Goal: Communication & Community: Answer question/provide support

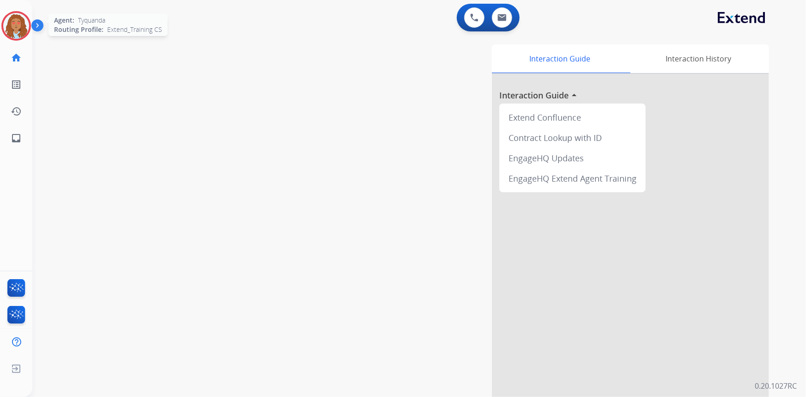
click at [18, 18] on img at bounding box center [16, 26] width 26 height 26
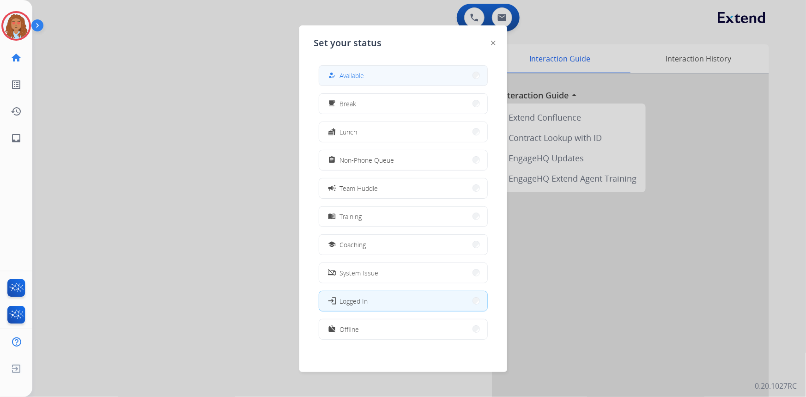
click at [376, 74] on button "how_to_reg Available" at bounding box center [403, 76] width 168 height 20
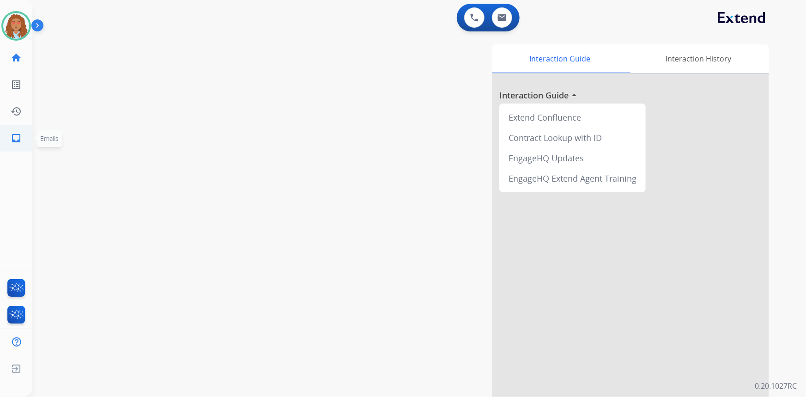
click at [9, 139] on link "inbox Emails" at bounding box center [16, 138] width 26 height 26
select select "**********"
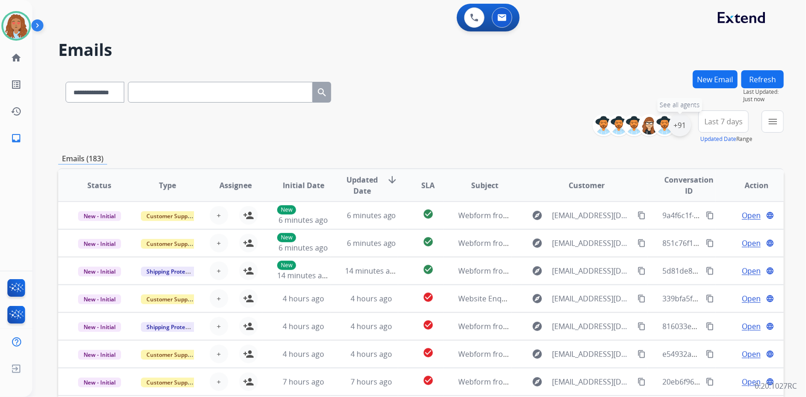
click at [680, 124] on div "+91" at bounding box center [679, 125] width 22 height 22
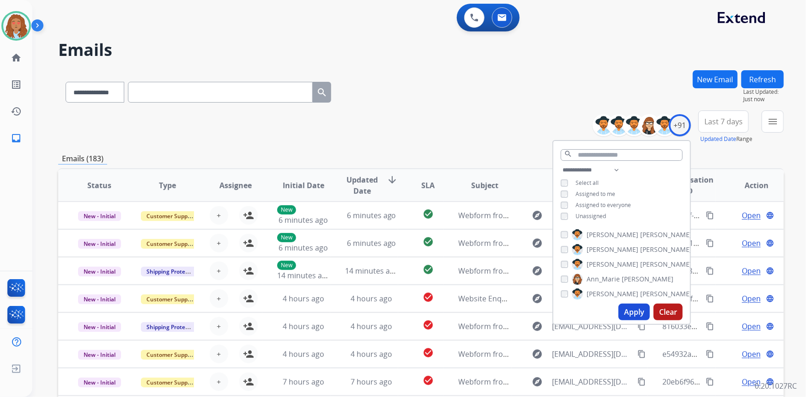
click at [639, 308] on button "Apply" at bounding box center [633, 311] width 31 height 17
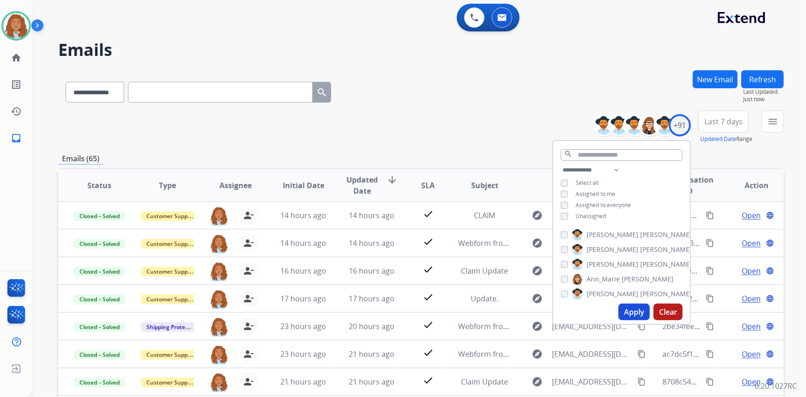
click at [723, 120] on span "Last 7 days" at bounding box center [723, 122] width 38 height 4
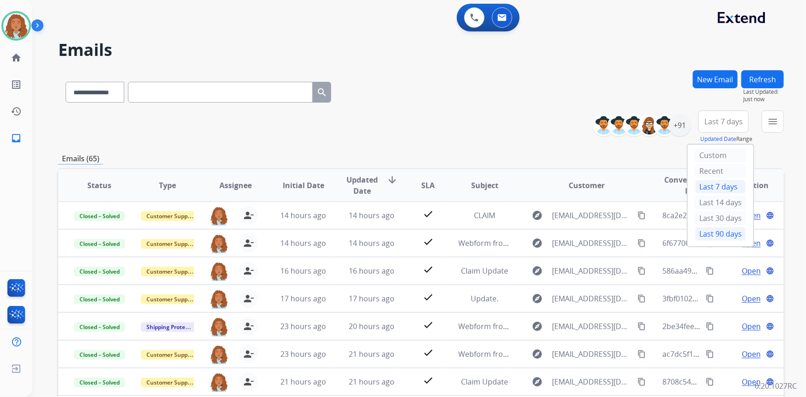
click at [705, 235] on div "Last 90 days" at bounding box center [720, 234] width 51 height 14
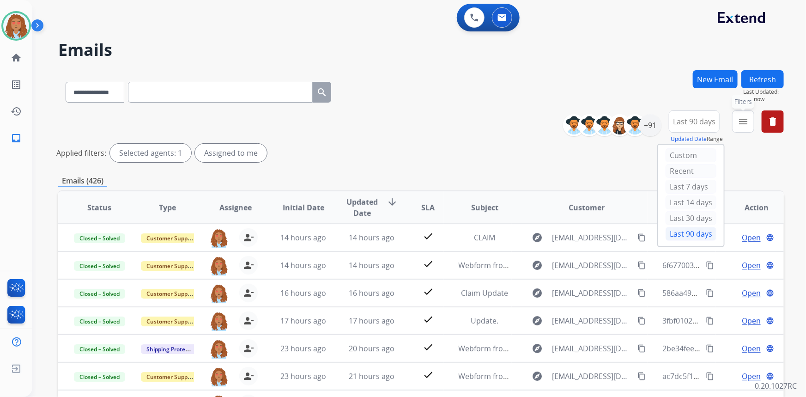
click at [741, 121] on mat-icon "menu" at bounding box center [742, 121] width 11 height 11
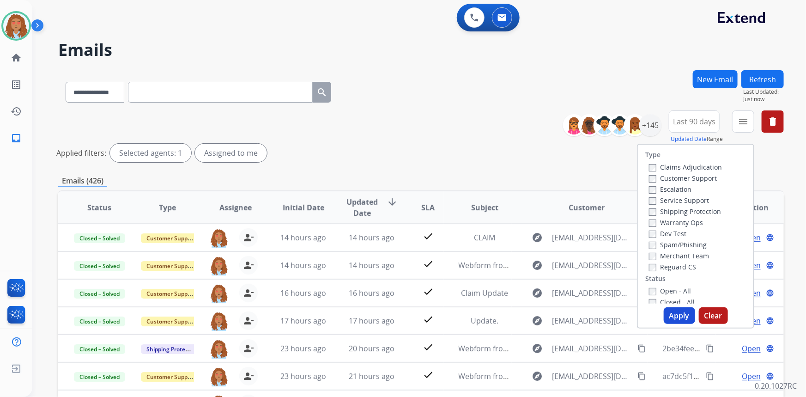
click at [698, 179] on label "Customer Support" at bounding box center [683, 178] width 68 height 9
click at [685, 211] on label "Shipping Protection" at bounding box center [685, 211] width 72 height 9
click at [678, 320] on button "Apply" at bounding box center [678, 315] width 31 height 17
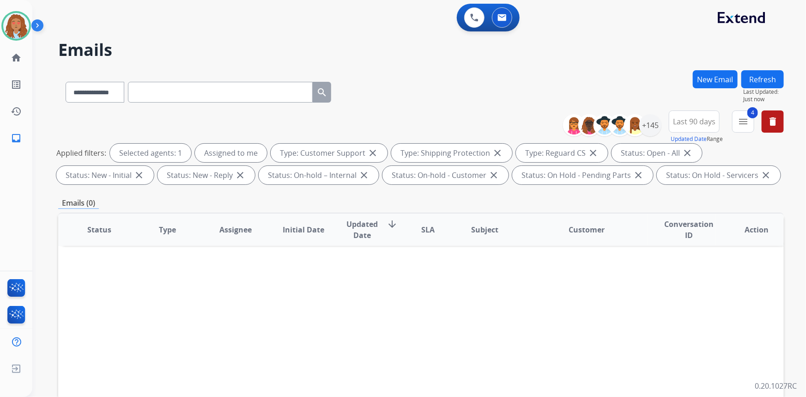
click at [387, 328] on div "Status Type Assignee Initial Date Updated Date arrow_downward SLA Subject Custo…" at bounding box center [420, 366] width 725 height 309
click at [651, 125] on div "+145" at bounding box center [650, 125] width 22 height 22
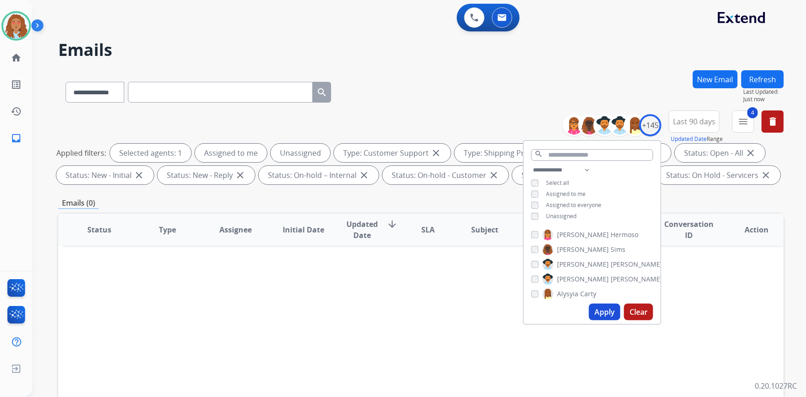
click at [607, 312] on button "Apply" at bounding box center [604, 311] width 31 height 17
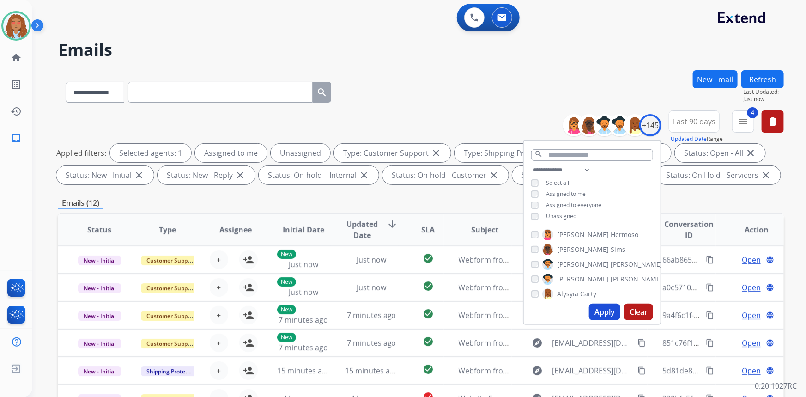
click at [449, 112] on div "**********" at bounding box center [420, 149] width 725 height 78
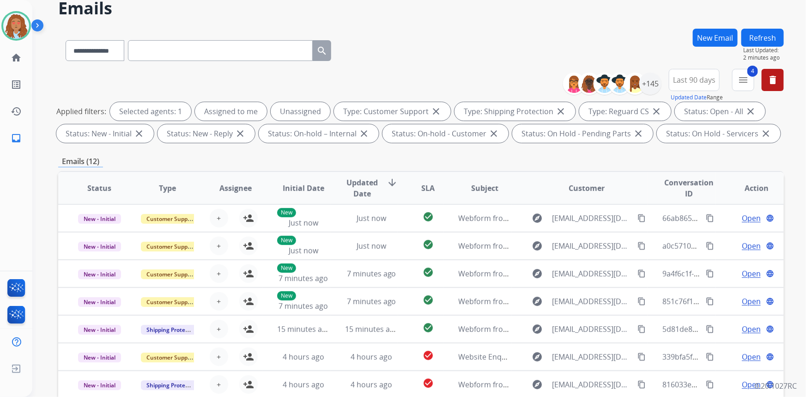
scroll to position [0, 0]
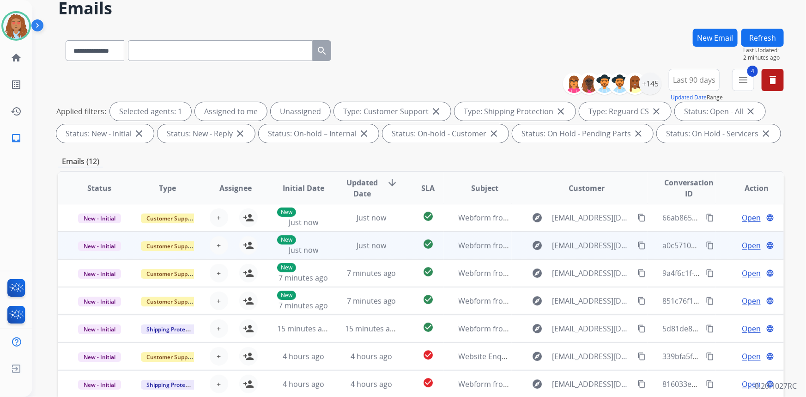
click at [566, 231] on td "explore Bm0430585@gmail.com content_copy" at bounding box center [579, 245] width 136 height 28
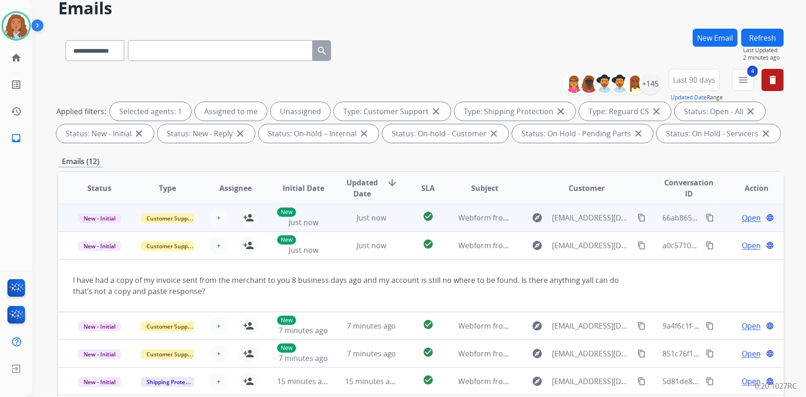
scroll to position [28, 0]
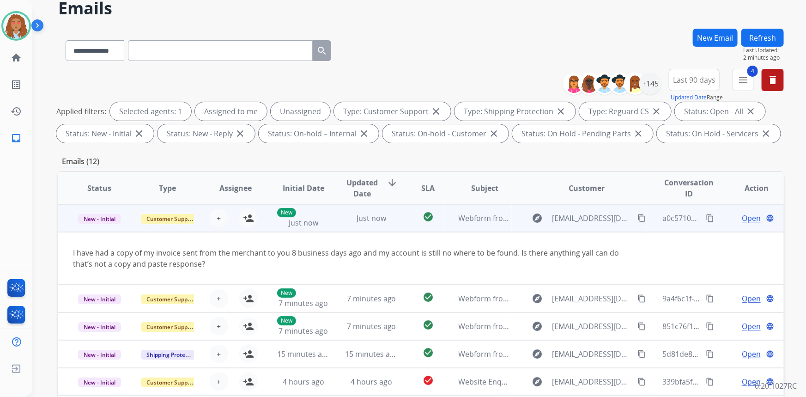
click at [584, 226] on td "explore Bm0430585@gmail.com content_copy" at bounding box center [579, 218] width 136 height 28
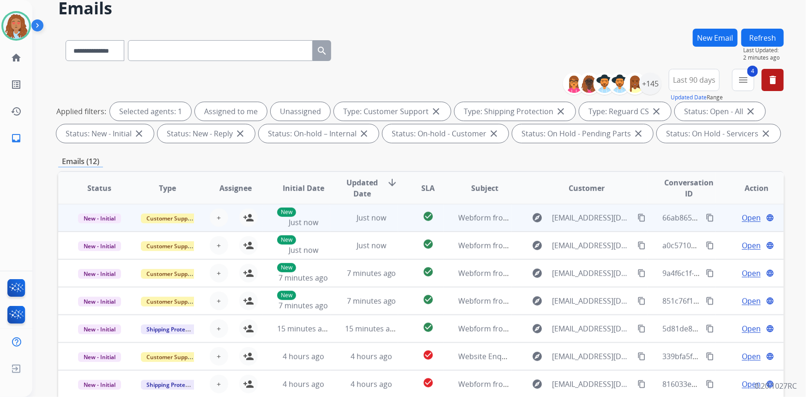
click at [574, 224] on td "explore lisethflores08@gmail.com content_copy" at bounding box center [579, 218] width 136 height 28
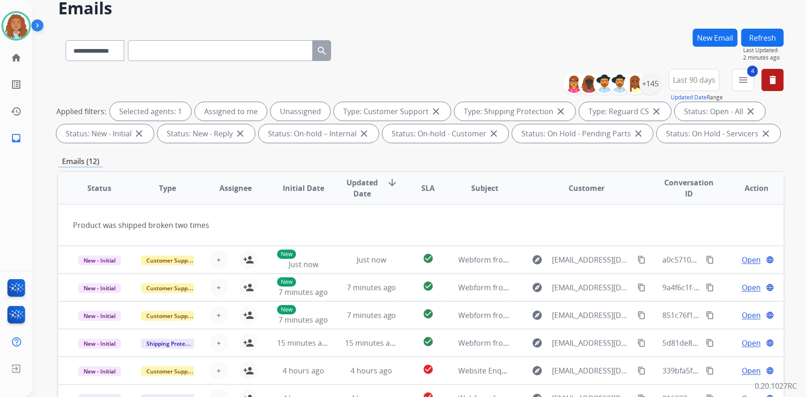
scroll to position [0, 0]
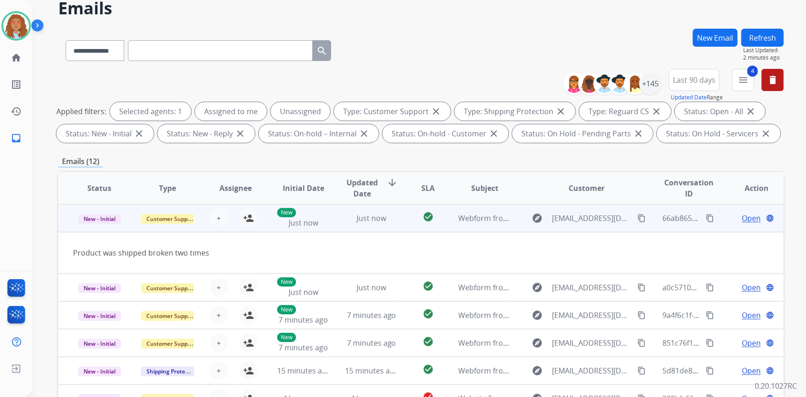
click at [637, 220] on mat-icon "content_copy" at bounding box center [641, 218] width 8 height 8
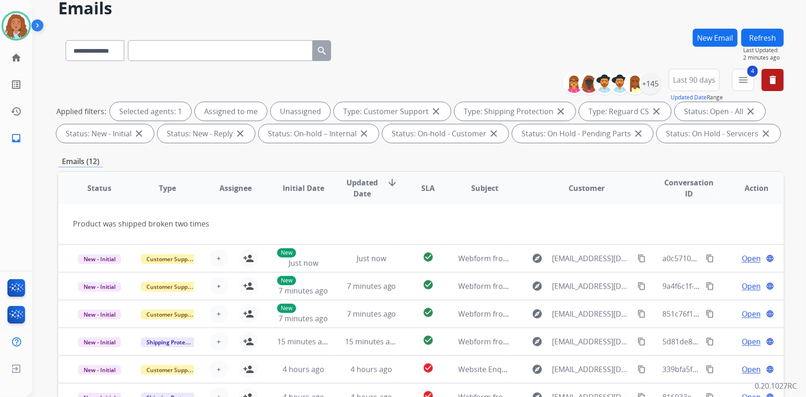
scroll to position [42, 0]
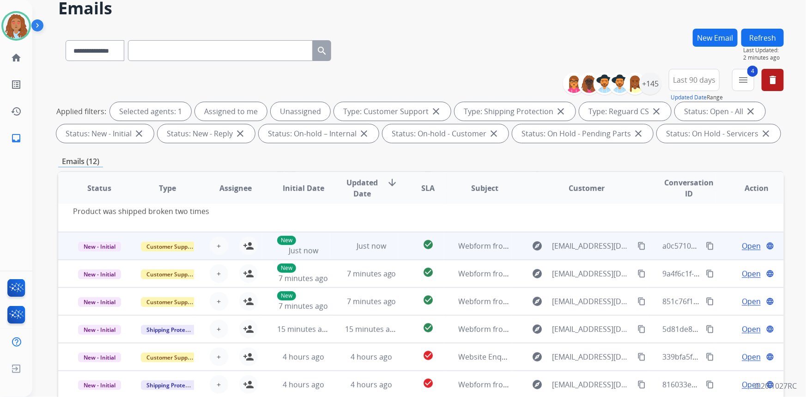
click at [559, 252] on td "explore Bm0430585@gmail.com content_copy" at bounding box center [579, 246] width 136 height 28
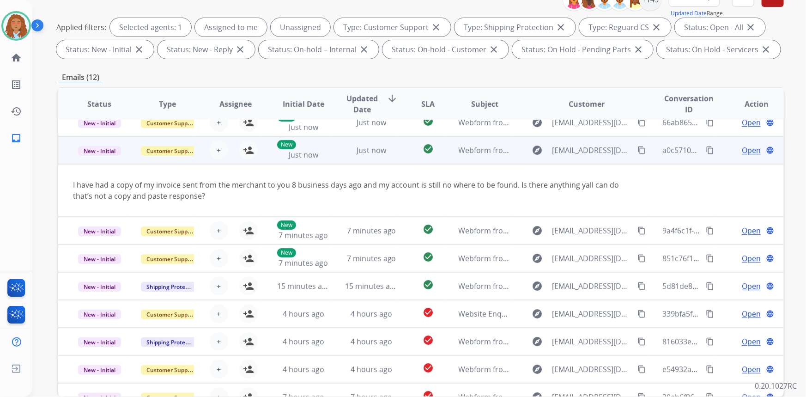
scroll to position [11, 0]
click at [572, 160] on td "explore Bm0430585@gmail.com content_copy" at bounding box center [579, 151] width 136 height 28
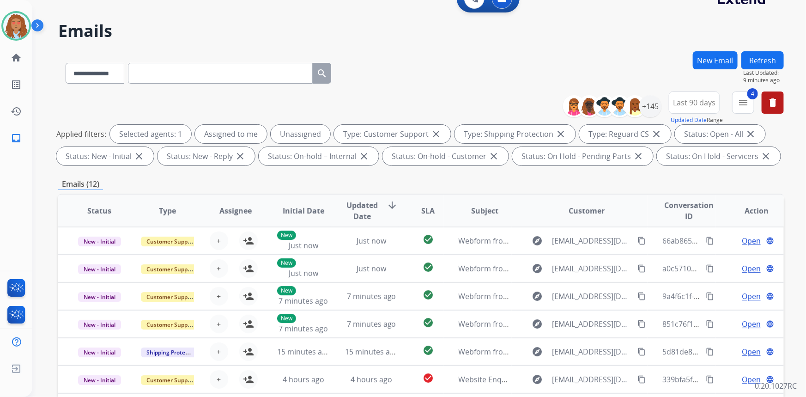
scroll to position [0, 0]
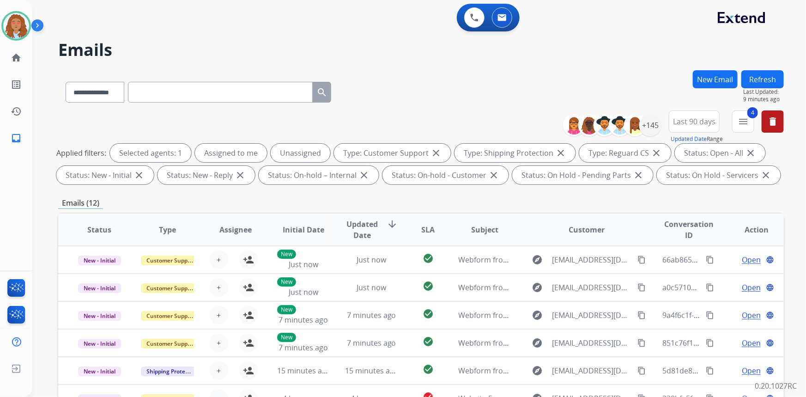
click at [759, 74] on button "Refresh" at bounding box center [762, 79] width 42 height 18
click at [648, 129] on div "+145" at bounding box center [650, 125] width 22 height 22
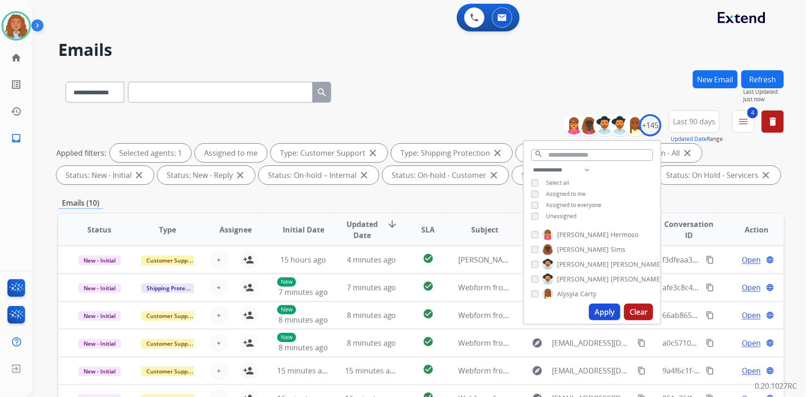
click at [608, 312] on button "Apply" at bounding box center [604, 311] width 31 height 17
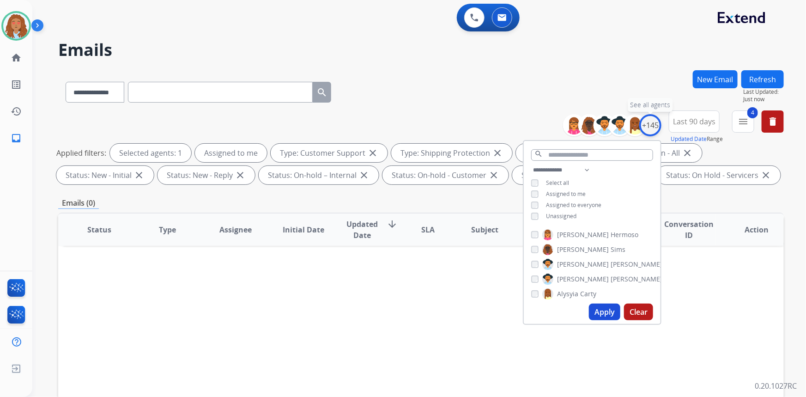
click at [651, 122] on div "+145" at bounding box center [650, 125] width 22 height 22
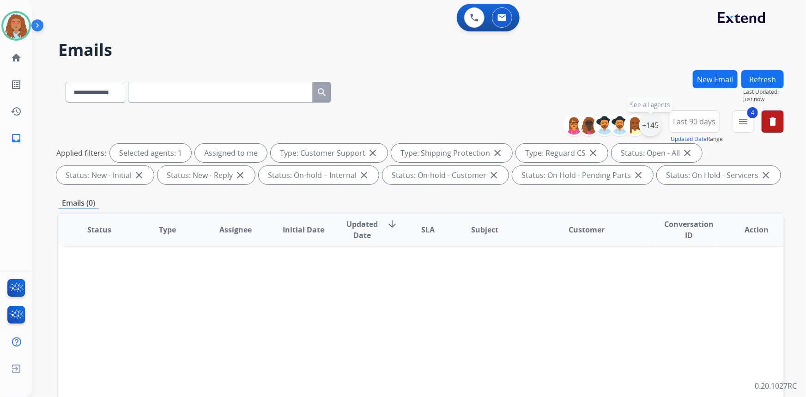
click at [649, 124] on div "+145" at bounding box center [650, 125] width 22 height 22
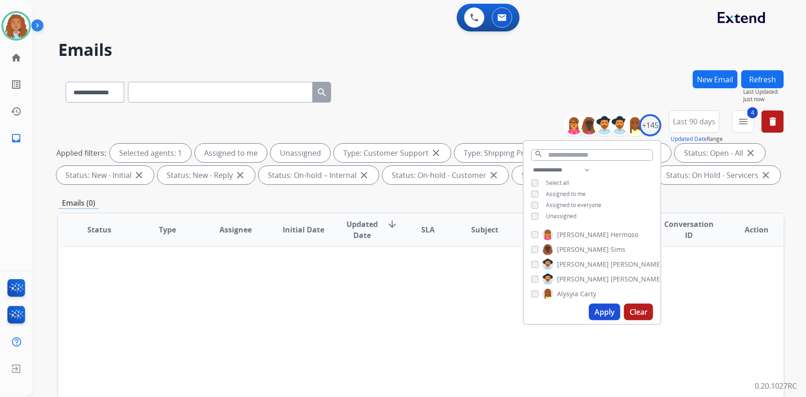
click at [598, 316] on button "Apply" at bounding box center [604, 311] width 31 height 17
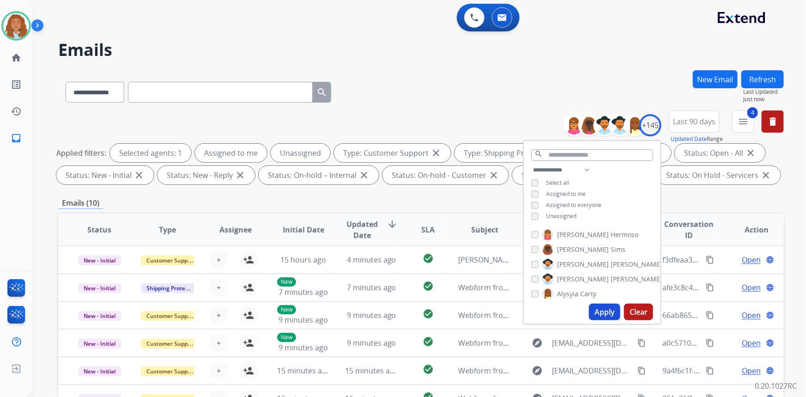
click at [694, 194] on div "**********" at bounding box center [420, 319] width 725 height 499
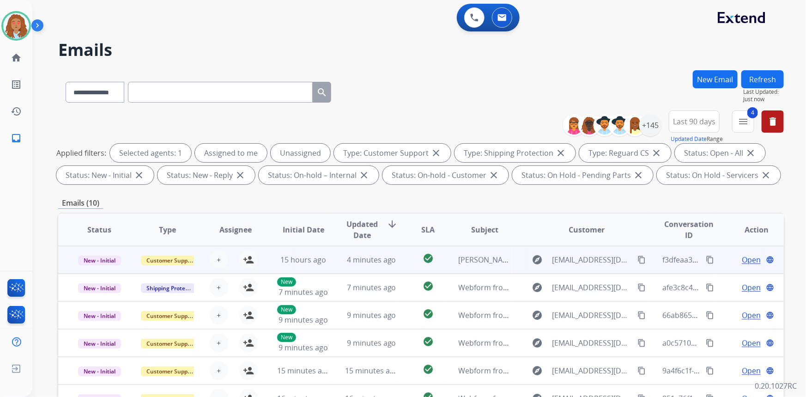
click at [597, 268] on td "explore anissagarth1@icloud.com content_copy" at bounding box center [579, 260] width 136 height 28
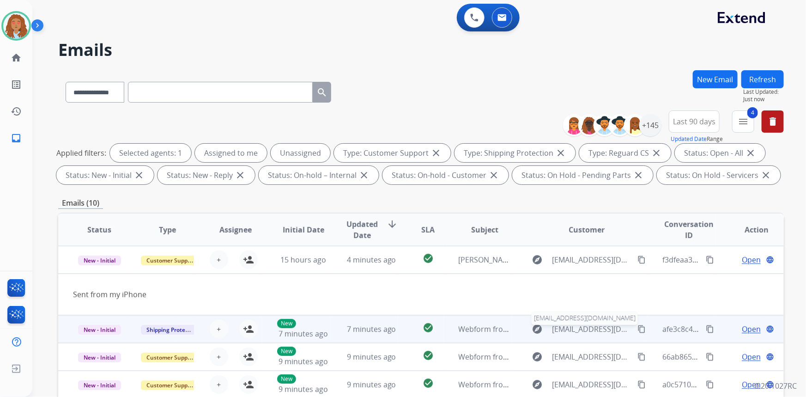
scroll to position [42, 0]
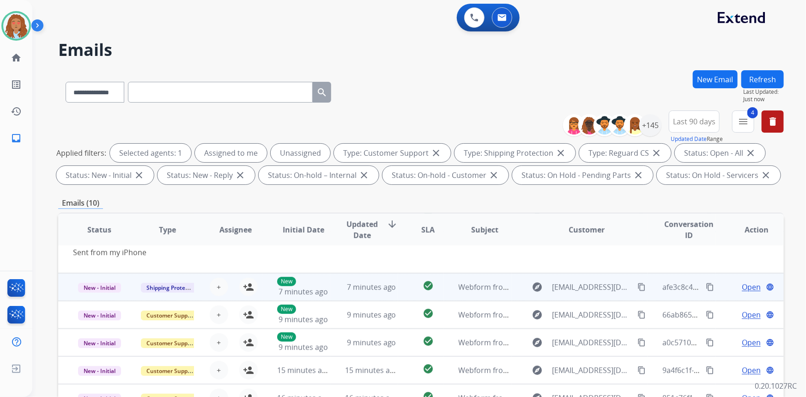
click at [575, 294] on td "explore jnewman240@gmail.com content_copy" at bounding box center [579, 287] width 136 height 28
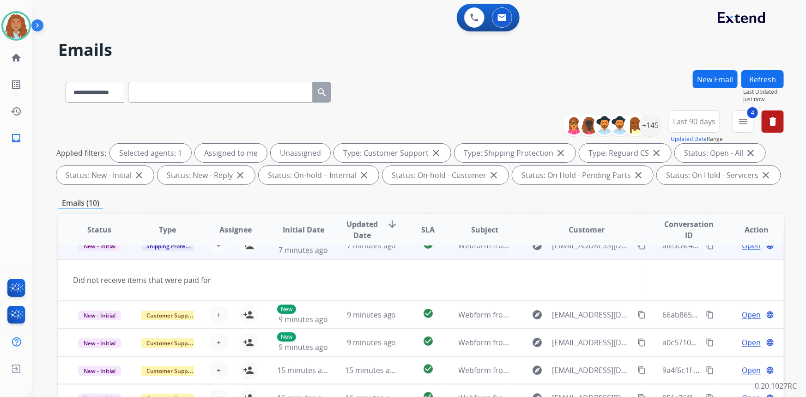
scroll to position [28, 0]
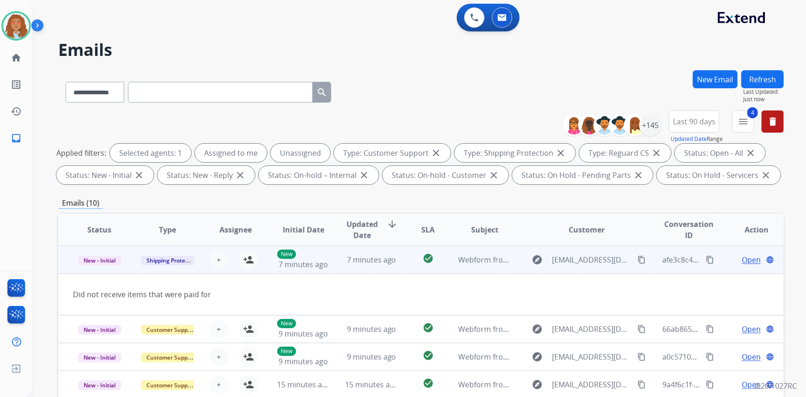
click at [637, 260] on mat-icon "content_copy" at bounding box center [641, 259] width 8 height 8
click at [247, 263] on mat-icon "person_add" at bounding box center [248, 259] width 11 height 11
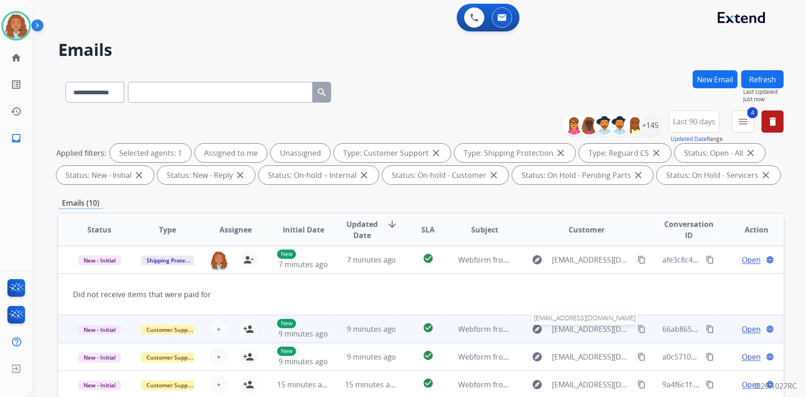
scroll to position [42, 0]
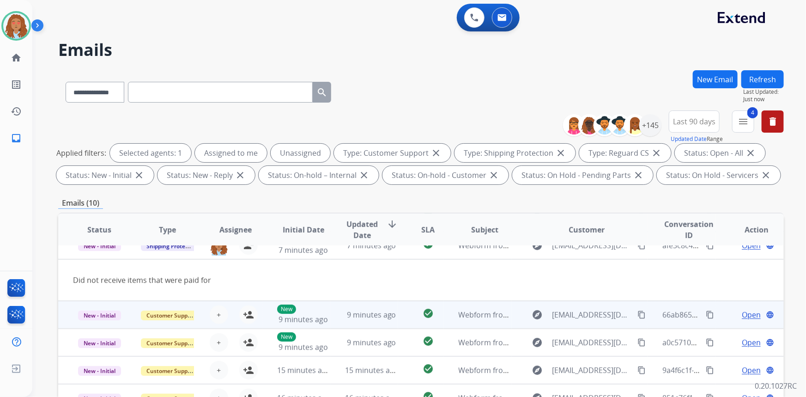
click at [574, 324] on td "explore lisethflores08@gmail.com content_copy" at bounding box center [579, 315] width 136 height 28
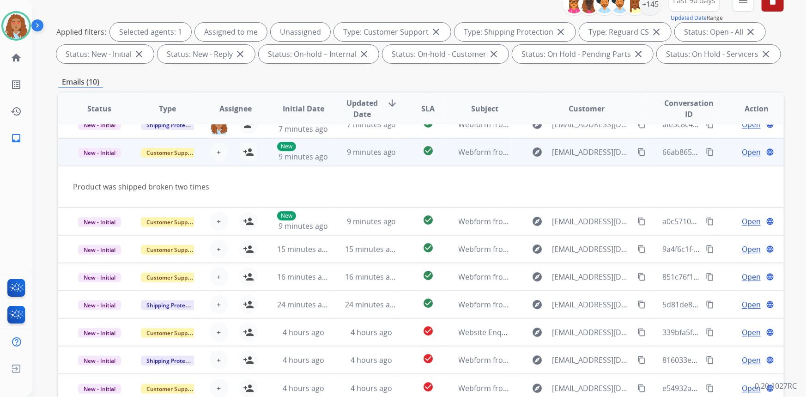
scroll to position [126, 0]
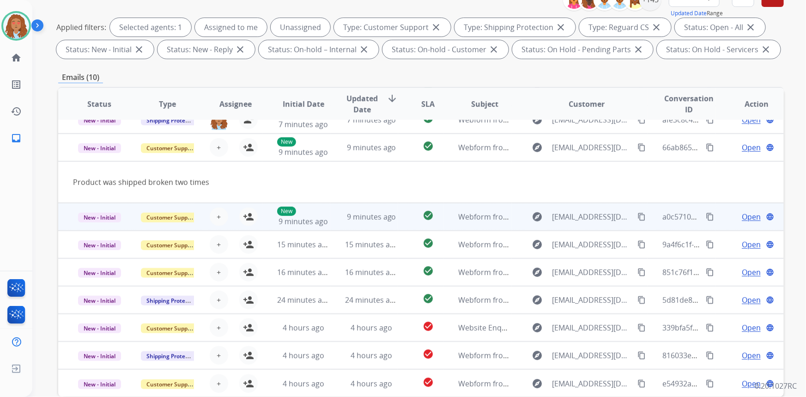
click at [571, 226] on td "explore Bm0430585@gmail.com content_copy" at bounding box center [579, 217] width 136 height 28
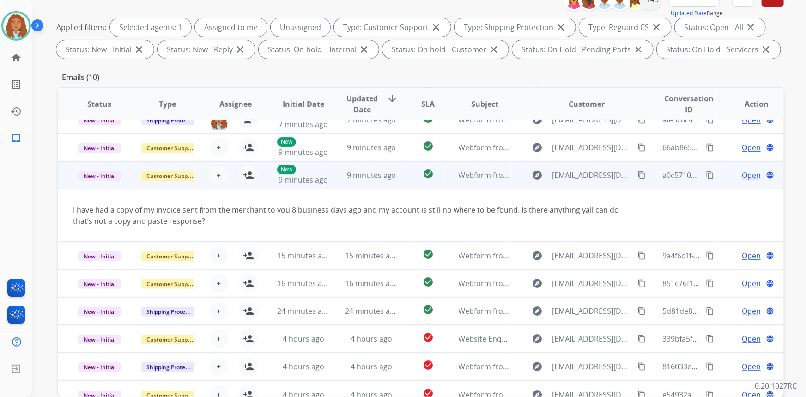
scroll to position [53, 0]
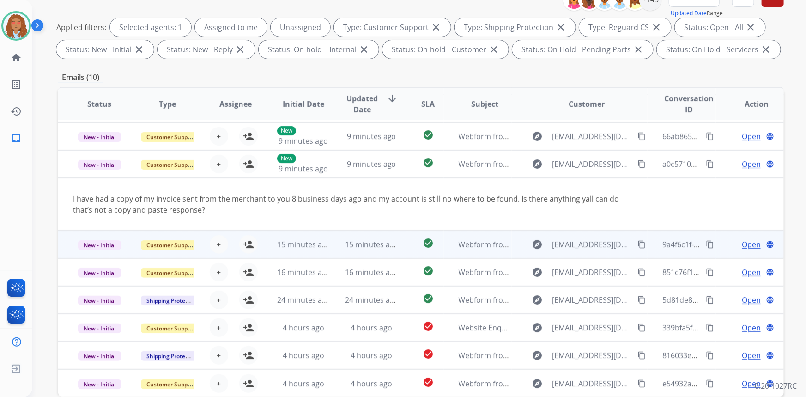
click at [585, 249] on div "explore sarahdragan@yahoo.com content_copy" at bounding box center [586, 244] width 121 height 15
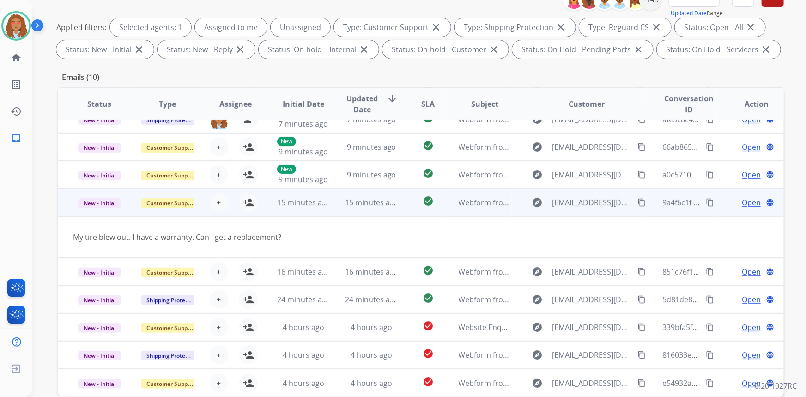
scroll to position [42, 0]
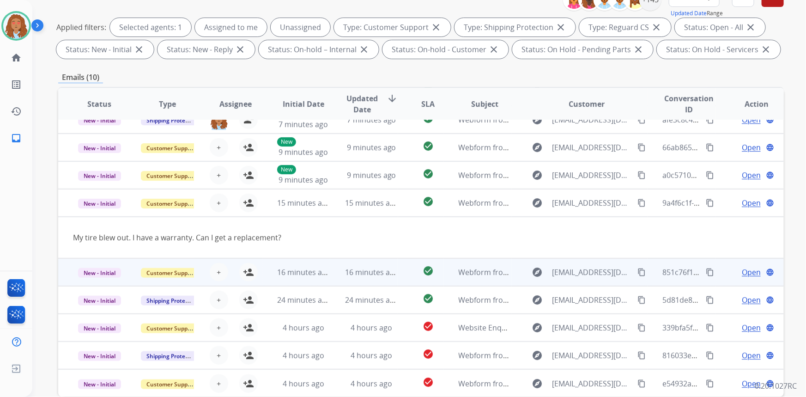
click at [582, 283] on td "explore josephfitch63@gmail.com content_copy" at bounding box center [579, 272] width 136 height 28
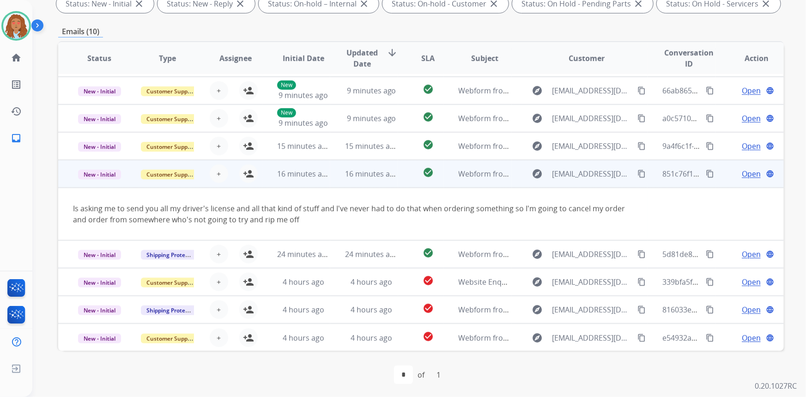
scroll to position [173, 0]
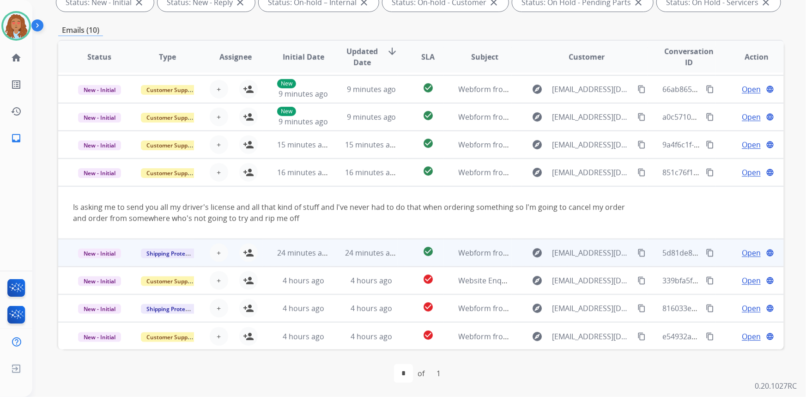
click at [577, 261] on td "explore Adewoleoloye@gmail.com content_copy" at bounding box center [579, 253] width 136 height 28
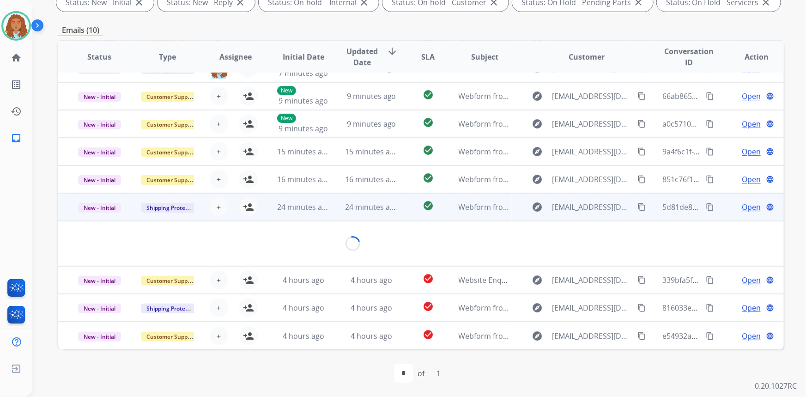
scroll to position [42, 0]
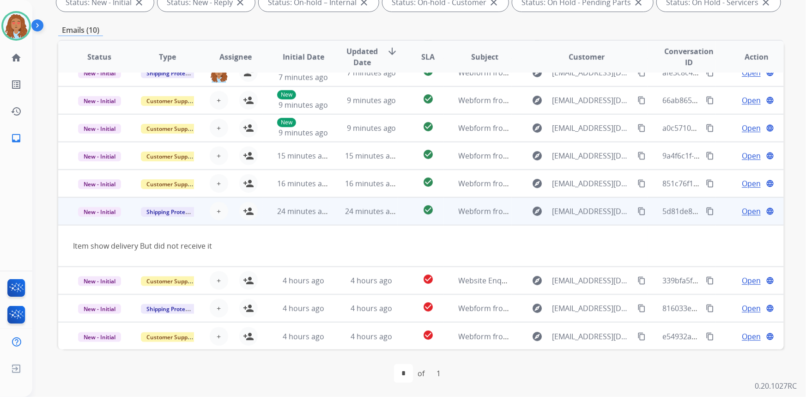
click at [637, 211] on mat-icon "content_copy" at bounding box center [641, 211] width 8 height 8
click at [249, 210] on mat-icon "person_add" at bounding box center [248, 210] width 11 height 11
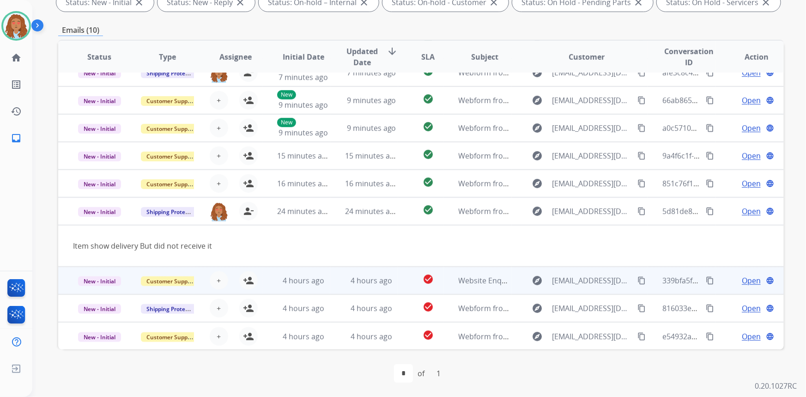
click at [585, 289] on td "explore patriciatolson00@gmail.com content_copy" at bounding box center [579, 280] width 136 height 28
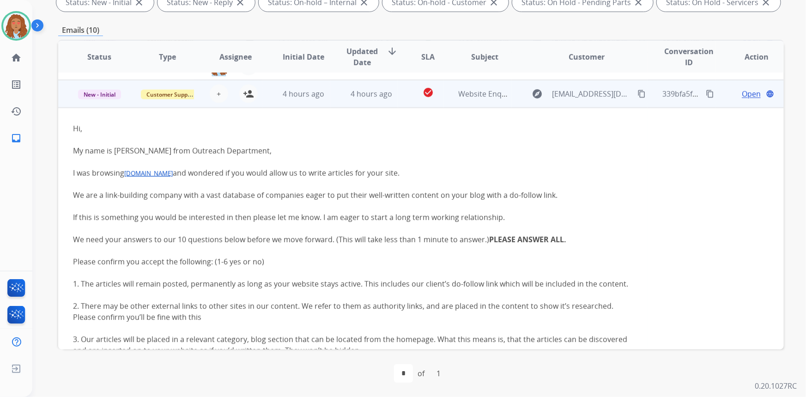
scroll to position [194, 0]
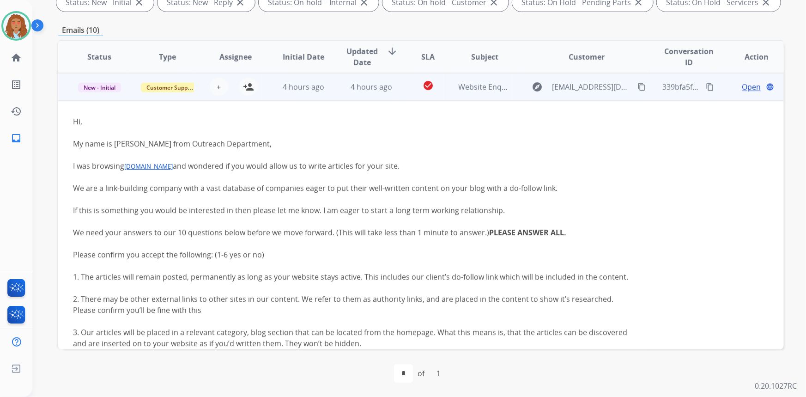
click at [474, 96] on td "Website Enquiry (Outreach Department)" at bounding box center [478, 87] width 68 height 28
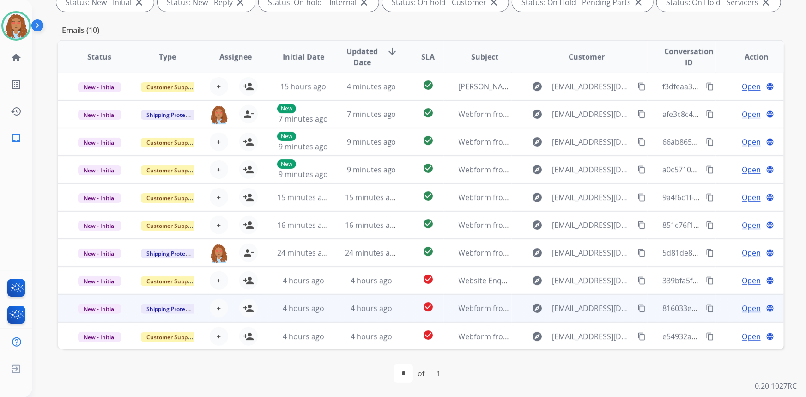
click at [472, 315] on td "Webform from sparsheesh@gmail.com on 09/30/2025" at bounding box center [478, 308] width 68 height 28
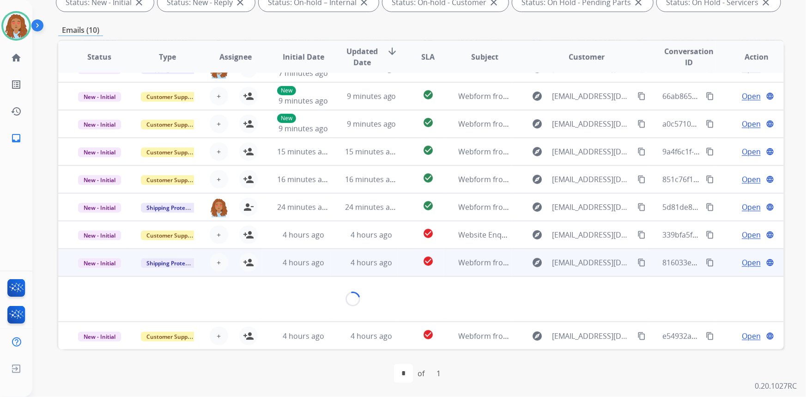
scroll to position [65, 0]
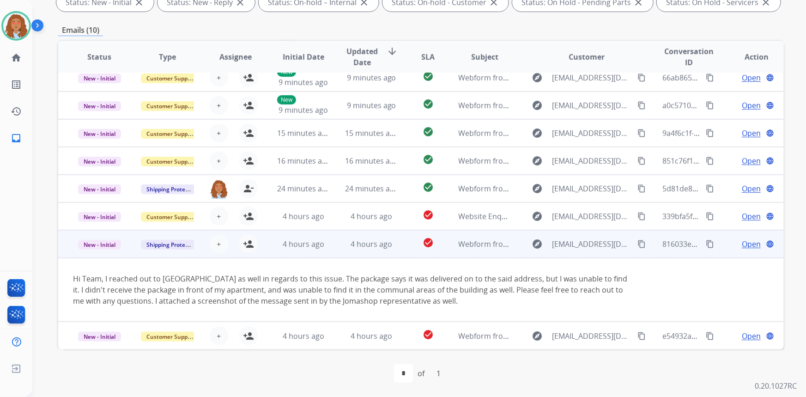
click at [475, 251] on td "Webform from sparsheesh@gmail.com on 09/30/2025" at bounding box center [478, 244] width 68 height 28
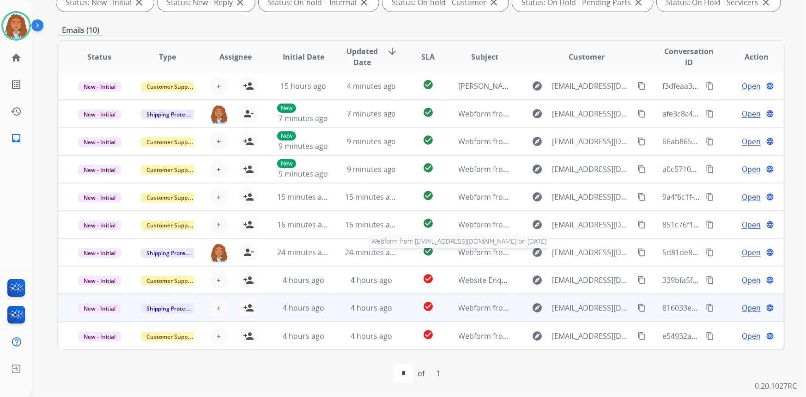
scroll to position [0, 0]
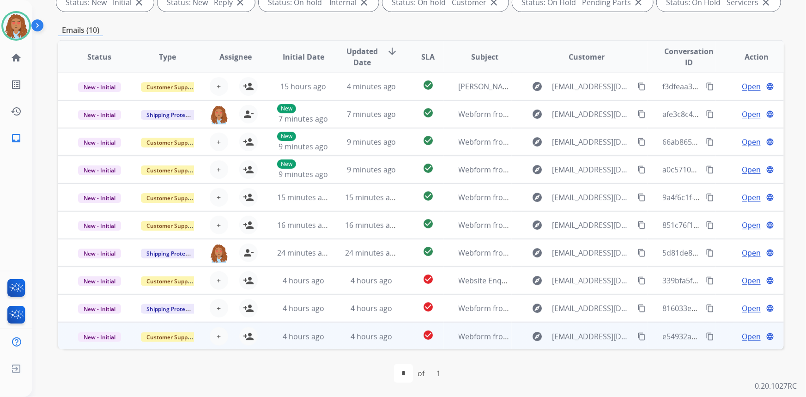
click at [478, 345] on td "Webform from Patel_nikki90@yahoo.com on 09/30/2025" at bounding box center [478, 336] width 68 height 28
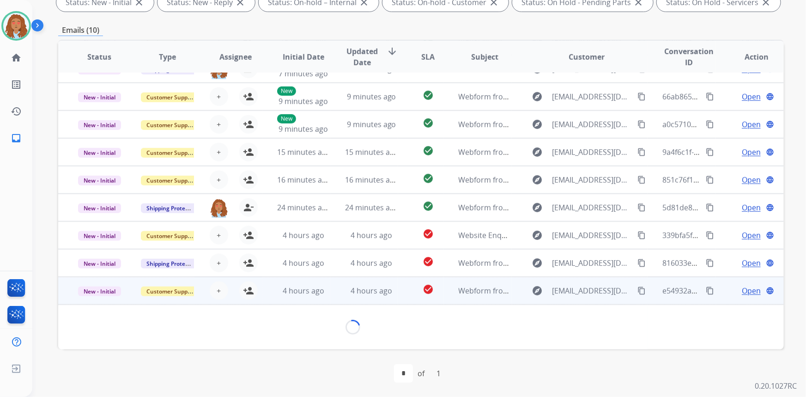
scroll to position [42, 0]
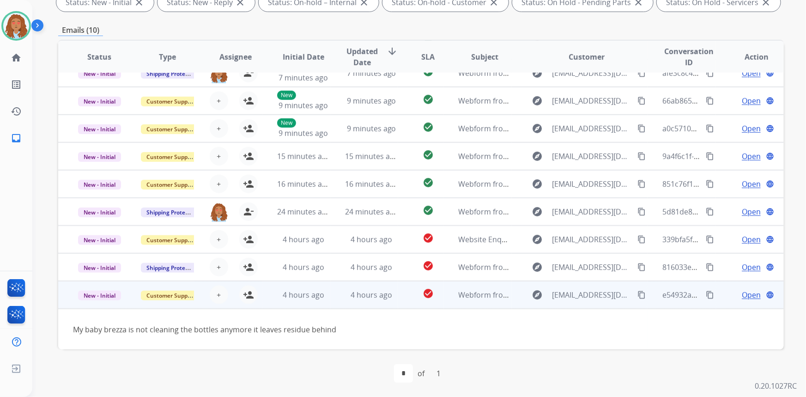
click at [481, 307] on td "Webform from Patel_nikki90@yahoo.com on 09/30/2025" at bounding box center [478, 295] width 68 height 28
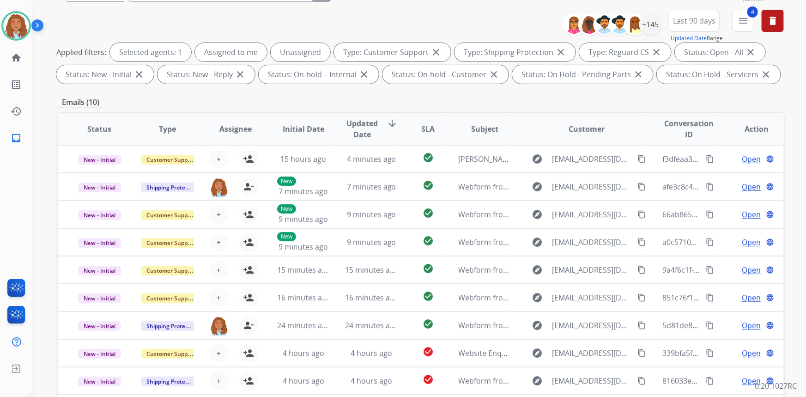
scroll to position [0, 0]
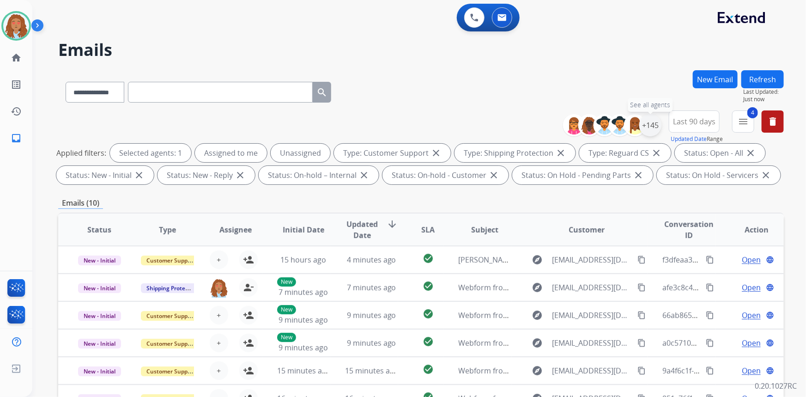
click at [647, 126] on div "+145" at bounding box center [650, 125] width 22 height 22
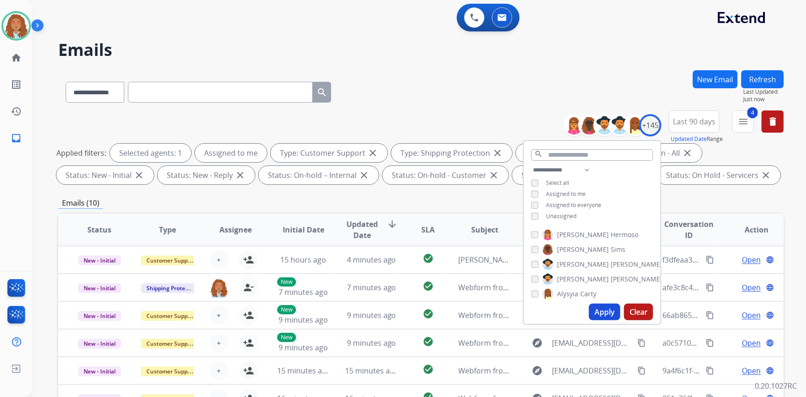
click at [605, 316] on button "Apply" at bounding box center [604, 311] width 31 height 17
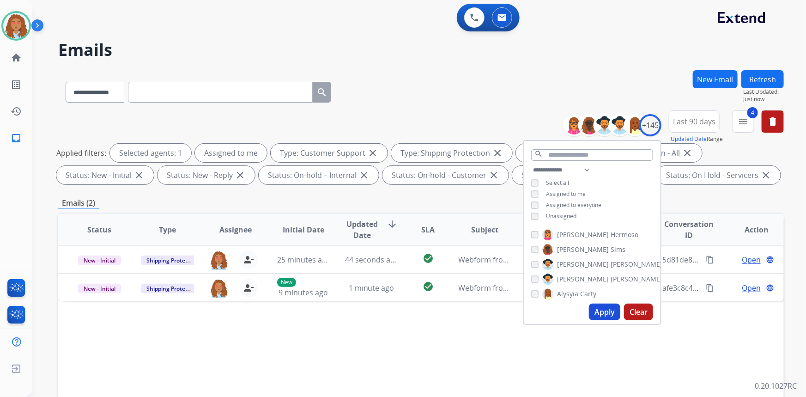
click at [398, 66] on div "**********" at bounding box center [407, 231] width 751 height 397
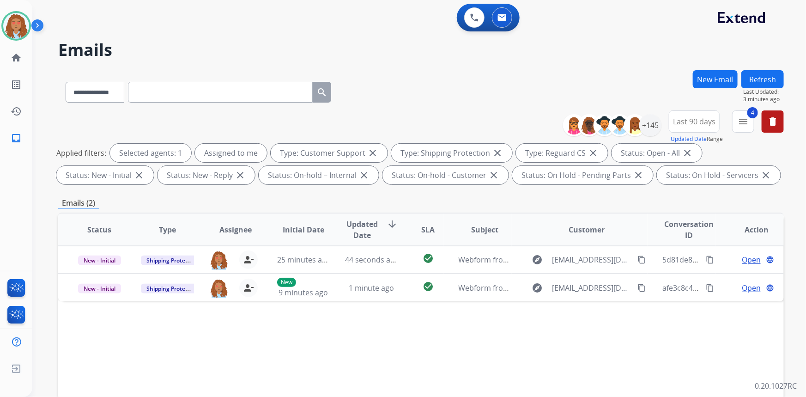
click at [527, 355] on div "Status Type Assignee Initial Date Updated Date arrow_downward SLA Subject Custo…" at bounding box center [420, 366] width 725 height 309
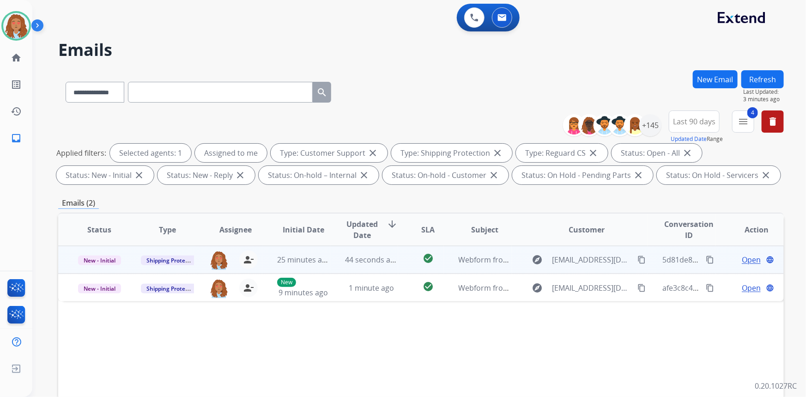
click at [637, 260] on mat-icon "content_copy" at bounding box center [641, 259] width 8 height 8
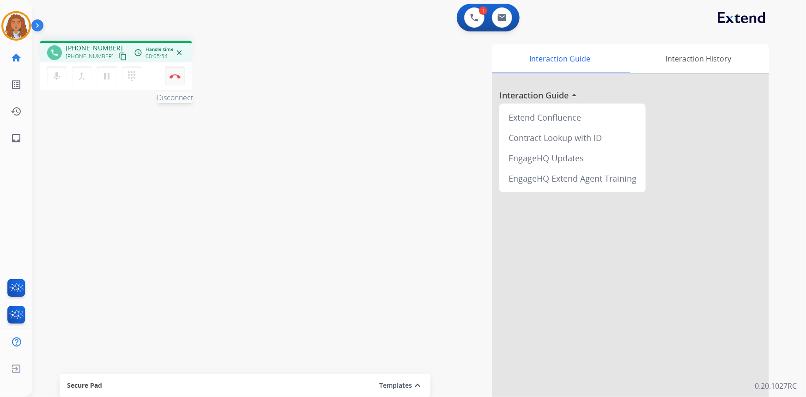
click at [171, 83] on button "Disconnect" at bounding box center [174, 75] width 19 height 19
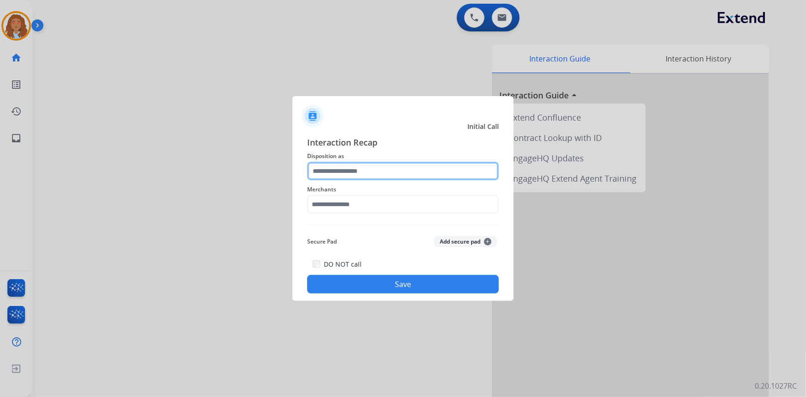
click at [343, 172] on input "text" at bounding box center [403, 171] width 192 height 18
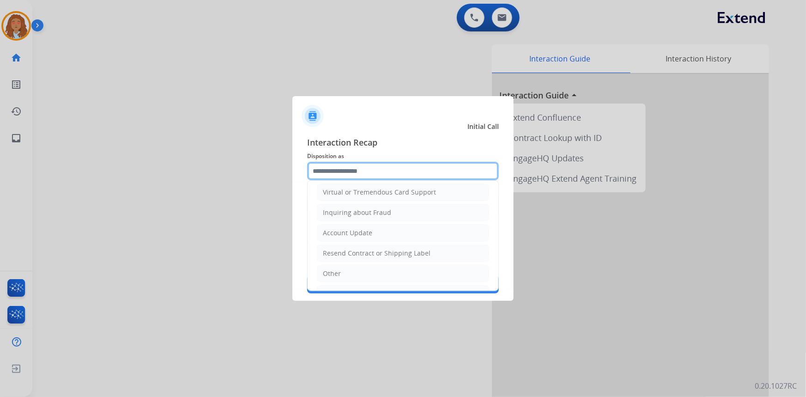
scroll to position [42, 0]
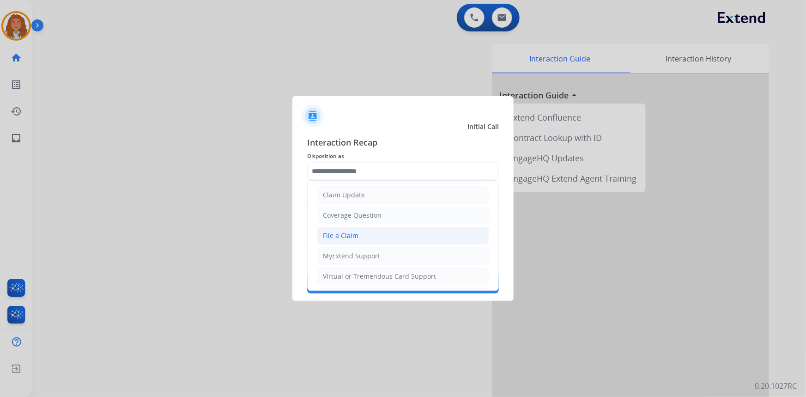
click at [355, 234] on div "File a Claim" at bounding box center [341, 235] width 36 height 9
type input "**********"
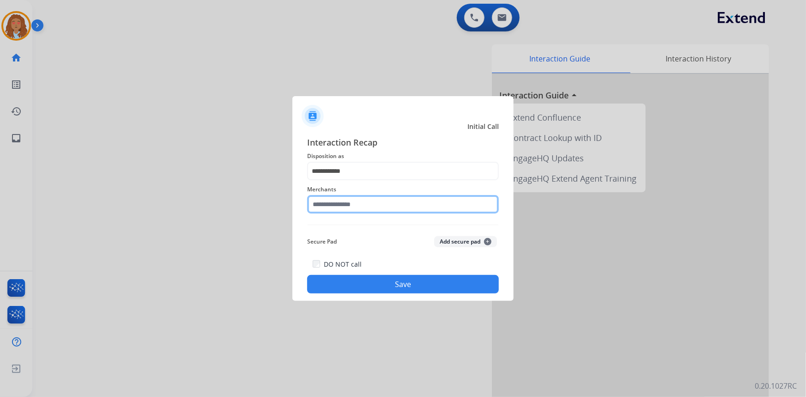
click at [355, 205] on input "text" at bounding box center [403, 204] width 192 height 18
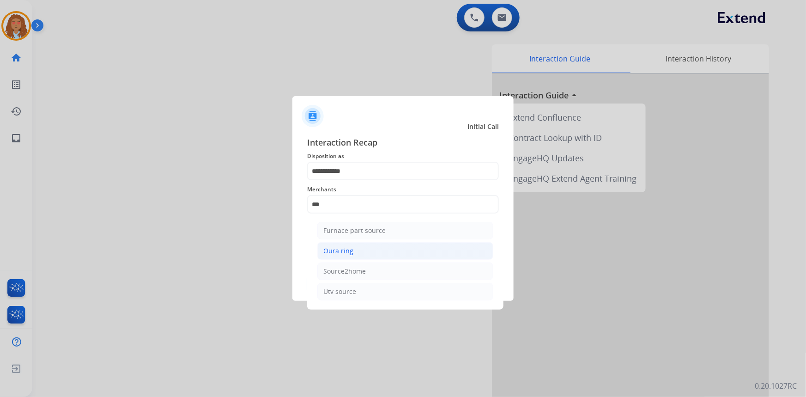
click at [365, 252] on li "Oura ring" at bounding box center [405, 251] width 176 height 18
type input "*********"
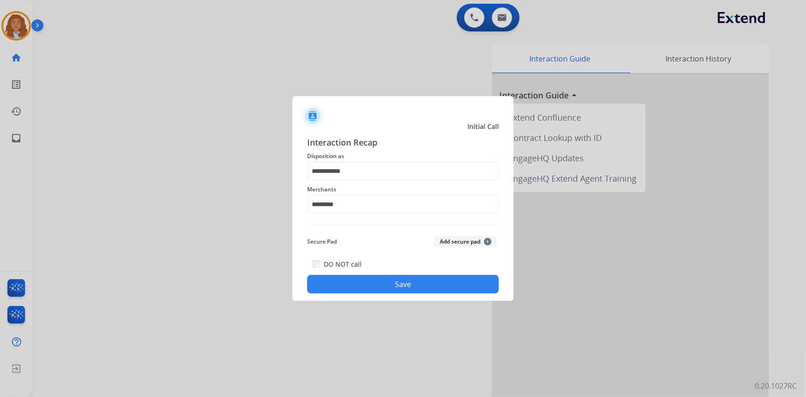
click at [361, 286] on button "Save" at bounding box center [403, 284] width 192 height 18
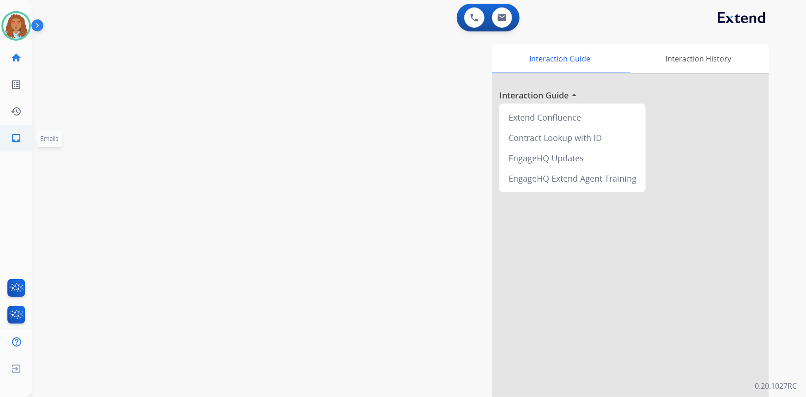
click at [16, 135] on mat-icon "inbox" at bounding box center [16, 137] width 11 height 11
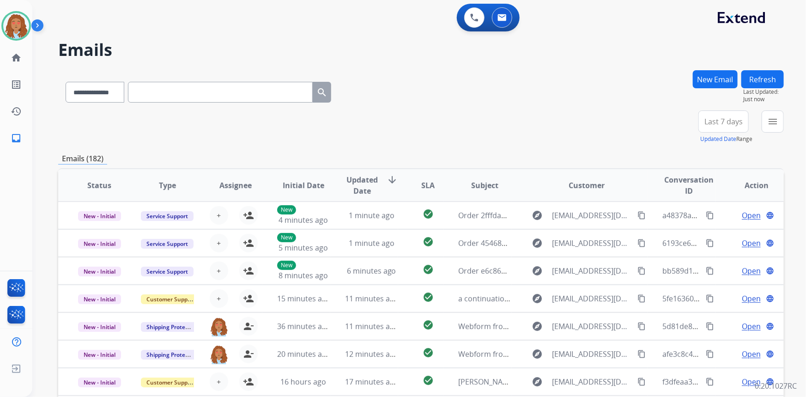
click at [718, 123] on span "Last 7 days" at bounding box center [723, 122] width 38 height 4
click at [713, 235] on div "Last 90 days" at bounding box center [720, 234] width 51 height 14
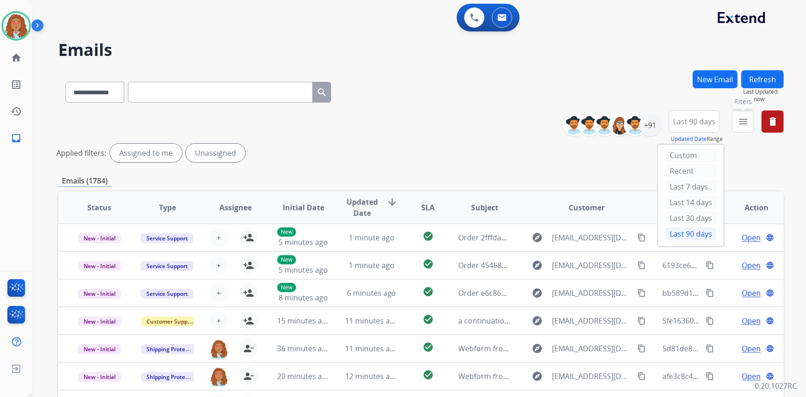
click at [739, 122] on mat-icon "menu" at bounding box center [742, 121] width 11 height 11
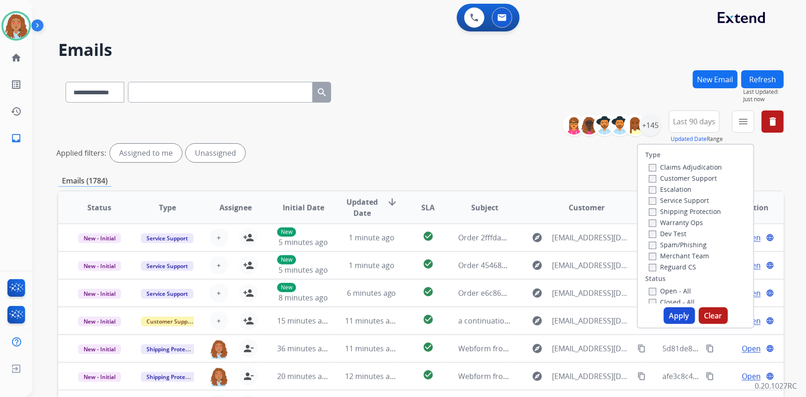
click at [701, 178] on label "Customer Support" at bounding box center [683, 178] width 68 height 9
click at [651, 212] on label "Shipping Protection" at bounding box center [685, 211] width 72 height 9
click at [680, 319] on button "Apply" at bounding box center [678, 315] width 31 height 17
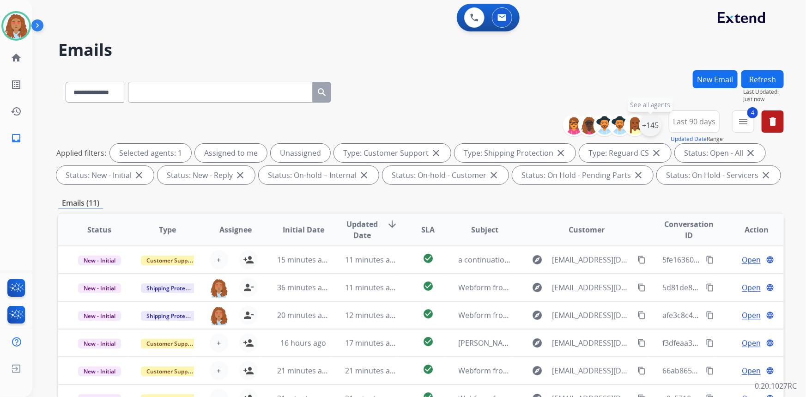
click at [656, 125] on div "+145" at bounding box center [650, 125] width 22 height 22
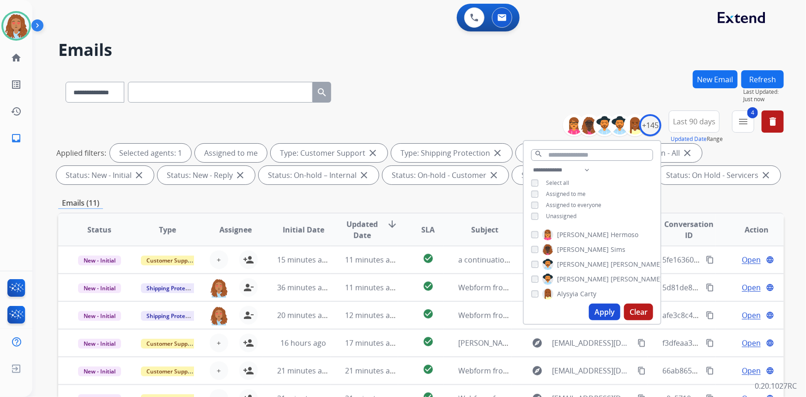
click at [603, 310] on button "Apply" at bounding box center [604, 311] width 31 height 17
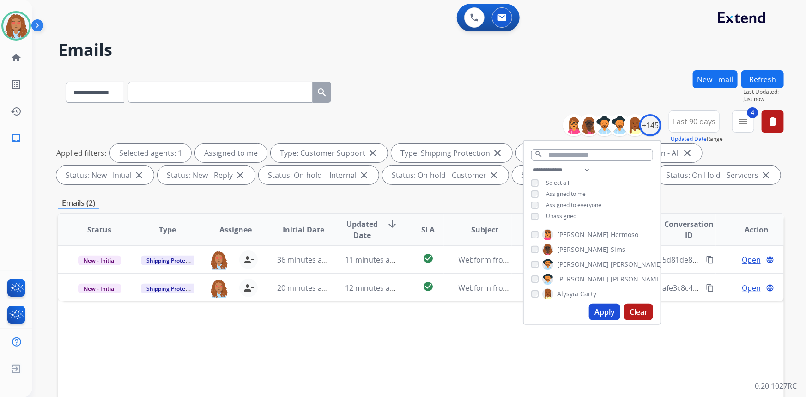
drag, startPoint x: 454, startPoint y: 352, endPoint x: 525, endPoint y: 309, distance: 82.9
click at [457, 350] on div "Status Type Assignee Initial Date Updated Date arrow_downward SLA Subject Custo…" at bounding box center [420, 366] width 725 height 309
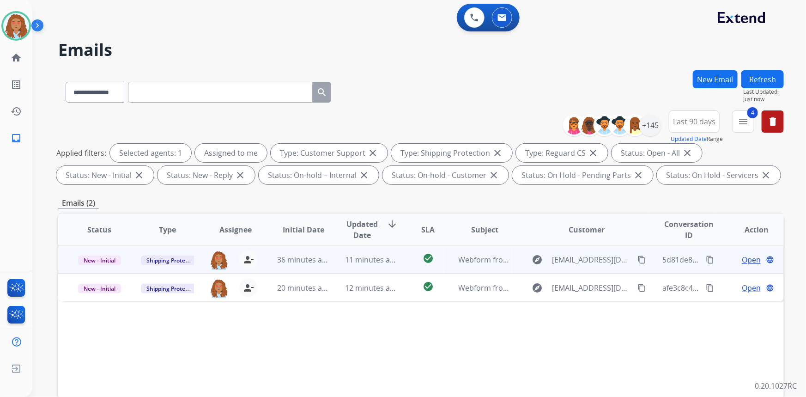
click at [637, 258] on mat-icon "content_copy" at bounding box center [641, 259] width 8 height 8
click at [579, 271] on td "explore Adewoleoloye@gmail.com content_copy" at bounding box center [579, 260] width 136 height 28
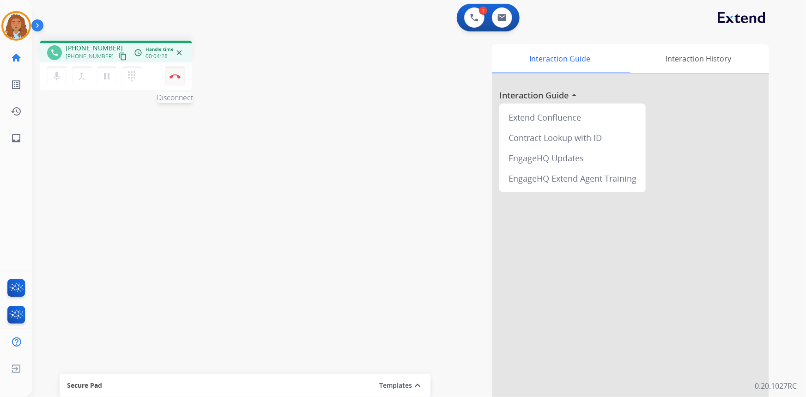
click at [175, 70] on button "Disconnect" at bounding box center [174, 75] width 19 height 19
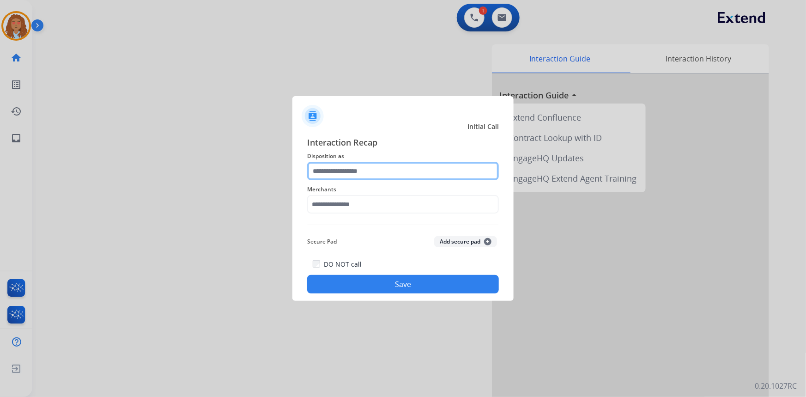
click at [356, 168] on input "text" at bounding box center [403, 171] width 192 height 18
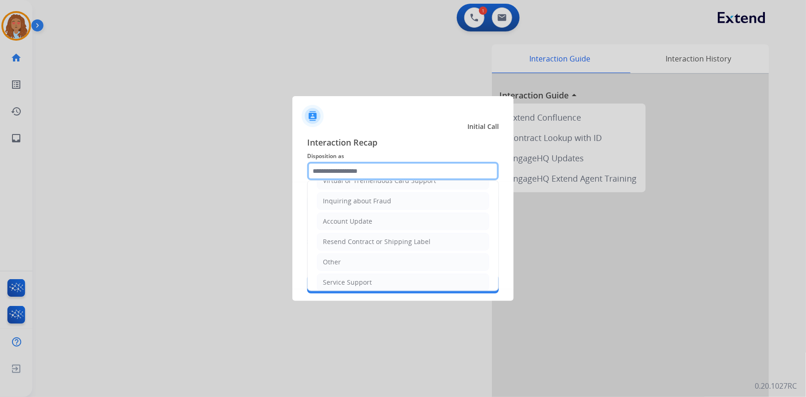
scroll to position [143, 0]
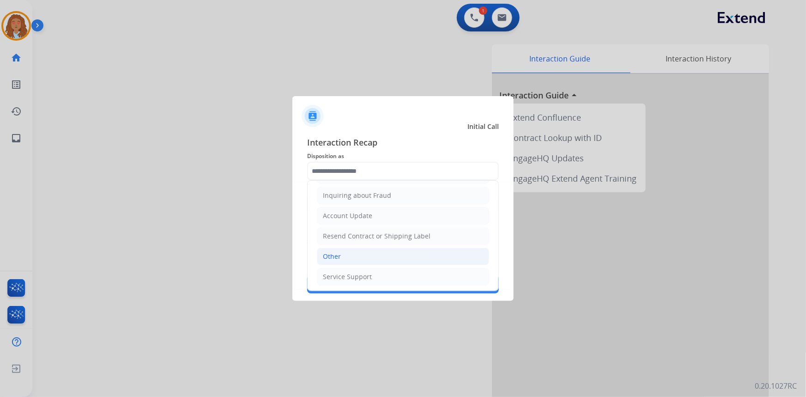
click at [341, 251] on li "Other" at bounding box center [403, 256] width 172 height 18
type input "*****"
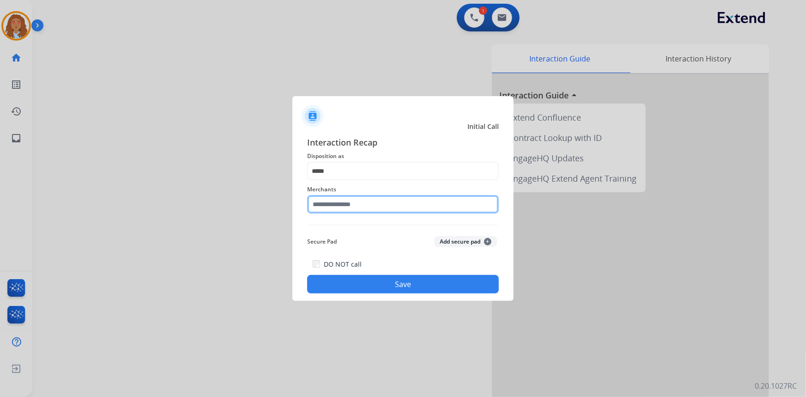
click at [352, 204] on input "text" at bounding box center [403, 204] width 192 height 18
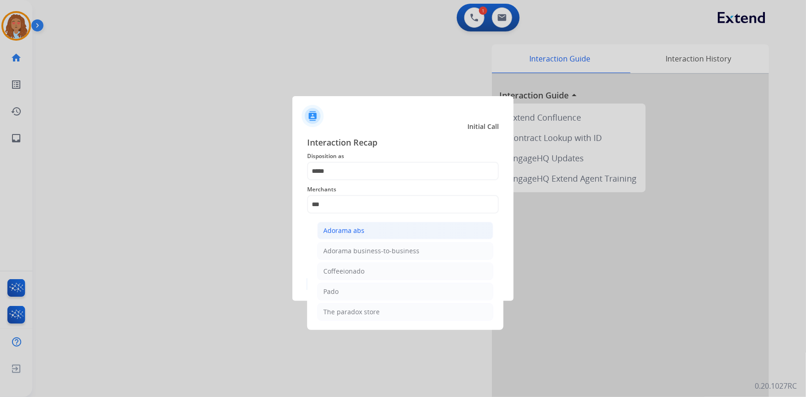
click at [351, 232] on div "Adorama abs" at bounding box center [343, 230] width 41 height 9
type input "**********"
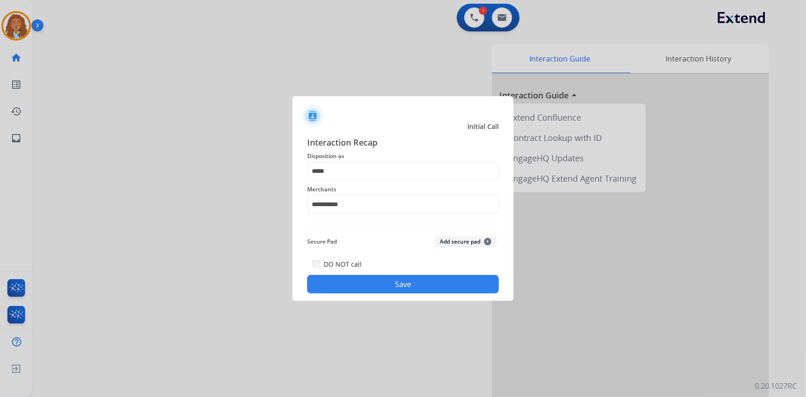
click at [355, 285] on button "Save" at bounding box center [403, 284] width 192 height 18
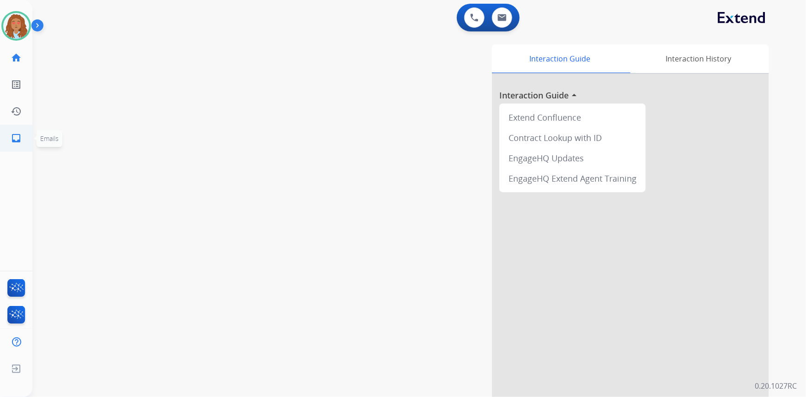
click at [18, 139] on mat-icon "inbox" at bounding box center [16, 137] width 11 height 11
select select "**********"
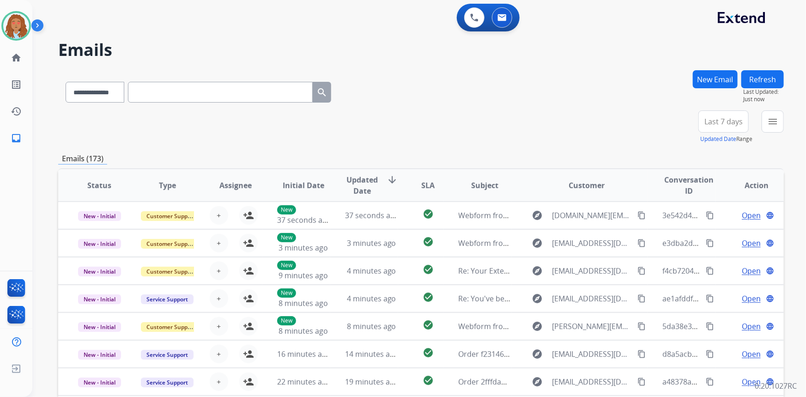
click at [731, 123] on span "Last 7 days" at bounding box center [723, 122] width 38 height 4
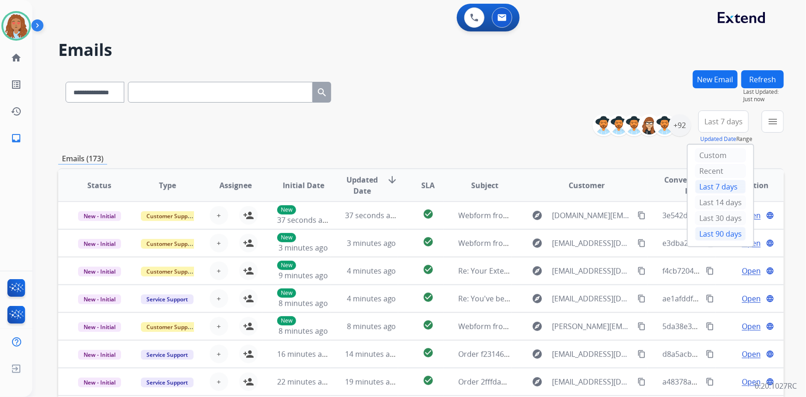
click at [704, 233] on div "Last 90 days" at bounding box center [720, 234] width 51 height 14
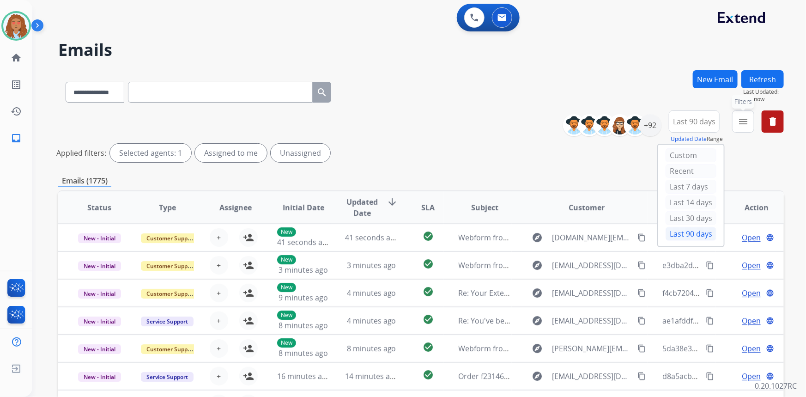
click at [748, 121] on button "menu Filters" at bounding box center [743, 121] width 22 height 22
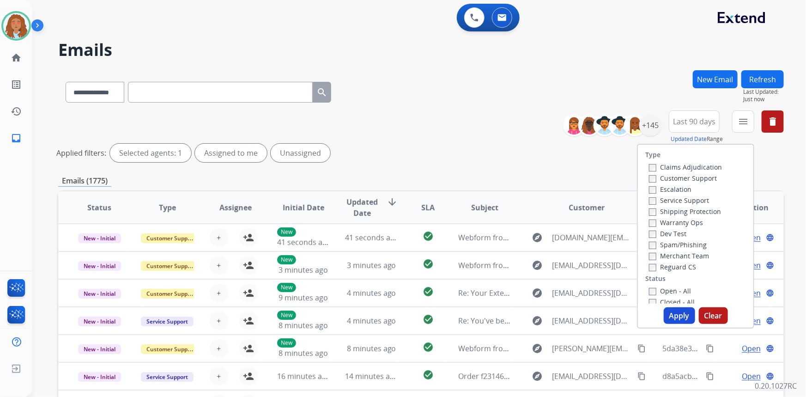
click at [696, 175] on label "Customer Support" at bounding box center [683, 178] width 68 height 9
click at [692, 209] on label "Shipping Protection" at bounding box center [685, 211] width 72 height 9
click at [669, 316] on button "Apply" at bounding box center [678, 315] width 31 height 17
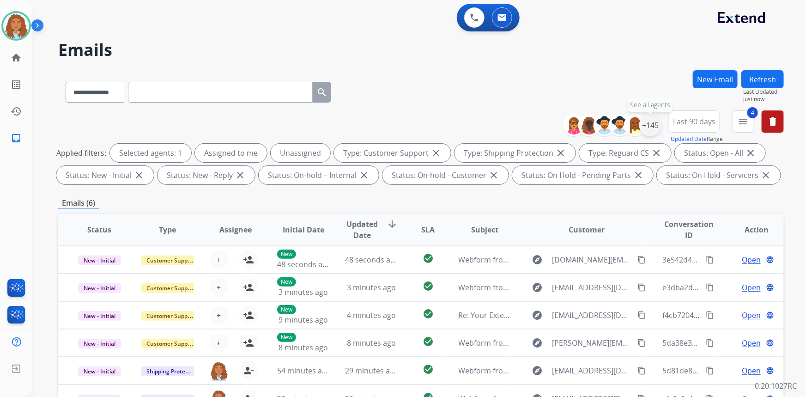
click at [651, 122] on div "+145" at bounding box center [650, 125] width 22 height 22
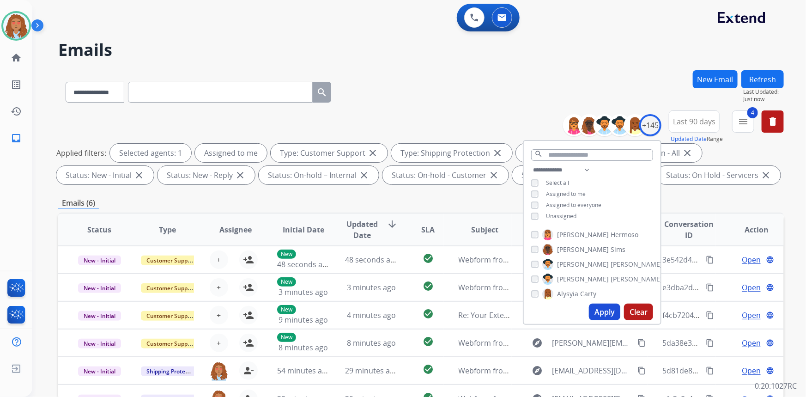
click at [593, 314] on button "Apply" at bounding box center [604, 311] width 31 height 17
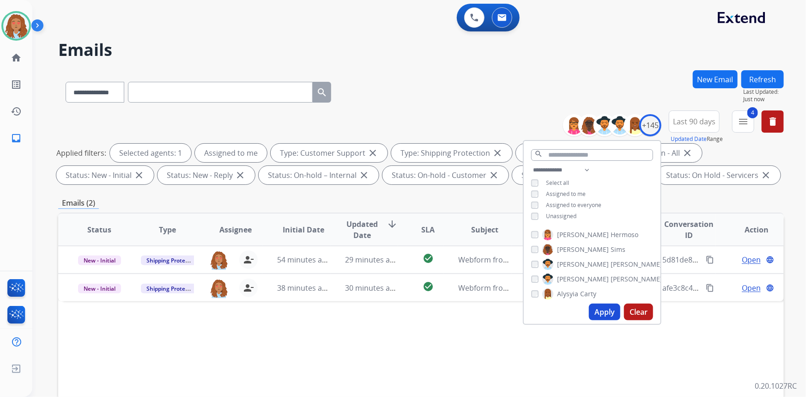
click at [452, 379] on div "Status Type Assignee Initial Date Updated Date arrow_downward SLA Subject Custo…" at bounding box center [420, 366] width 725 height 309
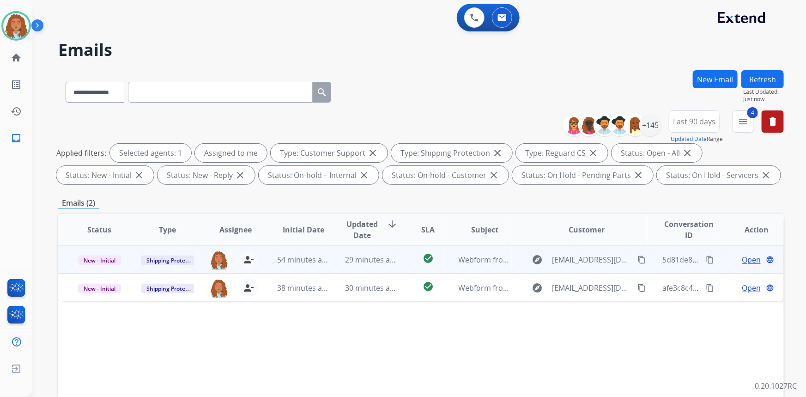
click at [591, 267] on td "explore Adewoleoloye@gmail.com content_copy" at bounding box center [579, 260] width 136 height 28
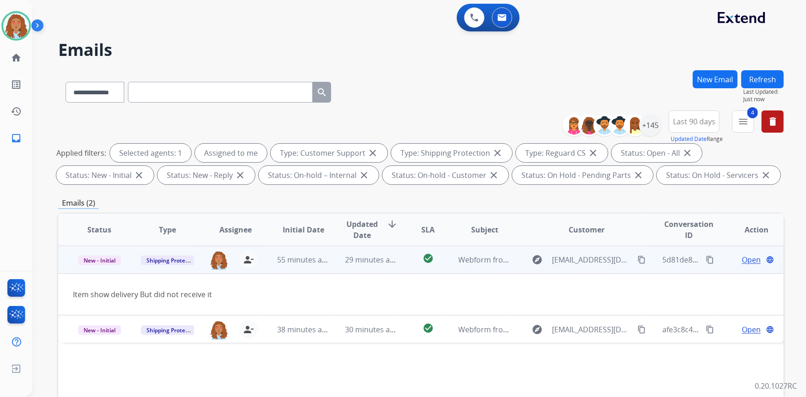
click at [741, 261] on span "Open" at bounding box center [750, 259] width 19 height 11
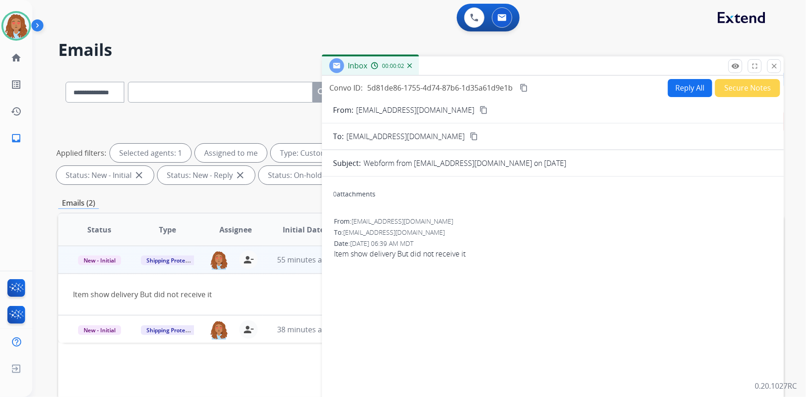
click at [680, 88] on button "Reply All" at bounding box center [690, 88] width 44 height 18
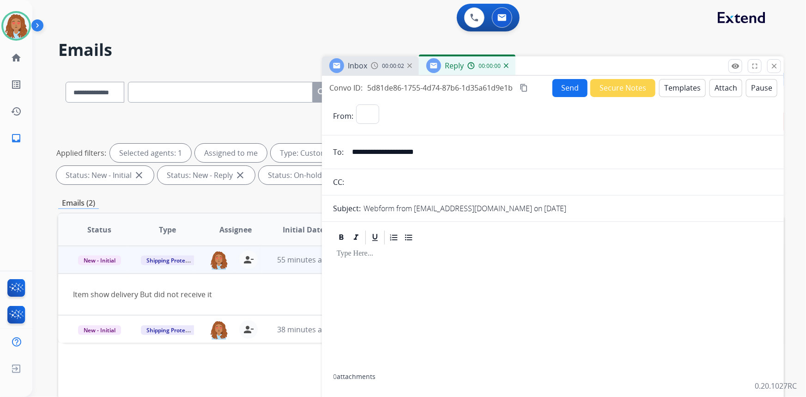
select select "**********"
click at [687, 88] on button "Templates" at bounding box center [682, 88] width 47 height 18
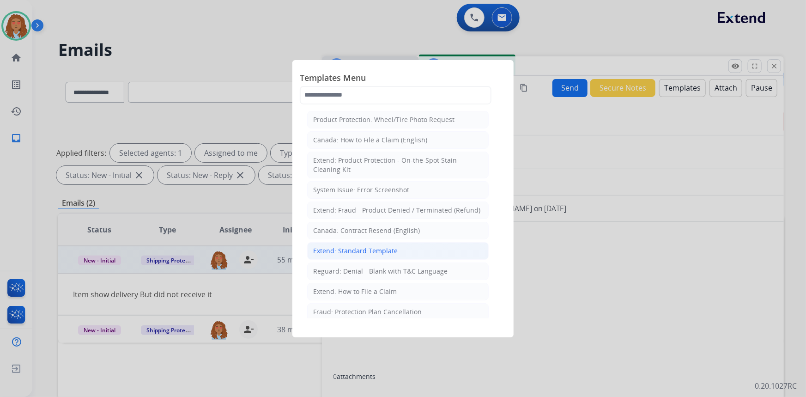
click at [376, 250] on div "Extend: Standard Template" at bounding box center [355, 250] width 84 height 9
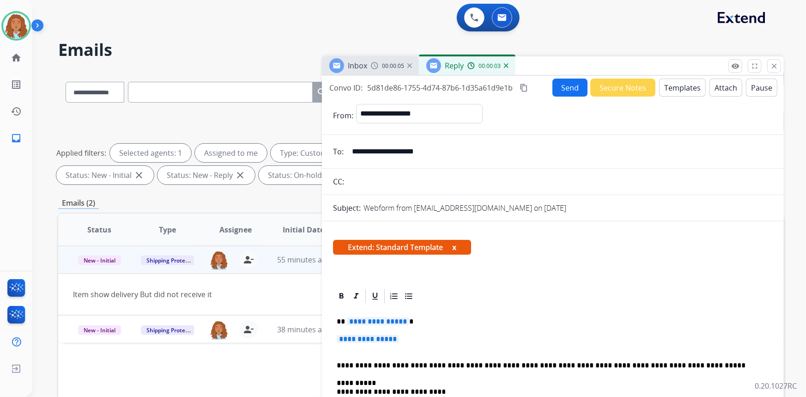
click at [384, 320] on span "**********" at bounding box center [378, 321] width 62 height 8
paste div
click at [379, 342] on span "**********" at bounding box center [368, 339] width 62 height 8
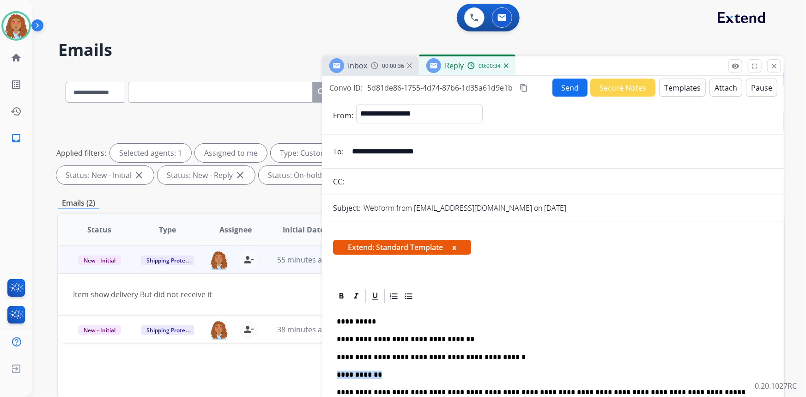
drag, startPoint x: 377, startPoint y: 374, endPoint x: 328, endPoint y: 374, distance: 48.5
click at [420, 378] on p "**********" at bounding box center [549, 374] width 425 height 8
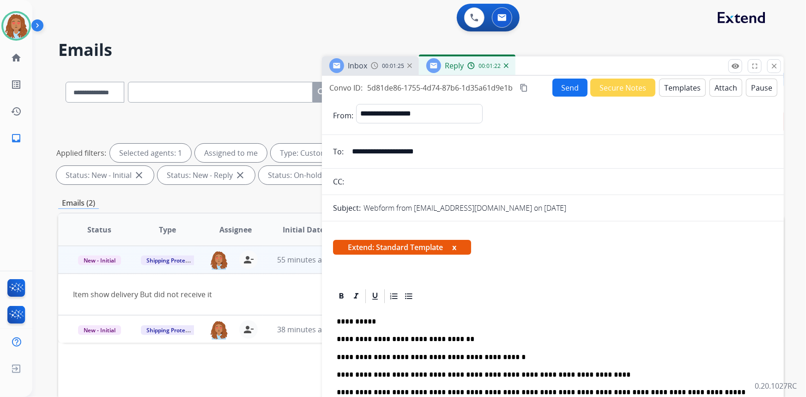
click at [584, 371] on p "**********" at bounding box center [549, 374] width 425 height 8
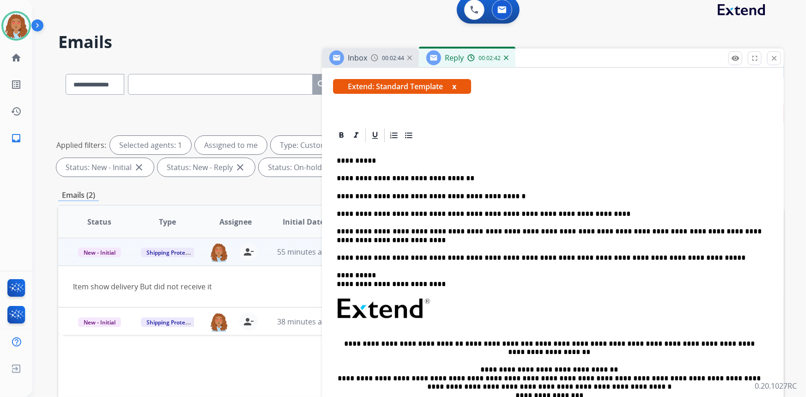
scroll to position [168, 0]
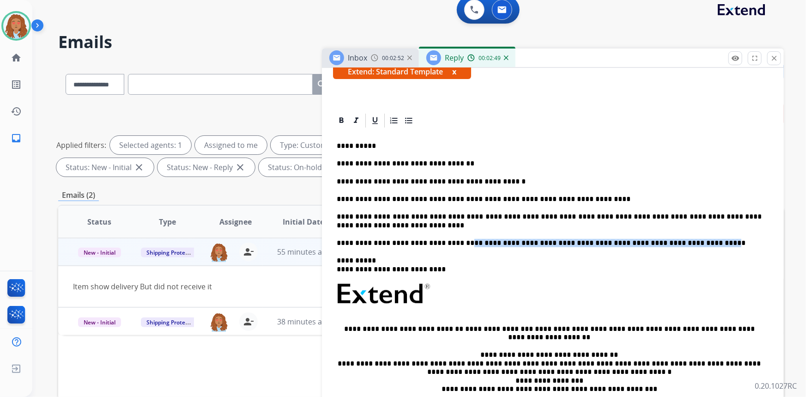
drag, startPoint x: 450, startPoint y: 242, endPoint x: 668, endPoint y: 246, distance: 218.4
click at [668, 246] on p "**********" at bounding box center [549, 243] width 425 height 8
copy p "**********"
click at [370, 231] on div "**********" at bounding box center [552, 291] width 439 height 325
click at [375, 226] on p "**********" at bounding box center [549, 220] width 425 height 17
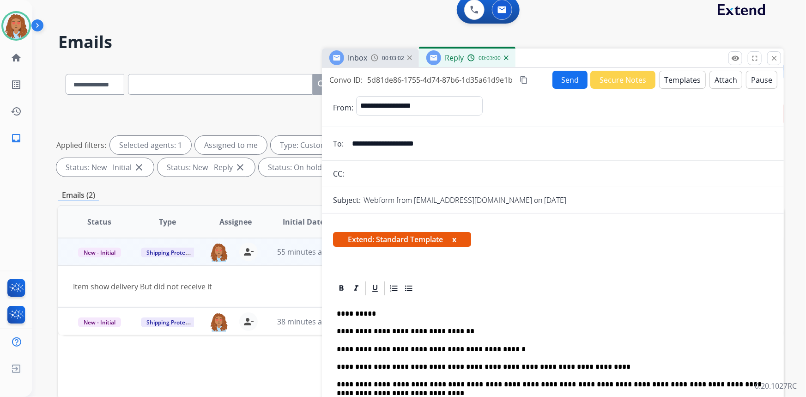
scroll to position [0, 0]
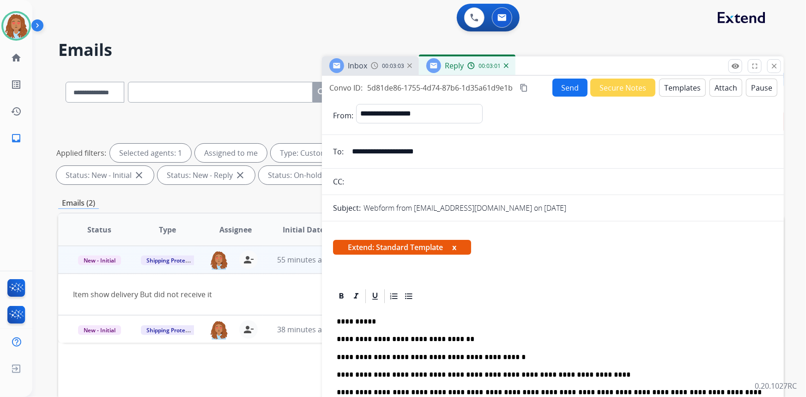
click at [524, 86] on mat-icon "content_copy" at bounding box center [523, 88] width 8 height 8
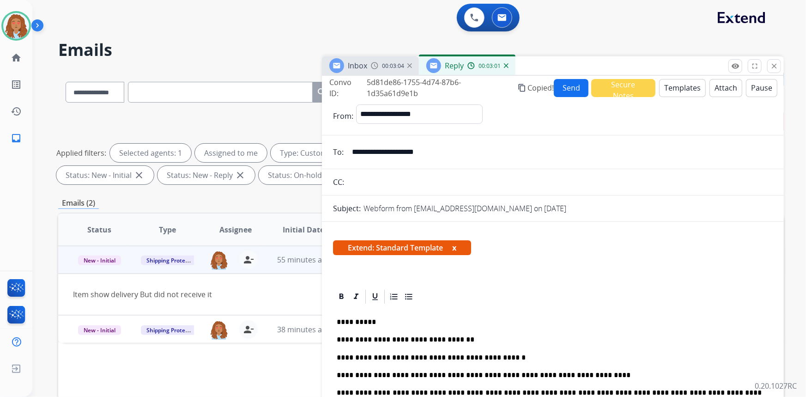
click at [566, 90] on button "Send" at bounding box center [570, 88] width 35 height 18
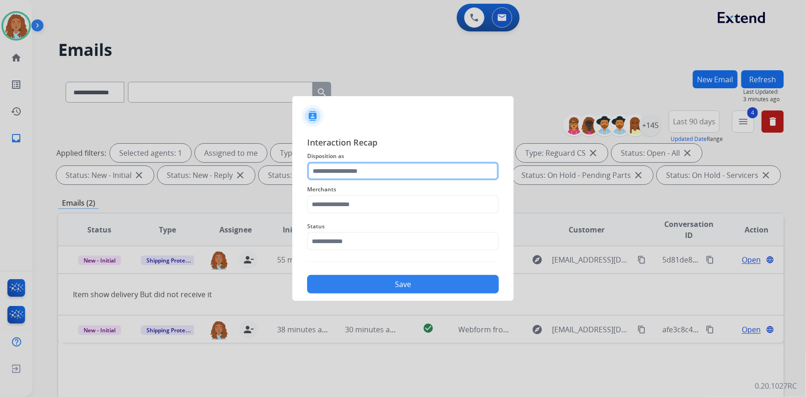
click at [360, 171] on input "text" at bounding box center [403, 171] width 192 height 18
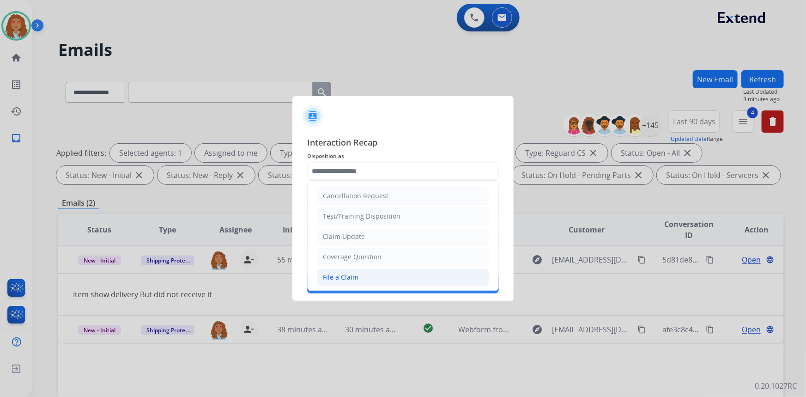
click at [351, 279] on div "File a Claim" at bounding box center [341, 276] width 36 height 9
type input "**********"
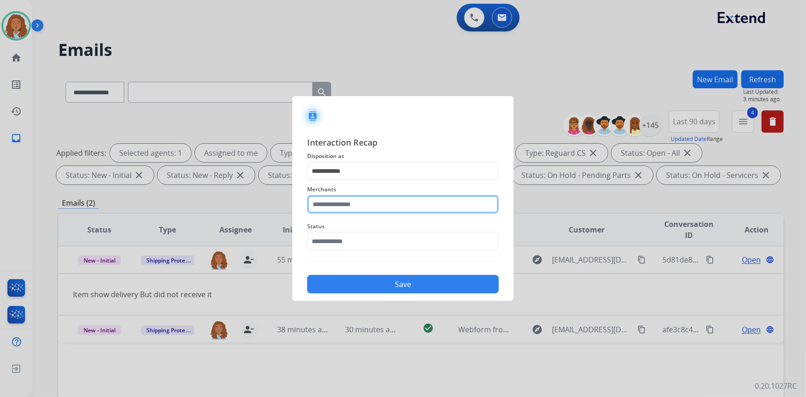
click at [354, 203] on input "text" at bounding box center [403, 204] width 192 height 18
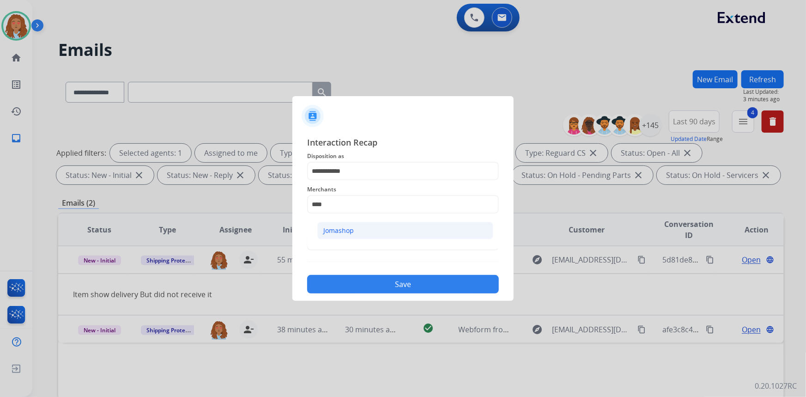
click at [348, 228] on div "Jomashop" at bounding box center [338, 230] width 30 height 9
type input "********"
click at [351, 242] on input "text" at bounding box center [403, 241] width 192 height 18
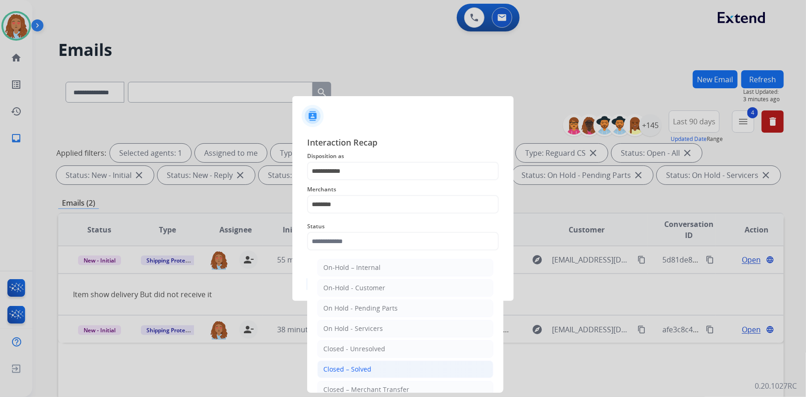
click at [374, 362] on li "Closed – Solved" at bounding box center [405, 369] width 176 height 18
type input "**********"
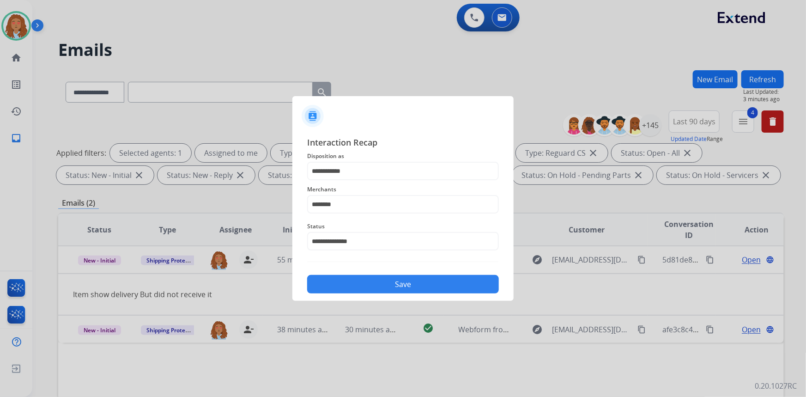
click at [368, 282] on button "Save" at bounding box center [403, 284] width 192 height 18
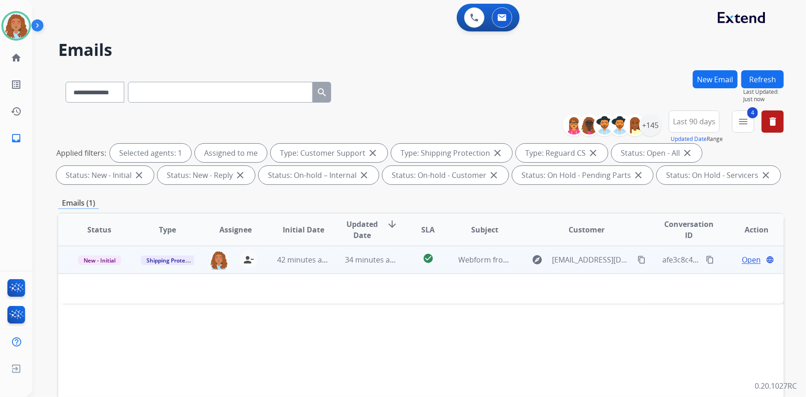
click at [594, 269] on td "explore jnewman240@gmail.com content_copy" at bounding box center [579, 260] width 136 height 28
click at [637, 259] on mat-icon "content_copy" at bounding box center [641, 260] width 8 height 8
click at [577, 269] on td "explore jnewman240@gmail.com content_copy Copied!" at bounding box center [579, 260] width 136 height 28
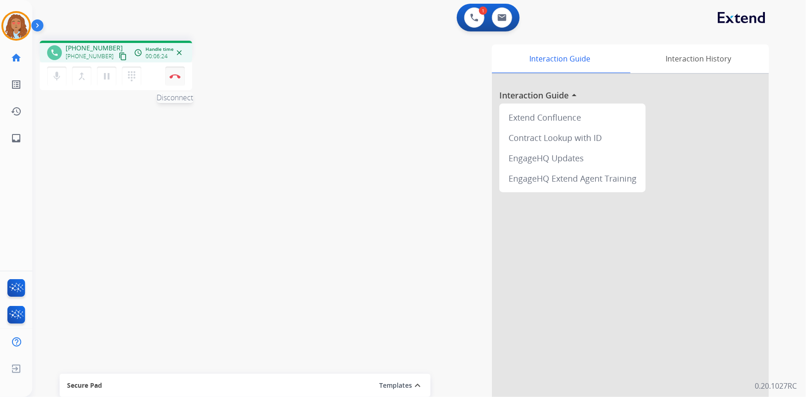
click at [179, 74] on img at bounding box center [174, 76] width 11 height 5
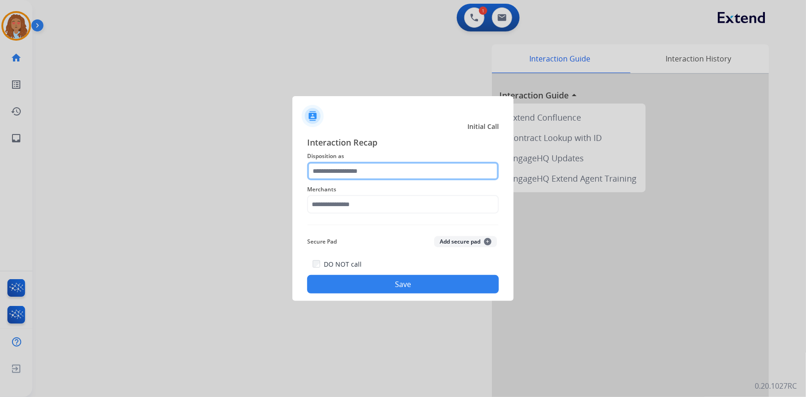
click at [355, 168] on input "text" at bounding box center [403, 171] width 192 height 18
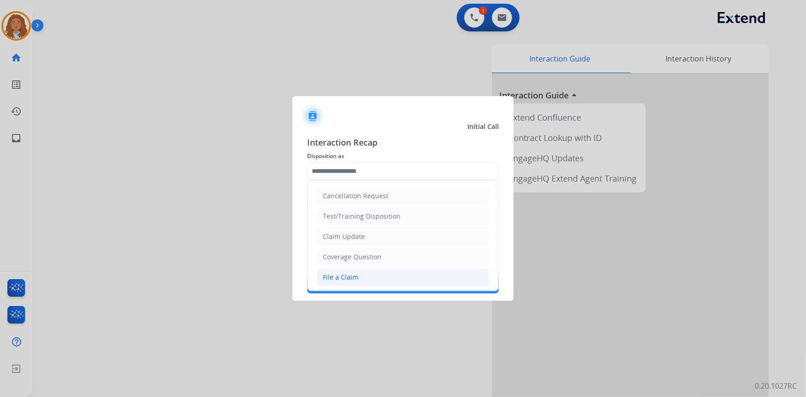
click at [351, 276] on div "File a Claim" at bounding box center [341, 276] width 36 height 9
type input "**********"
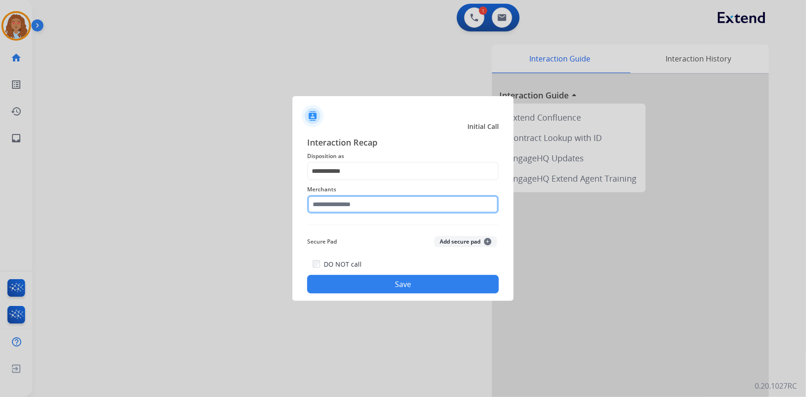
click at [341, 204] on input "text" at bounding box center [403, 204] width 192 height 18
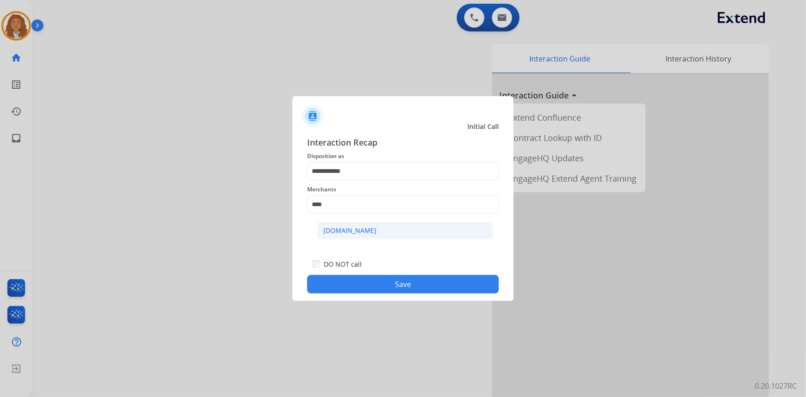
click at [351, 231] on div "[DOMAIN_NAME]" at bounding box center [349, 230] width 53 height 9
type input "**********"
click at [380, 290] on button "Save" at bounding box center [403, 284] width 192 height 18
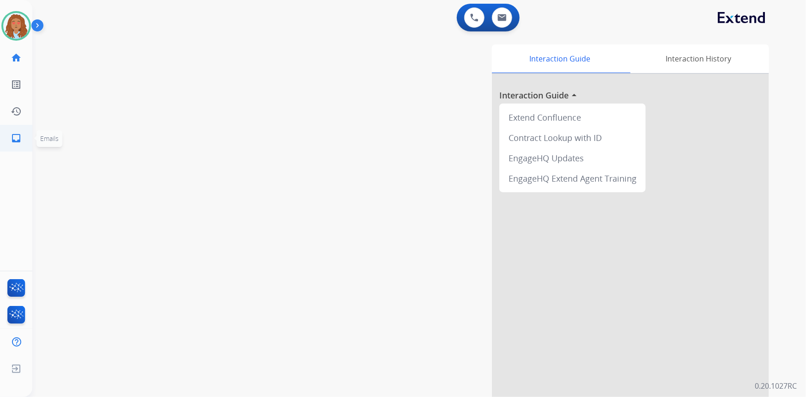
click at [11, 142] on mat-icon "inbox" at bounding box center [16, 137] width 11 height 11
select select "**********"
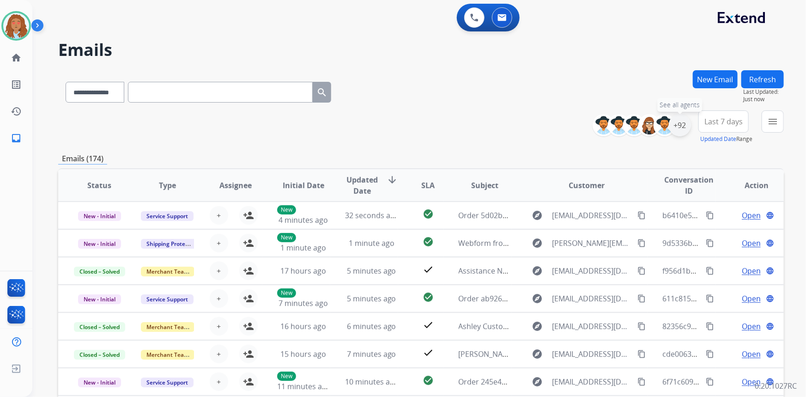
click at [680, 124] on div "+92" at bounding box center [679, 125] width 22 height 22
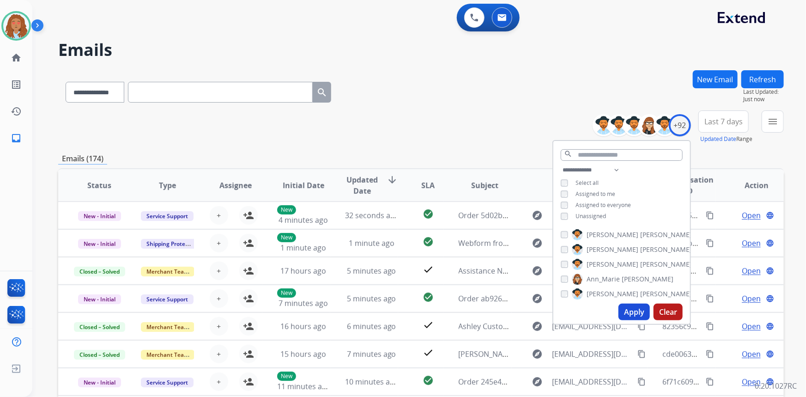
click at [638, 314] on button "Apply" at bounding box center [633, 311] width 31 height 17
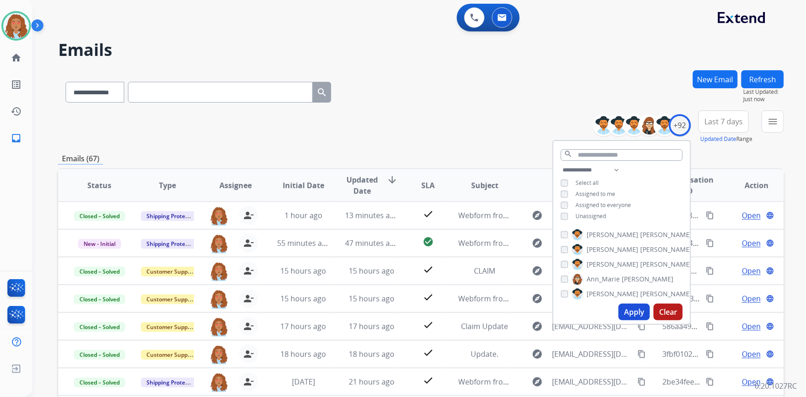
click at [724, 120] on span "Last 7 days" at bounding box center [723, 122] width 38 height 4
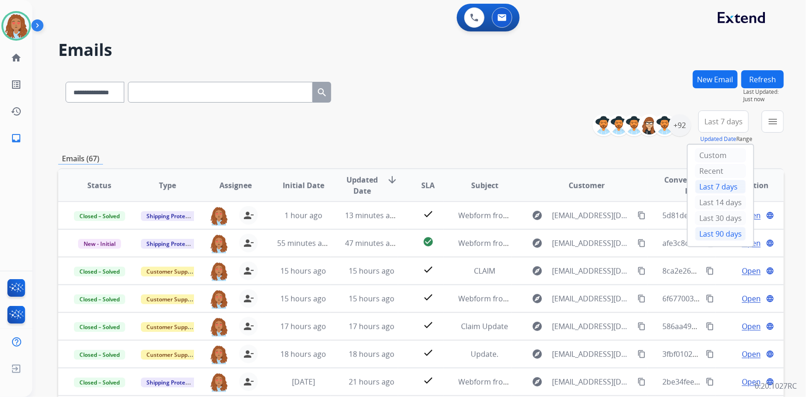
click at [715, 233] on div "Last 90 days" at bounding box center [720, 234] width 51 height 14
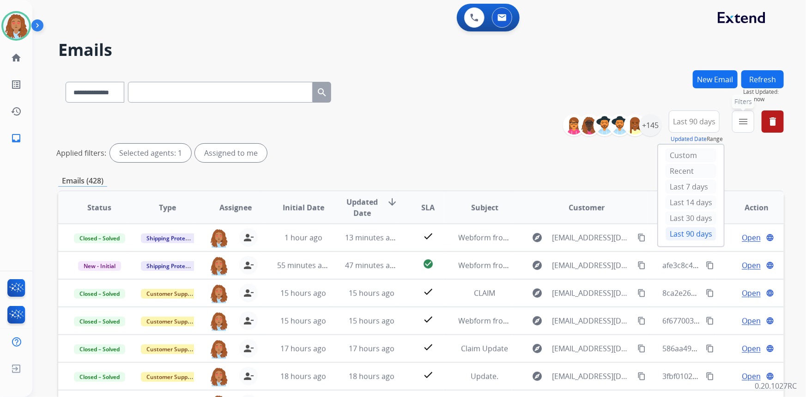
click at [737, 120] on mat-icon "menu" at bounding box center [742, 121] width 11 height 11
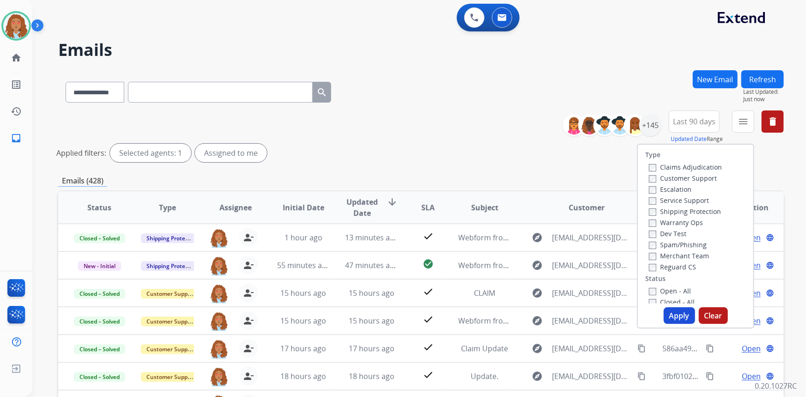
click at [677, 180] on label "Customer Support" at bounding box center [683, 178] width 68 height 9
click at [674, 213] on label "Shipping Protection" at bounding box center [685, 211] width 72 height 9
click at [678, 317] on button "Apply" at bounding box center [678, 315] width 31 height 17
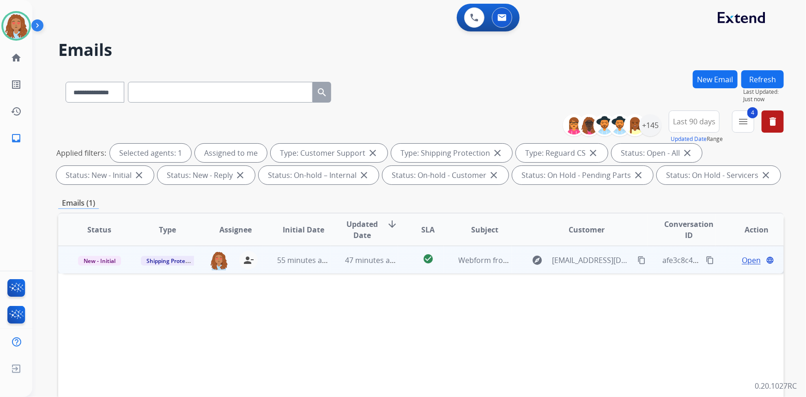
click at [602, 269] on td "explore jnewman240@gmail.com content_copy" at bounding box center [579, 260] width 136 height 28
click at [638, 261] on mat-icon "content_copy" at bounding box center [641, 259] width 8 height 8
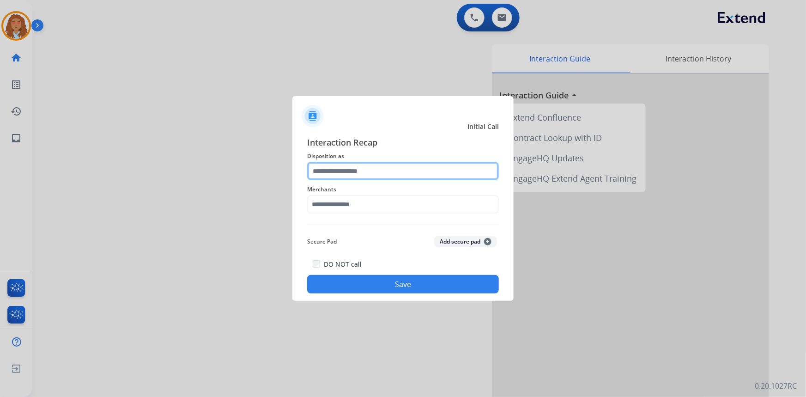
click at [334, 172] on input "text" at bounding box center [403, 171] width 192 height 18
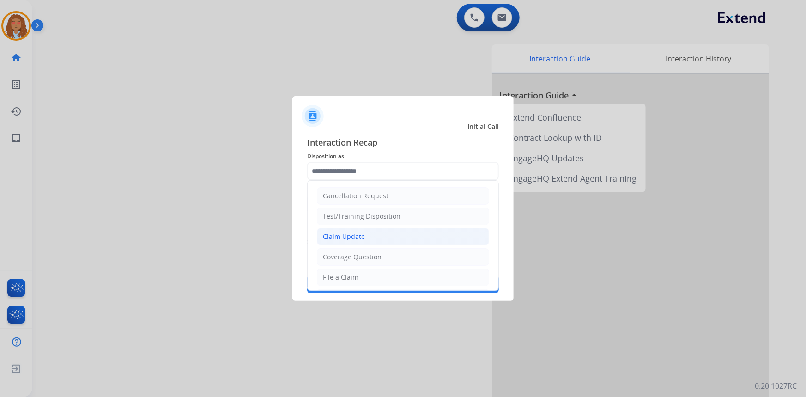
click at [355, 234] on div "Claim Update" at bounding box center [344, 236] width 42 height 9
type input "**********"
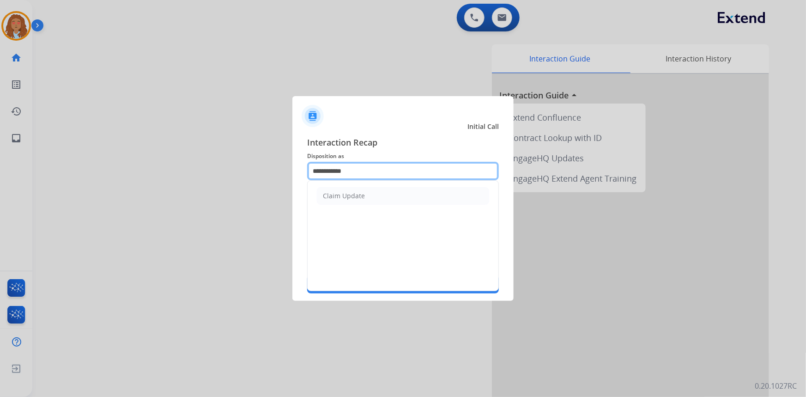
drag, startPoint x: 355, startPoint y: 170, endPoint x: 208, endPoint y: 150, distance: 148.7
click at [0, 150] on app-contact-recap-modal "**********" at bounding box center [0, 198] width 0 height 397
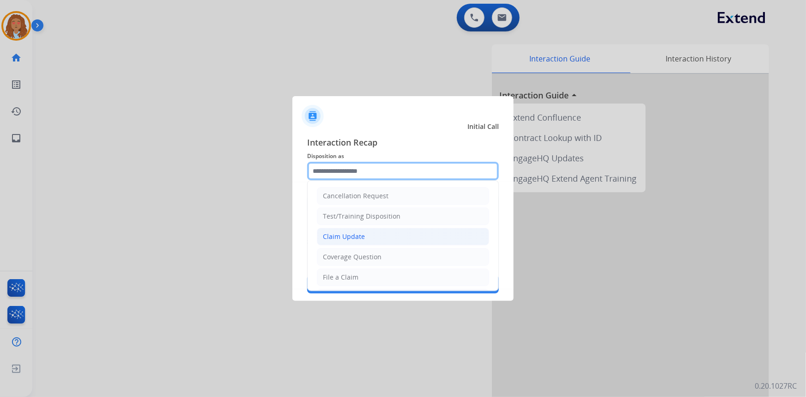
scroll to position [42, 0]
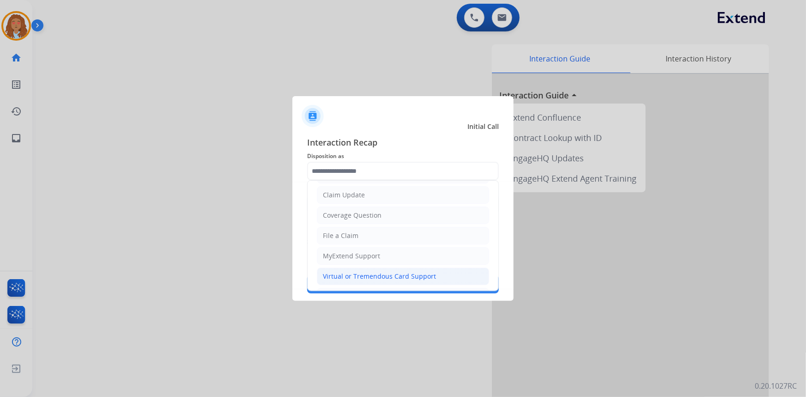
click at [374, 277] on div "Virtual or Tremendous Card Support" at bounding box center [379, 275] width 113 height 9
type input "**********"
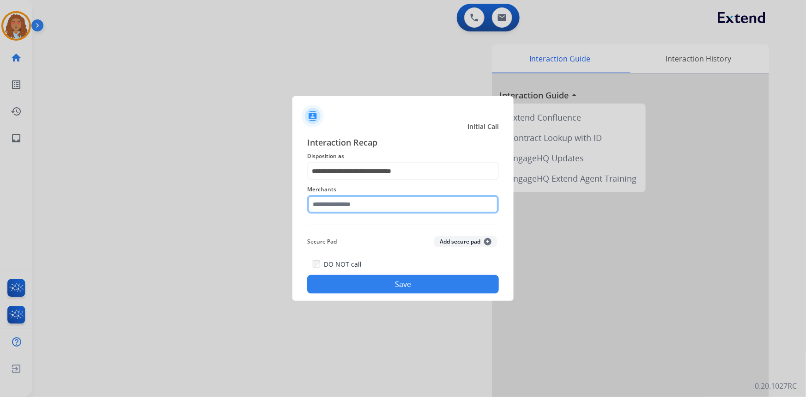
click at [361, 201] on input "text" at bounding box center [403, 204] width 192 height 18
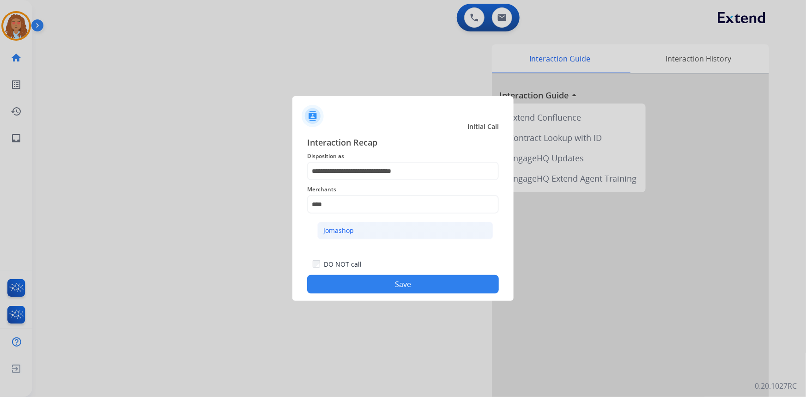
click at [339, 231] on div "Jomashop" at bounding box center [338, 230] width 30 height 9
type input "********"
click at [376, 286] on button "Save" at bounding box center [403, 284] width 192 height 18
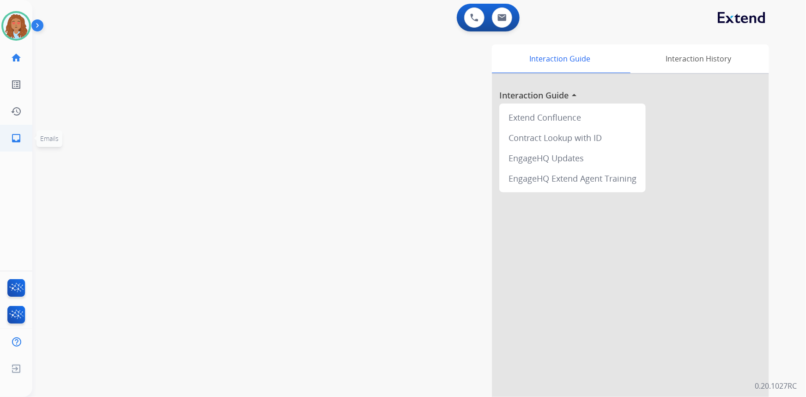
click at [15, 139] on mat-icon "inbox" at bounding box center [16, 137] width 11 height 11
select select "**********"
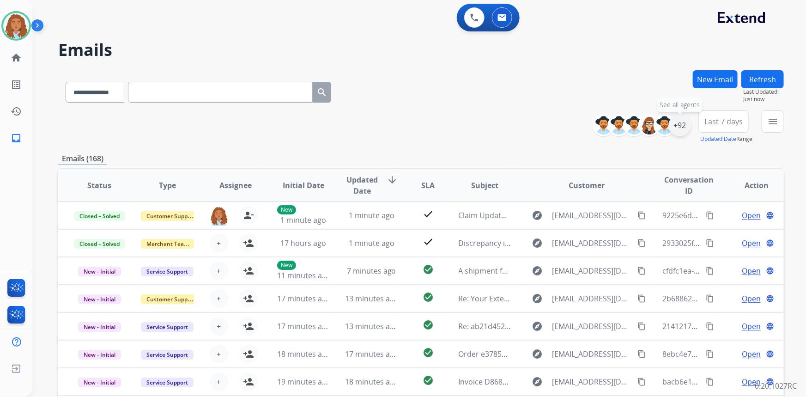
click at [683, 128] on div "+92" at bounding box center [679, 125] width 22 height 22
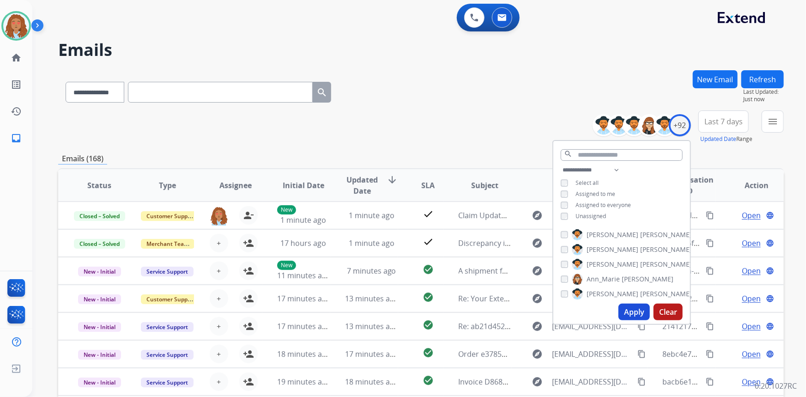
click at [558, 214] on div "**********" at bounding box center [621, 193] width 137 height 59
click at [641, 308] on button "Apply" at bounding box center [633, 311] width 31 height 17
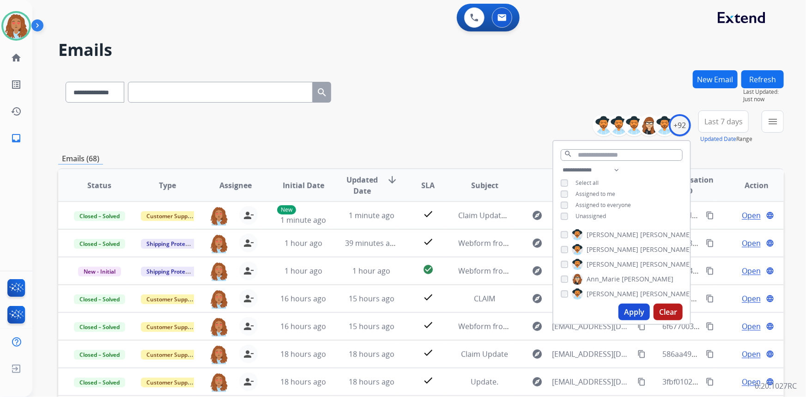
click at [478, 117] on div "**********" at bounding box center [420, 126] width 725 height 33
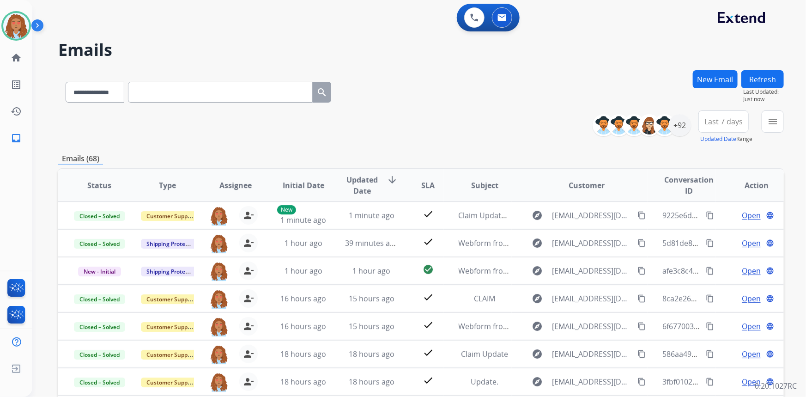
click at [715, 126] on button "Last 7 days" at bounding box center [723, 121] width 50 height 22
click at [703, 229] on div "Last 90 days" at bounding box center [720, 234] width 51 height 14
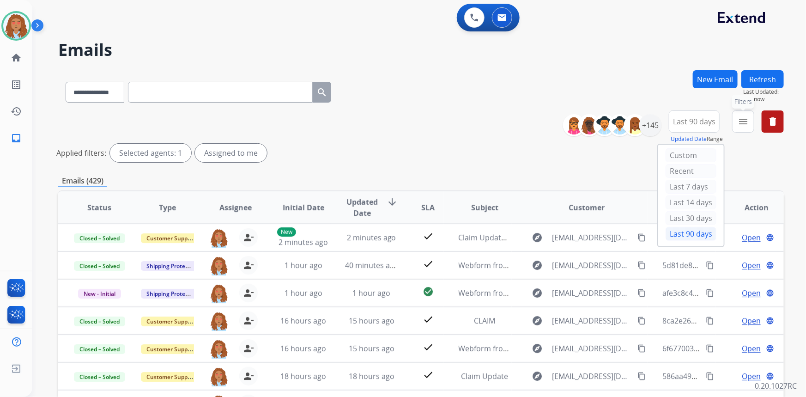
click at [736, 120] on button "menu Filters" at bounding box center [743, 121] width 22 height 22
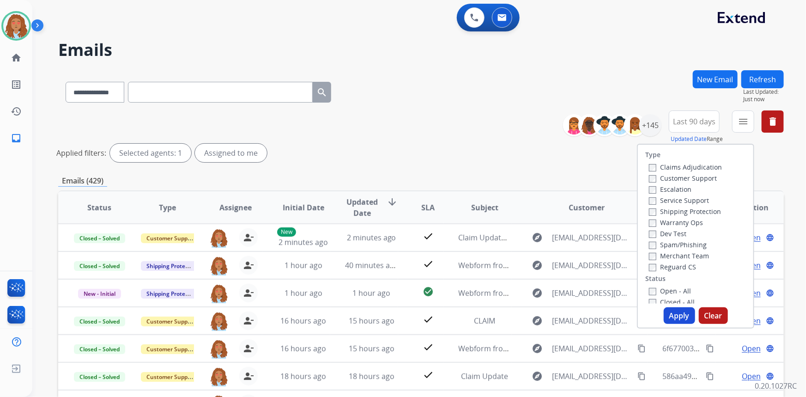
click at [686, 178] on label "Customer Support" at bounding box center [683, 178] width 68 height 9
click at [686, 207] on label "Shipping Protection" at bounding box center [685, 211] width 72 height 9
click at [671, 315] on button "Apply" at bounding box center [678, 315] width 31 height 17
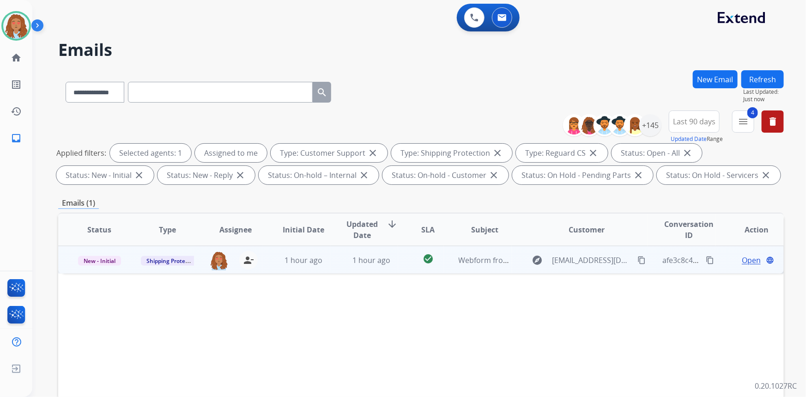
click at [730, 259] on div "Open language" at bounding box center [756, 259] width 53 height 11
click at [733, 259] on div "Open language" at bounding box center [756, 259] width 53 height 11
click at [705, 257] on mat-icon "content_copy" at bounding box center [709, 260] width 8 height 8
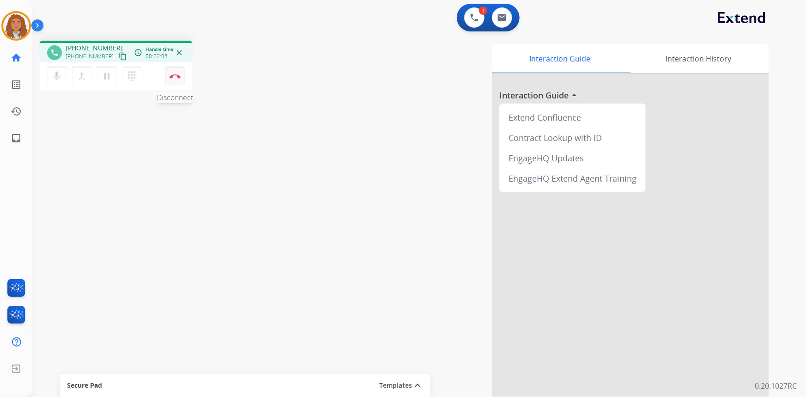
click at [171, 78] on img at bounding box center [174, 76] width 11 height 5
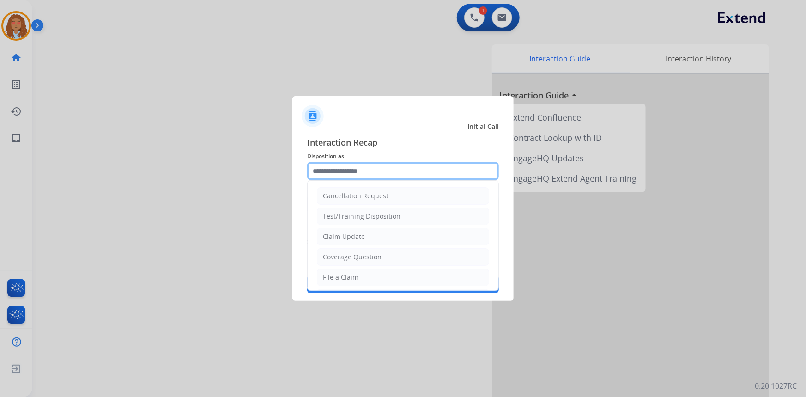
click at [347, 170] on input "text" at bounding box center [403, 171] width 192 height 18
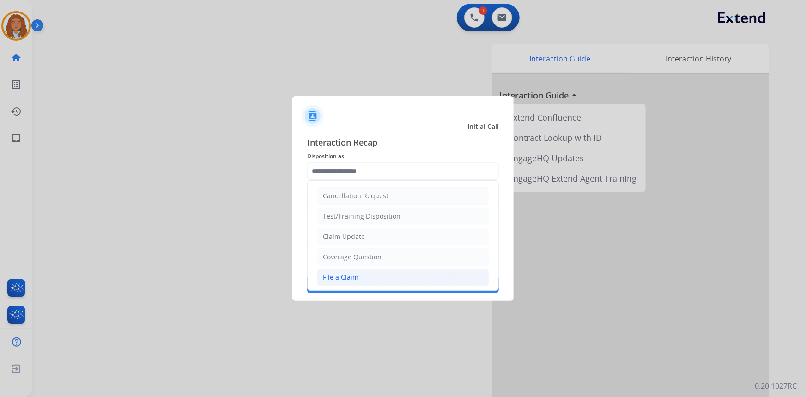
click at [342, 274] on div "File a Claim" at bounding box center [341, 276] width 36 height 9
type input "**********"
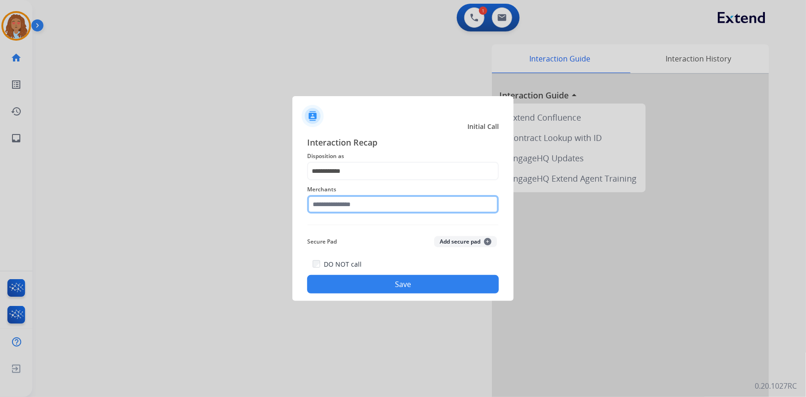
click at [344, 199] on input "text" at bounding box center [403, 204] width 192 height 18
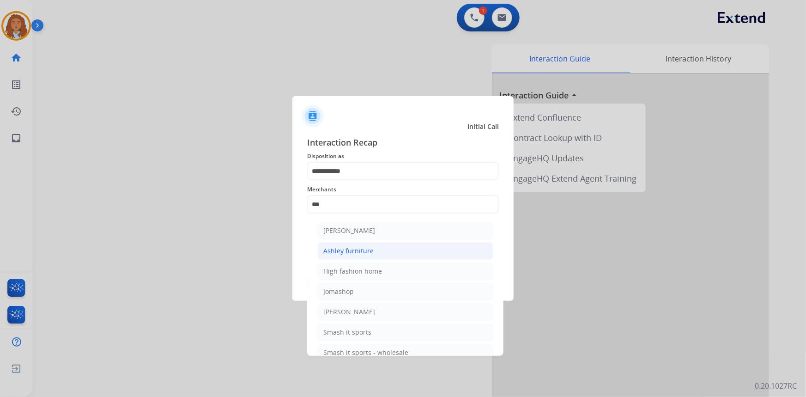
click at [373, 250] on li "Ashley furniture" at bounding box center [405, 251] width 176 height 18
type input "**********"
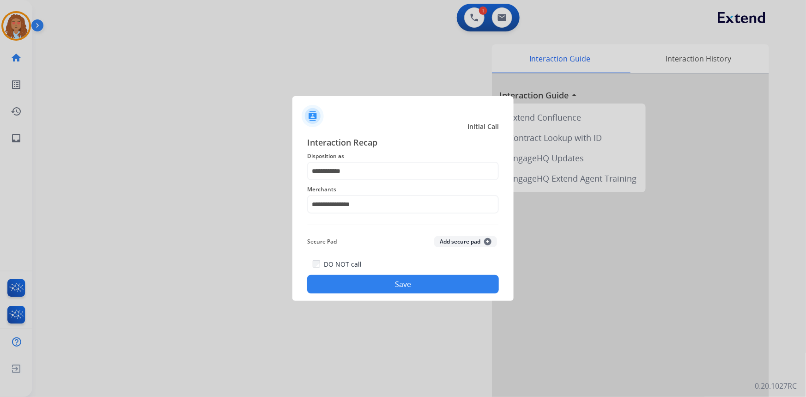
click at [395, 282] on button "Save" at bounding box center [403, 284] width 192 height 18
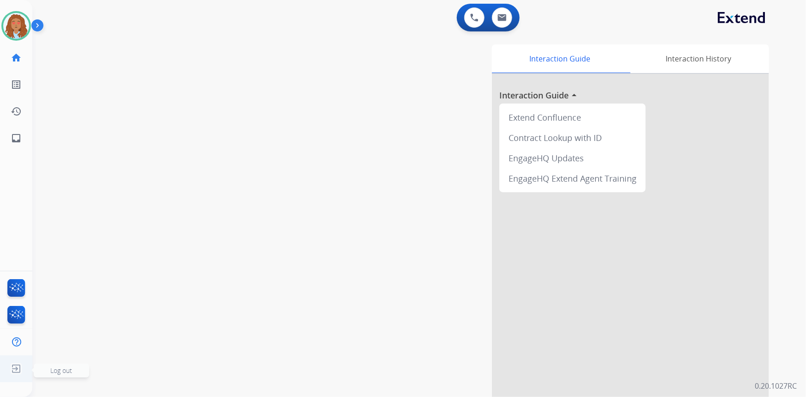
click at [12, 366] on img at bounding box center [16, 369] width 17 height 18
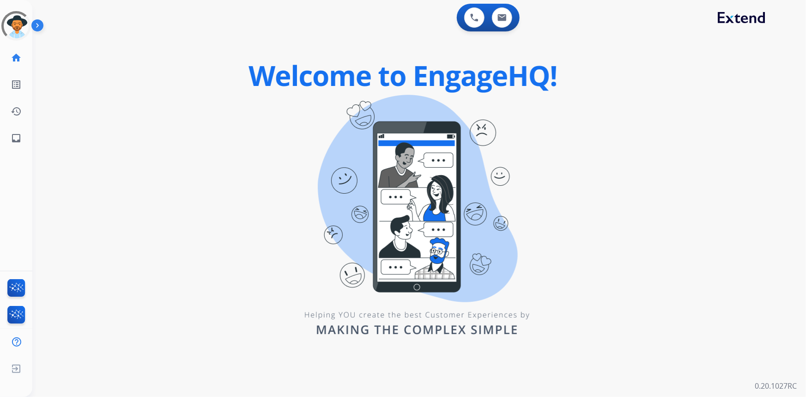
drag, startPoint x: 217, startPoint y: 137, endPoint x: 207, endPoint y: 122, distance: 17.9
click at [217, 137] on div "0 Voice Interactions 0 Email Interactions swap_horiz Break voice bridge close_f…" at bounding box center [418, 198] width 773 height 397
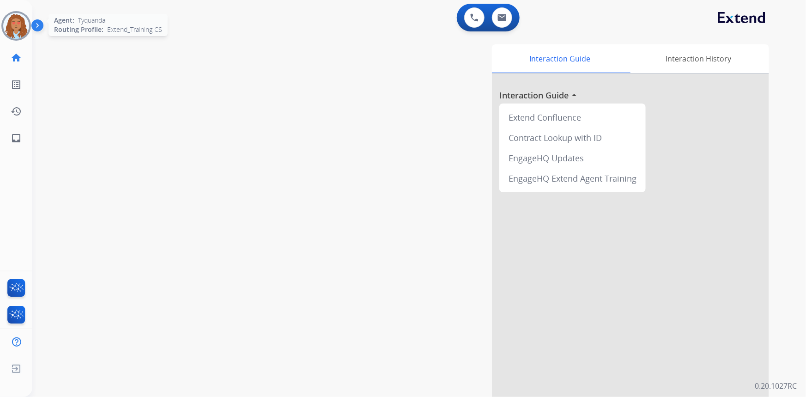
click at [6, 28] on img at bounding box center [16, 26] width 26 height 26
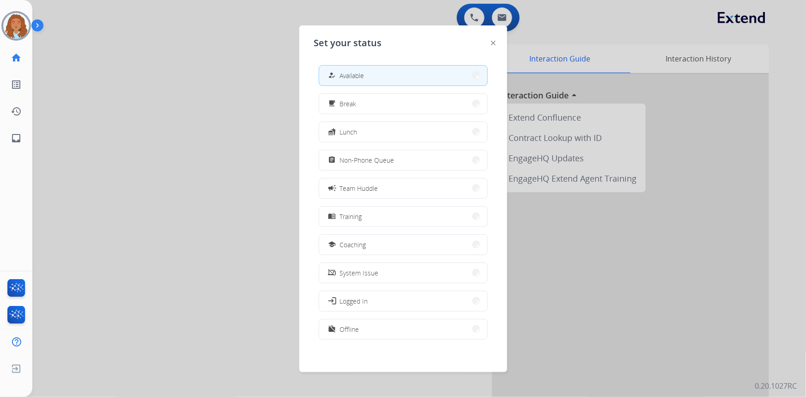
click at [336, 70] on div "how_to_reg" at bounding box center [332, 75] width 13 height 11
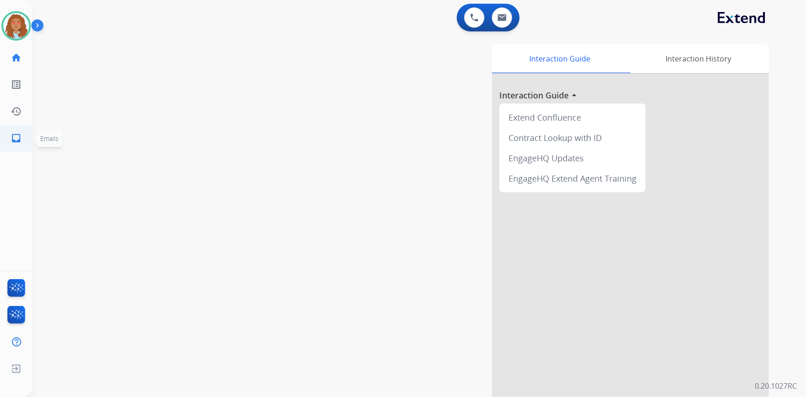
click at [12, 144] on link "inbox Emails" at bounding box center [16, 138] width 26 height 26
select select "**********"
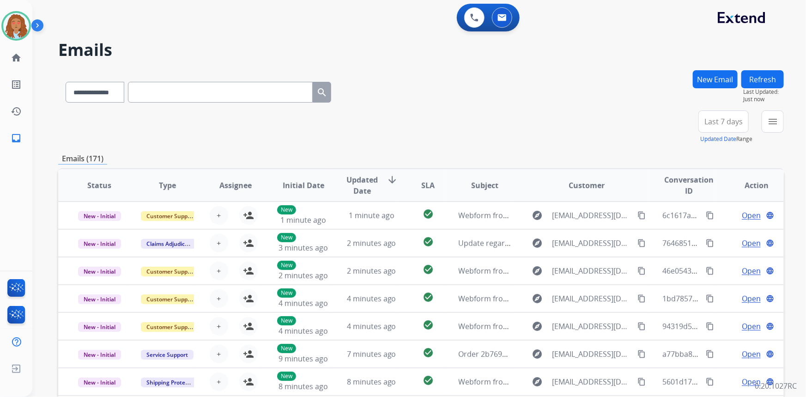
click at [713, 120] on span "Last 7 days" at bounding box center [723, 122] width 38 height 4
click at [705, 235] on div "Last 90 days" at bounding box center [720, 234] width 51 height 14
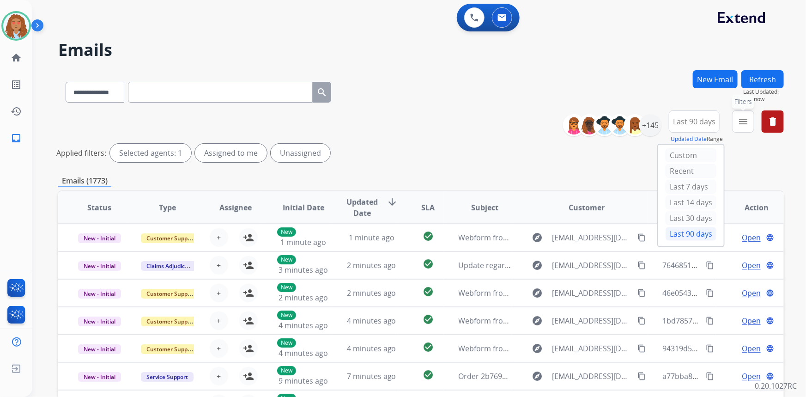
click at [740, 116] on mat-icon "menu" at bounding box center [742, 121] width 11 height 11
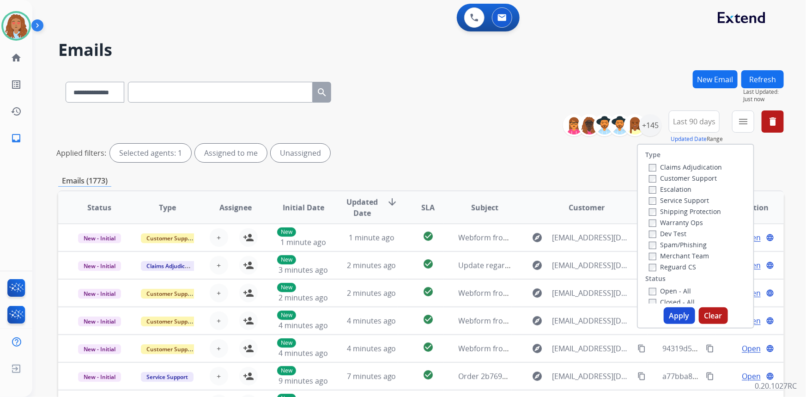
click at [680, 177] on label "Customer Support" at bounding box center [683, 178] width 68 height 9
click at [678, 213] on label "Shipping Protection" at bounding box center [685, 211] width 72 height 9
click at [680, 315] on button "Apply" at bounding box center [678, 315] width 31 height 17
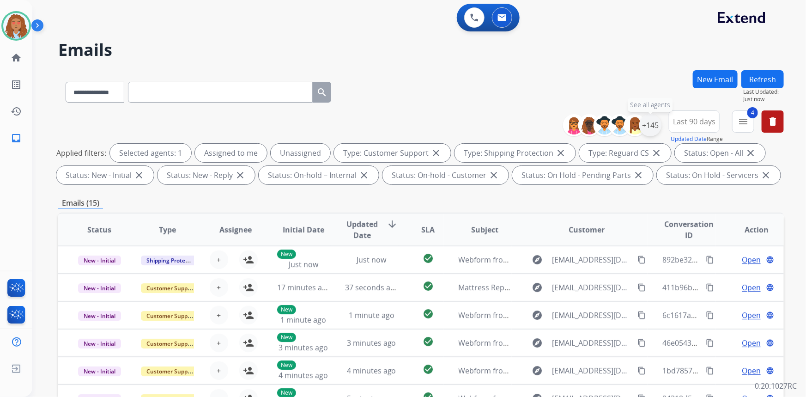
click at [645, 125] on div "+145" at bounding box center [650, 125] width 22 height 22
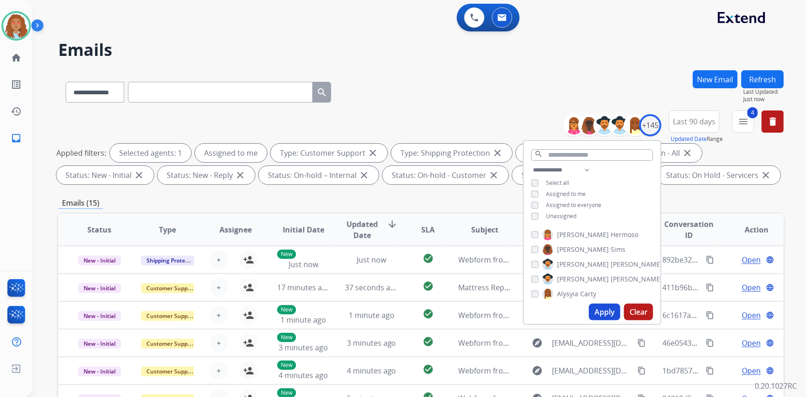
click at [601, 313] on button "Apply" at bounding box center [604, 311] width 31 height 17
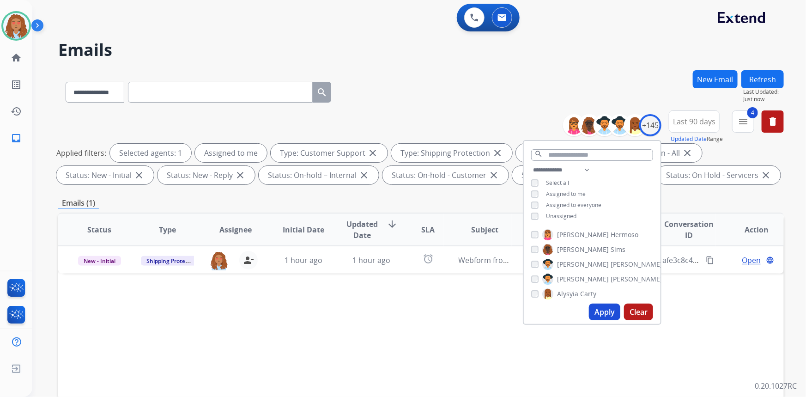
click at [491, 326] on div "Status Type Assignee Initial Date Updated Date arrow_downward SLA Subject Custo…" at bounding box center [420, 366] width 725 height 309
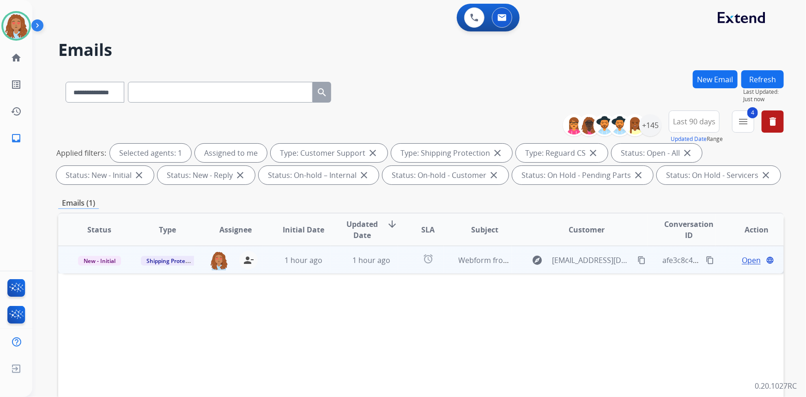
click at [637, 260] on mat-icon "content_copy" at bounding box center [641, 260] width 8 height 8
click at [748, 255] on span "Open" at bounding box center [750, 259] width 19 height 11
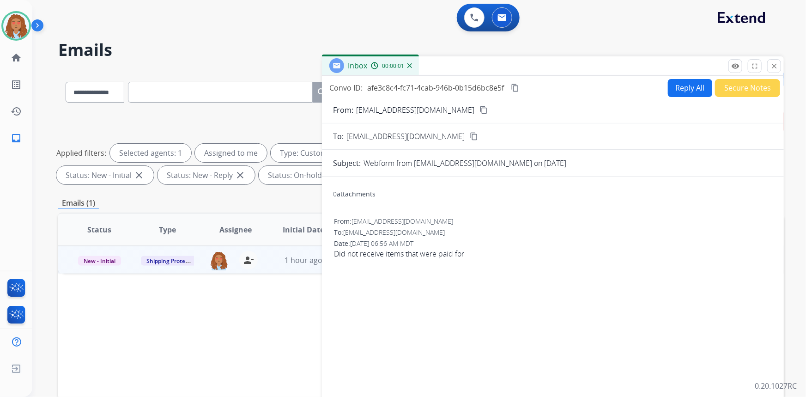
click at [679, 87] on button "Reply All" at bounding box center [690, 88] width 44 height 18
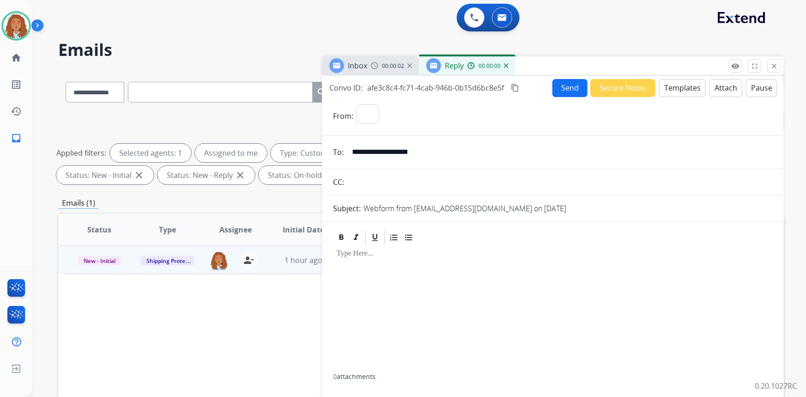
select select "**********"
click at [676, 87] on button "Templates" at bounding box center [682, 88] width 47 height 18
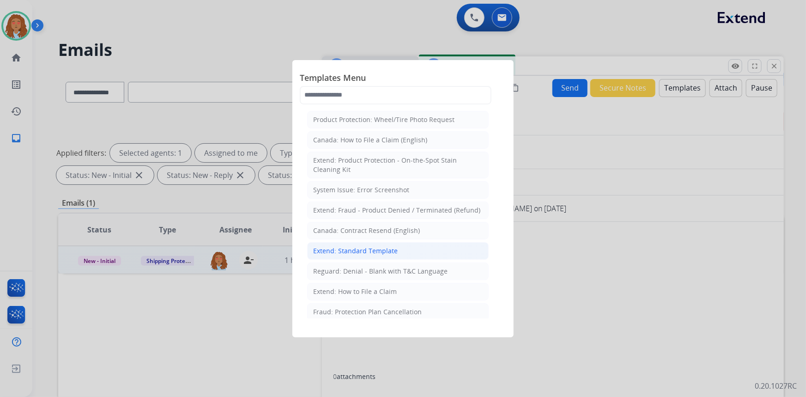
click at [367, 248] on div "Extend: Standard Template" at bounding box center [355, 250] width 84 height 9
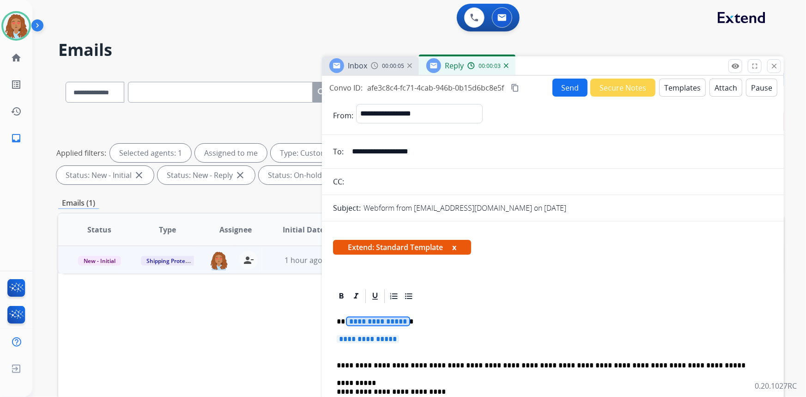
click at [373, 319] on span "**********" at bounding box center [378, 321] width 62 height 8
paste div
click at [397, 337] on span "**********" at bounding box center [368, 339] width 62 height 8
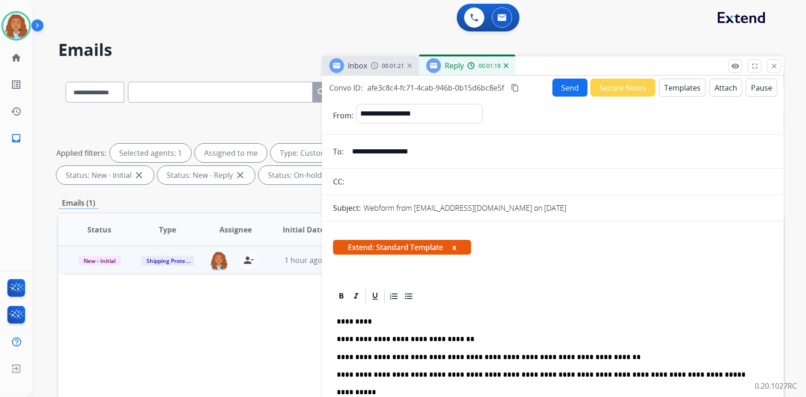
scroll to position [42, 0]
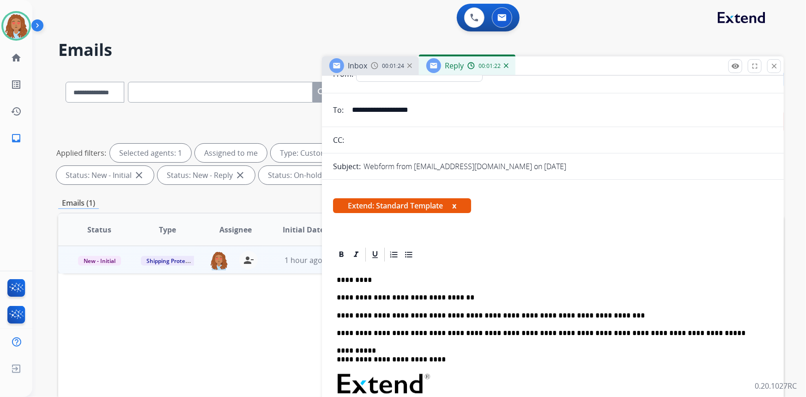
click at [597, 314] on p "**********" at bounding box center [549, 315] width 425 height 8
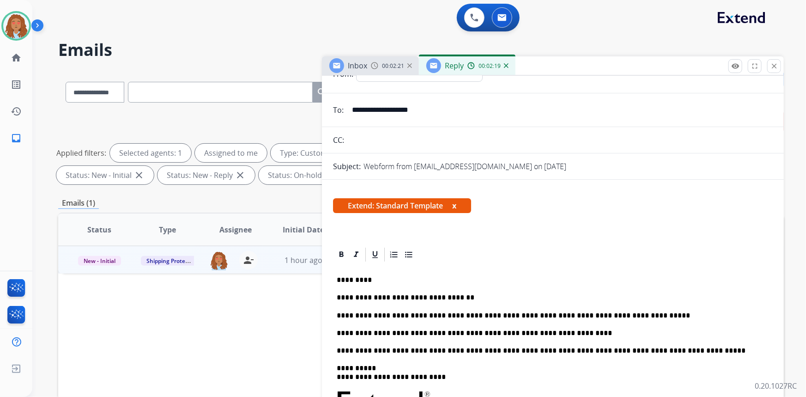
click at [554, 333] on p "**********" at bounding box center [549, 333] width 425 height 8
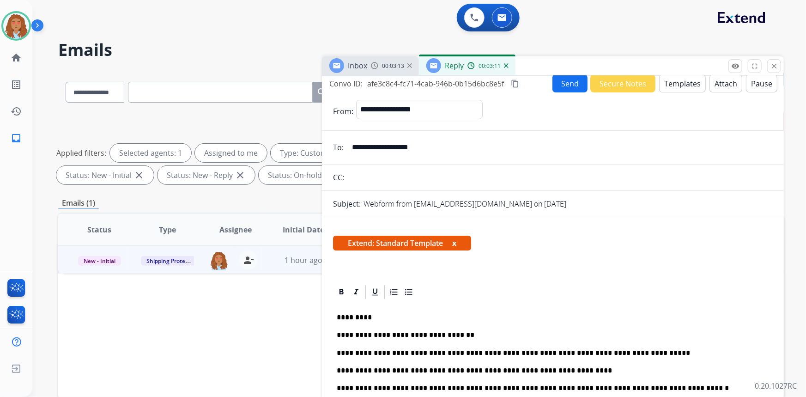
scroll to position [0, 0]
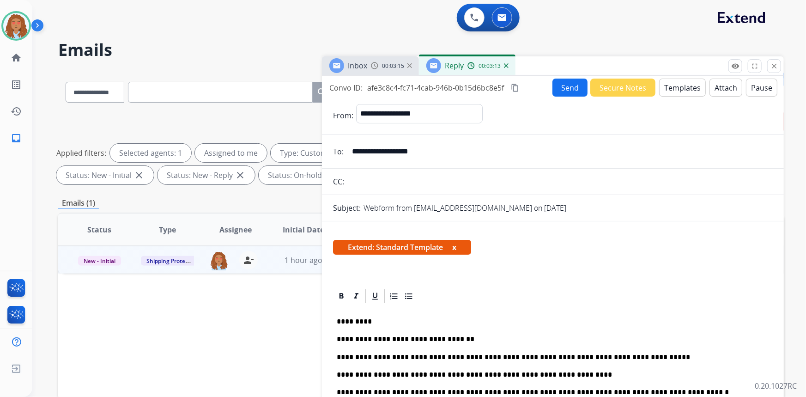
click at [562, 87] on button "Send" at bounding box center [569, 87] width 35 height 18
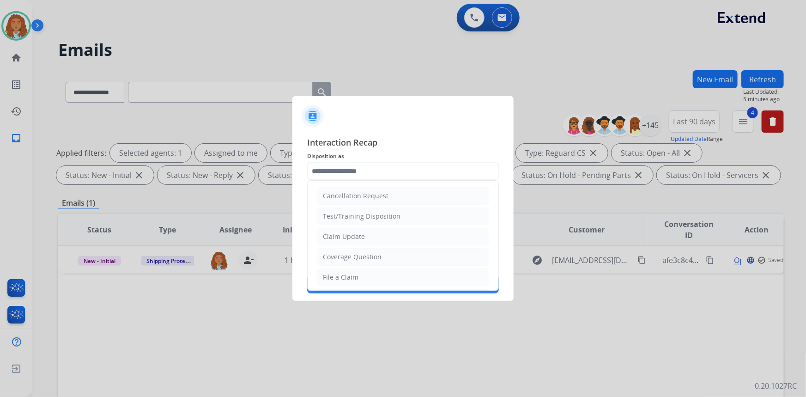
click at [403, 168] on input "text" at bounding box center [403, 171] width 192 height 18
click at [367, 238] on li "Claim Update" at bounding box center [403, 237] width 172 height 18
type input "**********"
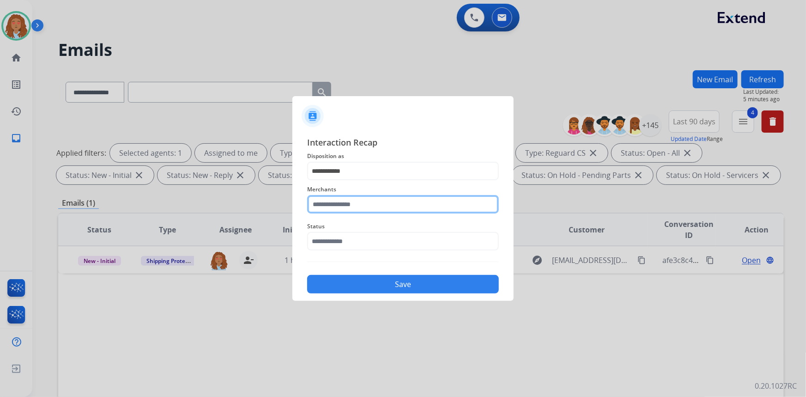
click at [332, 211] on input "text" at bounding box center [403, 204] width 192 height 18
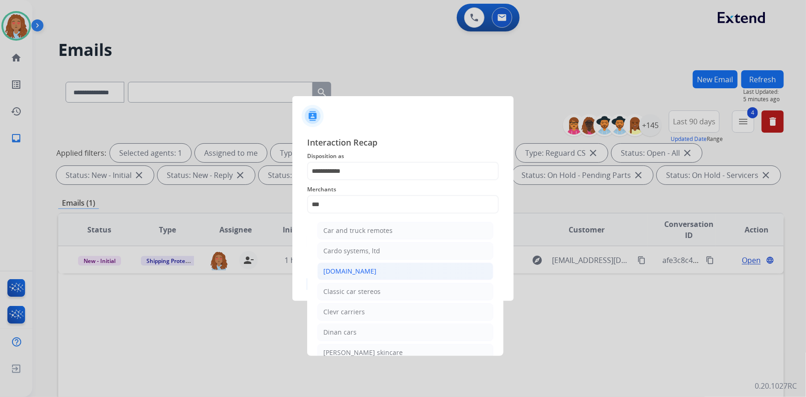
click at [347, 270] on div "[DOMAIN_NAME]" at bounding box center [349, 270] width 53 height 9
type input "**********"
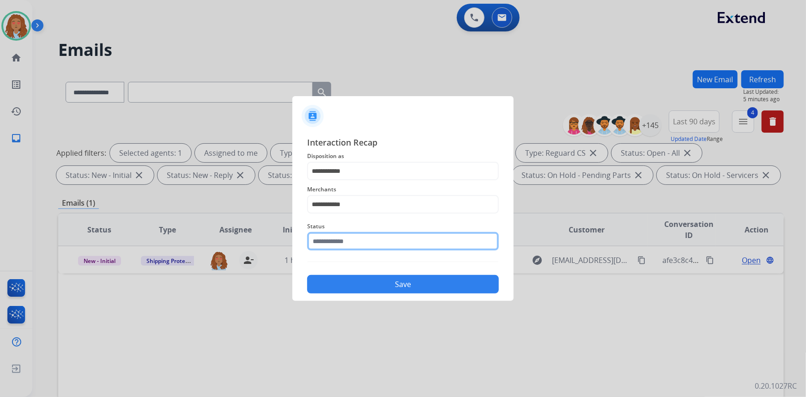
click at [350, 247] on input "text" at bounding box center [403, 241] width 192 height 18
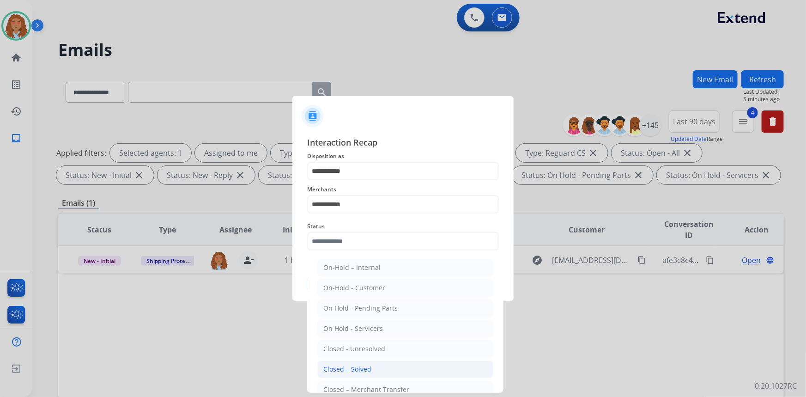
click at [365, 370] on div "Closed – Solved" at bounding box center [347, 368] width 48 height 9
type input "**********"
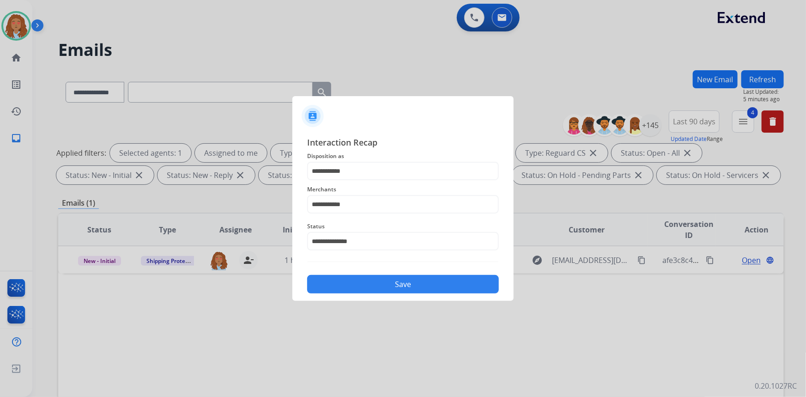
click at [369, 283] on button "Save" at bounding box center [403, 284] width 192 height 18
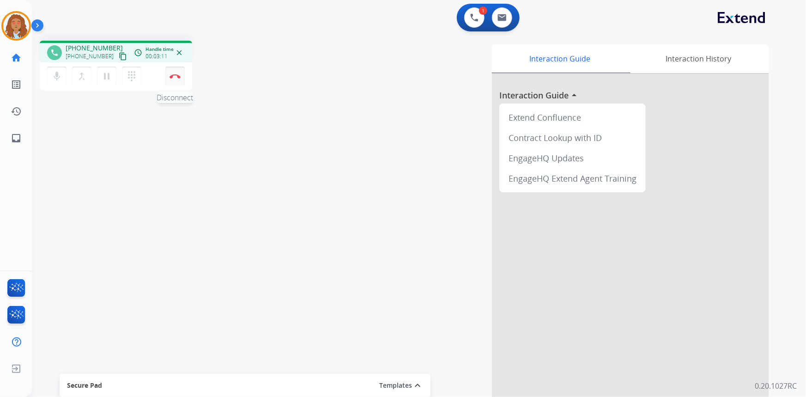
click at [181, 77] on button "Disconnect" at bounding box center [174, 75] width 19 height 19
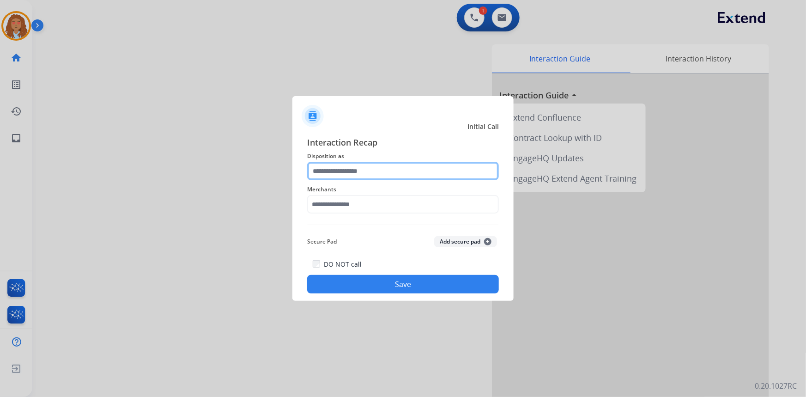
click at [376, 170] on input "text" at bounding box center [403, 171] width 192 height 18
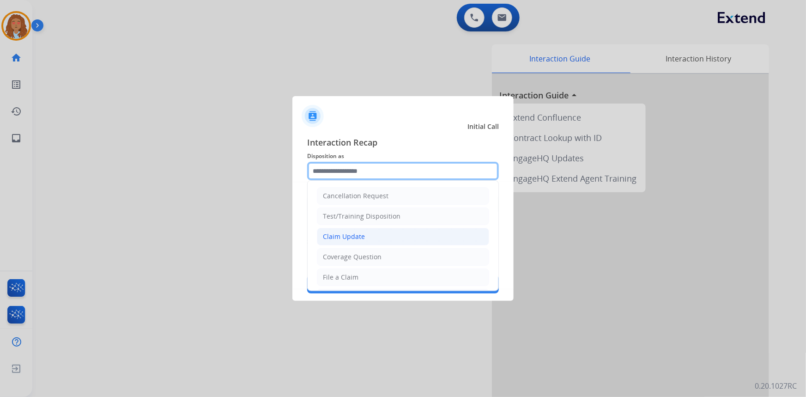
scroll to position [42, 0]
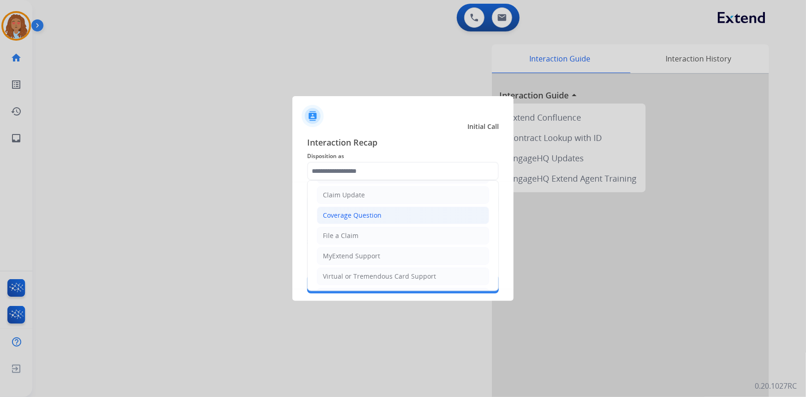
click at [369, 212] on div "Coverage Question" at bounding box center [352, 215] width 59 height 9
type input "**********"
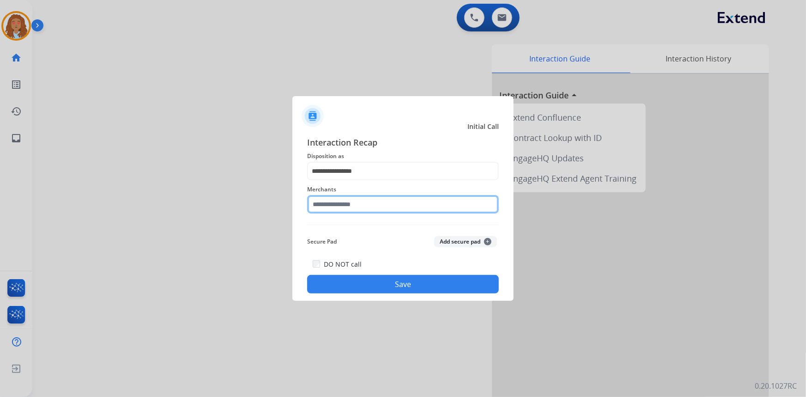
click at [372, 201] on input "text" at bounding box center [403, 204] width 192 height 18
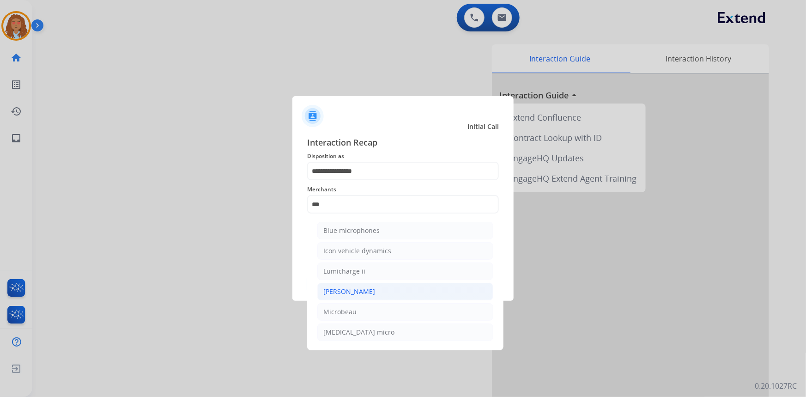
click at [346, 292] on div "[PERSON_NAME]" at bounding box center [349, 291] width 52 height 9
type input "********"
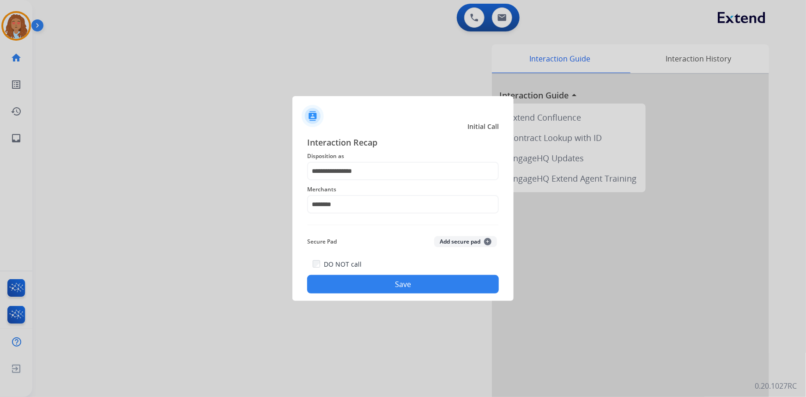
click at [361, 283] on button "Save" at bounding box center [403, 284] width 192 height 18
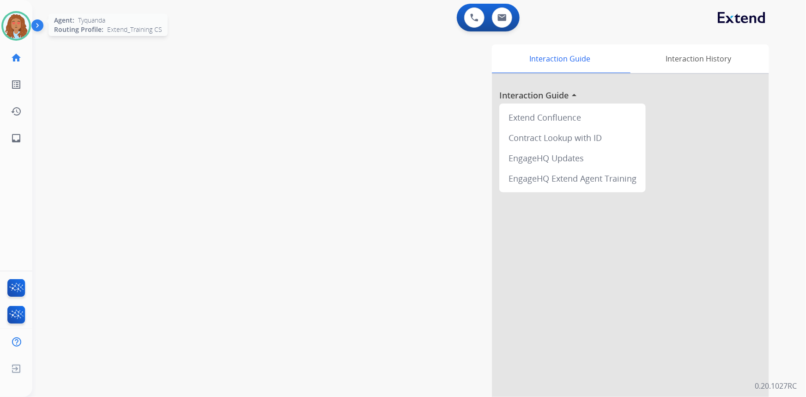
click at [15, 22] on img at bounding box center [16, 26] width 26 height 26
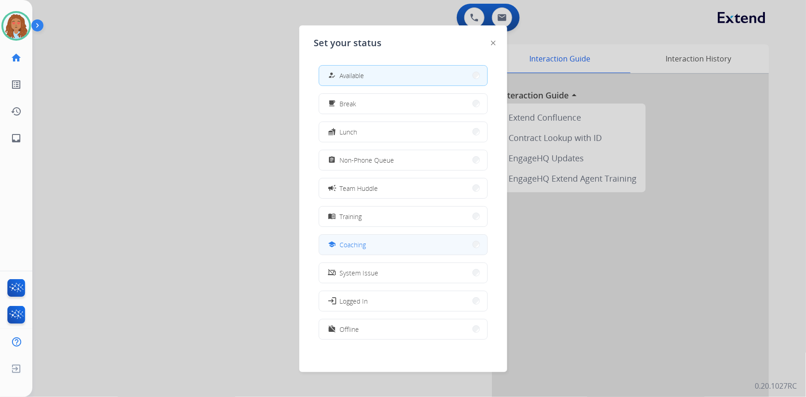
click at [366, 244] on button "school Coaching" at bounding box center [403, 245] width 168 height 20
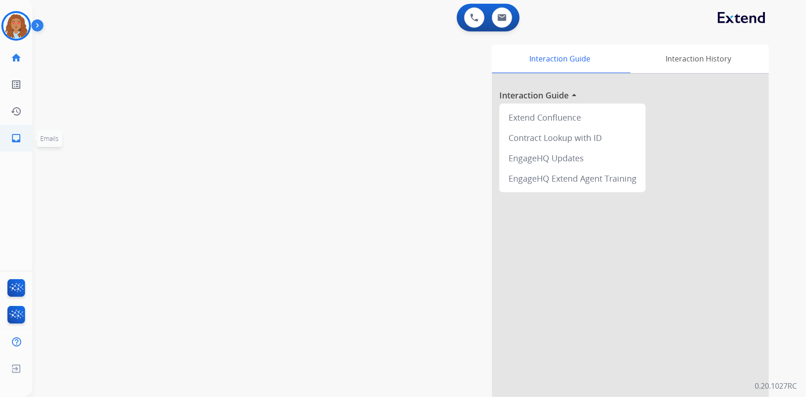
click at [10, 140] on link "inbox Emails" at bounding box center [16, 138] width 26 height 26
select select "**********"
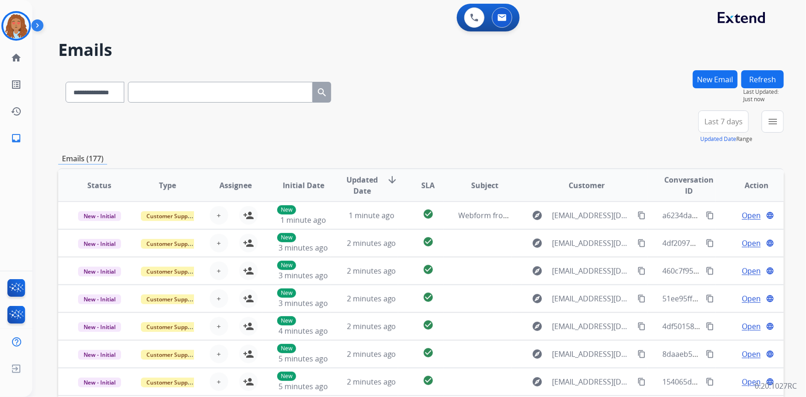
click at [712, 122] on span "Last 7 days" at bounding box center [723, 122] width 38 height 4
click at [715, 237] on div "Last 90 days" at bounding box center [720, 234] width 51 height 14
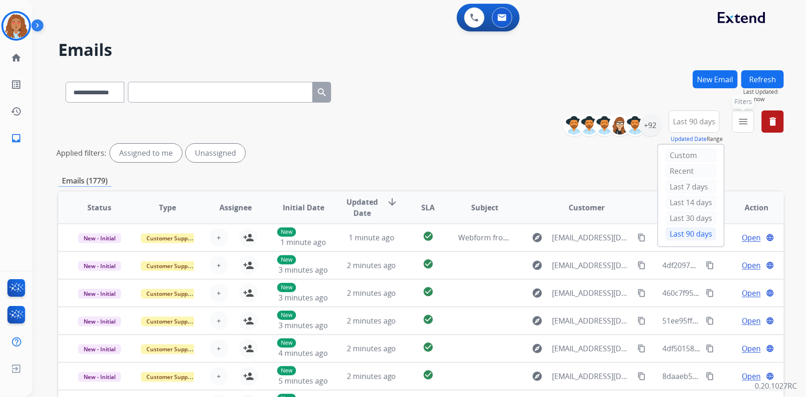
click at [736, 124] on button "menu Filters" at bounding box center [743, 121] width 22 height 22
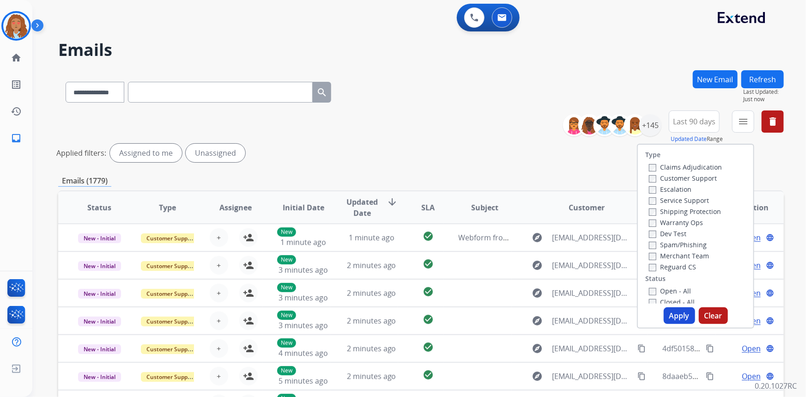
click at [679, 174] on label "Customer Support" at bounding box center [683, 178] width 68 height 9
click at [682, 210] on label "Shipping Protection" at bounding box center [685, 211] width 72 height 9
click at [669, 313] on button "Apply" at bounding box center [678, 315] width 31 height 17
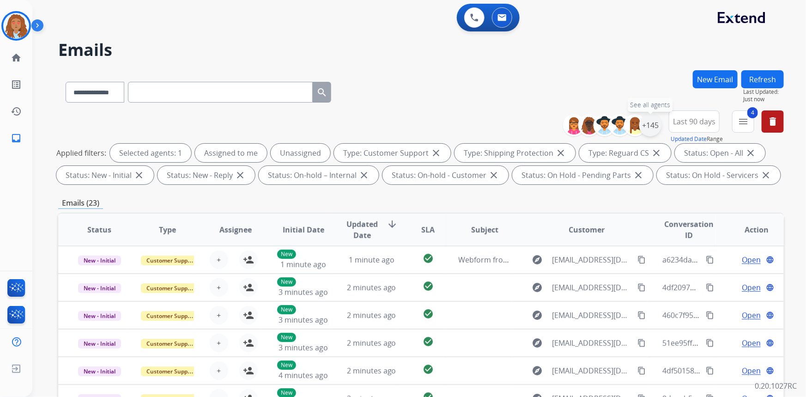
click at [647, 126] on div "+145" at bounding box center [650, 125] width 22 height 22
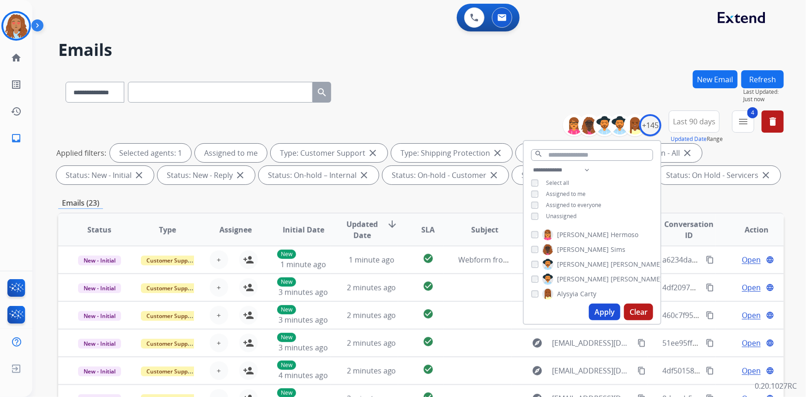
click at [607, 313] on button "Apply" at bounding box center [604, 311] width 31 height 17
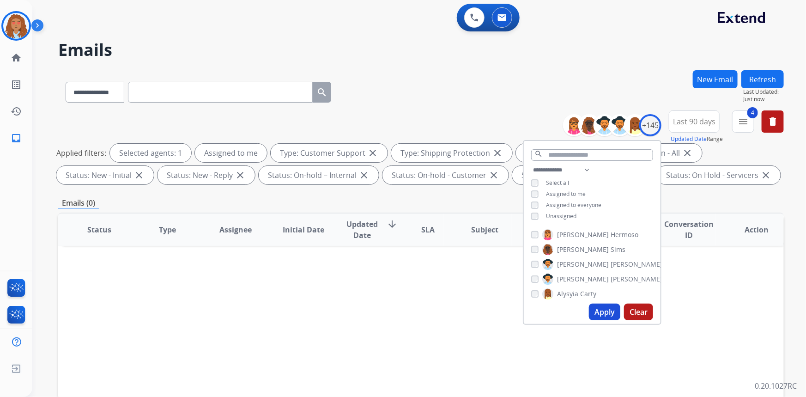
click at [435, 86] on div "**********" at bounding box center [420, 90] width 725 height 40
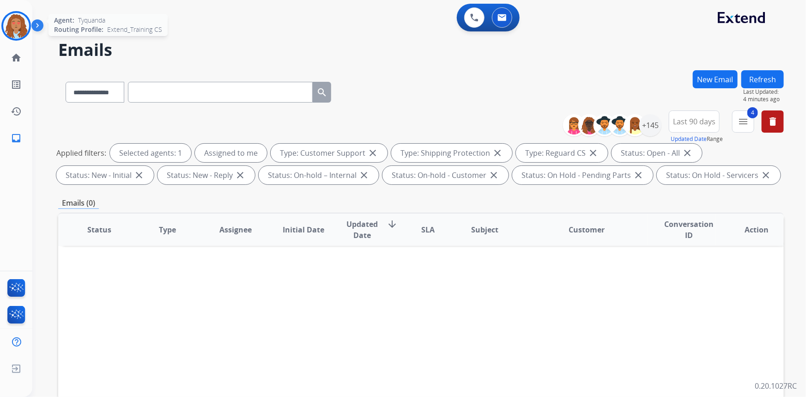
click at [18, 27] on img at bounding box center [16, 26] width 26 height 26
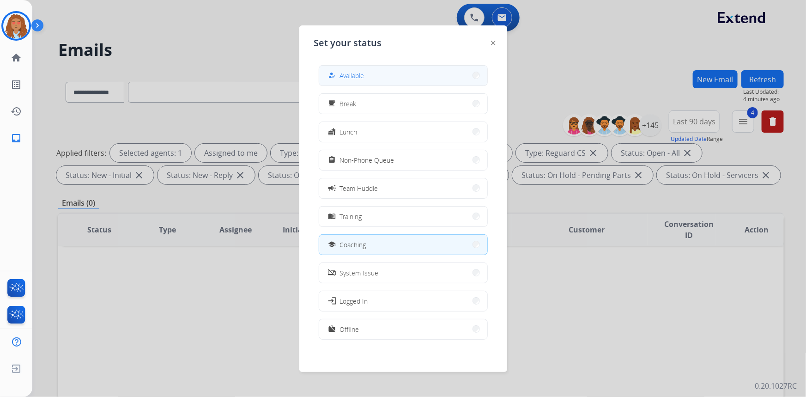
click at [349, 78] on span "Available" at bounding box center [352, 76] width 24 height 10
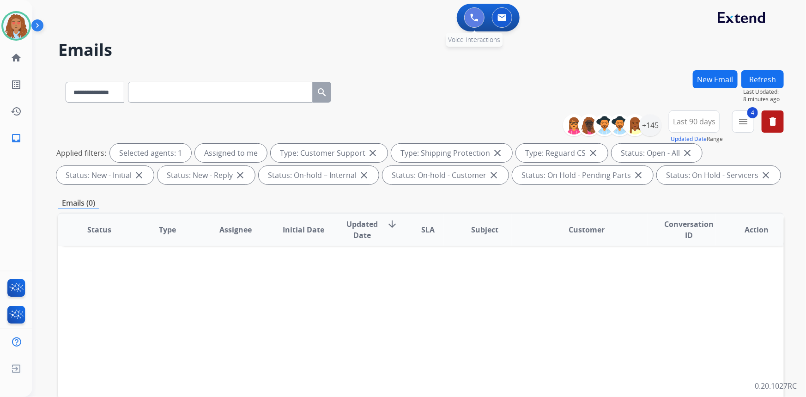
click at [468, 17] on button at bounding box center [474, 17] width 20 height 20
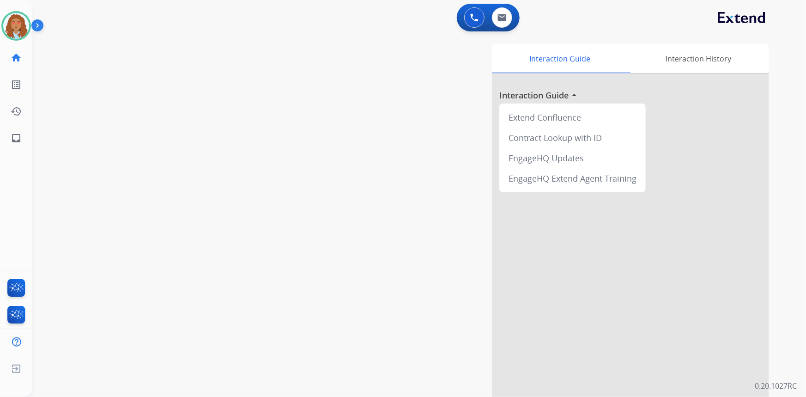
click at [468, 17] on button at bounding box center [474, 17] width 20 height 20
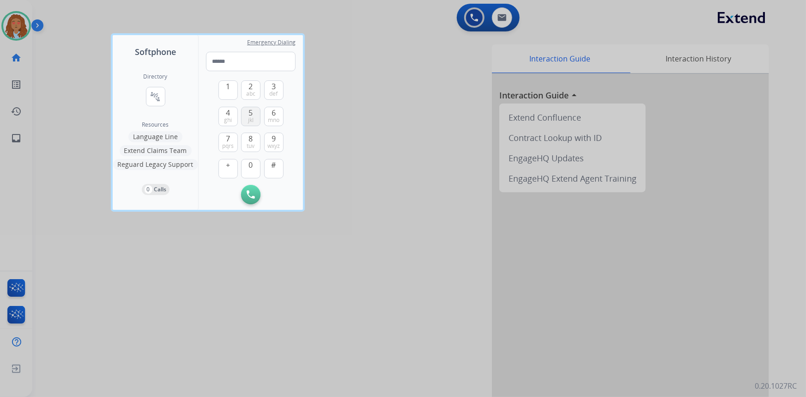
click at [253, 108] on button "5 jkl" at bounding box center [250, 116] width 19 height 19
click at [219, 90] on button "1" at bounding box center [227, 89] width 19 height 19
click at [251, 164] on span "0" at bounding box center [251, 164] width 4 height 11
drag, startPoint x: 222, startPoint y: 117, endPoint x: 252, endPoint y: 138, distance: 36.9
click at [223, 118] on button "4 ghi" at bounding box center [227, 116] width 19 height 19
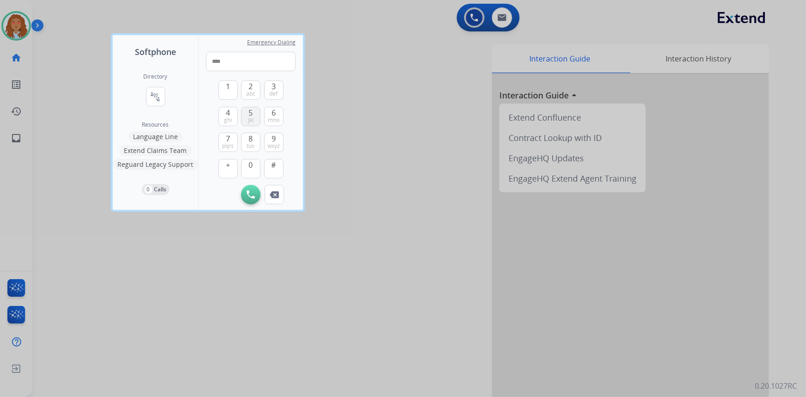
drag, startPoint x: 253, startPoint y: 138, endPoint x: 253, endPoint y: 115, distance: 23.5
click at [253, 136] on span "8" at bounding box center [251, 138] width 4 height 11
click at [253, 106] on div "1 2 abc 3 def 4 ghi 5 jkl 6 mno 7 pqrs 8 tuv 9 wxyz + 0 #" at bounding box center [250, 128] width 65 height 114
click at [253, 114] on span "5" at bounding box center [251, 112] width 4 height 11
click at [228, 118] on span "ghi" at bounding box center [228, 119] width 8 height 7
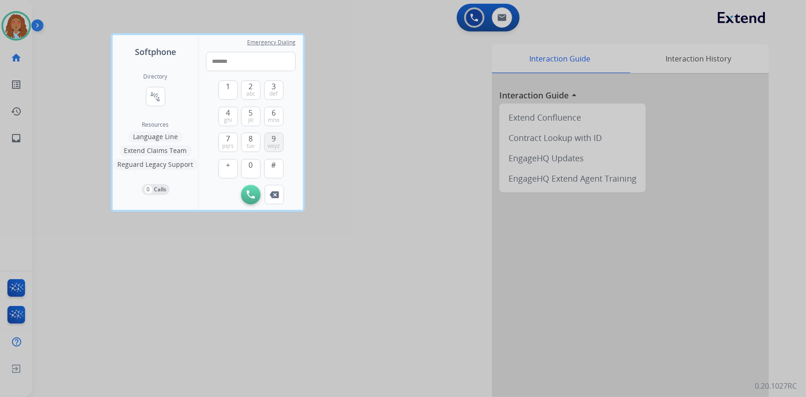
click at [271, 142] on span "wxyz" at bounding box center [273, 145] width 12 height 7
click at [211, 138] on div "1 2 abc 3 def 4 ghi 5 jkl 6 mno 7 pqrs 8 tuv 9 wxyz + 0 # Initiate Call Remove …" at bounding box center [251, 137] width 90 height 133
click at [228, 144] on span "pqrs" at bounding box center [228, 145] width 12 height 7
type input "**********"
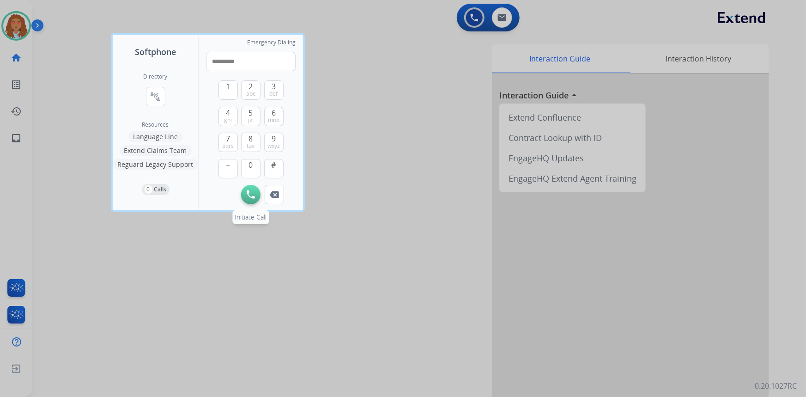
click at [251, 190] on img at bounding box center [251, 194] width 8 height 8
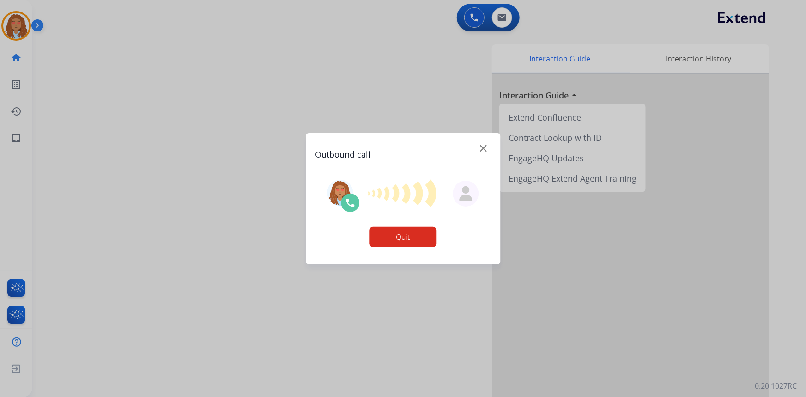
click at [406, 241] on button "Quit" at bounding box center [402, 237] width 67 height 20
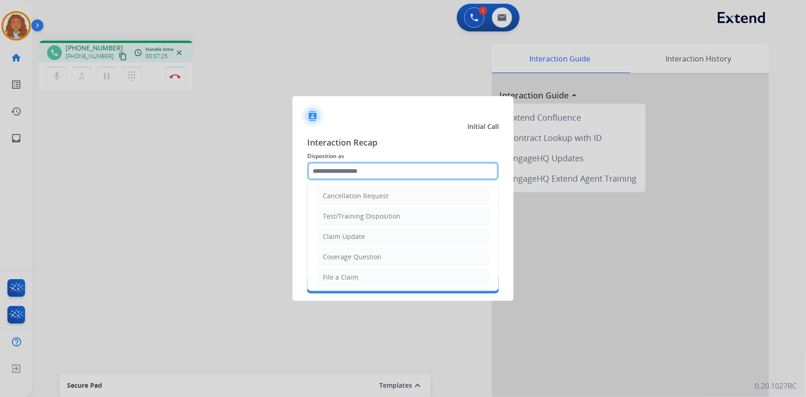
click at [371, 168] on input "text" at bounding box center [403, 171] width 192 height 18
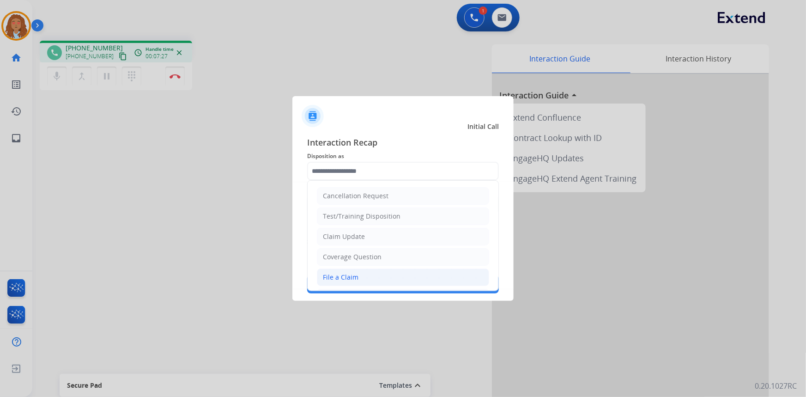
click at [350, 280] on div "File a Claim" at bounding box center [341, 276] width 36 height 9
type input "**********"
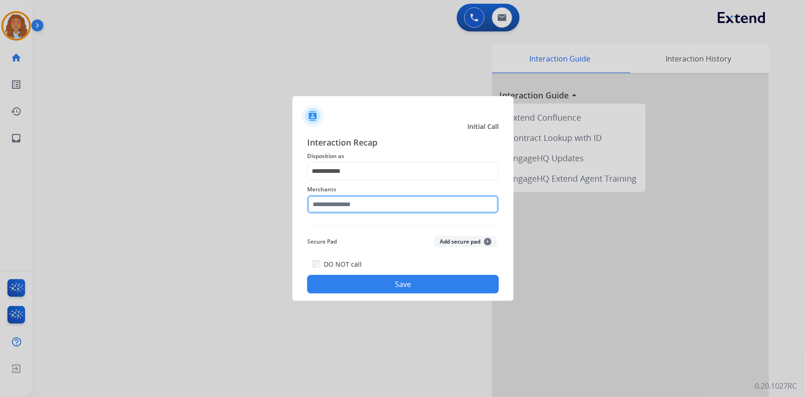
click at [364, 207] on input "text" at bounding box center [403, 204] width 192 height 18
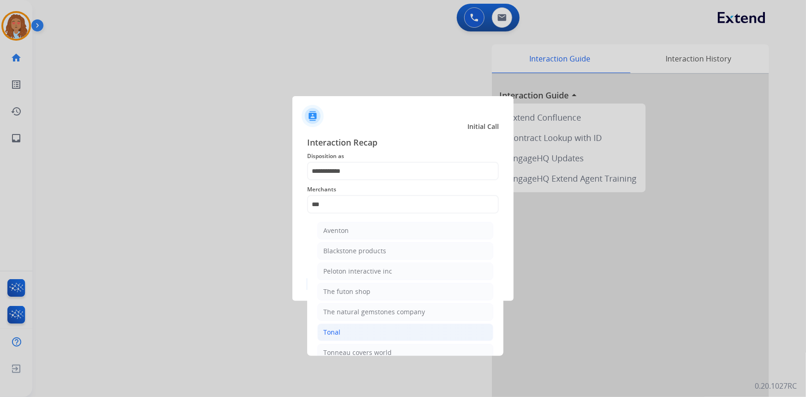
click at [342, 332] on li "Tonal" at bounding box center [405, 332] width 176 height 18
type input "*****"
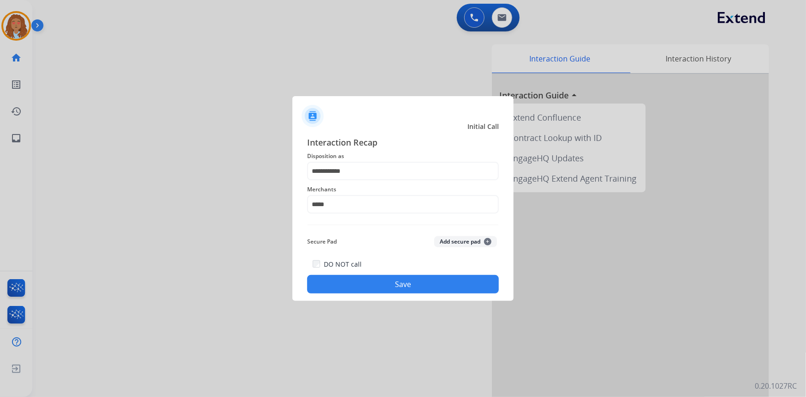
click at [373, 281] on button "Save" at bounding box center [403, 284] width 192 height 18
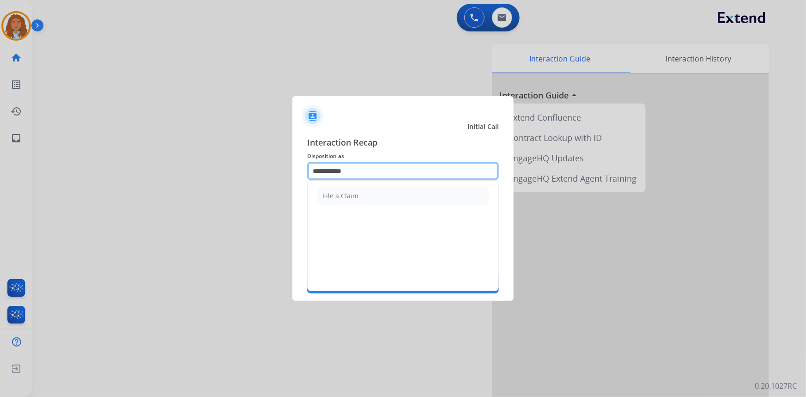
click at [341, 170] on input "**********" at bounding box center [403, 171] width 192 height 18
click at [256, 183] on div at bounding box center [403, 198] width 806 height 397
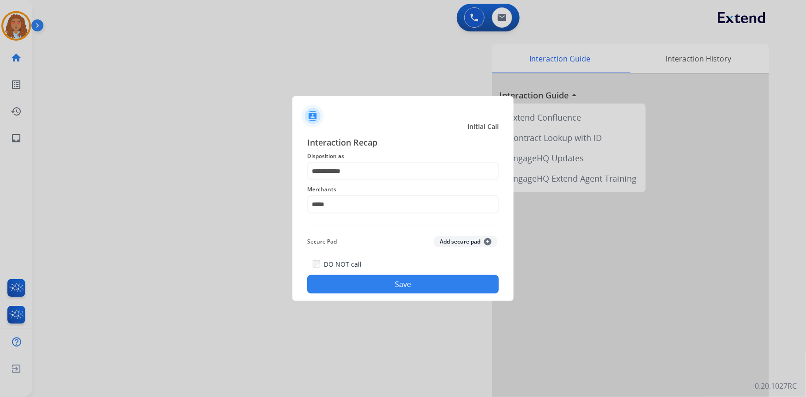
click at [384, 277] on button "Save" at bounding box center [403, 284] width 192 height 18
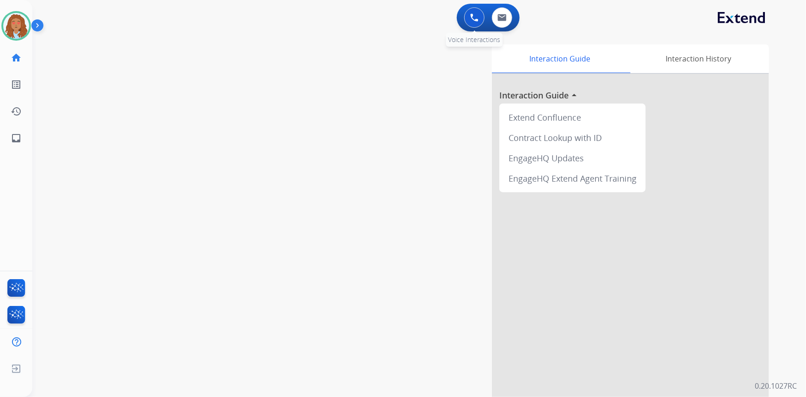
drag, startPoint x: 469, startPoint y: 9, endPoint x: 469, endPoint y: 14, distance: 5.1
click at [469, 12] on button at bounding box center [474, 17] width 20 height 20
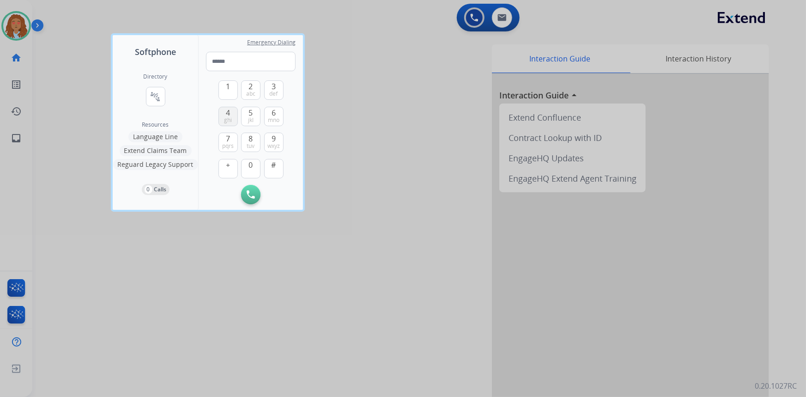
click at [227, 117] on span "ghi" at bounding box center [228, 119] width 8 height 7
type input "*"
drag, startPoint x: 278, startPoint y: 186, endPoint x: 276, endPoint y: 190, distance: 5.0
click at [278, 186] on button "Remove Number" at bounding box center [274, 194] width 19 height 19
click at [252, 116] on span "jkl" at bounding box center [251, 119] width 6 height 7
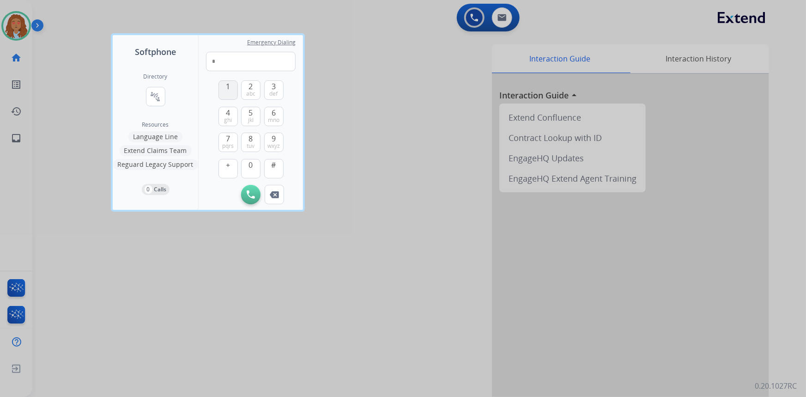
click at [226, 93] on button "1" at bounding box center [227, 89] width 19 height 19
drag, startPoint x: 253, startPoint y: 163, endPoint x: 239, endPoint y: 127, distance: 38.4
click at [253, 162] on span "0" at bounding box center [251, 164] width 4 height 11
drag, startPoint x: 218, startPoint y: 114, endPoint x: 243, endPoint y: 125, distance: 27.1
click at [224, 117] on button "4 ghi" at bounding box center [227, 116] width 19 height 19
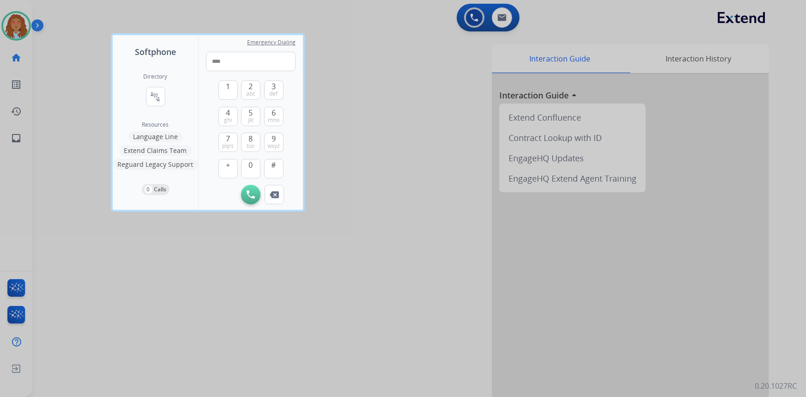
drag, startPoint x: 251, startPoint y: 140, endPoint x: 249, endPoint y: 128, distance: 12.1
click at [251, 139] on span "8" at bounding box center [251, 138] width 4 height 11
click at [253, 112] on span "5" at bounding box center [251, 112] width 4 height 11
click at [231, 113] on button "4 ghi" at bounding box center [227, 116] width 19 height 19
click at [273, 138] on span "9" at bounding box center [273, 138] width 4 height 11
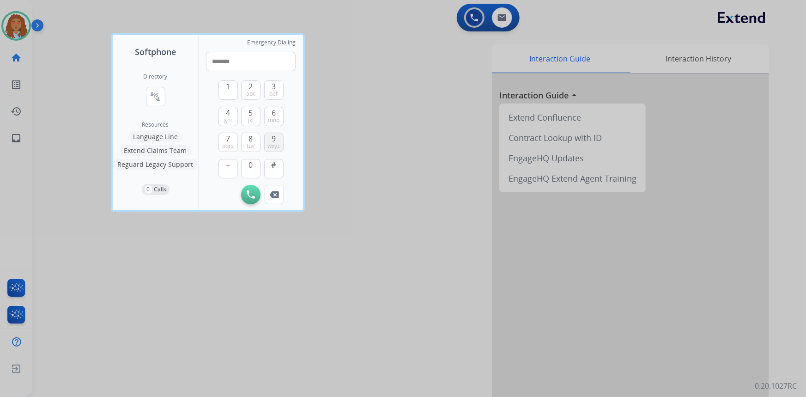
click at [273, 138] on span "9" at bounding box center [273, 138] width 4 height 11
click at [222, 139] on button "7 pqrs" at bounding box center [227, 141] width 19 height 19
type input "**********"
click at [249, 195] on img at bounding box center [251, 194] width 8 height 8
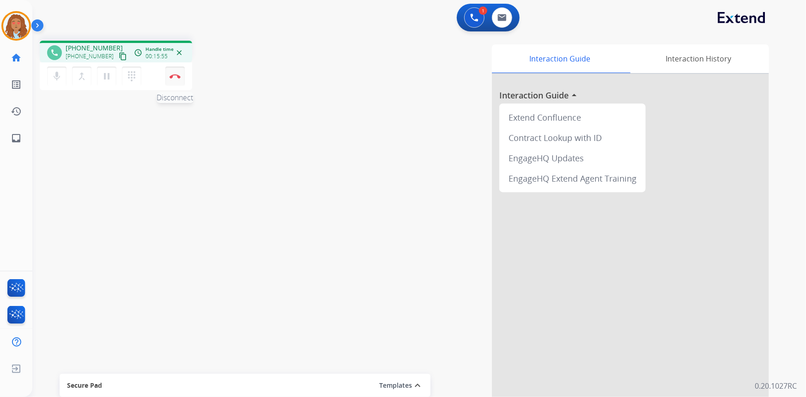
click at [175, 79] on button "Disconnect" at bounding box center [174, 75] width 19 height 19
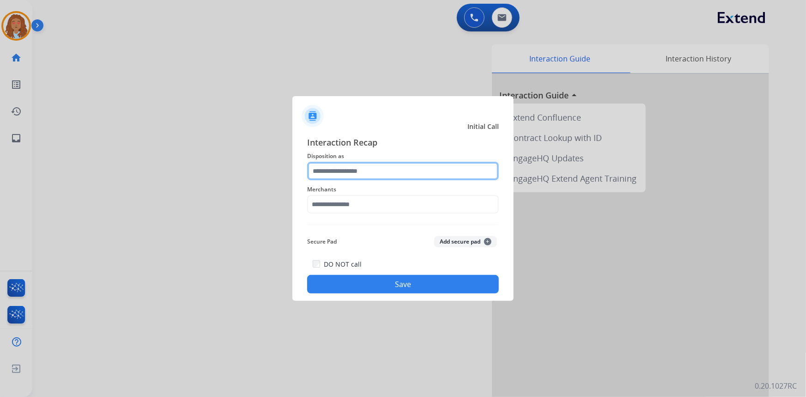
click at [368, 171] on input "text" at bounding box center [403, 171] width 192 height 18
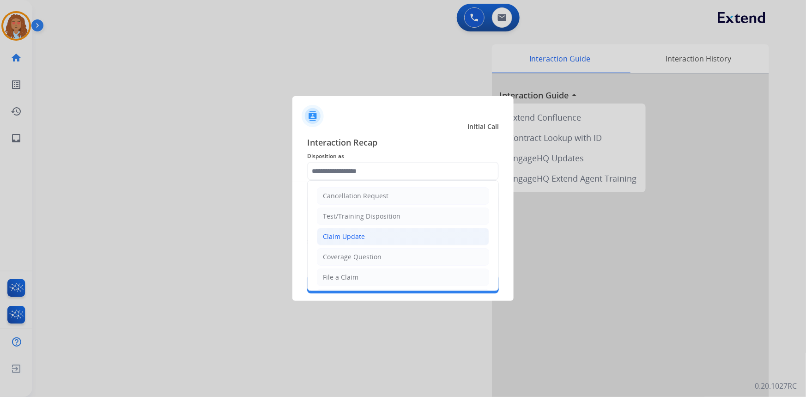
click at [358, 237] on div "Claim Update" at bounding box center [344, 236] width 42 height 9
type input "**********"
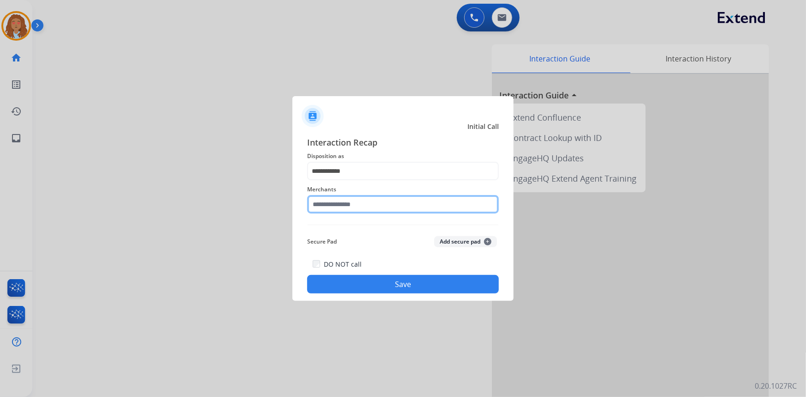
click at [347, 205] on input "text" at bounding box center [403, 204] width 192 height 18
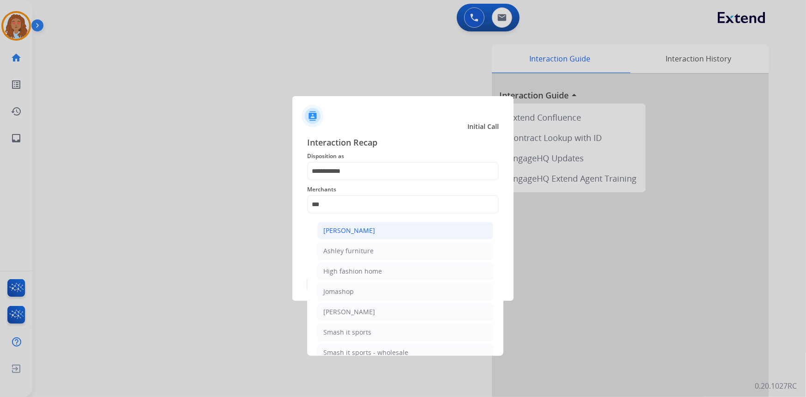
click at [358, 230] on div "[PERSON_NAME]" at bounding box center [349, 230] width 52 height 9
type input "**********"
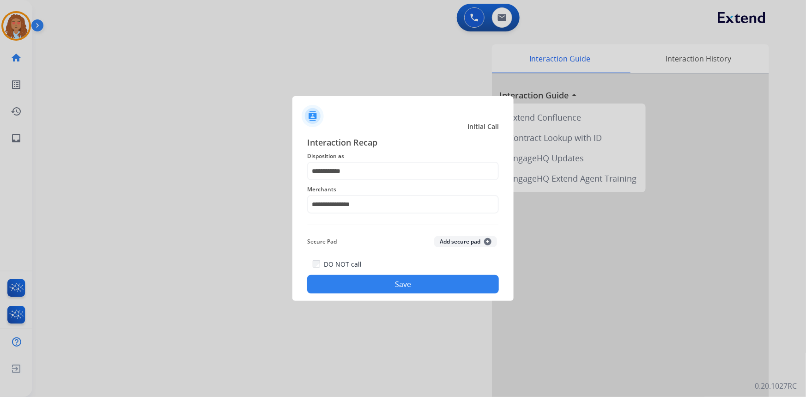
click at [366, 284] on button "Save" at bounding box center [403, 284] width 192 height 18
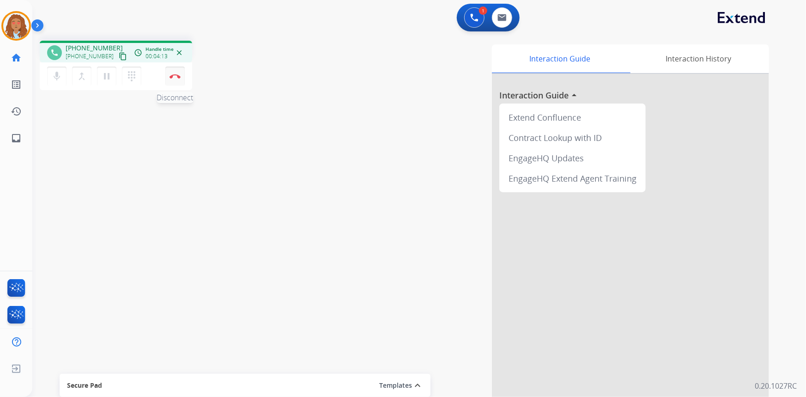
click at [178, 77] on img at bounding box center [174, 76] width 11 height 5
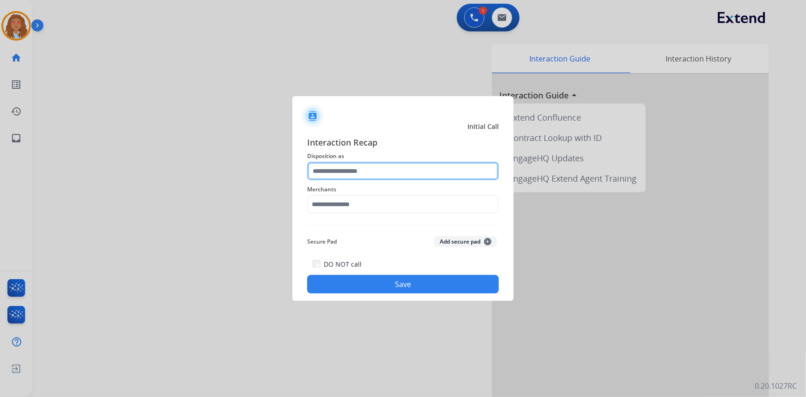
click at [419, 166] on input "text" at bounding box center [403, 171] width 192 height 18
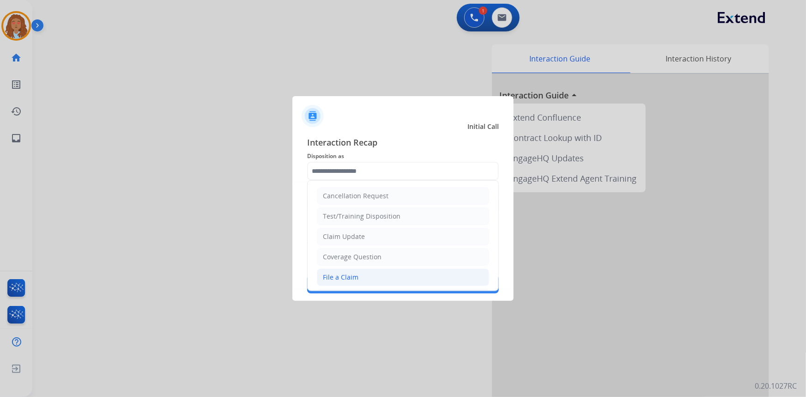
click at [352, 278] on div "File a Claim" at bounding box center [341, 276] width 36 height 9
type input "**********"
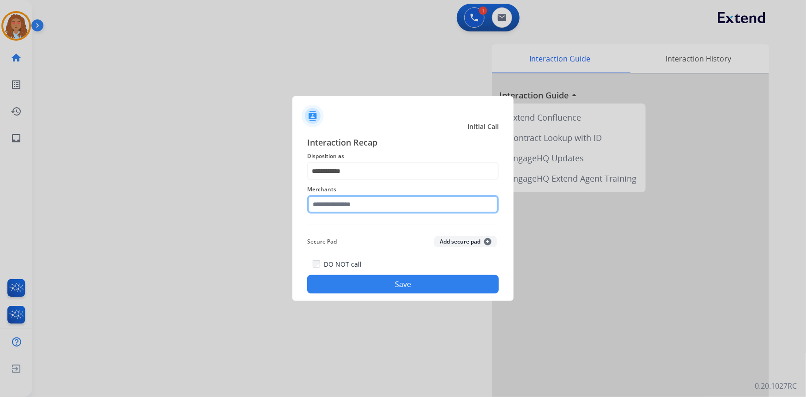
click at [361, 210] on input "text" at bounding box center [403, 204] width 192 height 18
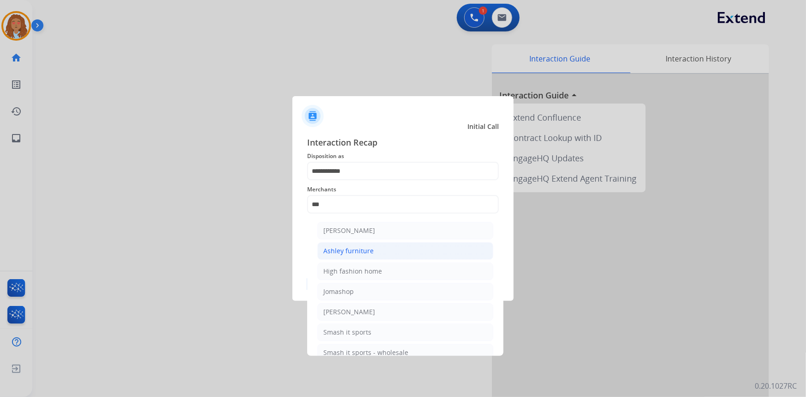
click at [364, 250] on div "Ashley furniture" at bounding box center [348, 250] width 50 height 9
type input "**********"
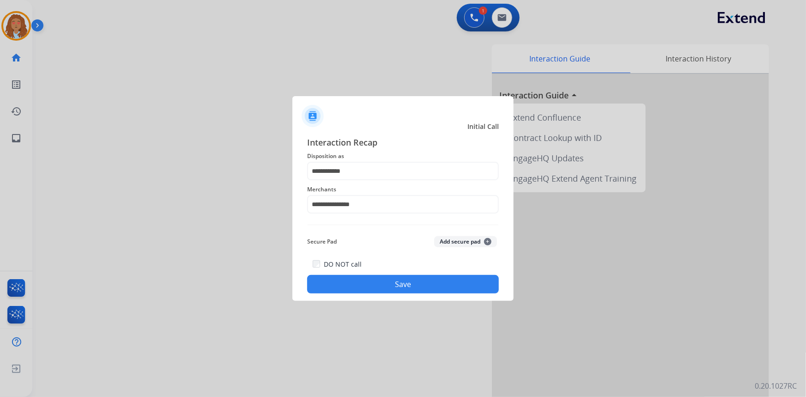
click at [375, 287] on button "Save" at bounding box center [403, 284] width 192 height 18
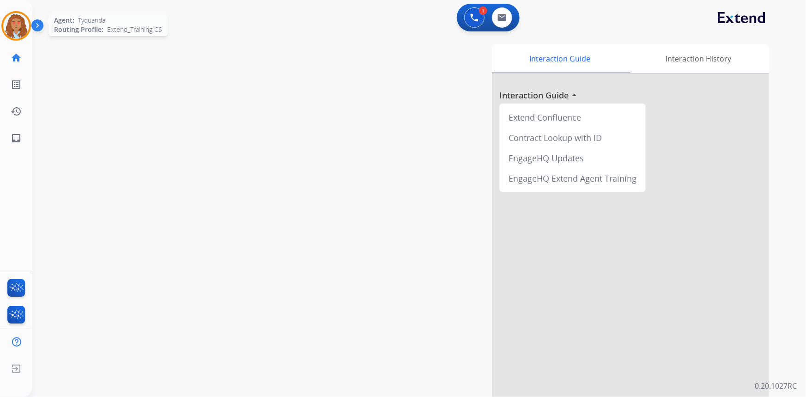
click at [24, 27] on img at bounding box center [16, 26] width 26 height 26
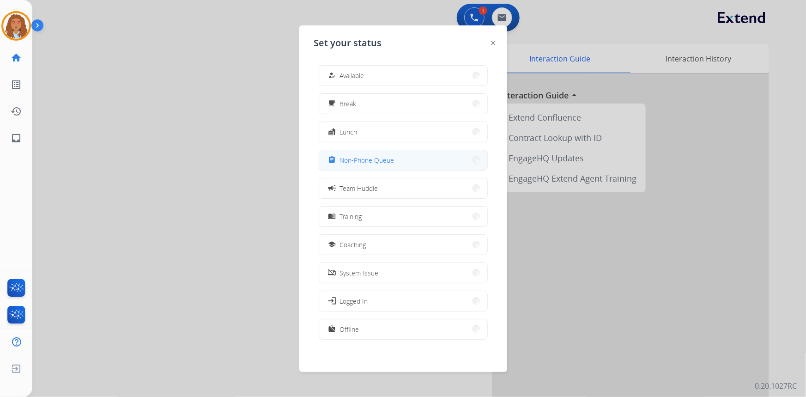
click at [369, 160] on span "Non-Phone Queue" at bounding box center [367, 160] width 54 height 10
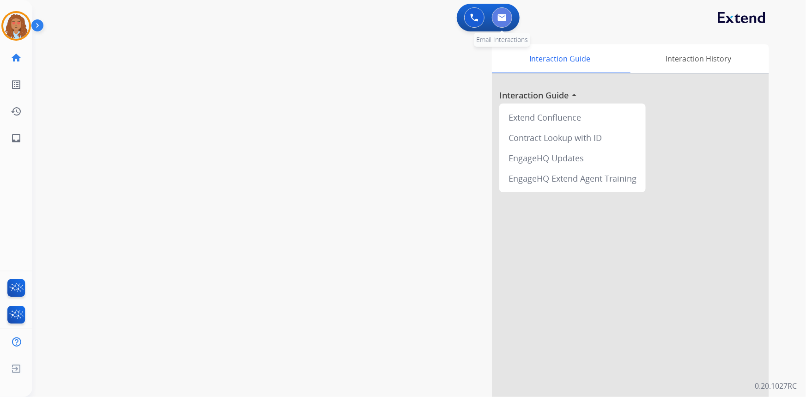
click at [505, 18] on img at bounding box center [501, 17] width 9 height 7
select select "**********"
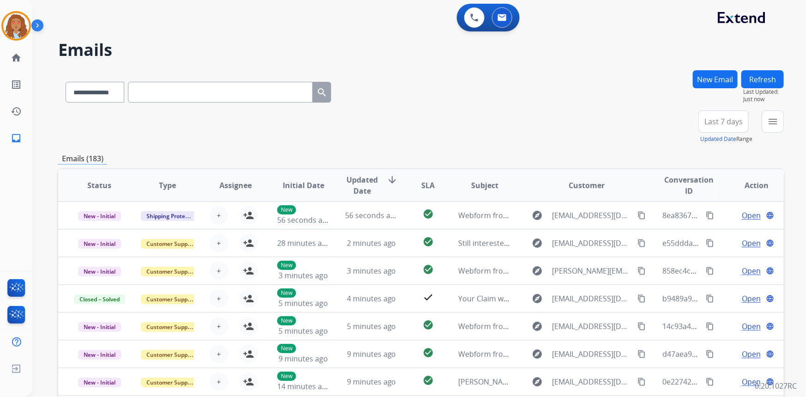
click at [709, 79] on button "New Email" at bounding box center [714, 79] width 45 height 18
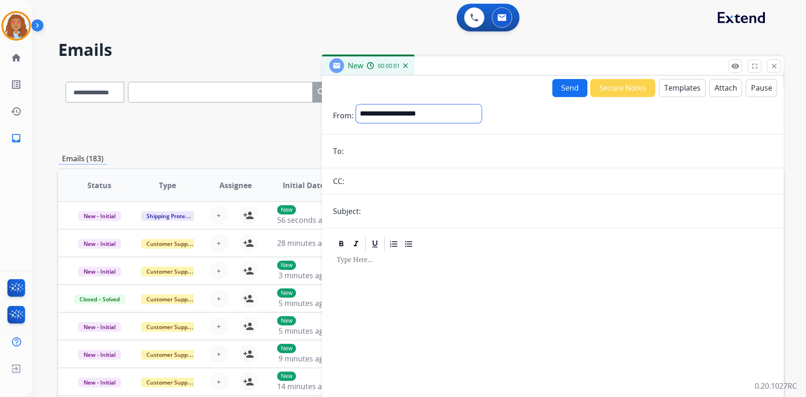
click at [423, 111] on select "**********" at bounding box center [419, 113] width 126 height 18
select select "**********"
click at [356, 104] on select "**********" at bounding box center [419, 113] width 126 height 18
click at [380, 157] on input "email" at bounding box center [559, 152] width 426 height 18
paste input "**********"
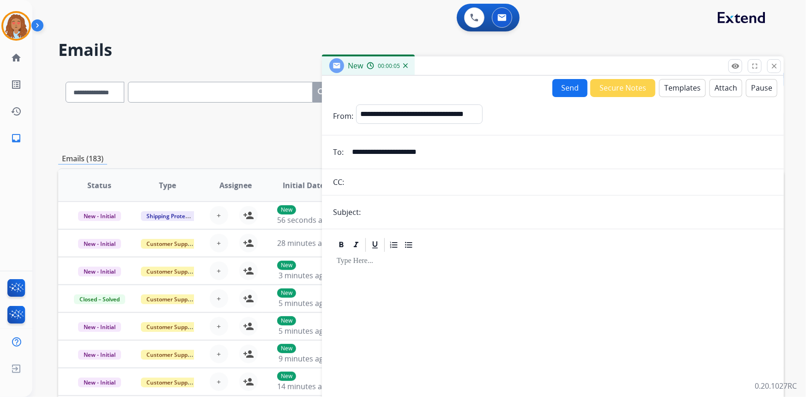
type input "**********"
click at [390, 209] on input "text" at bounding box center [567, 212] width 409 height 18
type input "**********"
click at [678, 90] on button "Templates" at bounding box center [682, 88] width 47 height 18
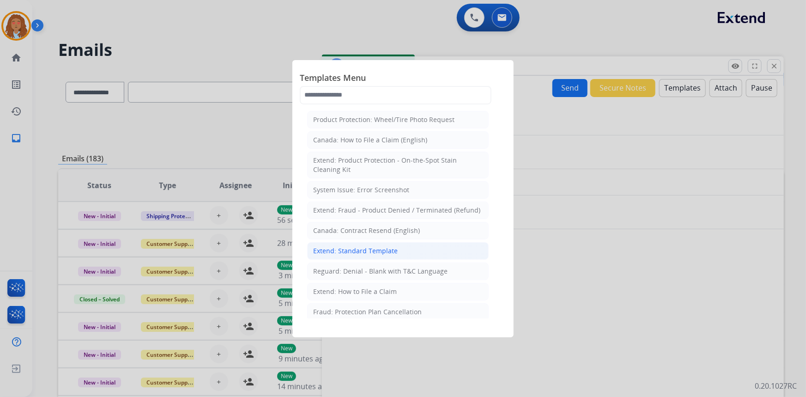
scroll to position [42, 0]
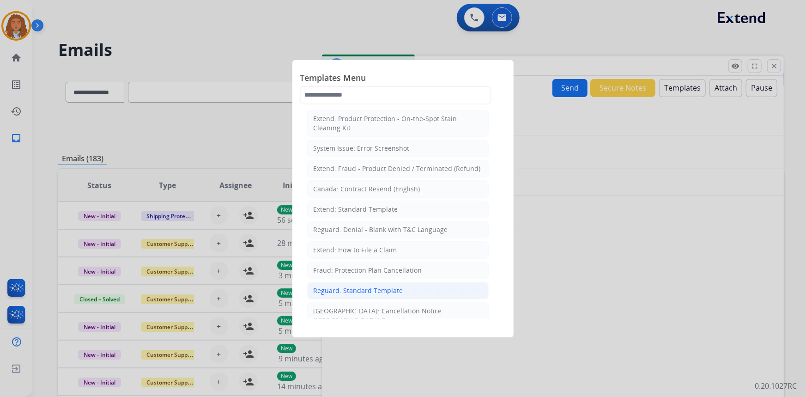
click at [365, 289] on div "Reguard: Standard Template" at bounding box center [358, 290] width 90 height 9
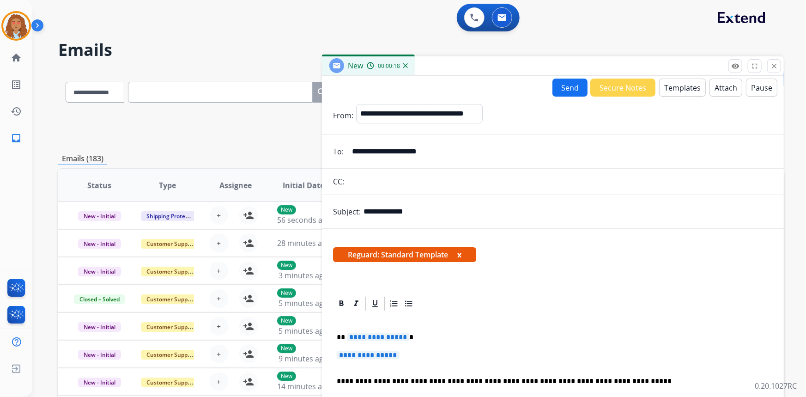
click at [384, 336] on span "**********" at bounding box center [378, 337] width 62 height 8
click at [368, 355] on span "**********" at bounding box center [368, 355] width 62 height 8
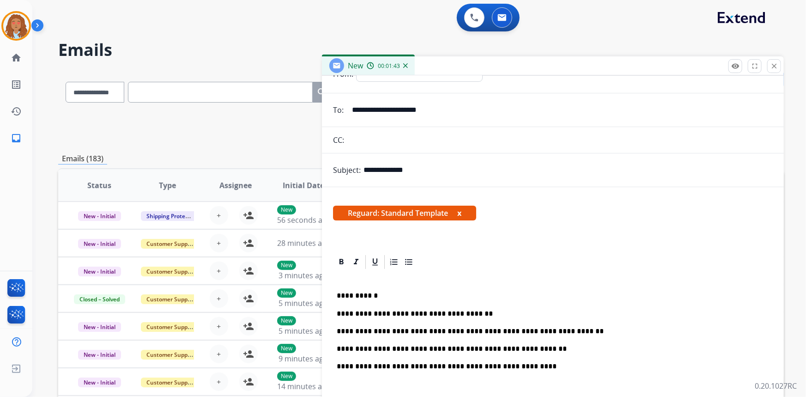
click at [351, 373] on div "**********" at bounding box center [552, 400] width 439 height 261
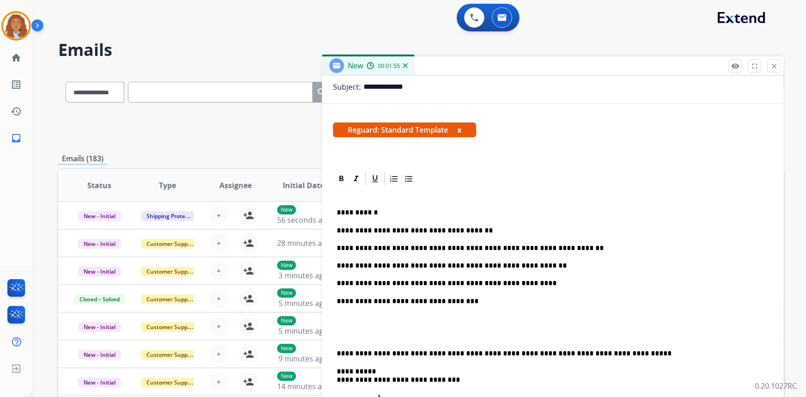
scroll to position [126, 0]
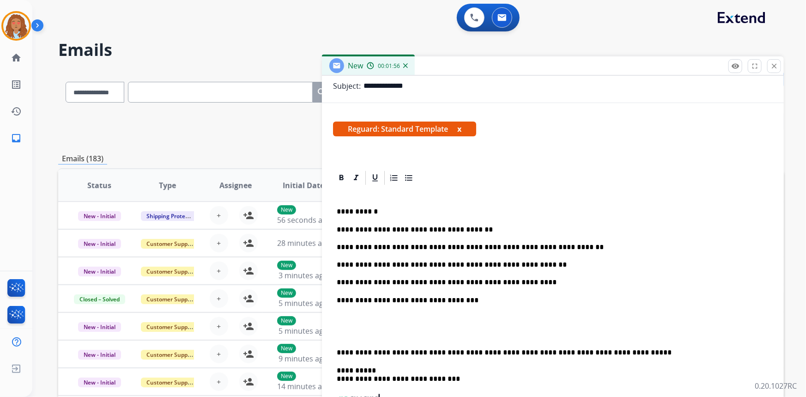
click at [360, 311] on div "**********" at bounding box center [552, 330] width 439 height 288
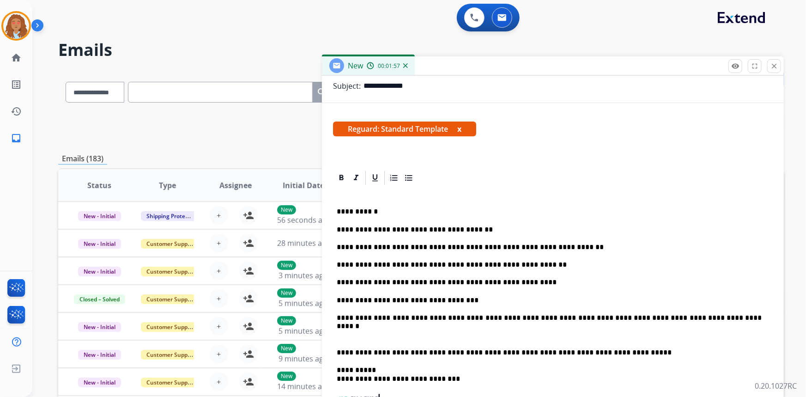
click at [336, 344] on div "**********" at bounding box center [552, 330] width 439 height 288
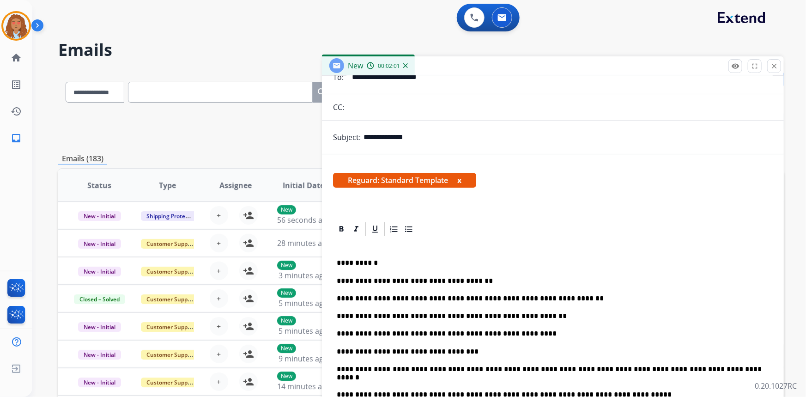
scroll to position [0, 0]
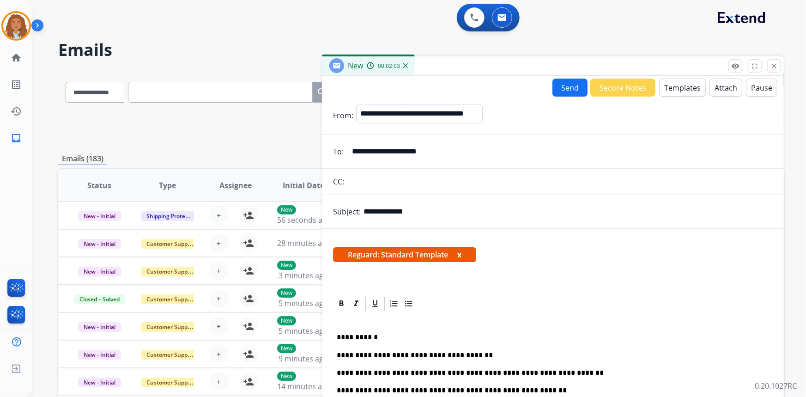
click at [565, 87] on button "Send" at bounding box center [569, 87] width 35 height 18
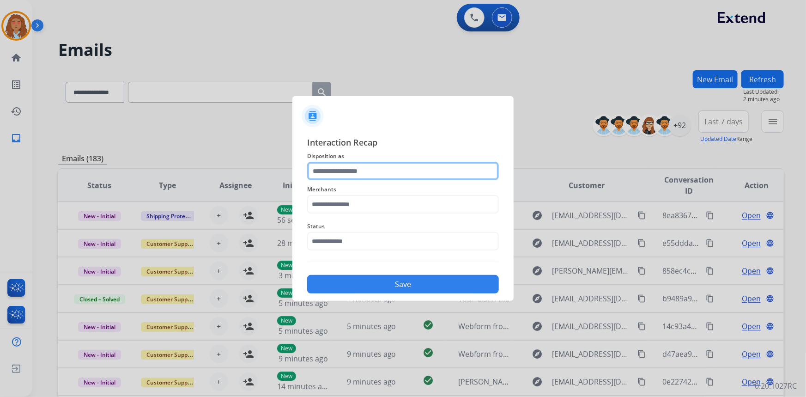
click at [380, 166] on input "text" at bounding box center [403, 171] width 192 height 18
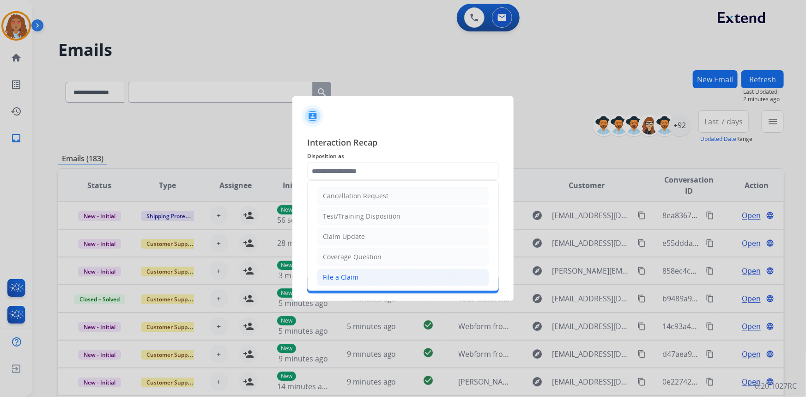
click at [358, 280] on li "File a Claim" at bounding box center [403, 277] width 172 height 18
type input "**********"
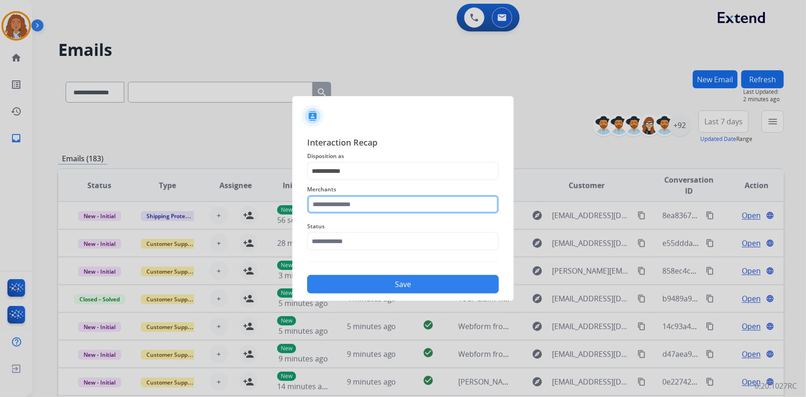
click at [359, 204] on input "text" at bounding box center [403, 204] width 192 height 18
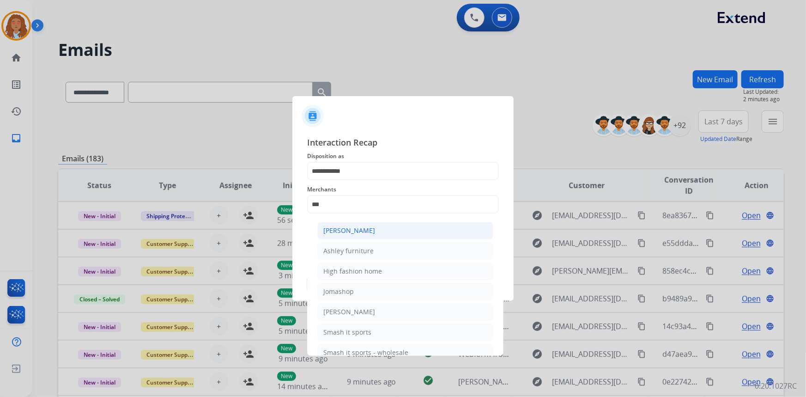
click at [351, 229] on div "[PERSON_NAME]" at bounding box center [349, 230] width 52 height 9
type input "**********"
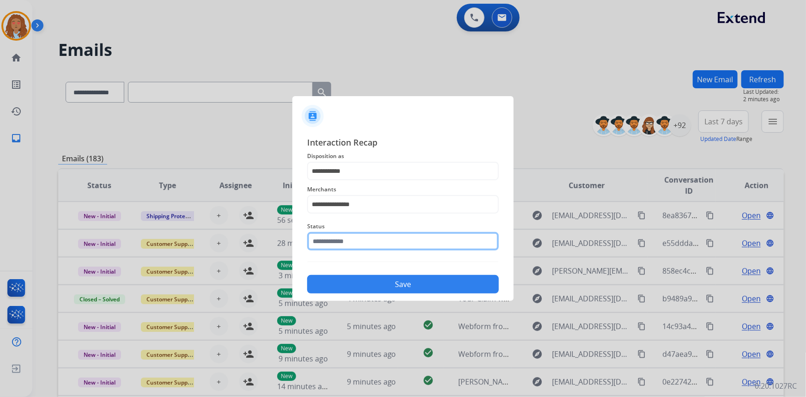
click at [349, 240] on input "text" at bounding box center [403, 241] width 192 height 18
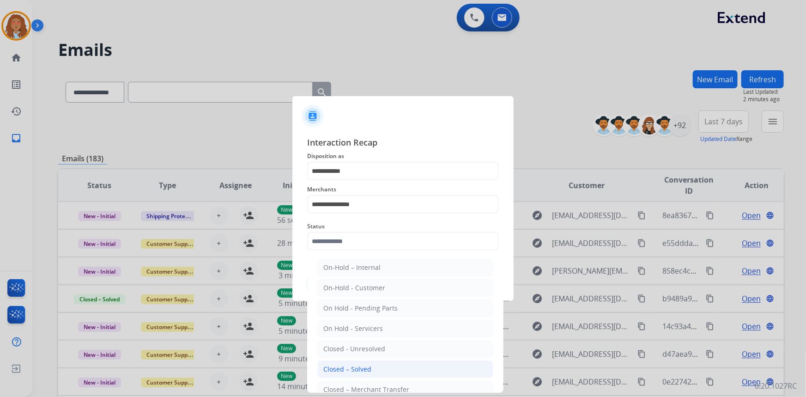
click at [362, 367] on div "Closed – Solved" at bounding box center [347, 368] width 48 height 9
type input "**********"
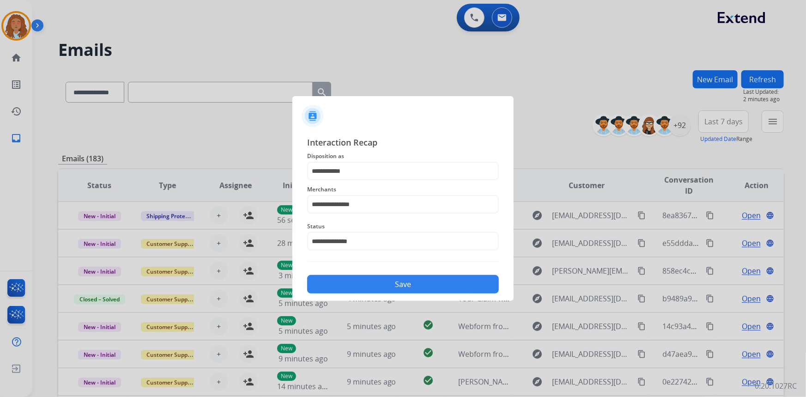
click at [370, 282] on button "Save" at bounding box center [403, 284] width 192 height 18
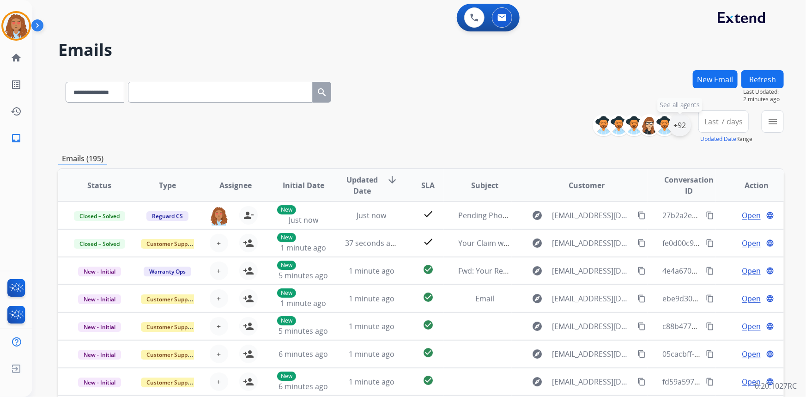
click at [676, 127] on div "+92" at bounding box center [679, 125] width 22 height 22
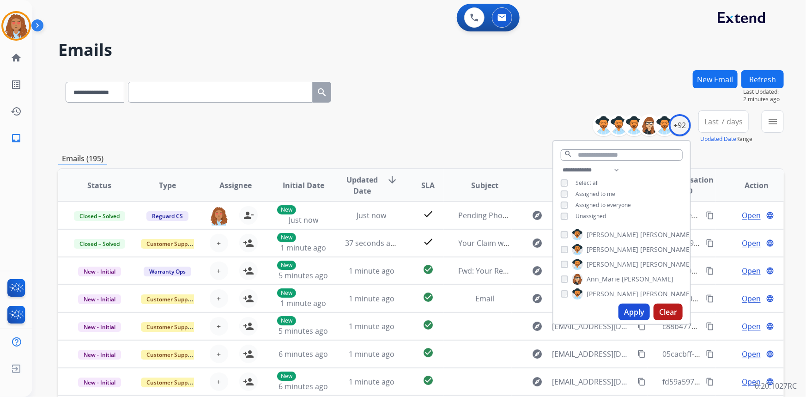
click at [638, 308] on button "Apply" at bounding box center [633, 311] width 31 height 17
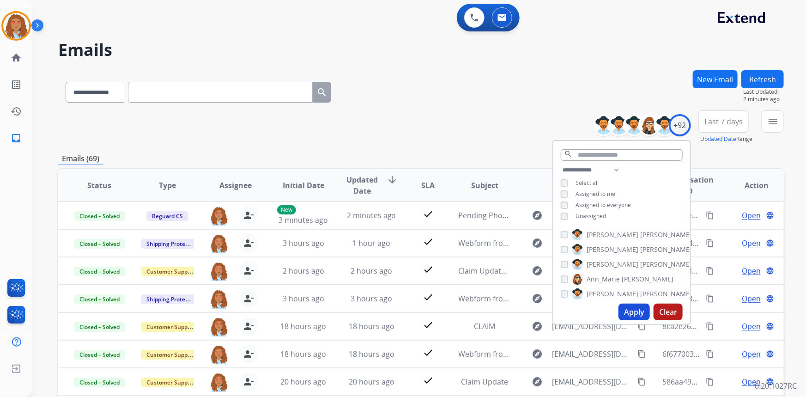
click at [413, 113] on div "**********" at bounding box center [420, 126] width 725 height 33
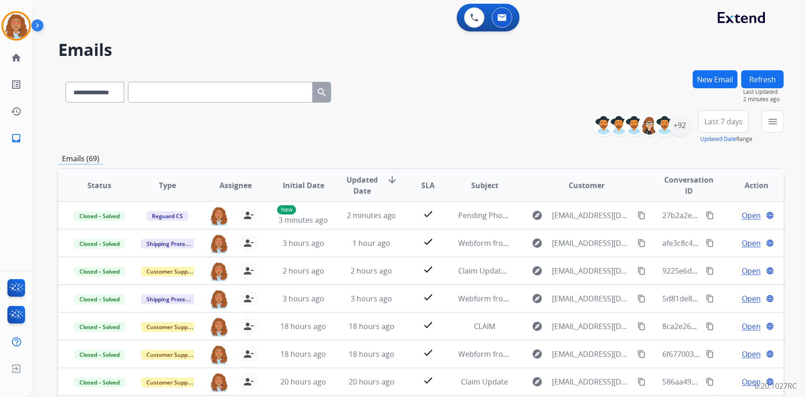
click at [729, 120] on span "Last 7 days" at bounding box center [723, 122] width 38 height 4
click at [709, 235] on div "Last 90 days" at bounding box center [720, 234] width 51 height 14
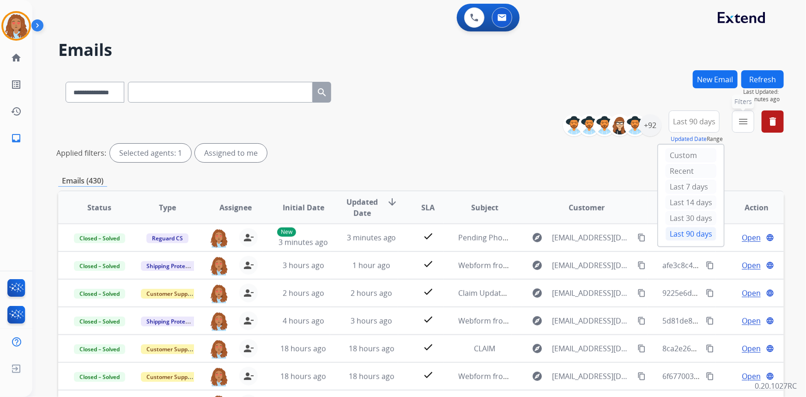
click at [741, 122] on mat-icon "menu" at bounding box center [742, 121] width 11 height 11
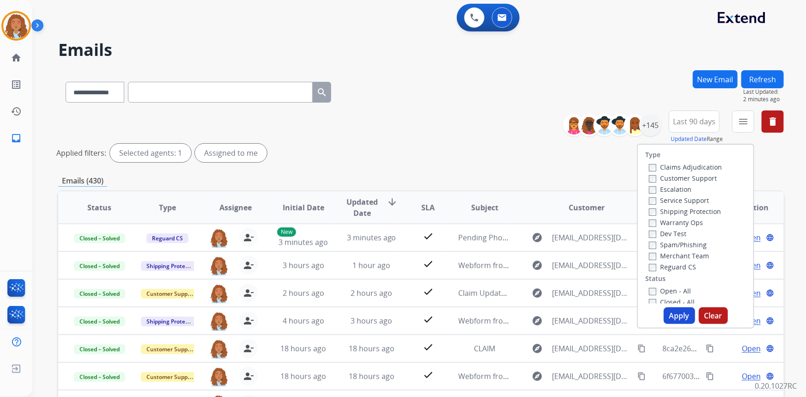
click at [691, 180] on label "Customer Support" at bounding box center [683, 178] width 68 height 9
click at [682, 211] on label "Shipping Protection" at bounding box center [685, 211] width 72 height 9
click at [675, 312] on button "Apply" at bounding box center [678, 315] width 31 height 17
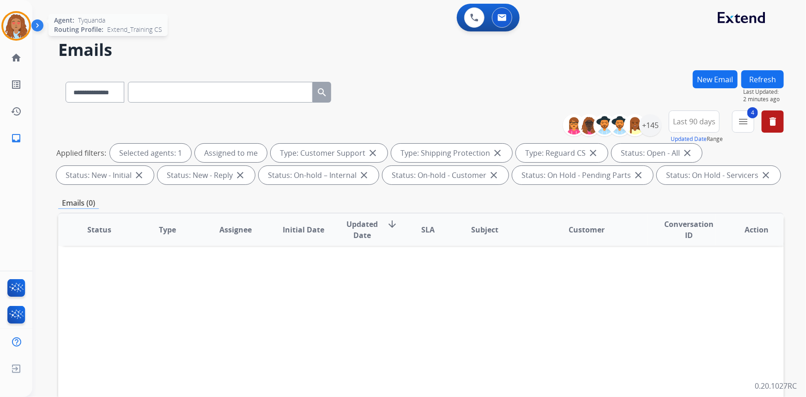
click at [18, 29] on img at bounding box center [16, 26] width 26 height 26
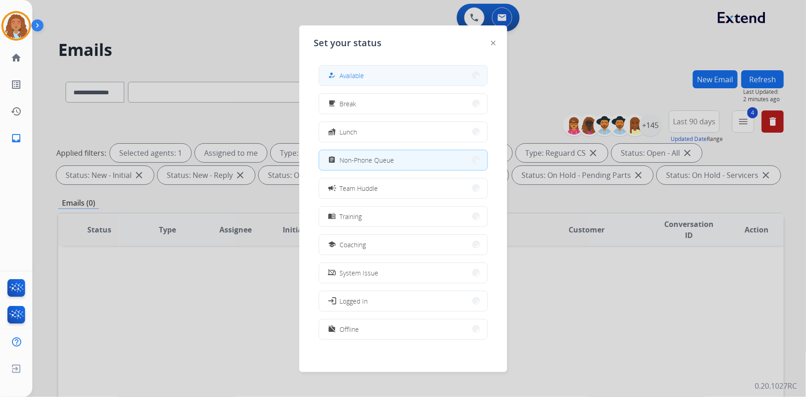
click at [386, 78] on button "how_to_reg Available" at bounding box center [403, 76] width 168 height 20
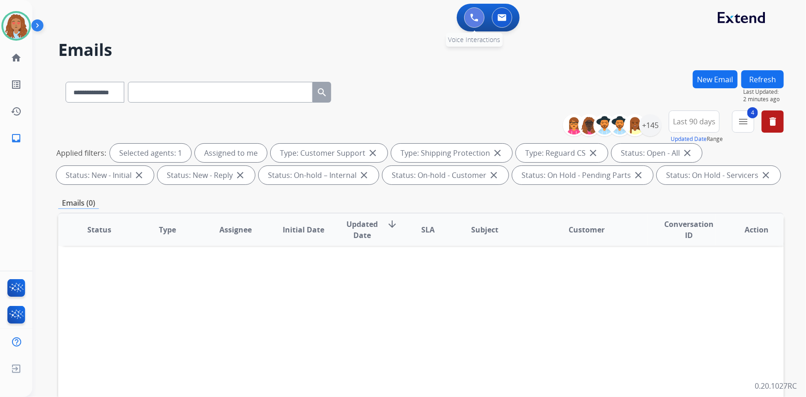
click at [472, 14] on img at bounding box center [474, 17] width 8 height 8
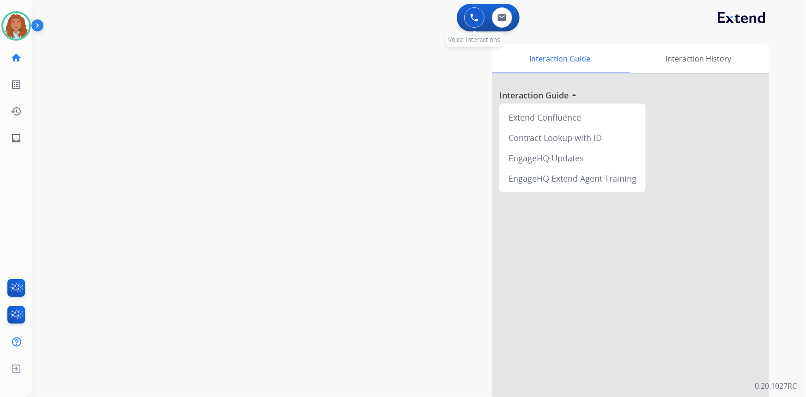
click at [481, 18] on button at bounding box center [474, 17] width 20 height 20
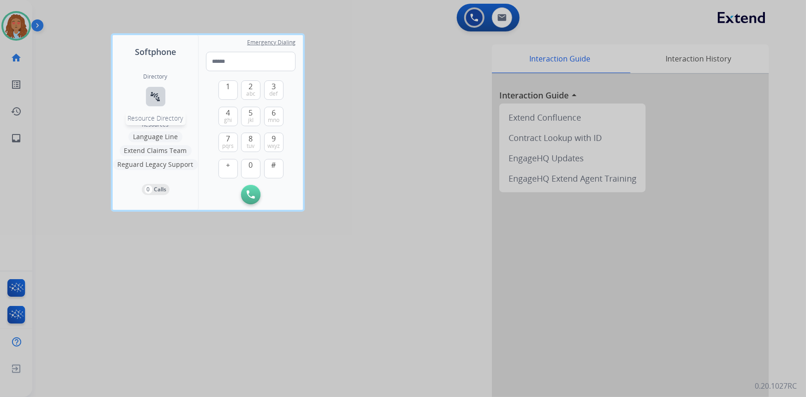
click at [163, 95] on button "connect_without_contact Resource Directory" at bounding box center [155, 96] width 19 height 19
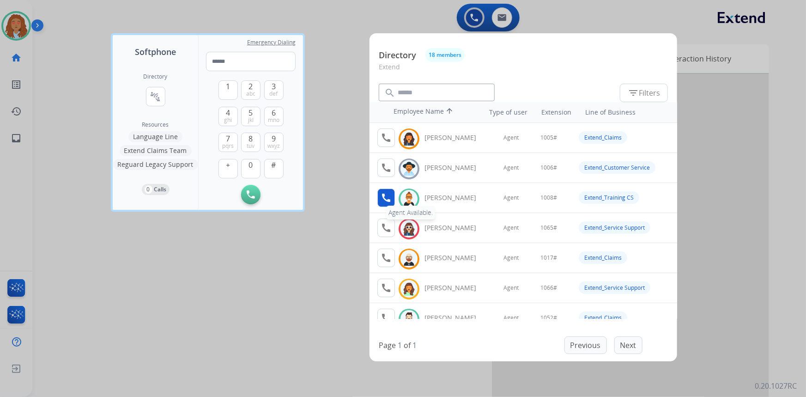
click at [387, 198] on mat-icon "call" at bounding box center [385, 197] width 11 height 11
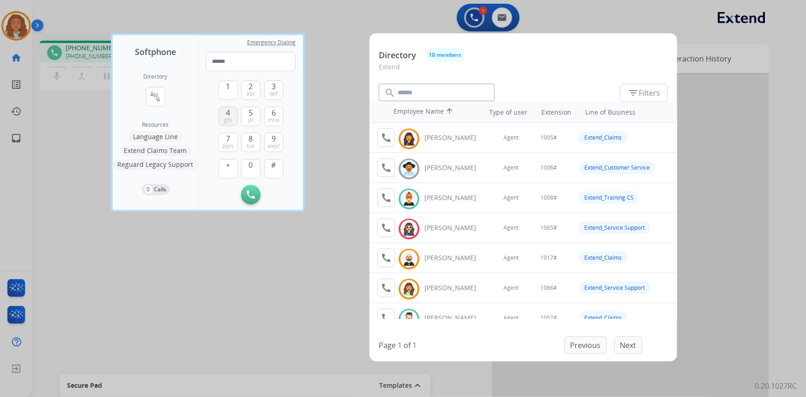
drag, startPoint x: 229, startPoint y: 89, endPoint x: 237, endPoint y: 115, distance: 27.5
click at [229, 89] on span "1" at bounding box center [228, 86] width 4 height 11
click at [254, 167] on button "0" at bounding box center [250, 168] width 19 height 19
click at [247, 166] on button "0" at bounding box center [250, 168] width 19 height 19
drag, startPoint x: 251, startPoint y: 143, endPoint x: 270, endPoint y: 166, distance: 29.8
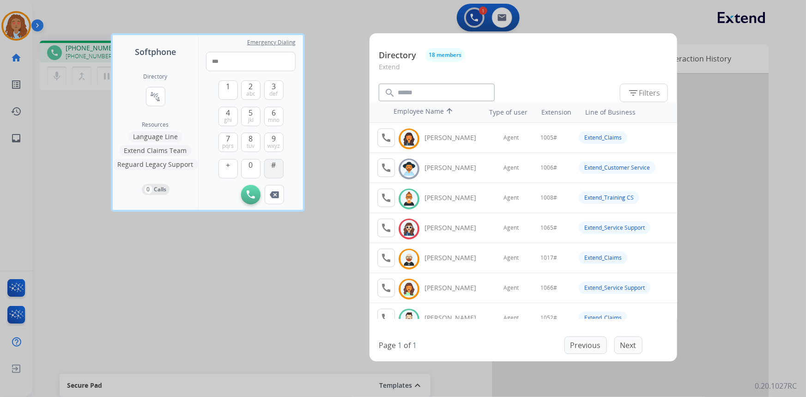
click at [252, 144] on span "tuv" at bounding box center [251, 145] width 8 height 7
click at [271, 166] on span "#" at bounding box center [273, 164] width 5 height 11
type input "*****"
click at [180, 224] on div at bounding box center [403, 198] width 806 height 397
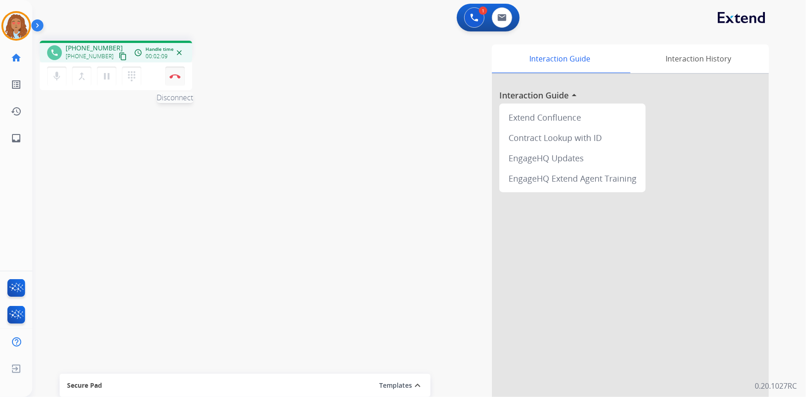
click at [176, 73] on button "Disconnect" at bounding box center [174, 75] width 19 height 19
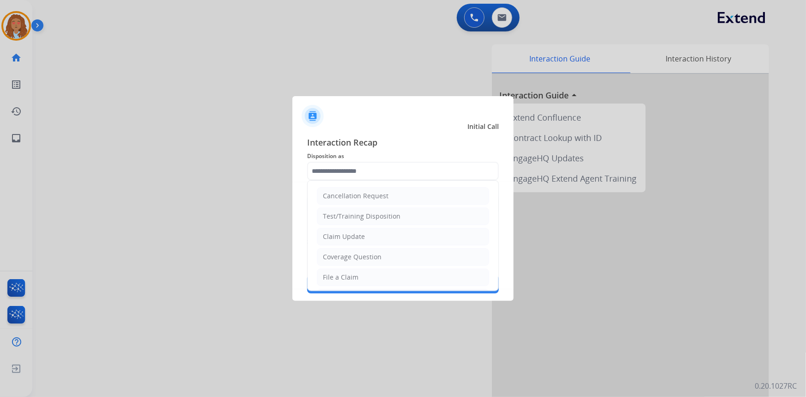
click at [407, 167] on input "text" at bounding box center [403, 171] width 192 height 18
click at [357, 207] on li "Other" at bounding box center [403, 216] width 172 height 18
type input "*****"
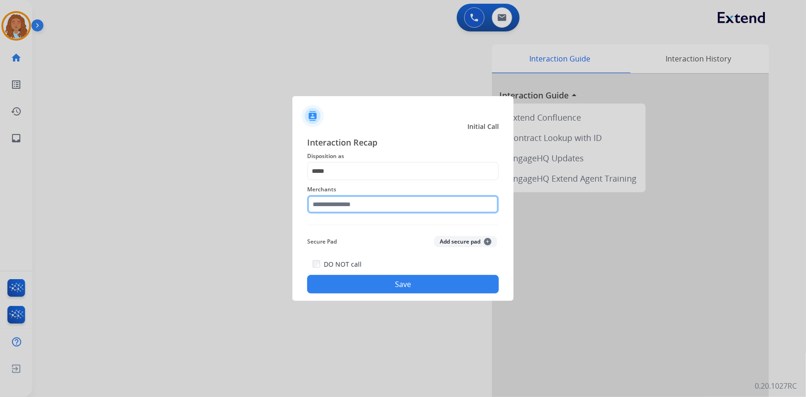
click at [343, 205] on input "text" at bounding box center [403, 204] width 192 height 18
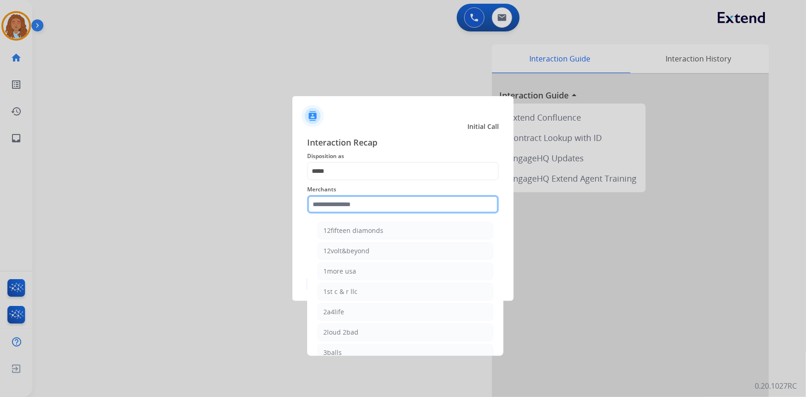
click at [373, 207] on input "text" at bounding box center [403, 204] width 192 height 18
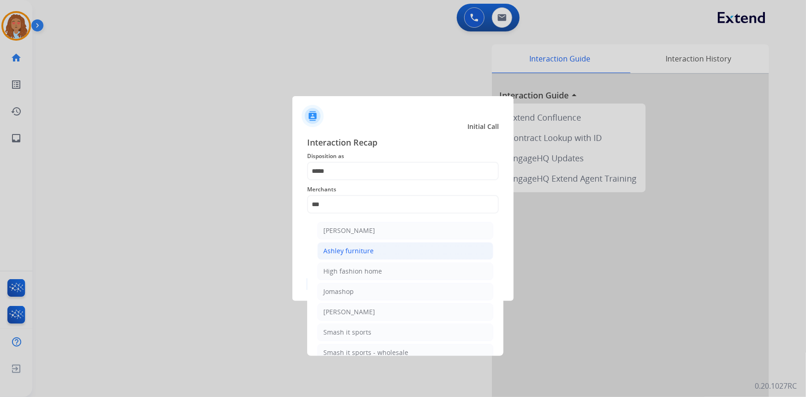
click at [360, 252] on div "Ashley furniture" at bounding box center [348, 250] width 50 height 9
type input "**********"
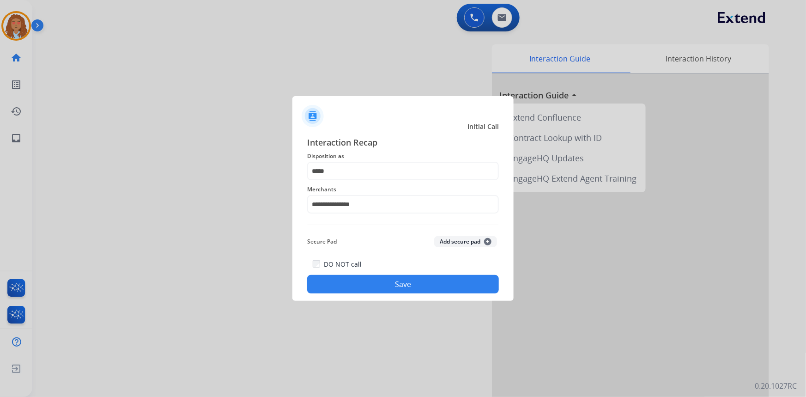
click at [363, 287] on button "Save" at bounding box center [403, 284] width 192 height 18
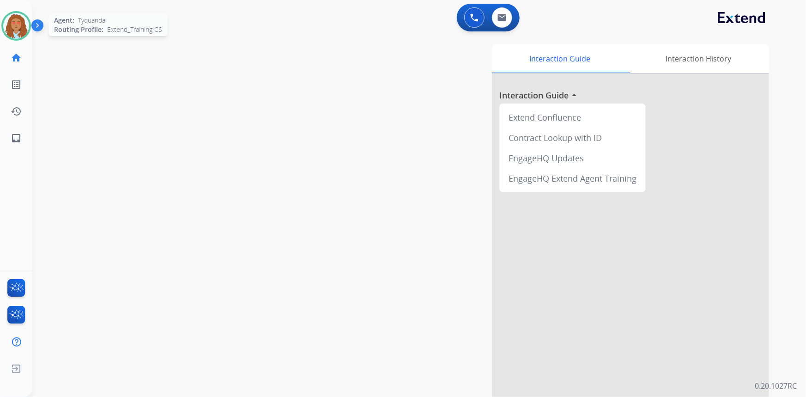
click at [18, 25] on img at bounding box center [16, 26] width 26 height 26
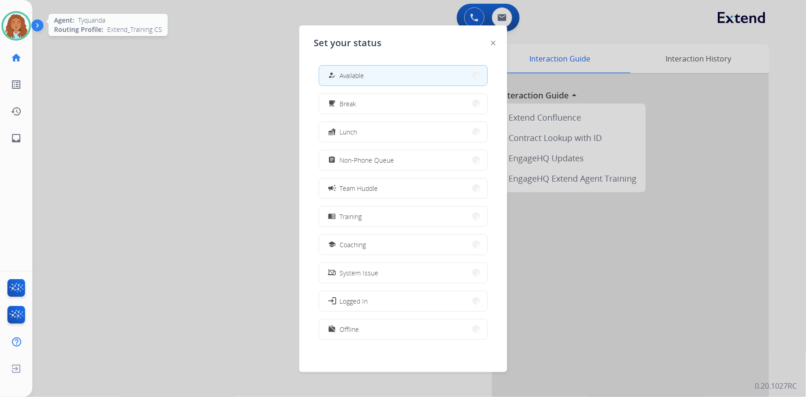
click at [18, 25] on img at bounding box center [16, 26] width 26 height 26
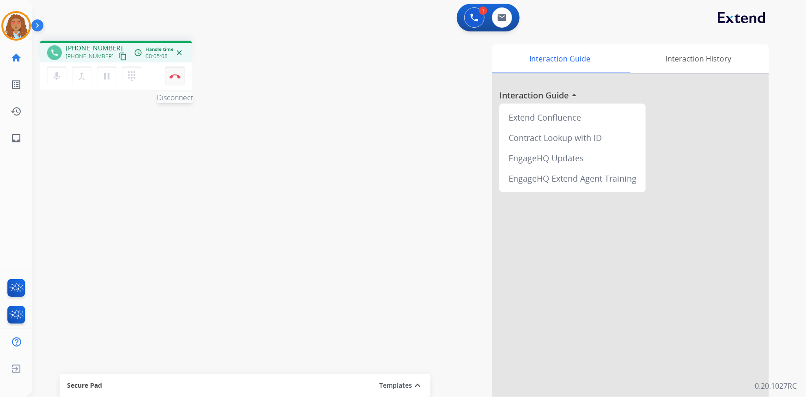
click at [174, 78] on button "Disconnect" at bounding box center [174, 75] width 19 height 19
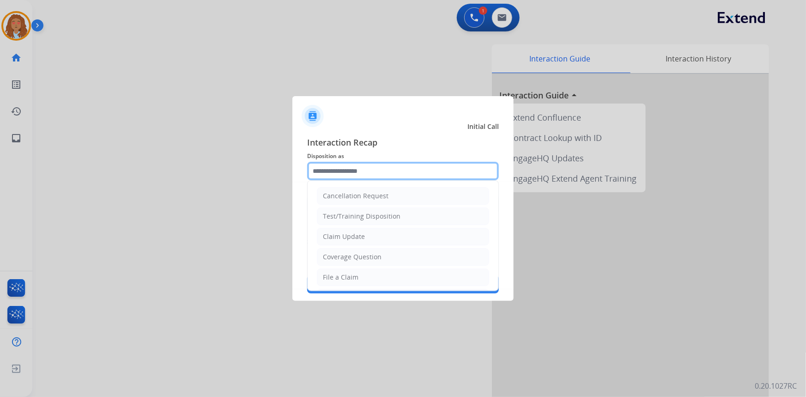
click at [393, 172] on input "text" at bounding box center [403, 171] width 192 height 18
click at [354, 238] on div "Claim Update" at bounding box center [344, 236] width 42 height 9
type input "**********"
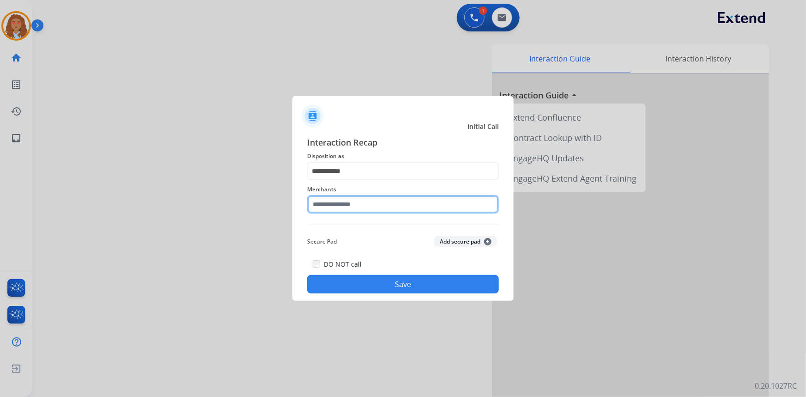
click at [337, 206] on input "text" at bounding box center [403, 204] width 192 height 18
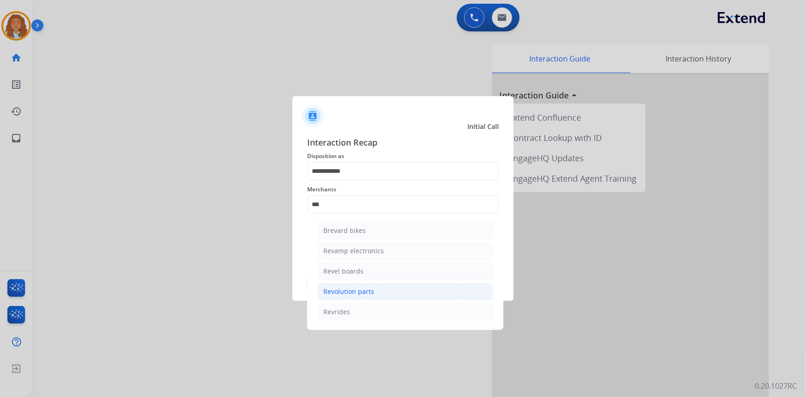
click at [364, 291] on div "Revolution parts" at bounding box center [348, 291] width 51 height 9
type input "**********"
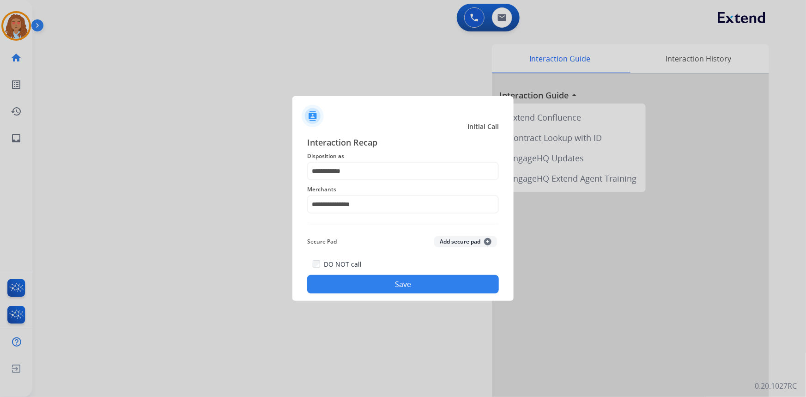
click at [362, 281] on button "Save" at bounding box center [403, 284] width 192 height 18
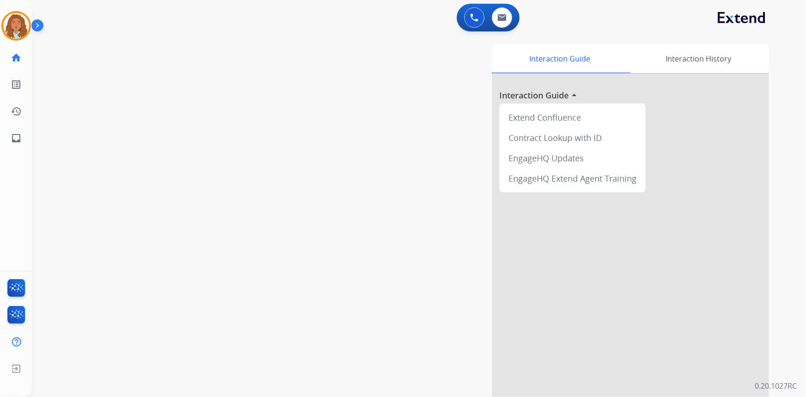
click at [229, 241] on div "swap_horiz Break voice bridge close_fullscreen Connect 3-Way Call merge_type Se…" at bounding box center [407, 225] width 751 height 385
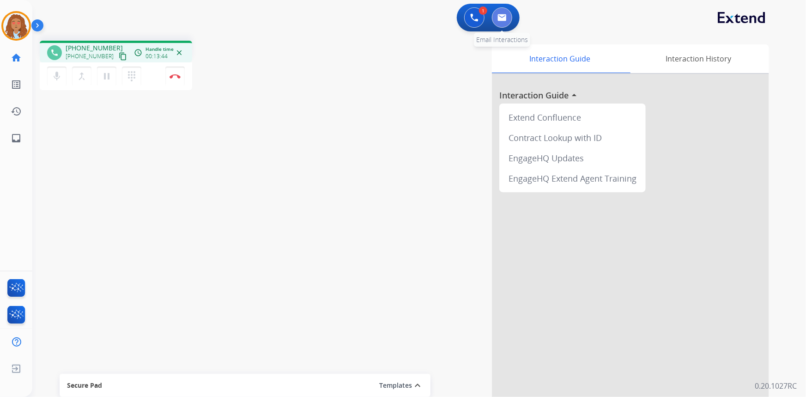
click at [508, 21] on button at bounding box center [502, 17] width 20 height 20
select select "**********"
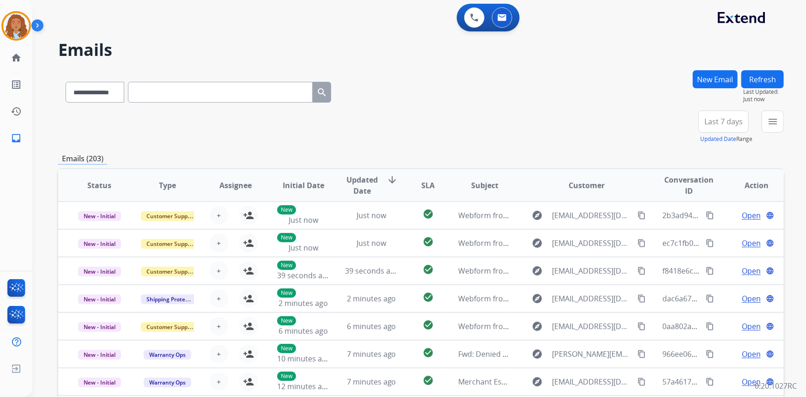
click at [712, 79] on button "New Email" at bounding box center [714, 79] width 45 height 18
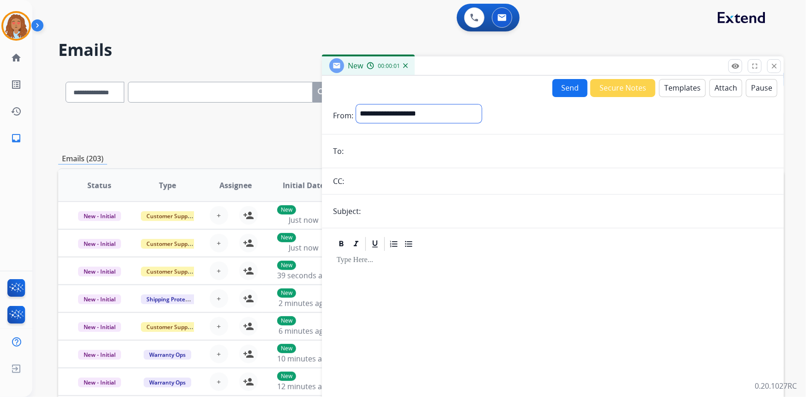
click at [437, 113] on select "**********" at bounding box center [419, 113] width 126 height 18
select select "**********"
click at [356, 104] on select "**********" at bounding box center [419, 113] width 126 height 18
click at [678, 88] on button "Templates" at bounding box center [682, 88] width 47 height 18
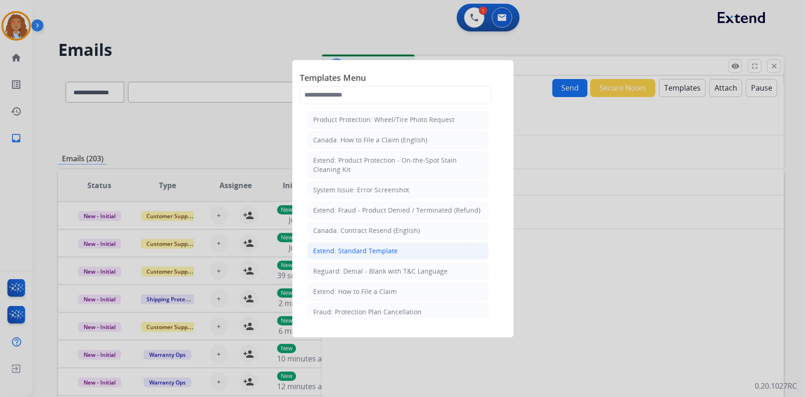
click at [363, 248] on div "Extend: Standard Template" at bounding box center [355, 250] width 84 height 9
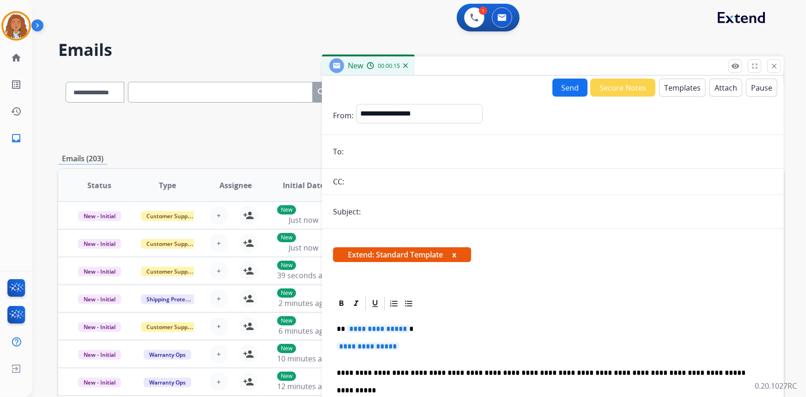
click at [385, 330] on span "**********" at bounding box center [378, 329] width 62 height 8
click at [369, 154] on input "email" at bounding box center [559, 151] width 426 height 18
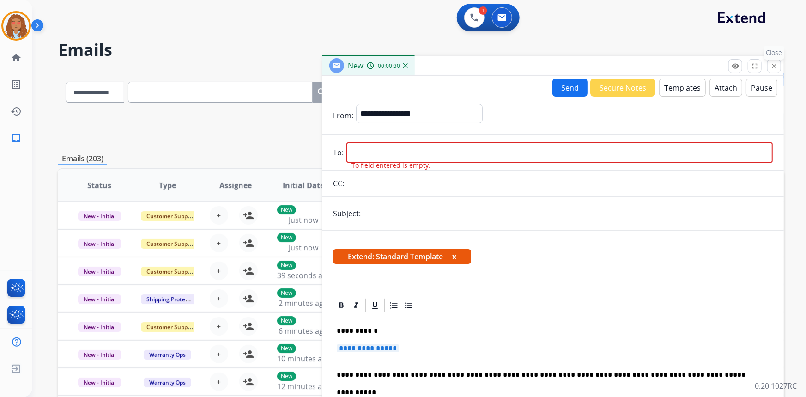
click at [775, 65] on mat-icon "close" at bounding box center [774, 66] width 8 height 8
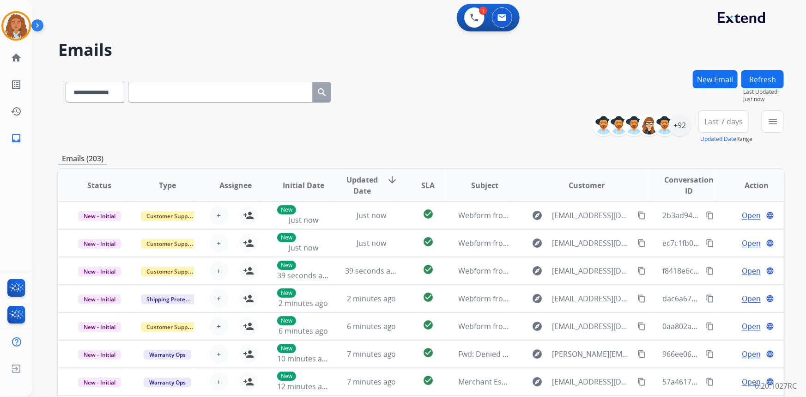
drag, startPoint x: 180, startPoint y: 47, endPoint x: 195, endPoint y: 55, distance: 17.6
click at [195, 55] on h2 "Emails" at bounding box center [420, 50] width 725 height 18
click at [722, 74] on button "New Email" at bounding box center [714, 79] width 45 height 18
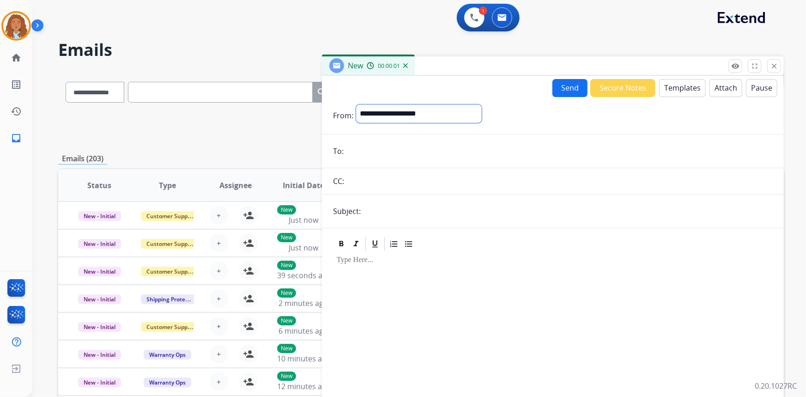
click at [415, 112] on select "**********" at bounding box center [419, 113] width 126 height 18
select select "**********"
click at [356, 104] on select "**********" at bounding box center [419, 113] width 126 height 18
click at [365, 152] on input "email" at bounding box center [559, 152] width 426 height 18
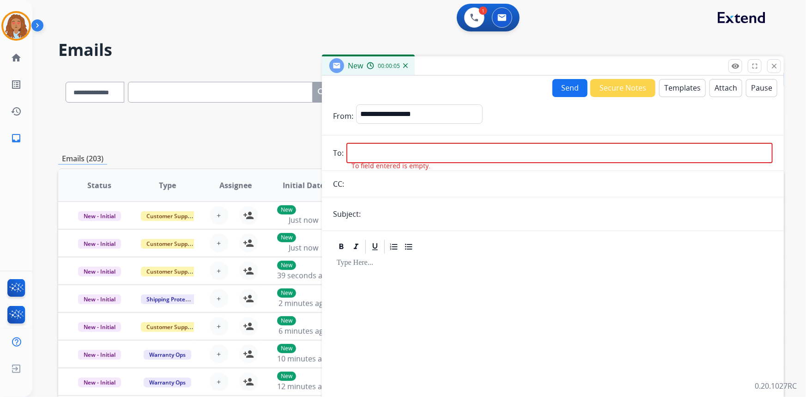
click at [371, 210] on input "text" at bounding box center [567, 214] width 409 height 18
type input "**********"
drag, startPoint x: 384, startPoint y: 150, endPoint x: 395, endPoint y: 150, distance: 11.1
click at [384, 150] on input "email" at bounding box center [559, 153] width 426 height 20
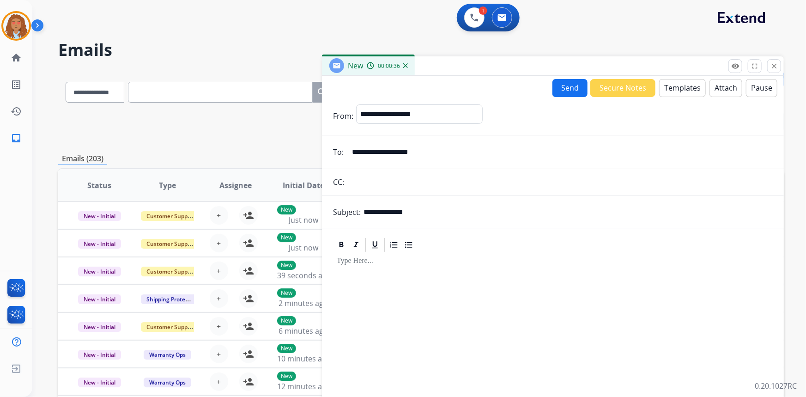
type input "**********"
click at [683, 91] on button "Templates" at bounding box center [682, 88] width 47 height 18
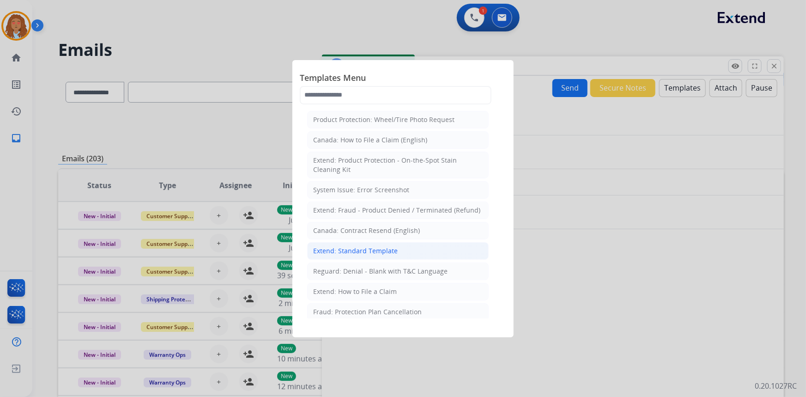
click at [364, 249] on div "Extend: Standard Template" at bounding box center [355, 250] width 84 height 9
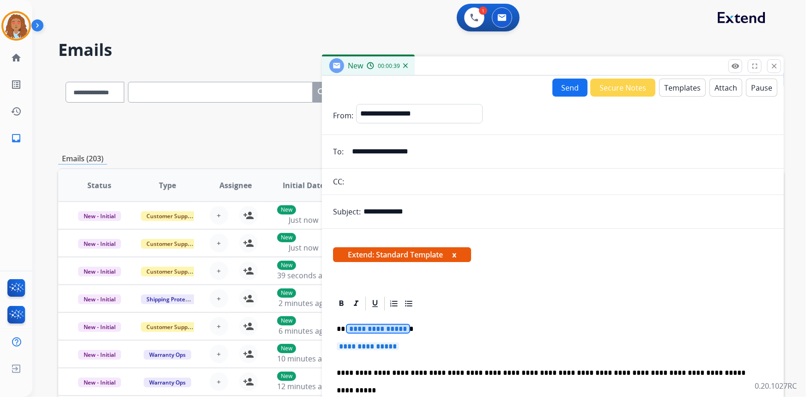
click at [377, 332] on span "**********" at bounding box center [378, 329] width 62 height 8
click at [424, 331] on p "**********" at bounding box center [549, 329] width 425 height 8
copy p "*******"
click at [368, 329] on span "**********" at bounding box center [378, 329] width 62 height 8
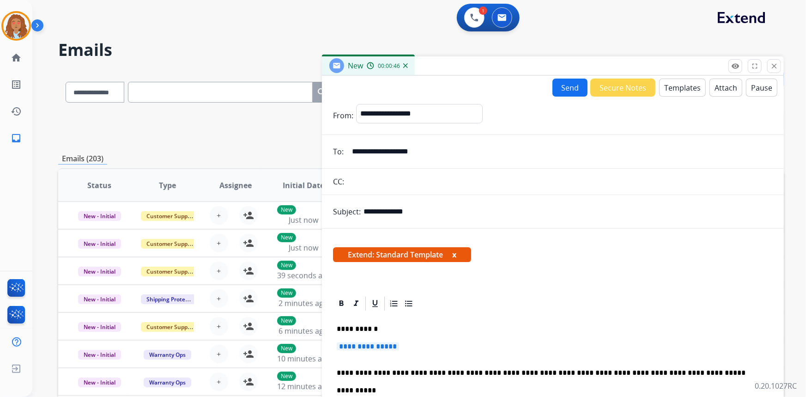
click at [376, 347] on span "**********" at bounding box center [368, 346] width 62 height 8
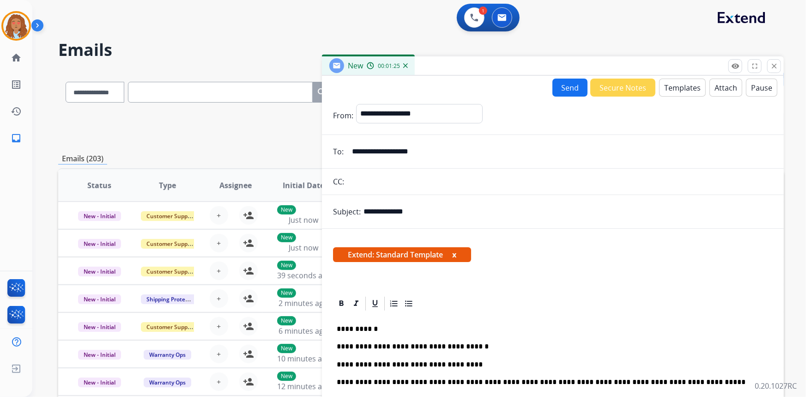
click at [459, 364] on p "**********" at bounding box center [549, 364] width 425 height 8
click at [563, 88] on button "Send" at bounding box center [569, 87] width 35 height 18
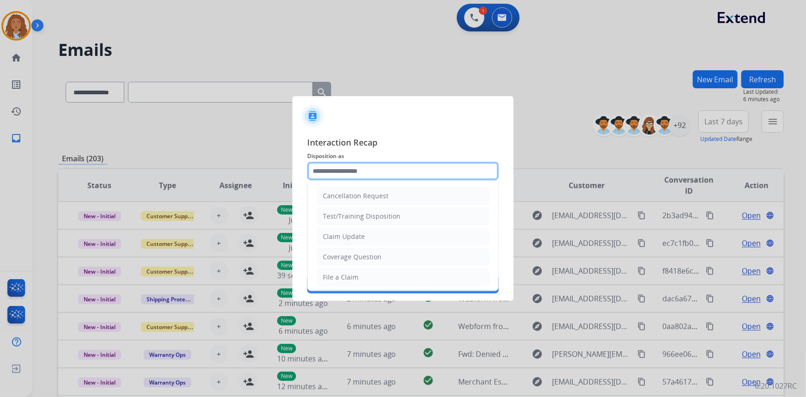
click at [367, 169] on input "text" at bounding box center [403, 171] width 192 height 18
click at [363, 234] on div "Claim Update" at bounding box center [344, 236] width 42 height 9
type input "**********"
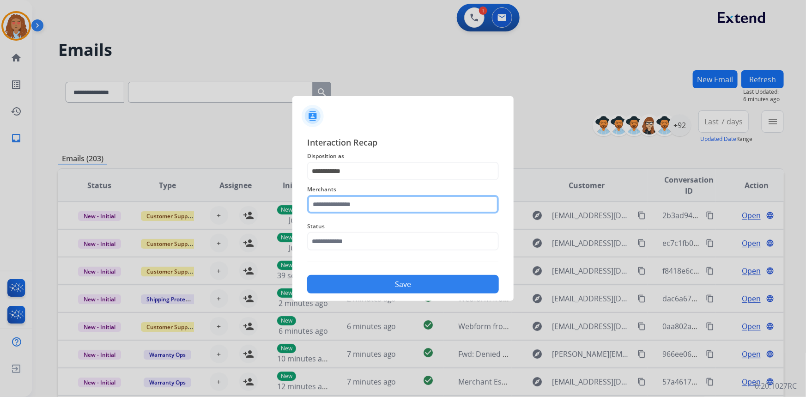
click at [355, 207] on input "text" at bounding box center [403, 204] width 192 height 18
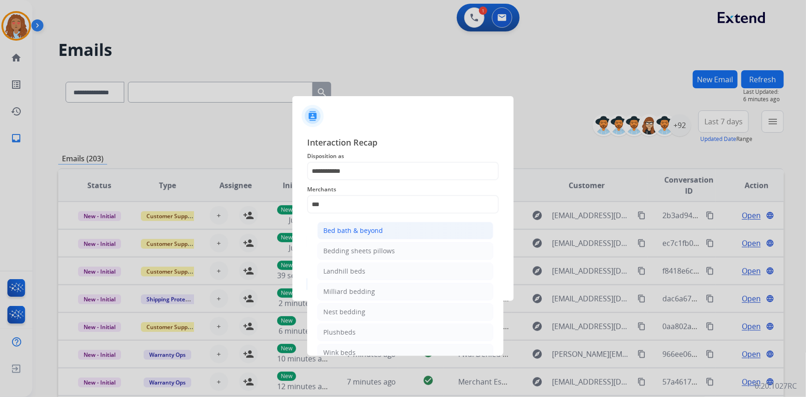
click at [357, 234] on div "Bed bath & beyond" at bounding box center [353, 230] width 60 height 9
type input "**********"
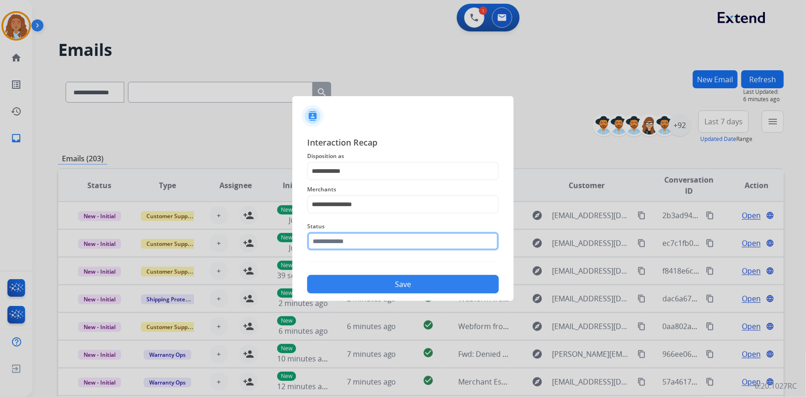
click at [381, 241] on input "text" at bounding box center [403, 241] width 192 height 18
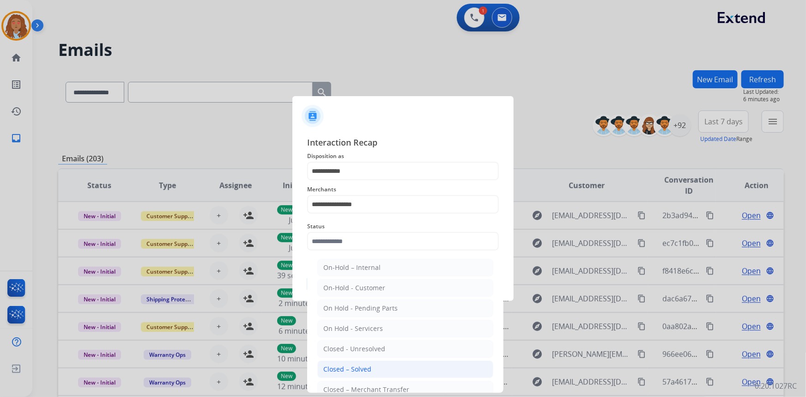
click at [363, 370] on div "Closed – Solved" at bounding box center [347, 368] width 48 height 9
type input "**********"
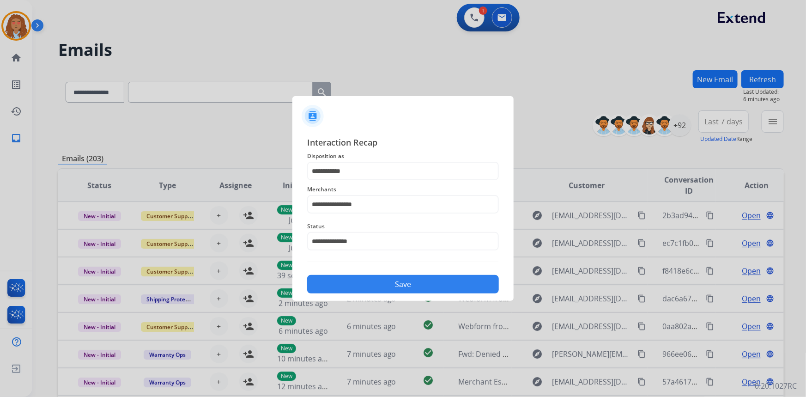
click at [365, 288] on button "Save" at bounding box center [403, 284] width 192 height 18
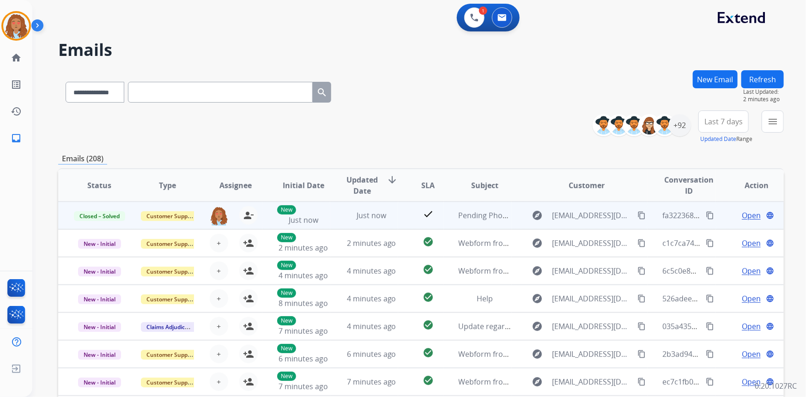
click at [637, 212] on mat-icon "content_copy" at bounding box center [641, 215] width 8 height 8
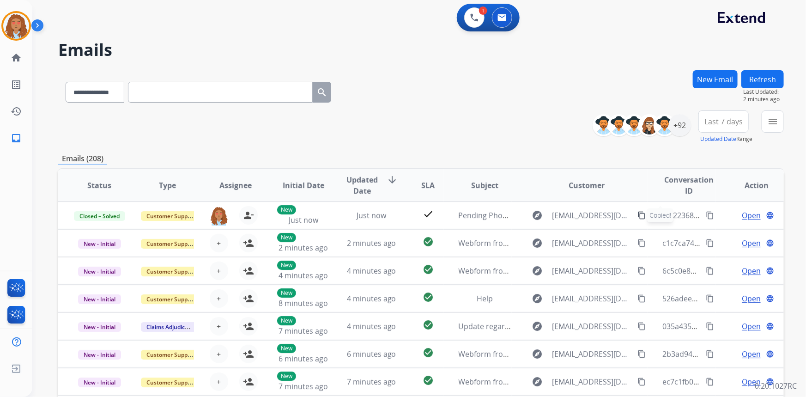
click at [760, 74] on button "Refresh" at bounding box center [762, 79] width 42 height 18
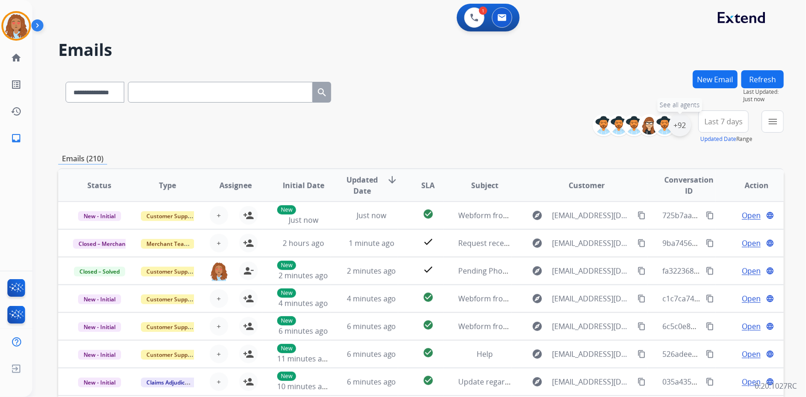
click at [679, 126] on div "+92" at bounding box center [679, 125] width 22 height 22
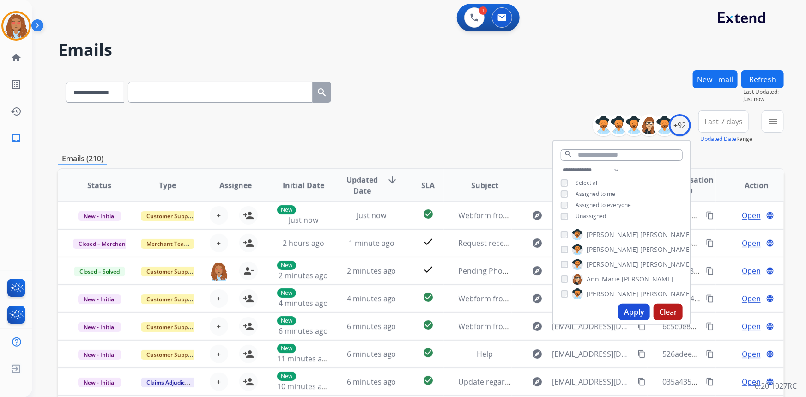
drag, startPoint x: 764, startPoint y: 67, endPoint x: 763, endPoint y: 75, distance: 8.4
click at [764, 69] on div "**********" at bounding box center [407, 231] width 751 height 397
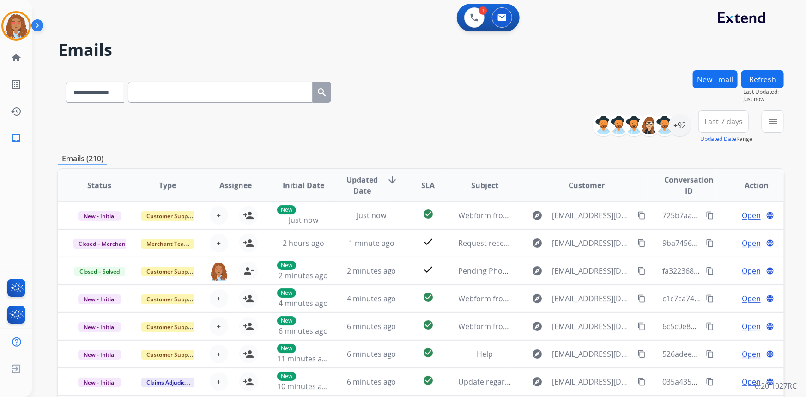
click at [763, 75] on button "Refresh" at bounding box center [762, 79] width 42 height 18
click at [121, 92] on select "**********" at bounding box center [95, 92] width 58 height 21
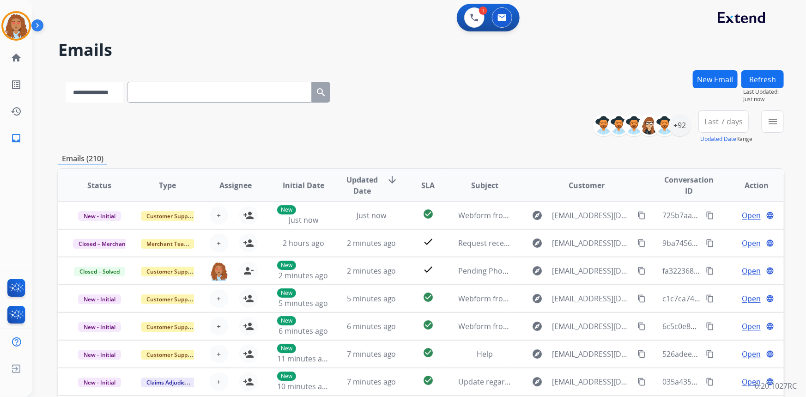
select select "**********"
click at [66, 82] on select "**********" at bounding box center [95, 92] width 58 height 21
paste input "**********"
type input "**********"
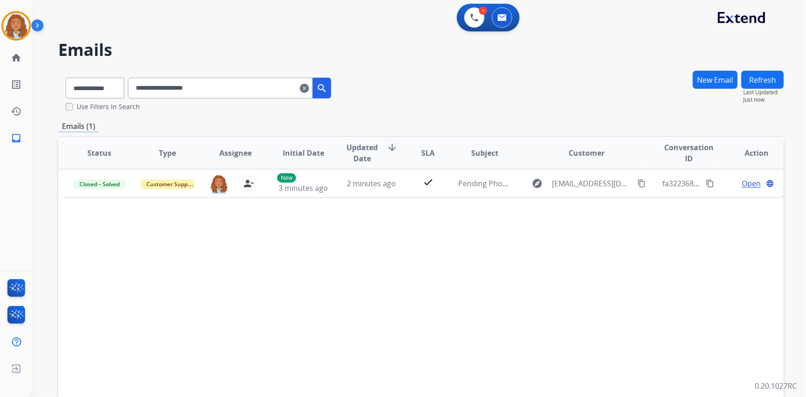
click at [759, 76] on button "Refresh" at bounding box center [762, 80] width 42 height 18
click at [327, 86] on mat-icon "search" at bounding box center [321, 88] width 11 height 11
click at [327, 85] on mat-icon "search" at bounding box center [321, 88] width 11 height 11
click at [327, 91] on mat-icon "search" at bounding box center [321, 88] width 11 height 11
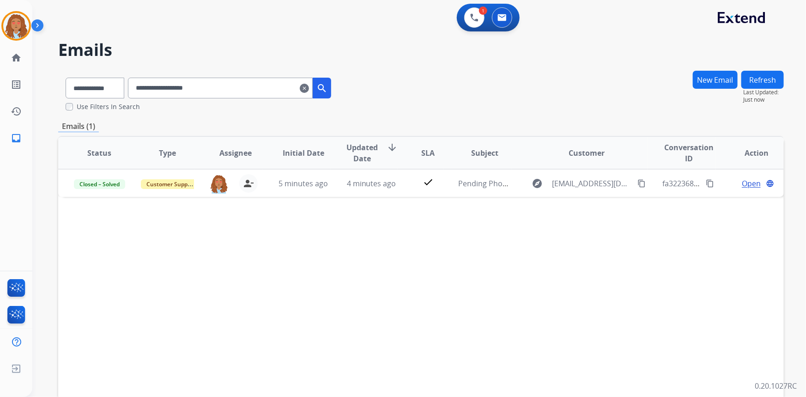
click at [327, 90] on mat-icon "search" at bounding box center [321, 88] width 11 height 11
click at [327, 87] on mat-icon "search" at bounding box center [321, 88] width 11 height 11
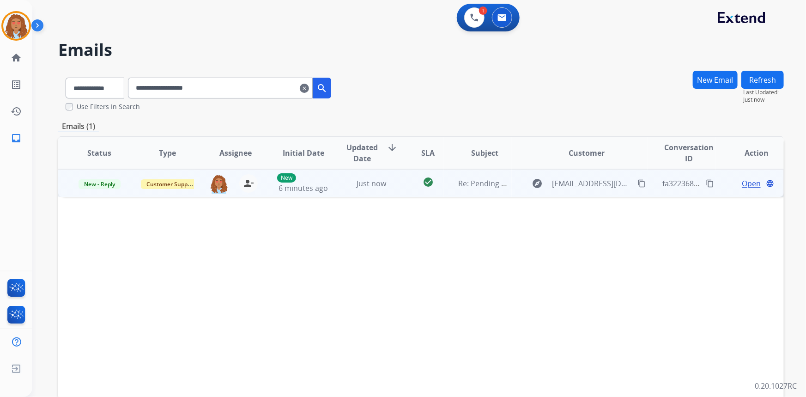
click at [741, 181] on span "Open" at bounding box center [750, 183] width 19 height 11
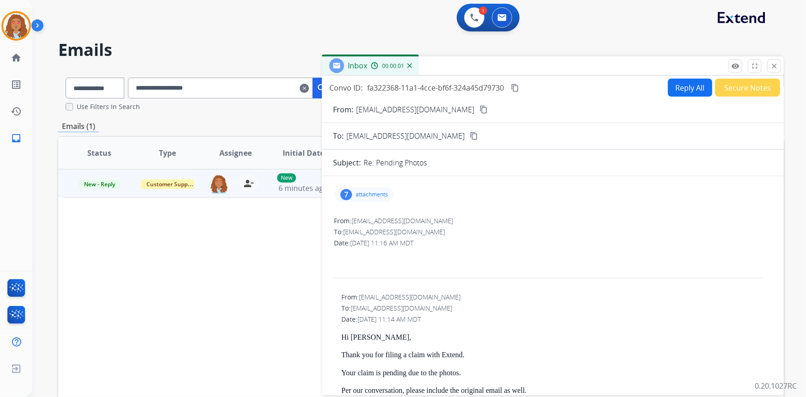
click at [380, 194] on p "attachments" at bounding box center [371, 194] width 32 height 7
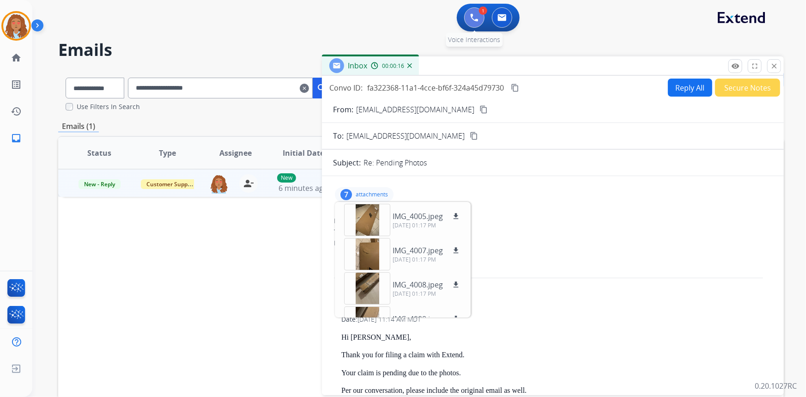
click at [476, 16] on img at bounding box center [474, 17] width 8 height 8
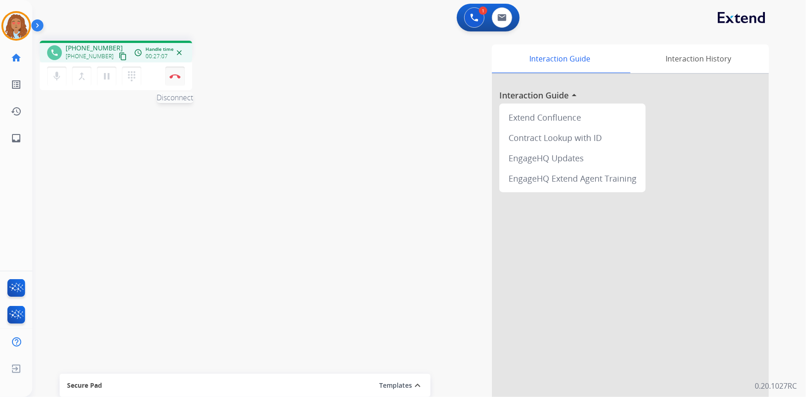
click at [176, 79] on button "Disconnect" at bounding box center [174, 75] width 19 height 19
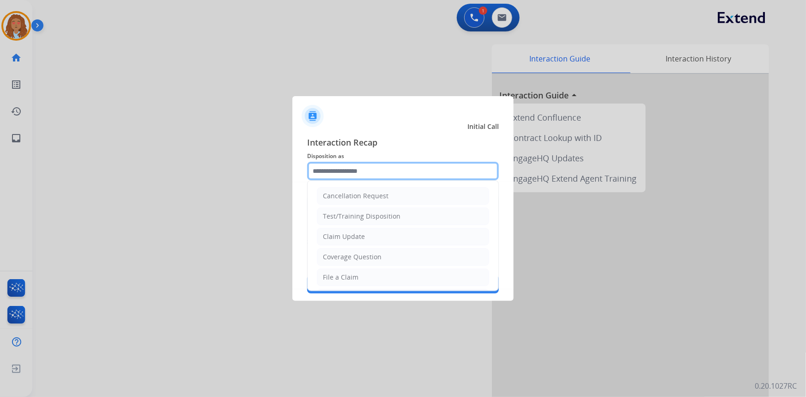
click at [355, 171] on input "text" at bounding box center [403, 171] width 192 height 18
click at [346, 237] on div "Claim Update" at bounding box center [344, 236] width 42 height 9
type input "**********"
drag, startPoint x: 359, startPoint y: 173, endPoint x: 211, endPoint y: 165, distance: 147.9
click at [0, 165] on app-contact-recap-modal "**********" at bounding box center [0, 198] width 0 height 397
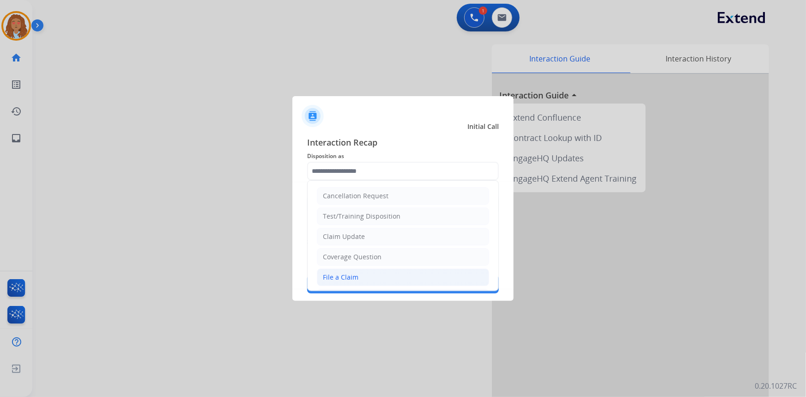
click at [364, 275] on li "File a Claim" at bounding box center [403, 277] width 172 height 18
type input "**********"
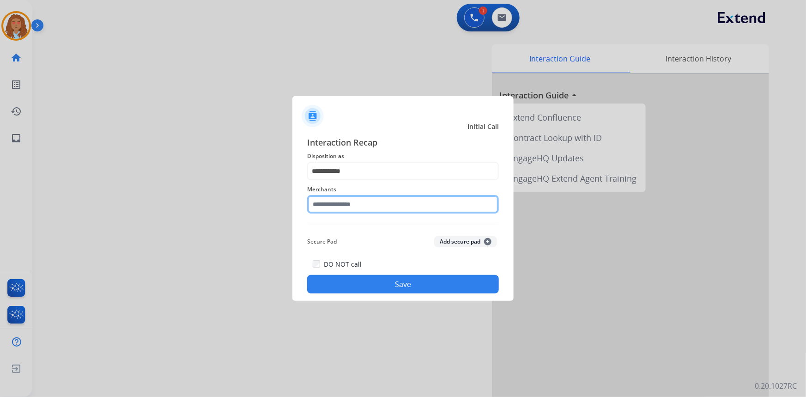
click at [363, 201] on input "text" at bounding box center [403, 204] width 192 height 18
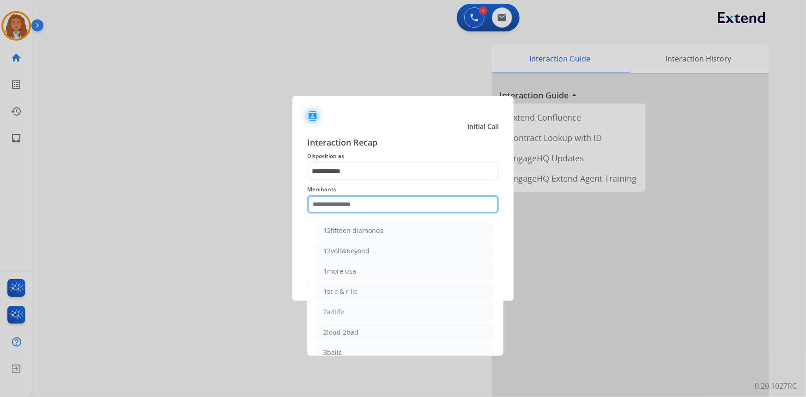
click at [363, 207] on input "text" at bounding box center [403, 204] width 192 height 18
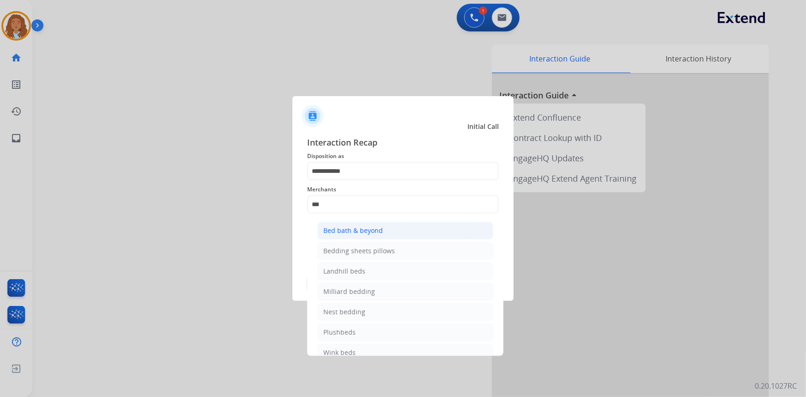
click at [370, 231] on div "Bed bath & beyond" at bounding box center [353, 230] width 60 height 9
type input "**********"
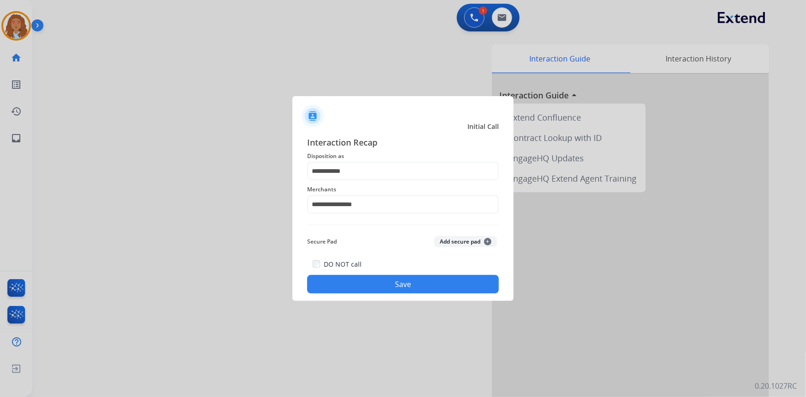
click at [374, 286] on button "Save" at bounding box center [403, 284] width 192 height 18
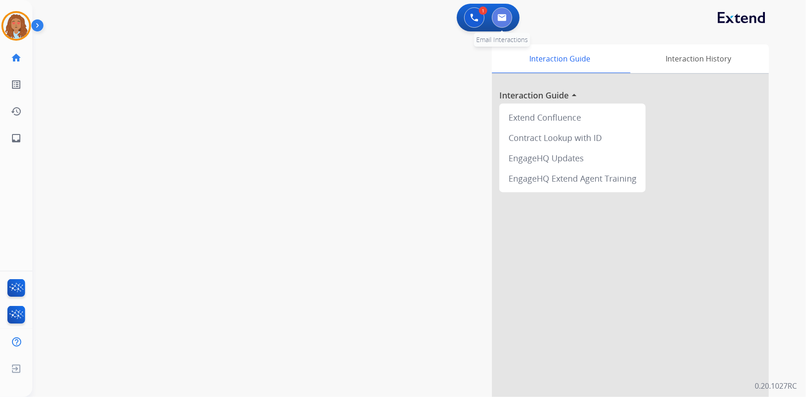
click at [504, 17] on img at bounding box center [501, 17] width 9 height 7
select select "**********"
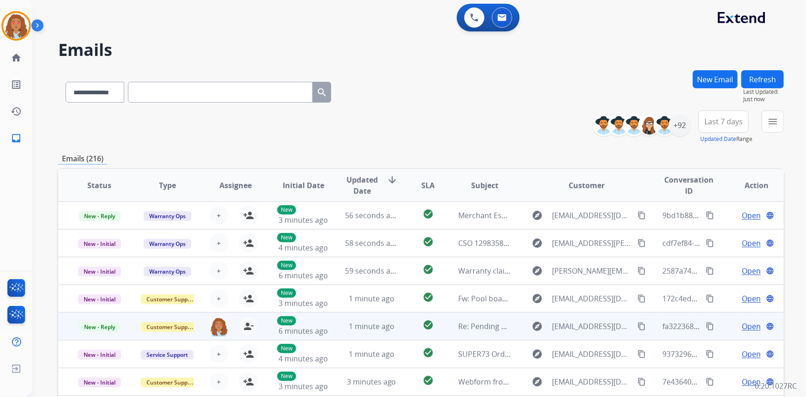
click at [741, 329] on span "Open" at bounding box center [750, 325] width 19 height 11
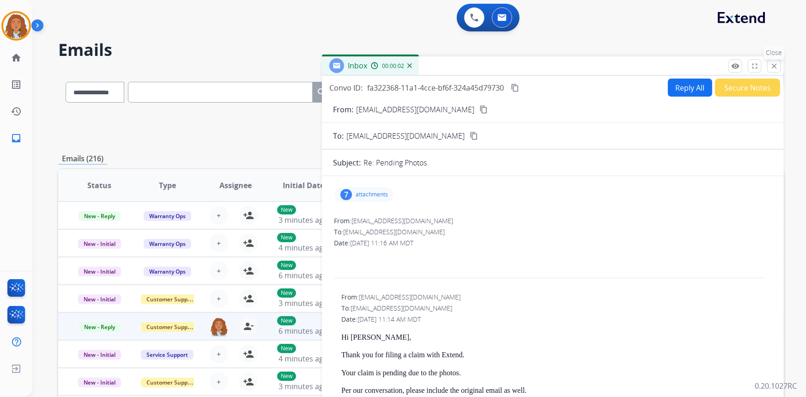
click at [776, 65] on mat-icon "close" at bounding box center [774, 66] width 8 height 8
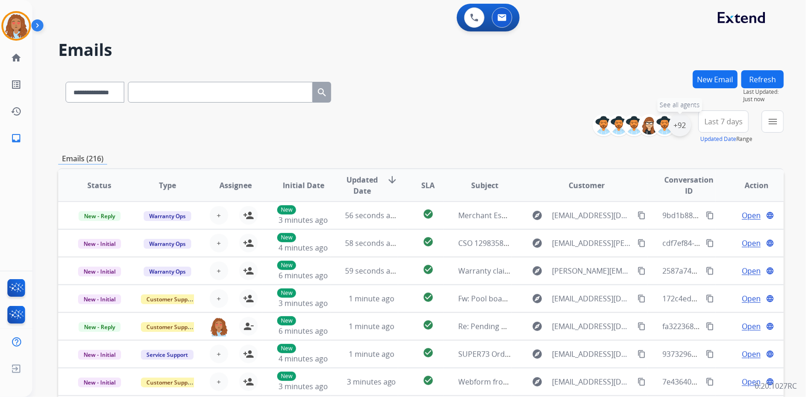
click at [679, 126] on div "+92" at bounding box center [679, 125] width 22 height 22
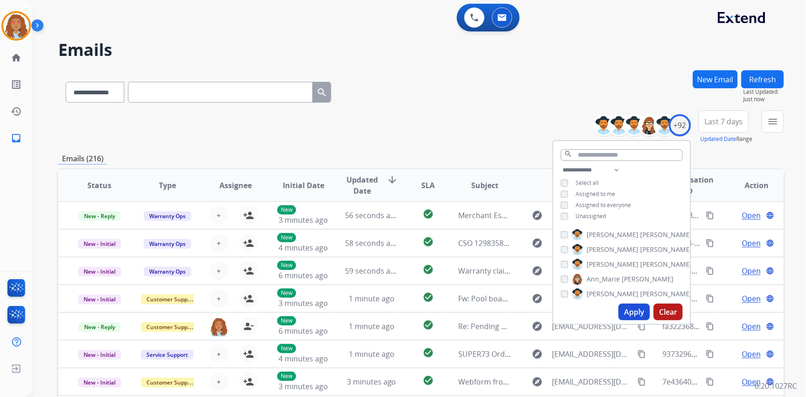
click at [634, 306] on button "Apply" at bounding box center [633, 311] width 31 height 17
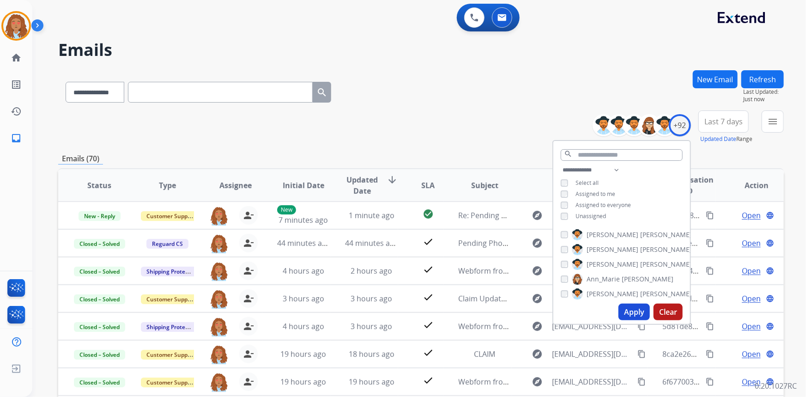
click at [722, 120] on span "Last 7 days" at bounding box center [723, 122] width 38 height 4
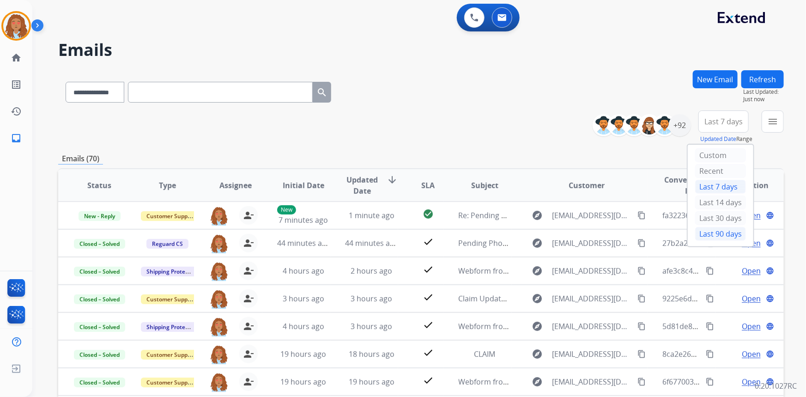
click at [711, 235] on div "Last 90 days" at bounding box center [720, 234] width 51 height 14
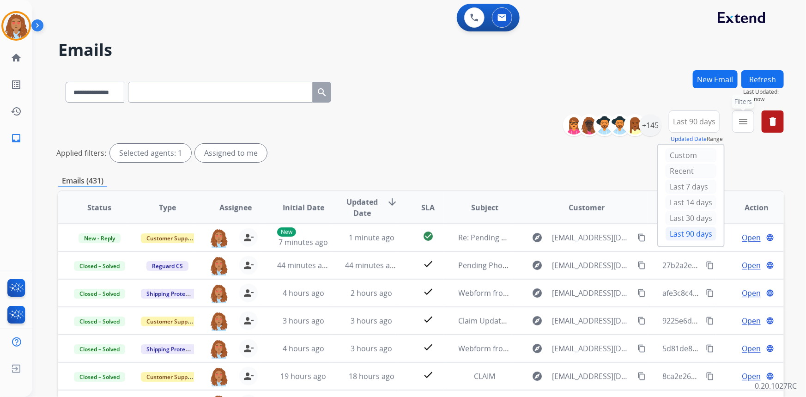
click at [740, 120] on mat-icon "menu" at bounding box center [742, 121] width 11 height 11
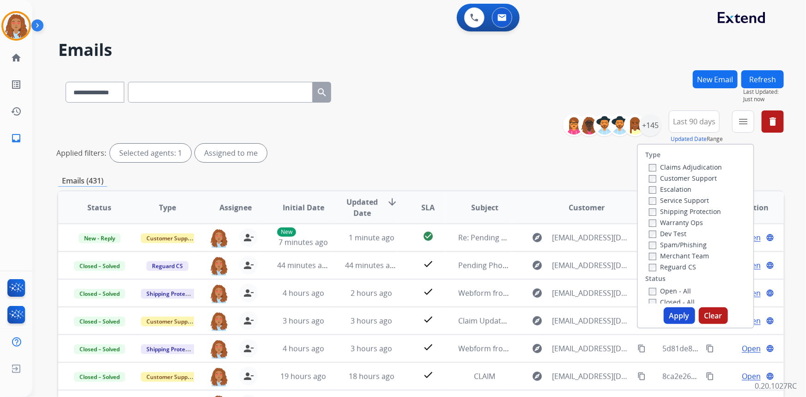
click at [700, 176] on label "Customer Support" at bounding box center [683, 178] width 68 height 9
click at [697, 211] on label "Shipping Protection" at bounding box center [685, 211] width 72 height 9
click at [670, 267] on label "Reguard CS" at bounding box center [672, 266] width 47 height 9
click at [667, 311] on button "Apply" at bounding box center [678, 315] width 31 height 17
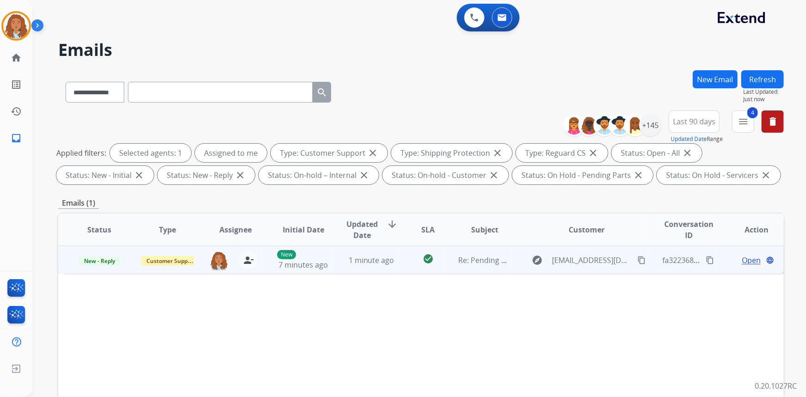
click at [741, 261] on span "Open" at bounding box center [750, 259] width 19 height 11
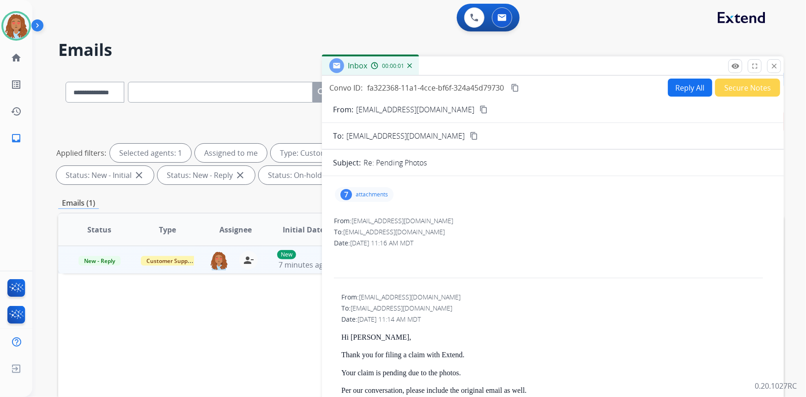
click at [367, 196] on p "attachments" at bounding box center [371, 194] width 32 height 7
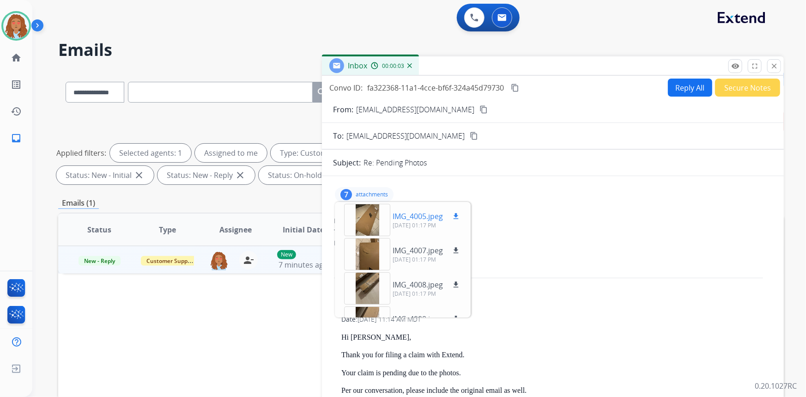
click at [369, 225] on div at bounding box center [367, 220] width 46 height 32
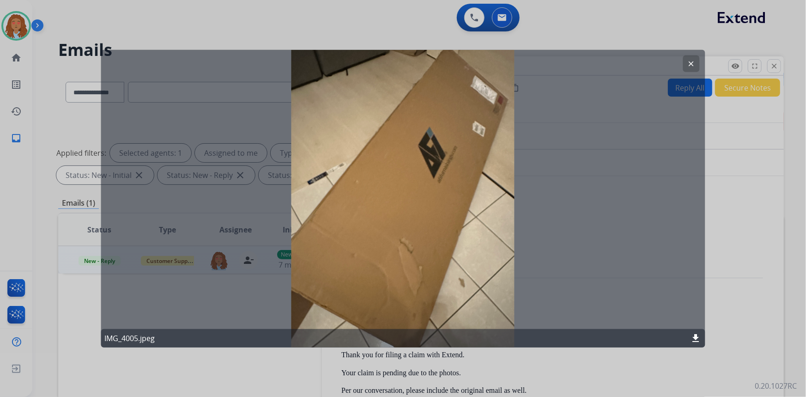
click at [686, 60] on button "clear" at bounding box center [691, 63] width 17 height 17
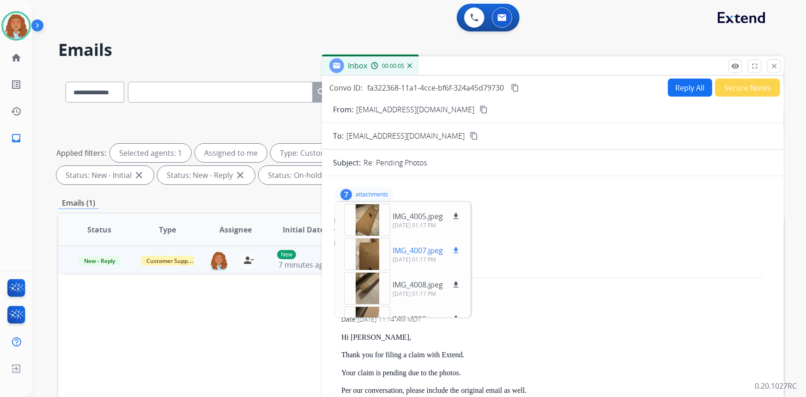
click at [366, 258] on div at bounding box center [367, 254] width 46 height 32
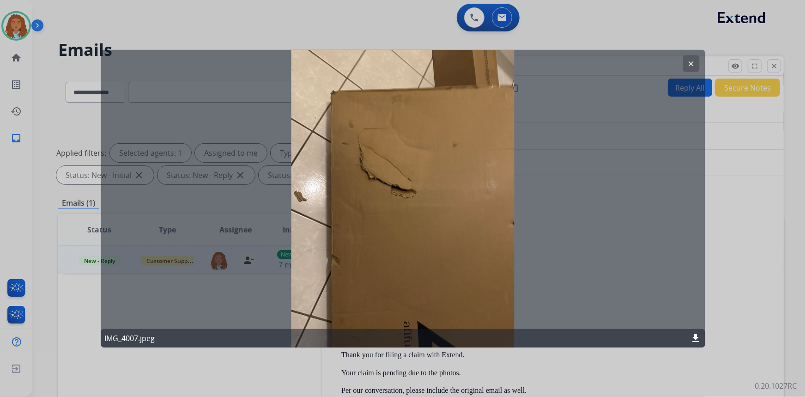
click at [693, 59] on button "clear" at bounding box center [691, 63] width 17 height 17
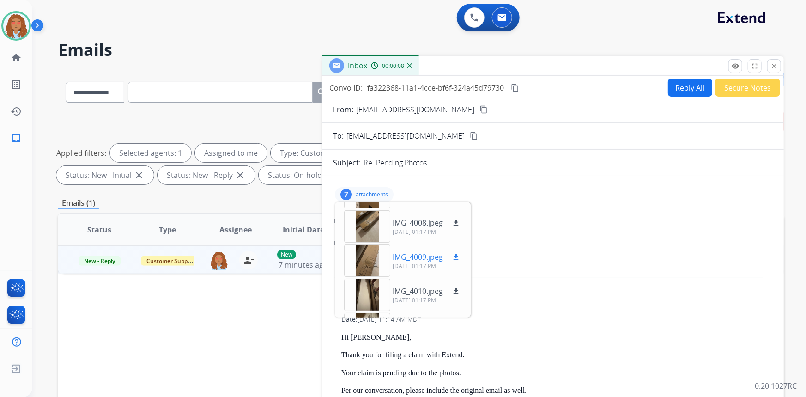
scroll to position [84, 0]
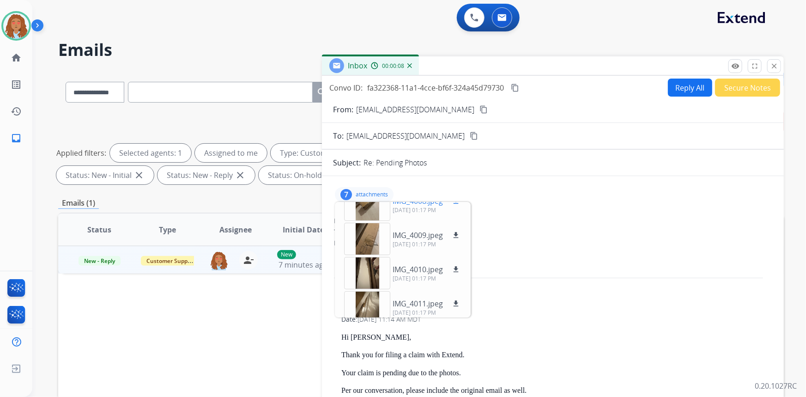
click at [367, 206] on div at bounding box center [367, 204] width 46 height 32
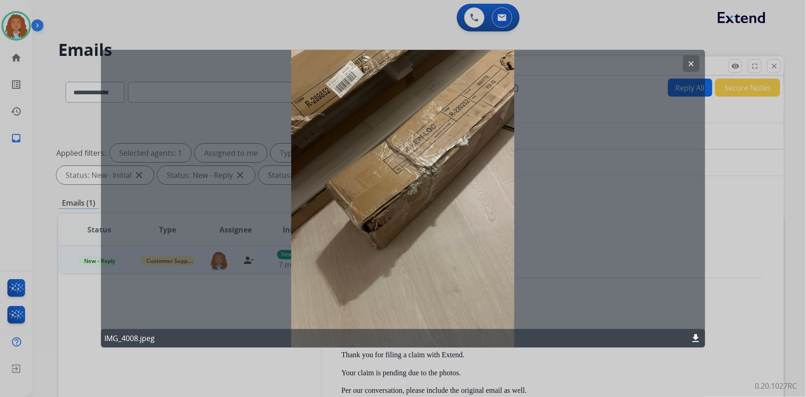
click at [692, 60] on mat-icon "clear" at bounding box center [691, 63] width 8 height 8
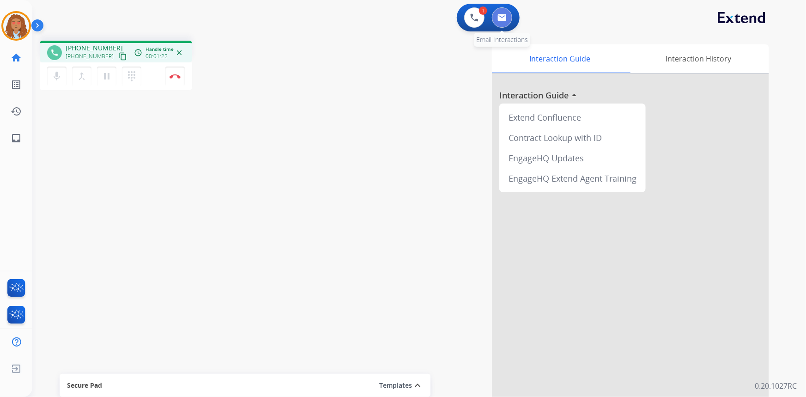
click at [499, 18] on img at bounding box center [501, 17] width 9 height 7
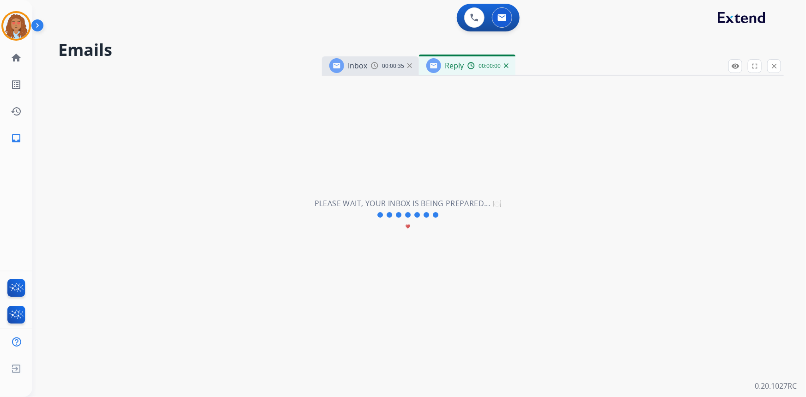
select select "**********"
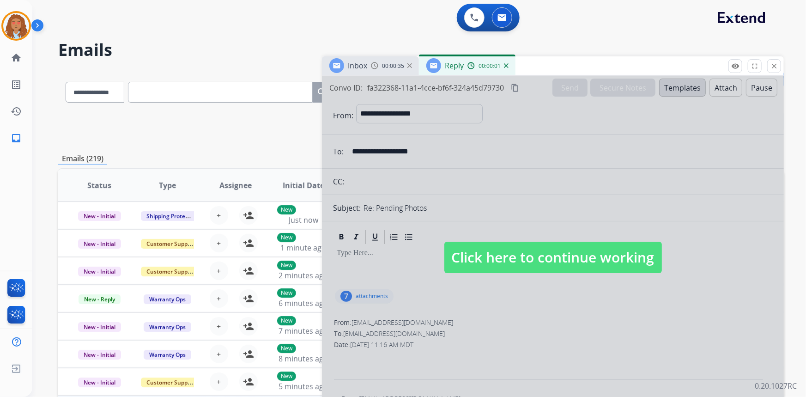
click at [545, 257] on span "Click here to continue working" at bounding box center [552, 256] width 217 height 31
select select
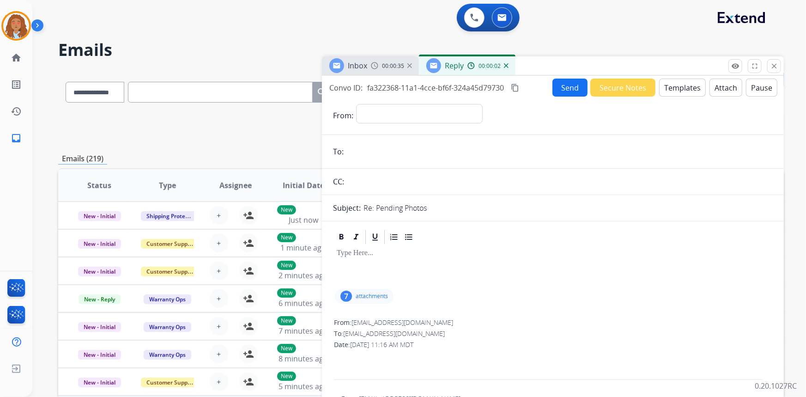
click at [364, 297] on p "attachments" at bounding box center [371, 295] width 32 height 7
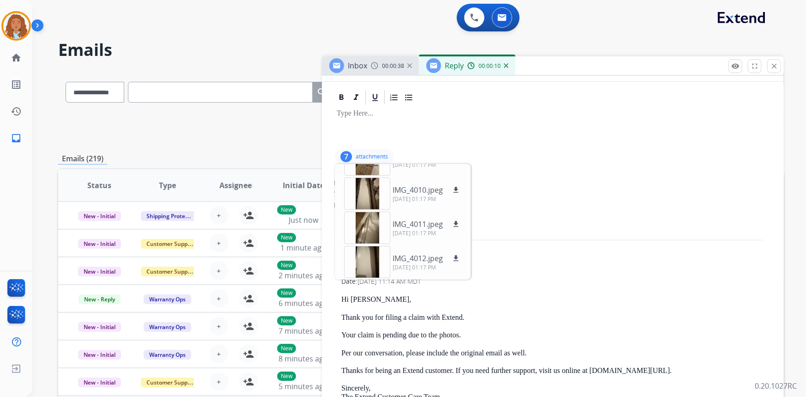
scroll to position [168, 0]
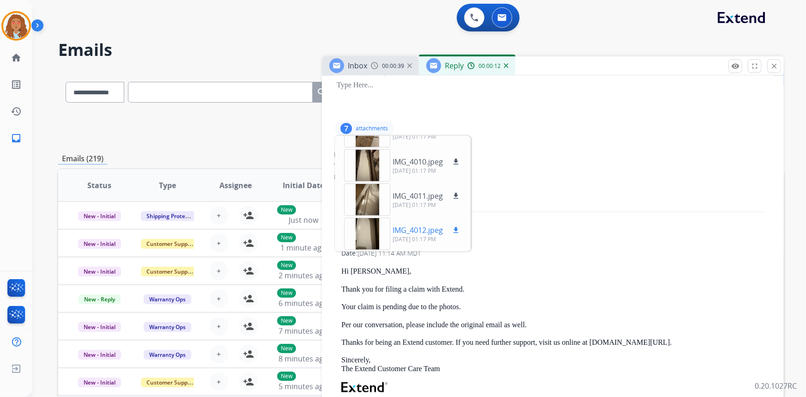
click at [369, 233] on div at bounding box center [367, 233] width 46 height 32
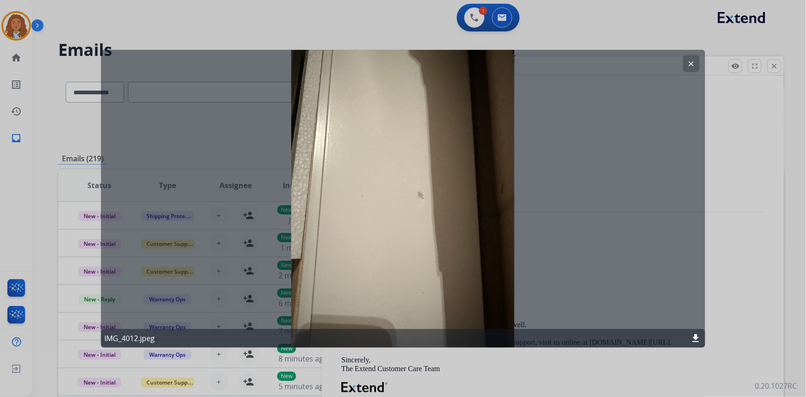
click at [692, 64] on mat-icon "clear" at bounding box center [691, 63] width 8 height 8
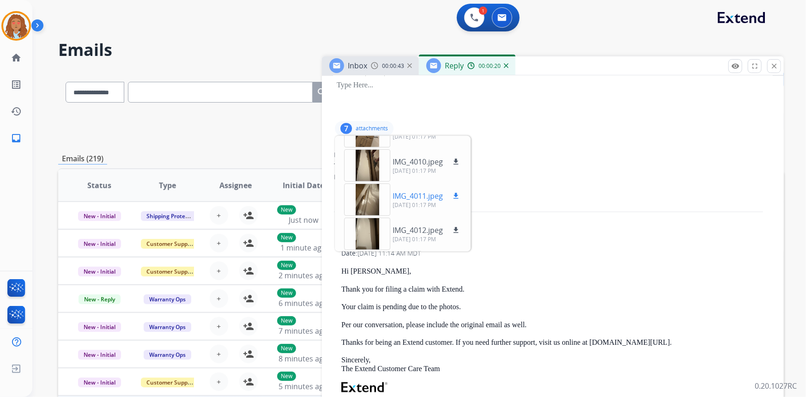
click at [368, 202] on div at bounding box center [367, 199] width 46 height 32
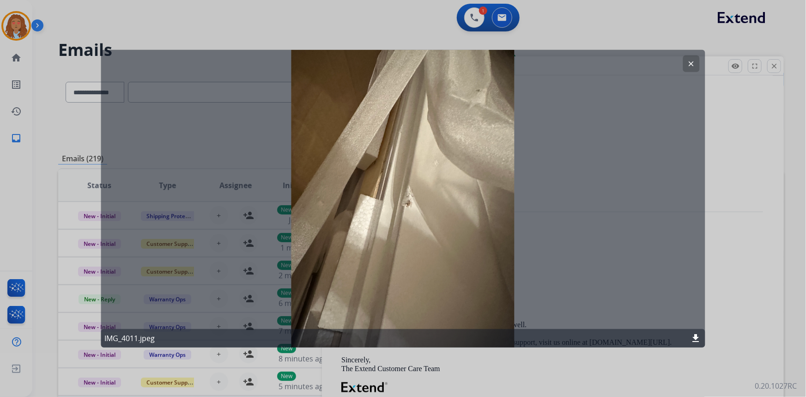
click at [696, 336] on mat-icon "download" at bounding box center [695, 337] width 11 height 11
click at [690, 62] on mat-icon "clear" at bounding box center [691, 63] width 8 height 8
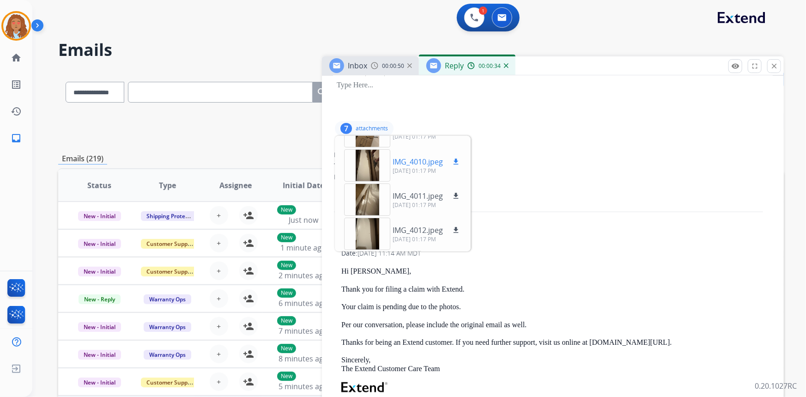
click at [366, 166] on div at bounding box center [367, 165] width 46 height 32
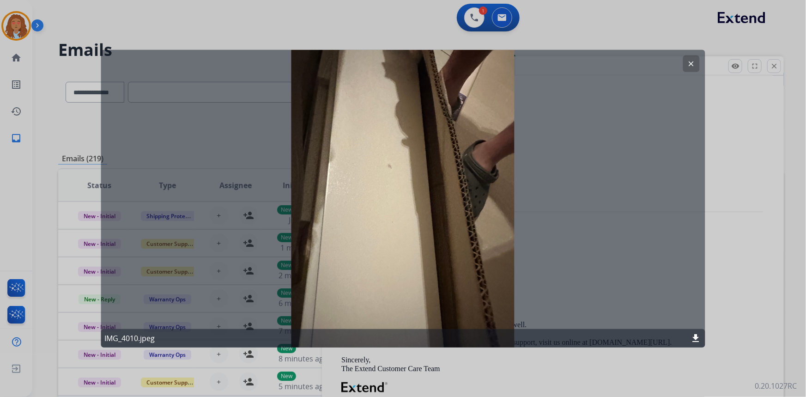
click at [691, 62] on mat-icon "clear" at bounding box center [691, 63] width 8 height 8
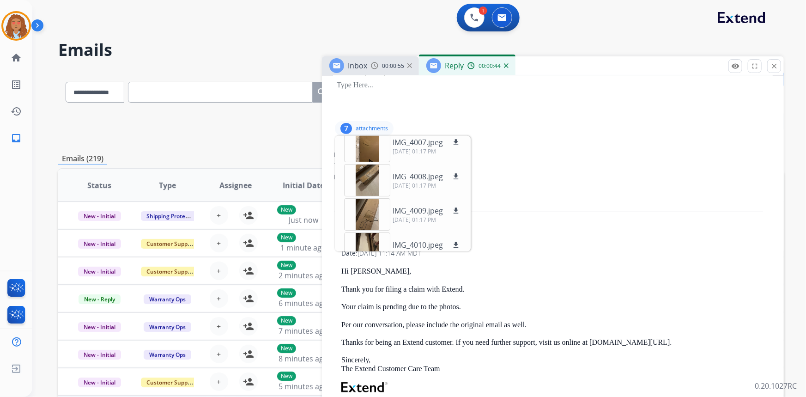
scroll to position [42, 0]
click at [369, 214] on div at bounding box center [367, 214] width 46 height 32
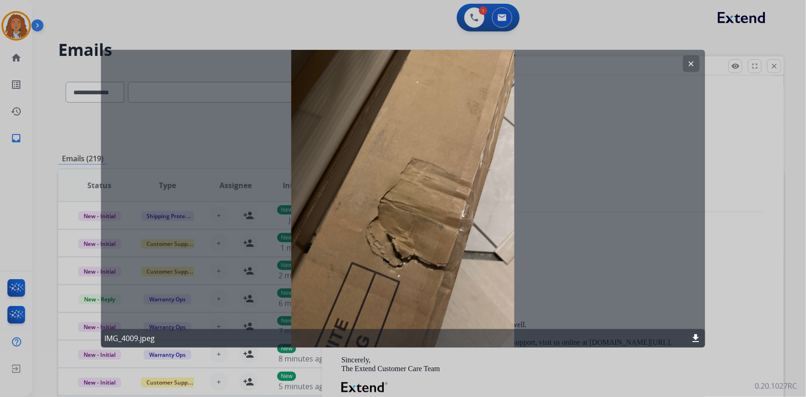
click at [694, 64] on mat-icon "clear" at bounding box center [691, 63] width 8 height 8
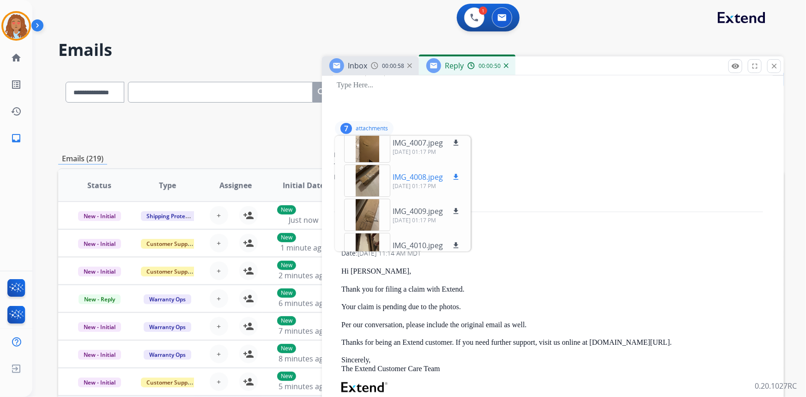
click at [369, 173] on div at bounding box center [367, 180] width 46 height 32
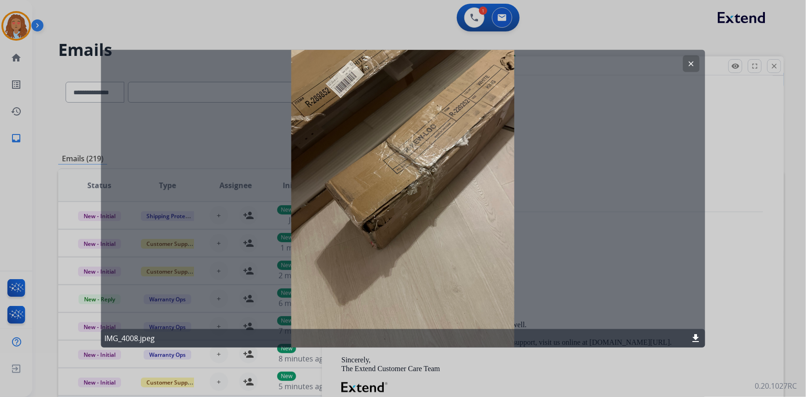
click at [691, 61] on mat-icon "clear" at bounding box center [691, 63] width 8 height 8
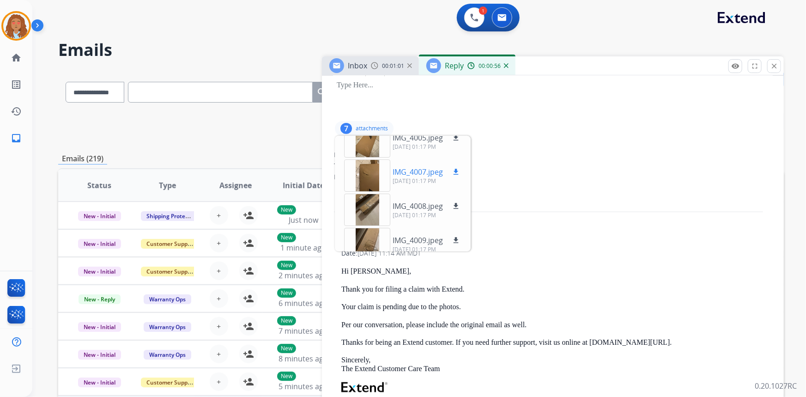
scroll to position [0, 0]
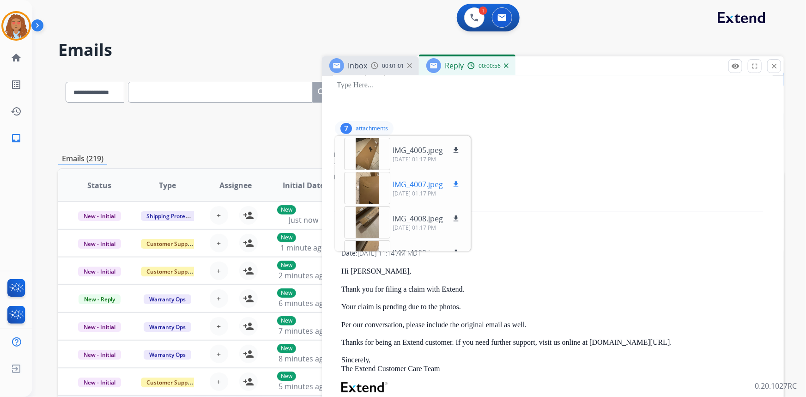
click at [374, 189] on div at bounding box center [367, 188] width 46 height 32
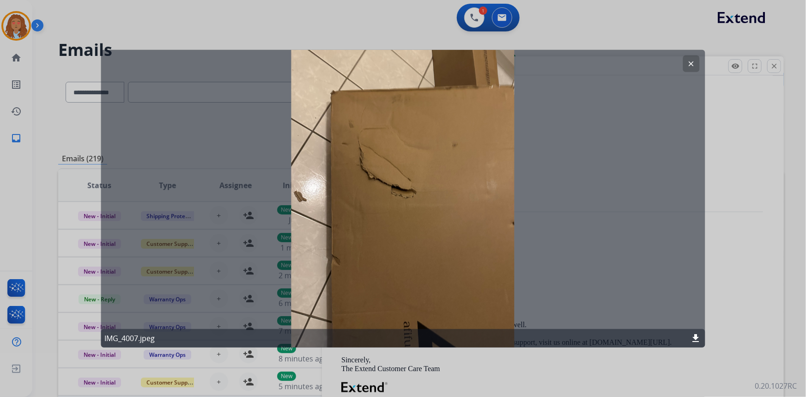
click at [695, 65] on mat-icon "clear" at bounding box center [691, 63] width 8 height 8
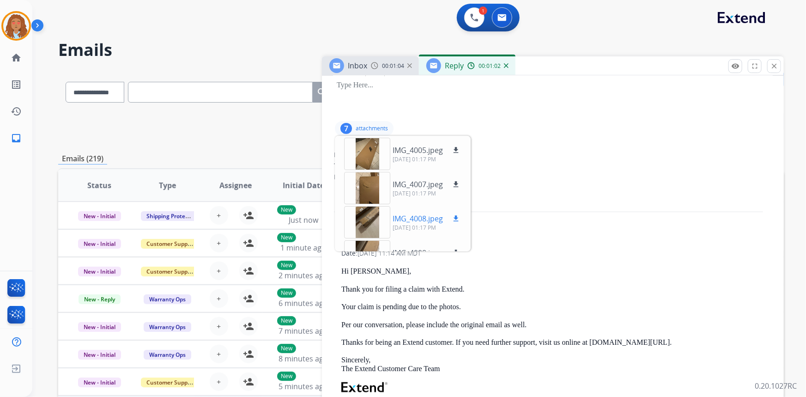
click at [367, 223] on div at bounding box center [367, 222] width 46 height 32
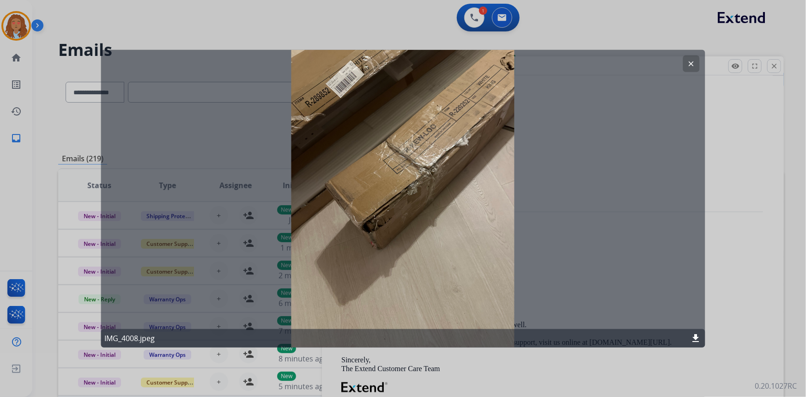
click at [697, 342] on mat-icon "download" at bounding box center [695, 337] width 11 height 11
click at [691, 60] on mat-icon "clear" at bounding box center [691, 63] width 8 height 8
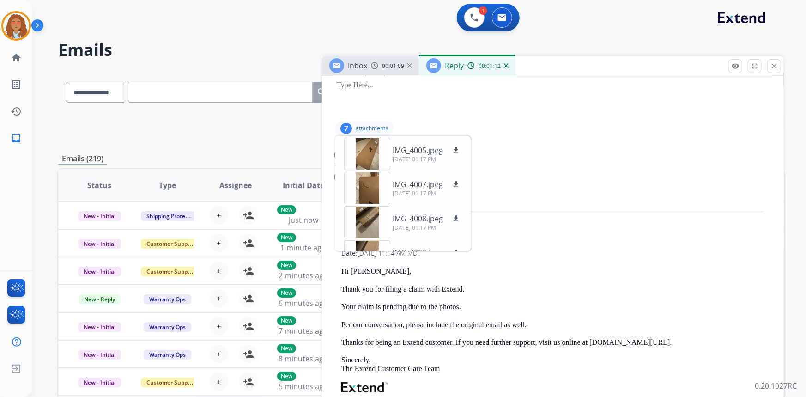
click at [504, 66] on img at bounding box center [506, 65] width 5 height 5
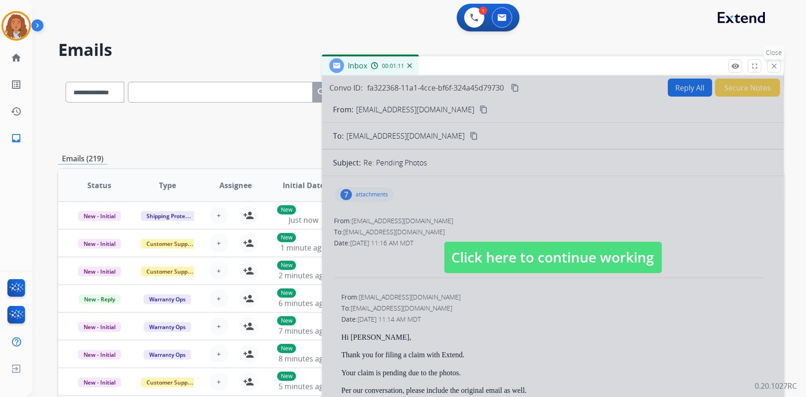
click at [775, 66] on mat-icon "close" at bounding box center [774, 66] width 8 height 8
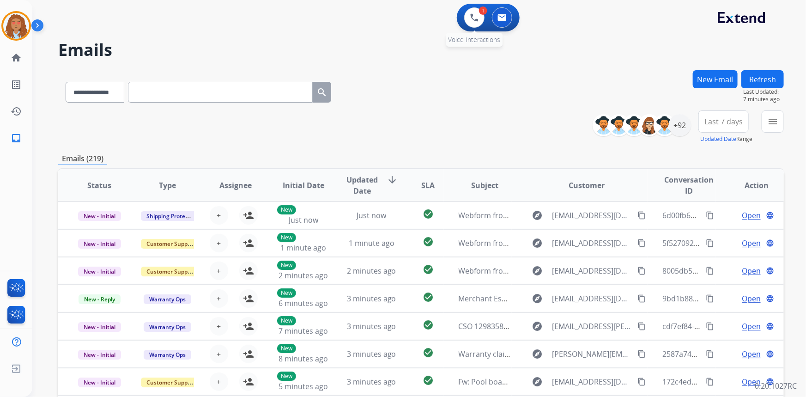
click at [482, 24] on div "1 Voice Interactions" at bounding box center [474, 17] width 28 height 20
click at [476, 22] on button at bounding box center [474, 17] width 20 height 20
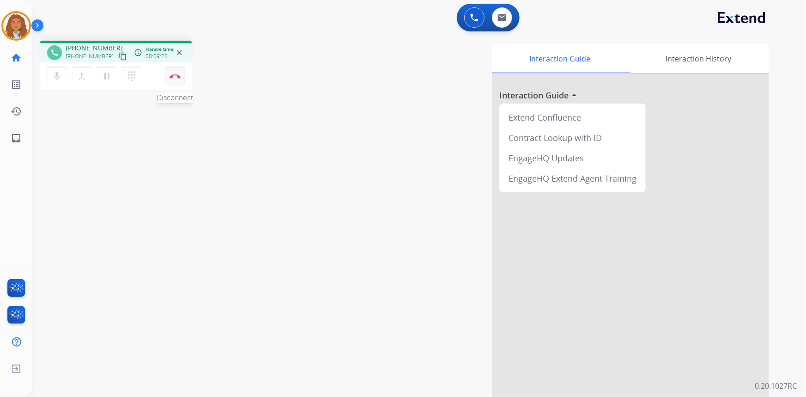
click at [175, 78] on img at bounding box center [174, 76] width 11 height 5
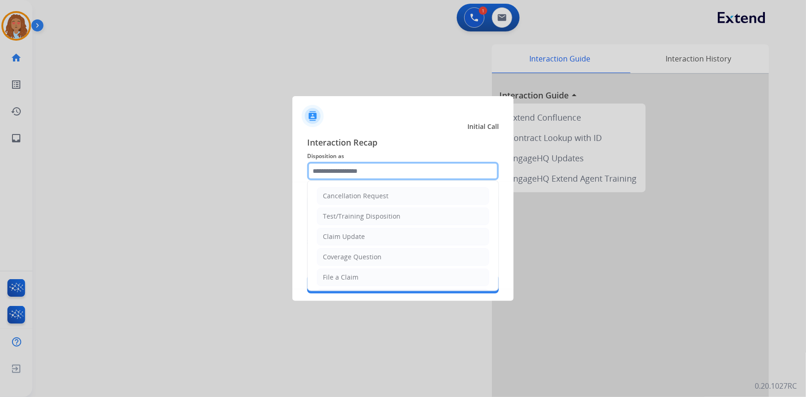
click at [371, 166] on input "text" at bounding box center [403, 171] width 192 height 18
click at [360, 235] on div "Claim Update" at bounding box center [344, 236] width 42 height 9
type input "**********"
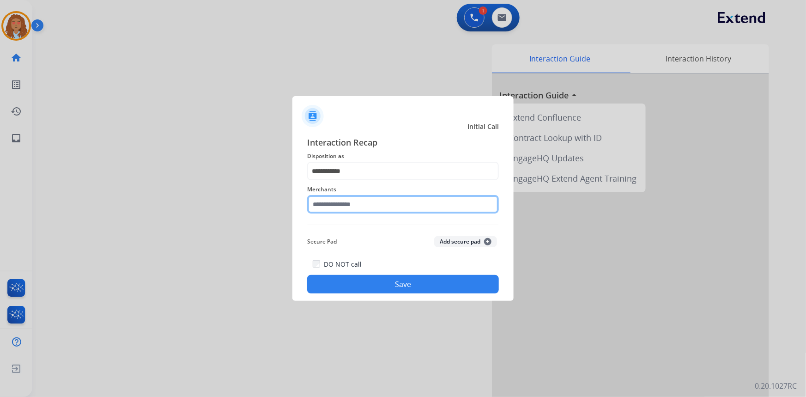
click at [356, 204] on input "text" at bounding box center [403, 204] width 192 height 18
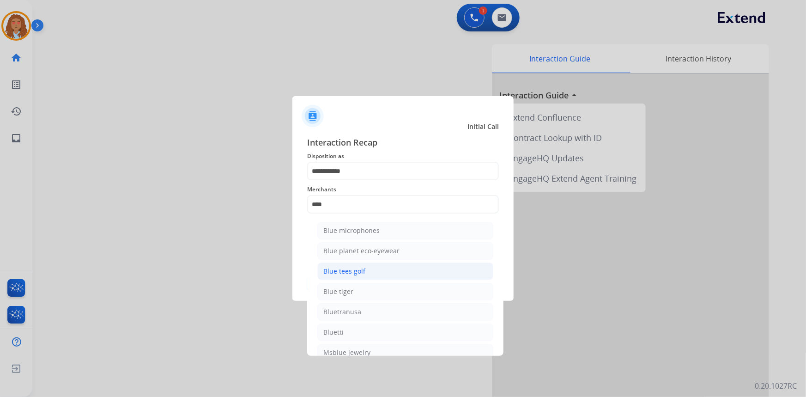
click at [355, 265] on li "Blue tees golf" at bounding box center [405, 271] width 176 height 18
type input "**********"
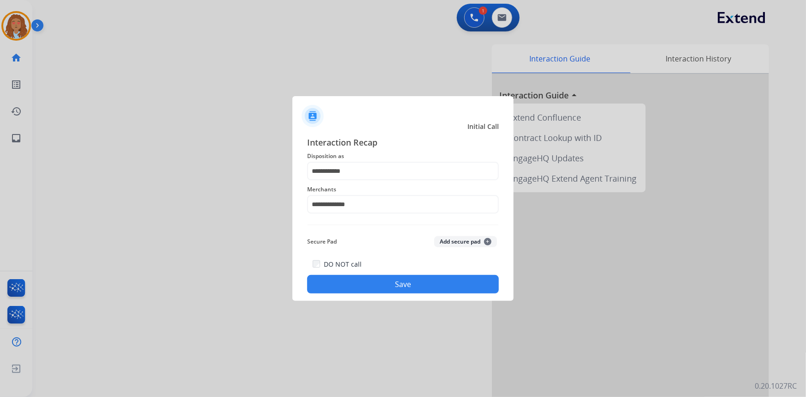
click at [363, 283] on button "Save" at bounding box center [403, 284] width 192 height 18
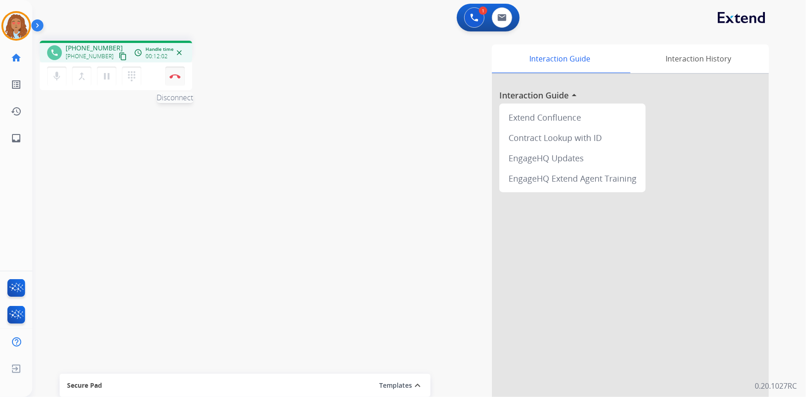
click at [169, 78] on img at bounding box center [174, 76] width 11 height 5
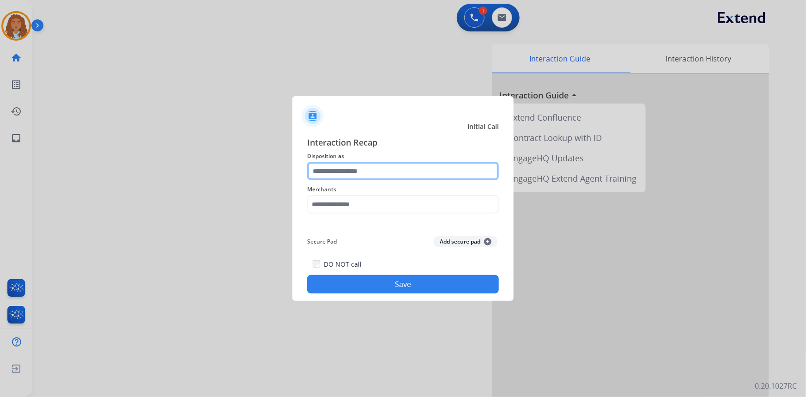
click at [360, 169] on input "text" at bounding box center [403, 171] width 192 height 18
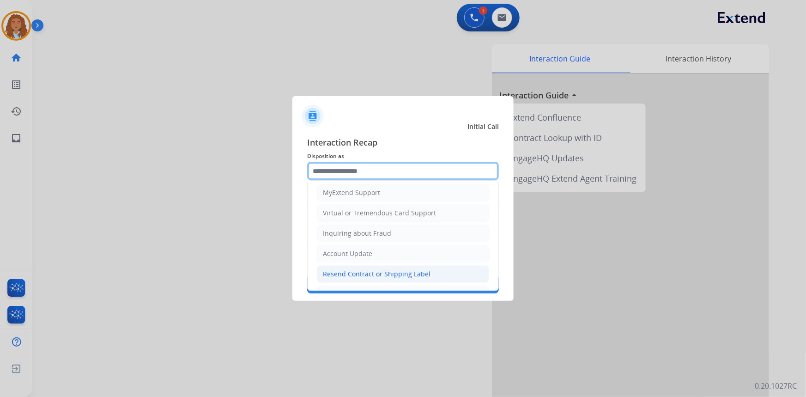
scroll to position [126, 0]
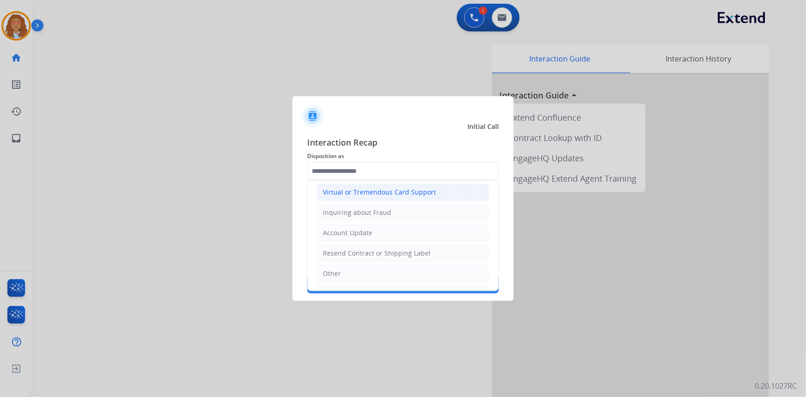
click at [383, 187] on div "Virtual or Tremendous Card Support" at bounding box center [379, 191] width 113 height 9
type input "**********"
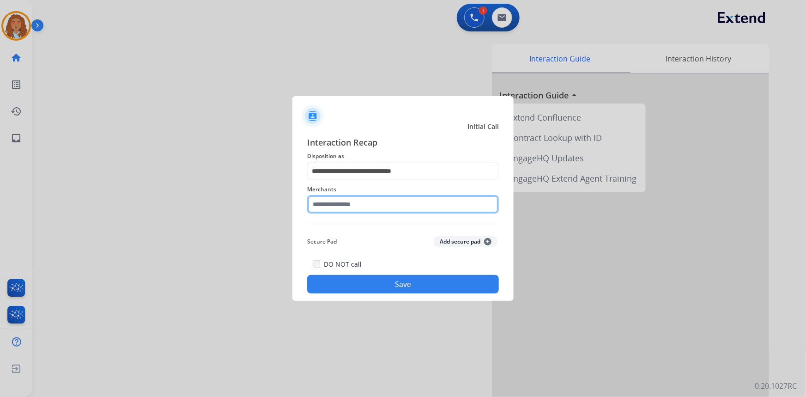
click at [335, 206] on input "text" at bounding box center [403, 204] width 192 height 18
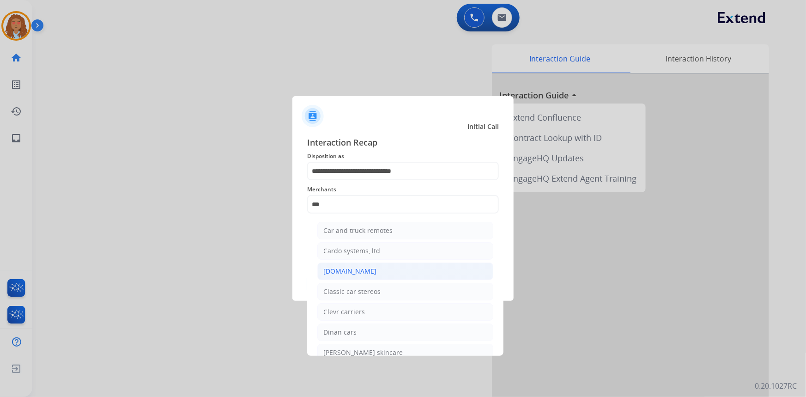
click at [363, 274] on div "[DOMAIN_NAME]" at bounding box center [349, 270] width 53 height 9
type input "**********"
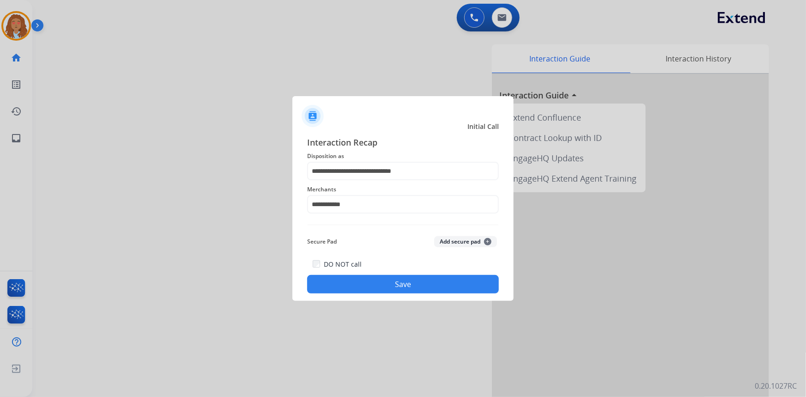
click at [351, 278] on button "Save" at bounding box center [403, 284] width 192 height 18
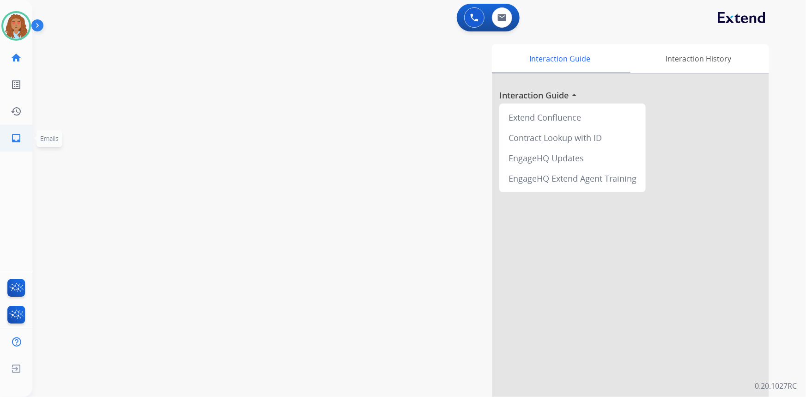
click at [16, 138] on mat-icon "inbox" at bounding box center [16, 137] width 11 height 11
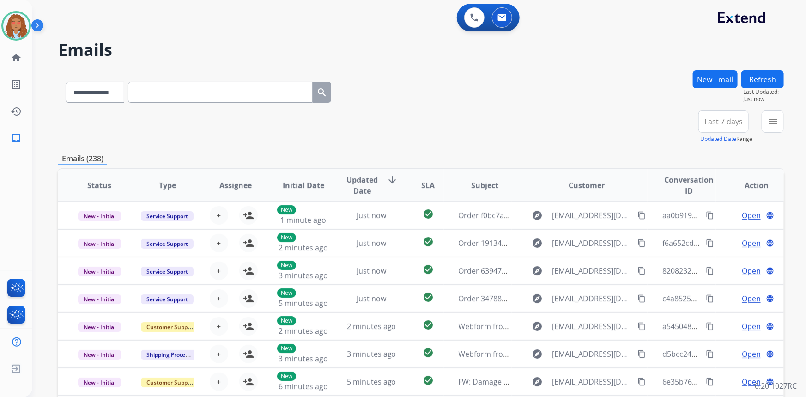
click at [720, 123] on span "Last 7 days" at bounding box center [723, 122] width 38 height 4
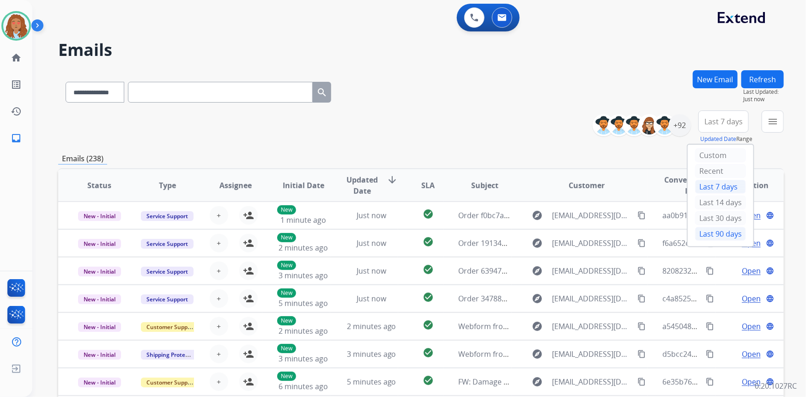
click at [716, 229] on div "Last 90 days" at bounding box center [720, 234] width 51 height 14
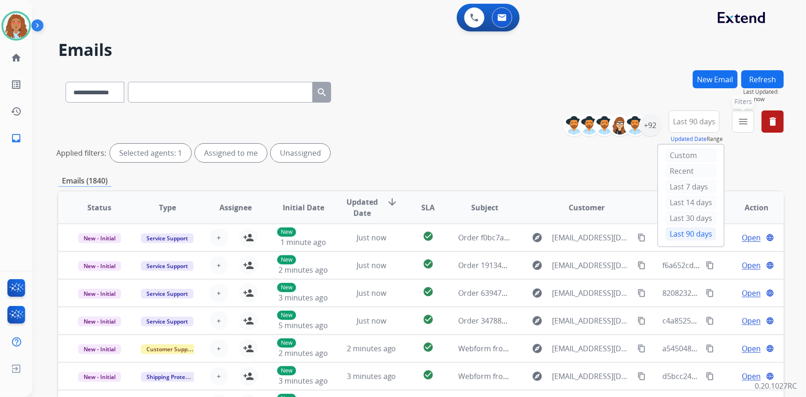
click at [743, 125] on mat-icon "menu" at bounding box center [742, 121] width 11 height 11
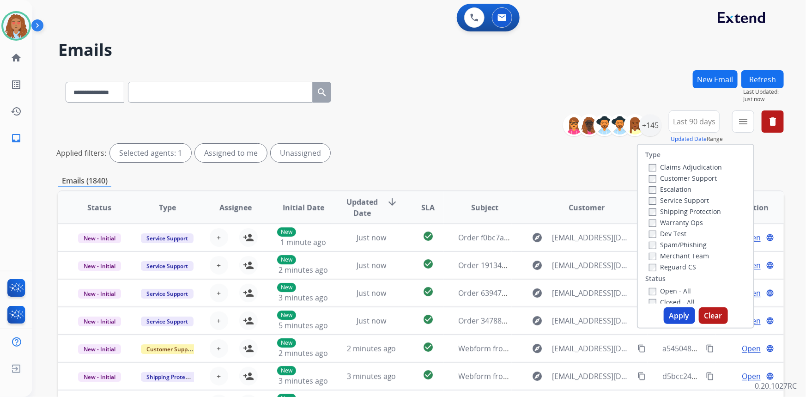
click at [693, 178] on label "Customer Support" at bounding box center [683, 178] width 68 height 9
click at [686, 211] on label "Shipping Protection" at bounding box center [685, 211] width 72 height 9
click at [677, 319] on button "Apply" at bounding box center [678, 315] width 31 height 17
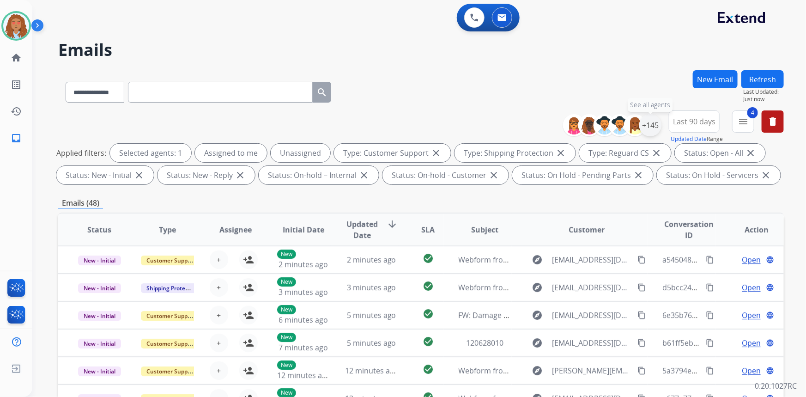
click at [652, 126] on div "+145" at bounding box center [650, 125] width 22 height 22
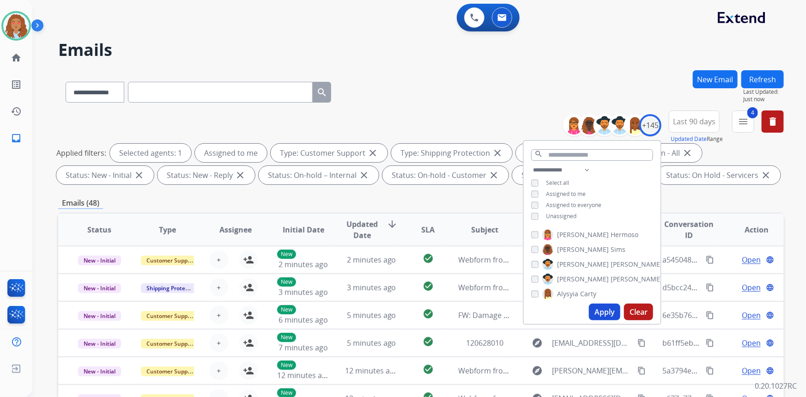
click at [602, 309] on button "Apply" at bounding box center [604, 311] width 31 height 17
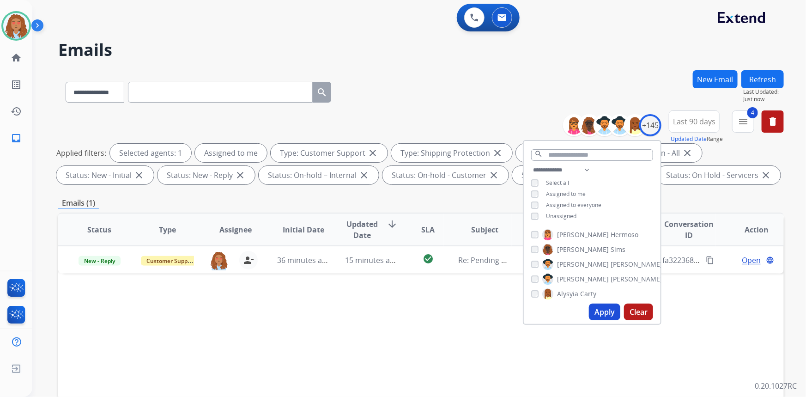
click at [481, 312] on div "Status Type Assignee Initial Date Updated Date arrow_downward SLA Subject Custo…" at bounding box center [420, 366] width 725 height 309
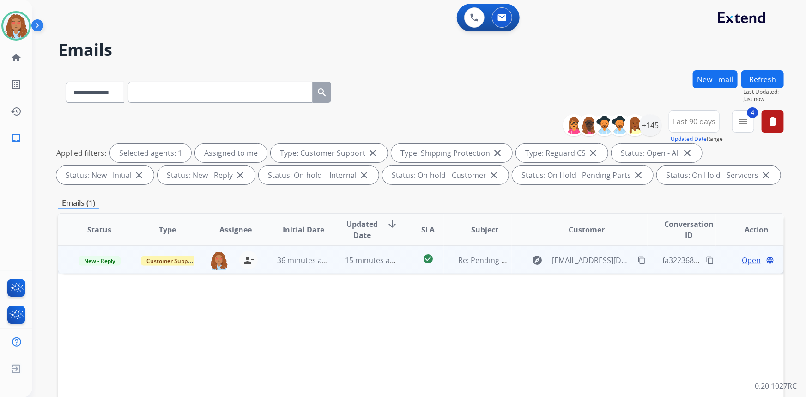
click at [742, 260] on span "Open" at bounding box center [750, 259] width 19 height 11
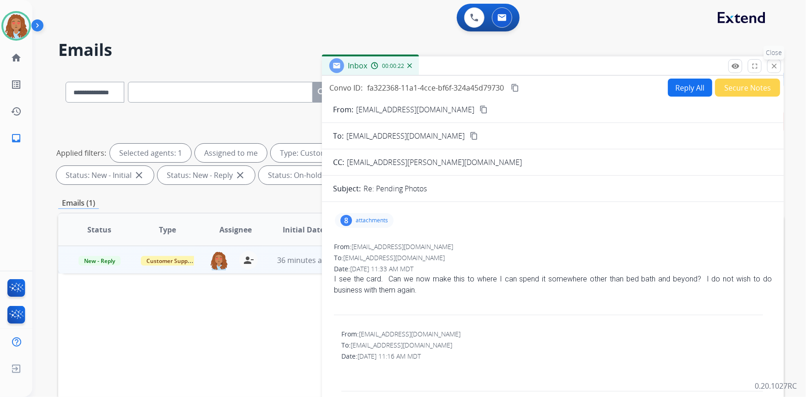
click at [775, 67] on mat-icon "close" at bounding box center [774, 66] width 8 height 8
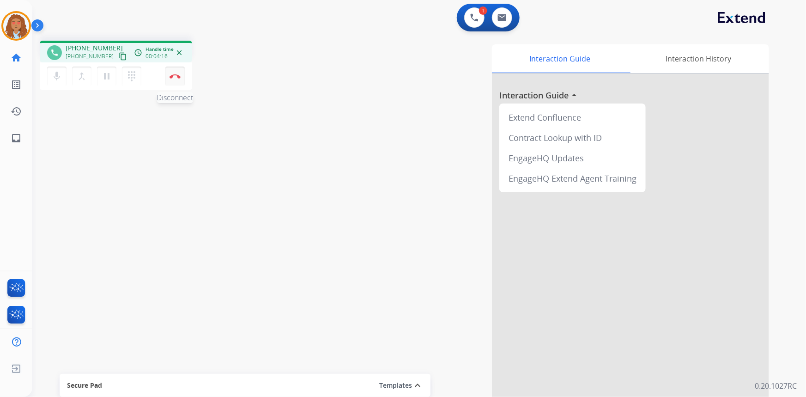
click at [176, 74] on img at bounding box center [174, 76] width 11 height 5
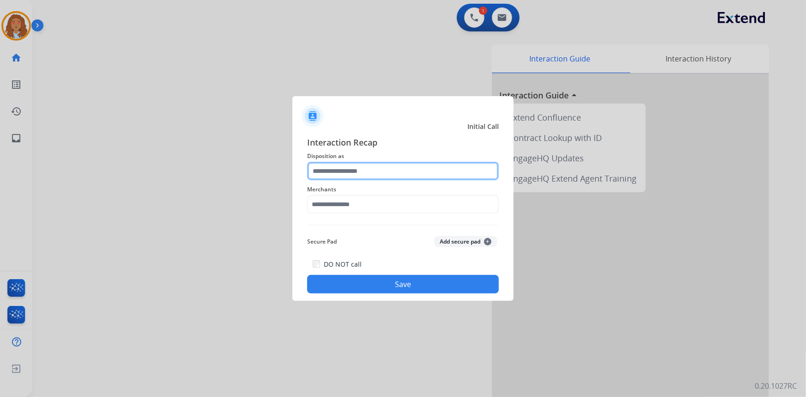
click at [350, 170] on input "text" at bounding box center [403, 171] width 192 height 18
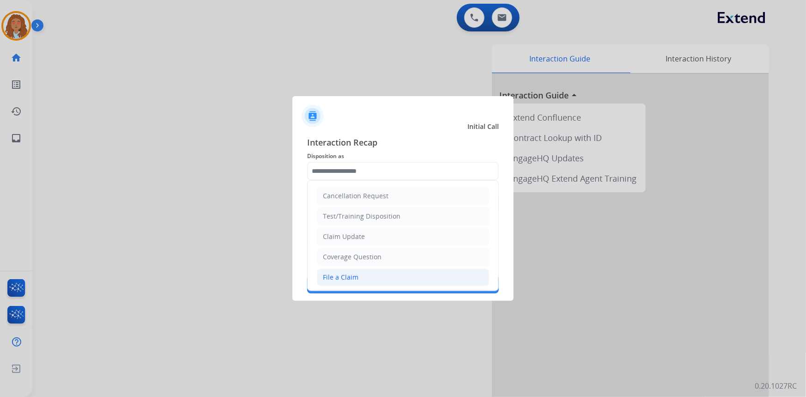
click at [350, 276] on div "File a Claim" at bounding box center [341, 276] width 36 height 9
type input "**********"
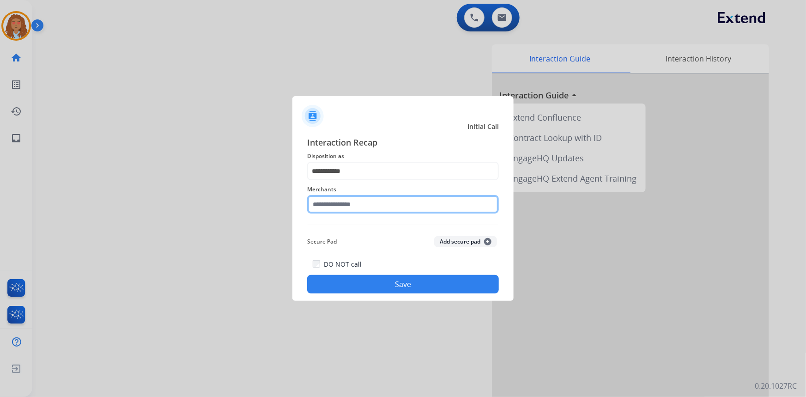
click at [352, 203] on input "text" at bounding box center [403, 204] width 192 height 18
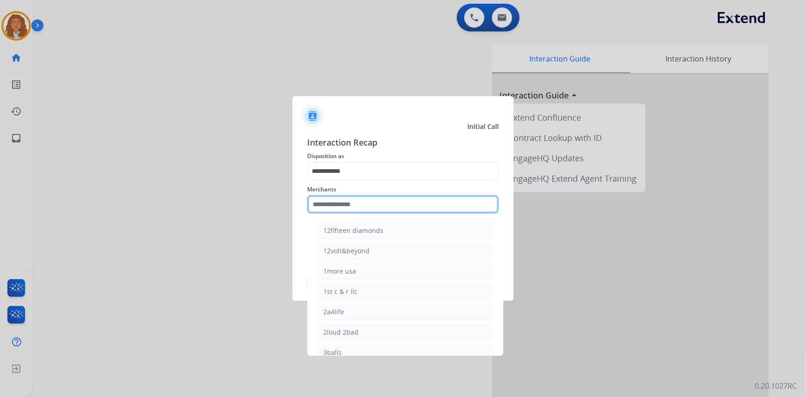
click at [350, 201] on input "text" at bounding box center [403, 204] width 192 height 18
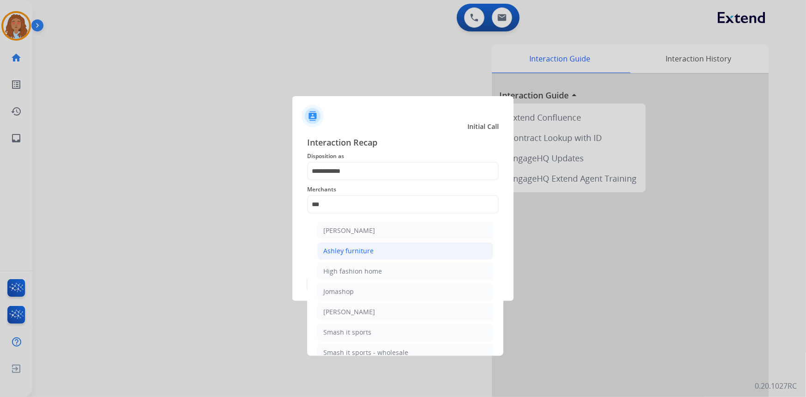
click at [359, 253] on div "Ashley furniture" at bounding box center [348, 250] width 50 height 9
type input "**********"
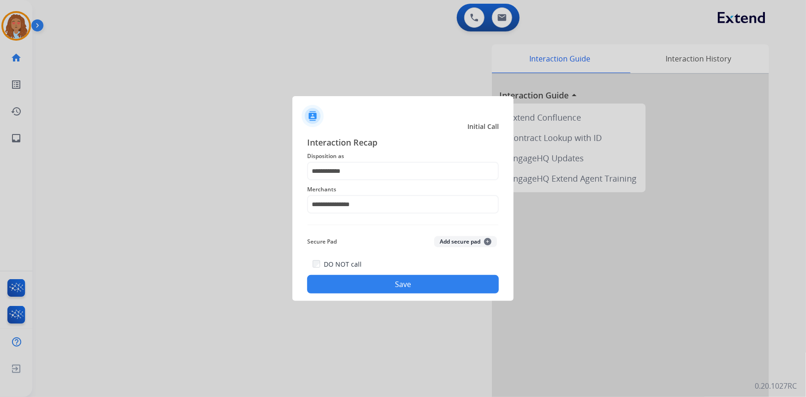
click at [368, 290] on button "Save" at bounding box center [403, 284] width 192 height 18
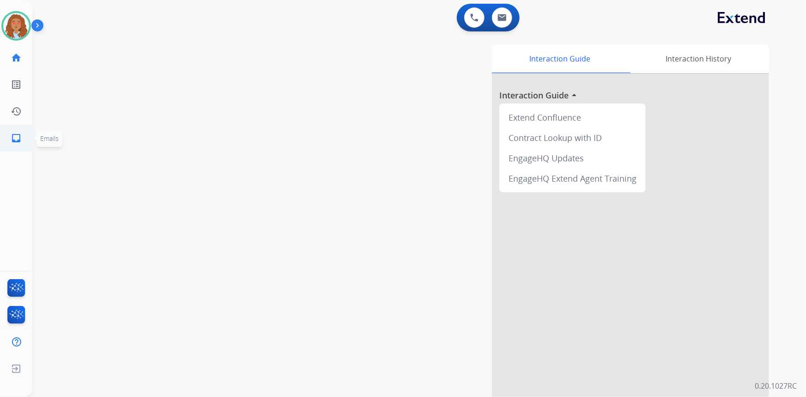
click at [13, 140] on mat-icon "inbox" at bounding box center [16, 137] width 11 height 11
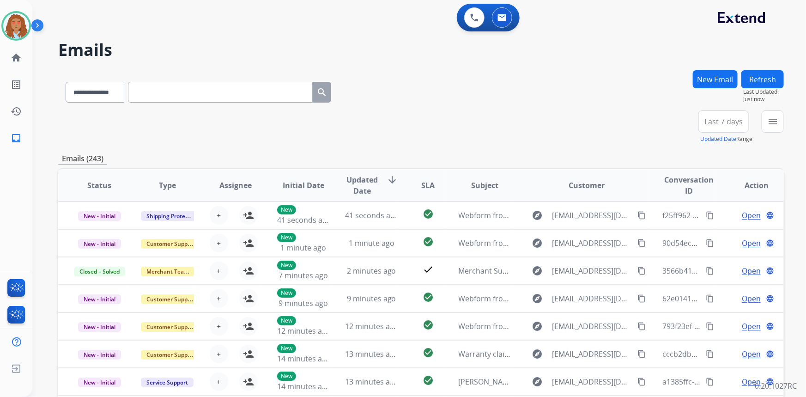
click at [719, 132] on button "Last 7 days" at bounding box center [723, 121] width 50 height 22
click at [714, 234] on div "Last 90 days" at bounding box center [720, 234] width 51 height 14
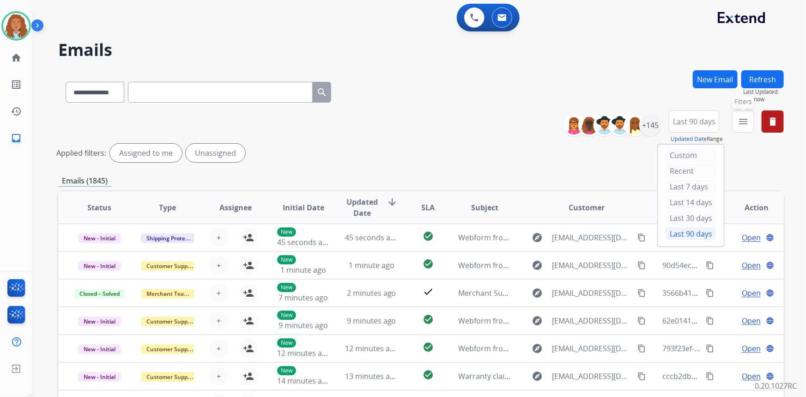
click at [740, 122] on mat-icon "menu" at bounding box center [742, 121] width 11 height 11
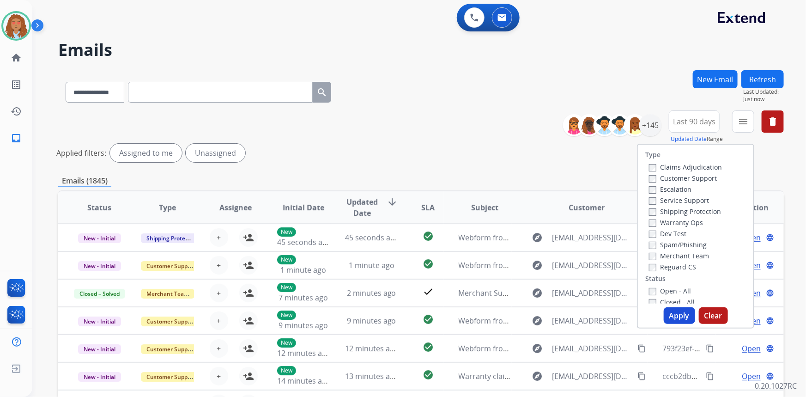
click at [680, 180] on label "Customer Support" at bounding box center [683, 178] width 68 height 9
click at [681, 213] on label "Shipping Protection" at bounding box center [685, 211] width 72 height 9
click at [670, 312] on button "Apply" at bounding box center [678, 315] width 31 height 17
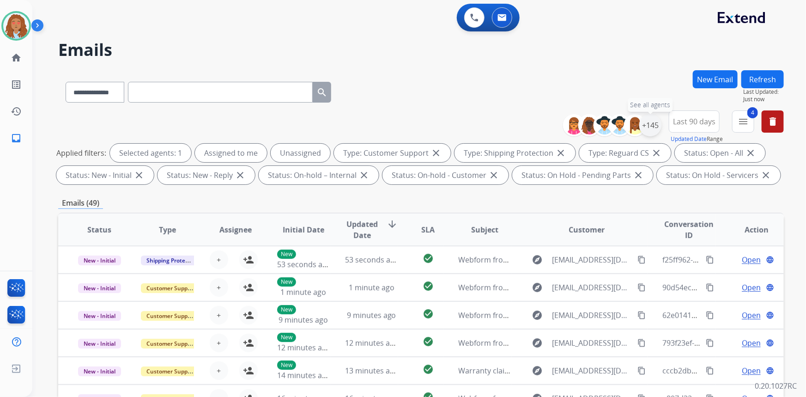
drag, startPoint x: 643, startPoint y: 127, endPoint x: 642, endPoint y: 134, distance: 7.1
click at [643, 127] on div "+145" at bounding box center [650, 125] width 22 height 22
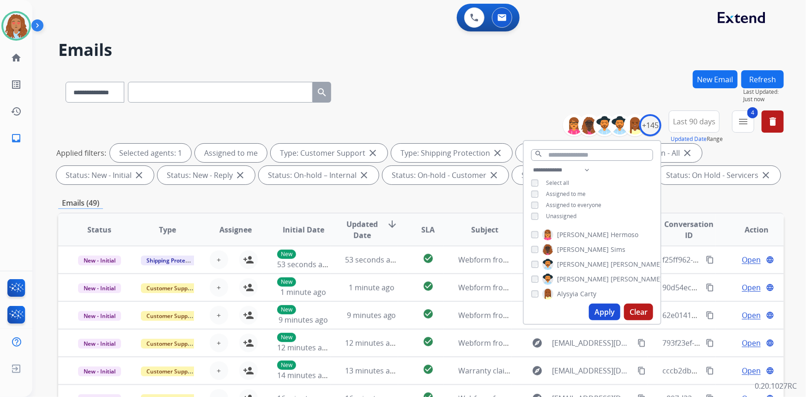
click at [600, 311] on button "Apply" at bounding box center [604, 311] width 31 height 17
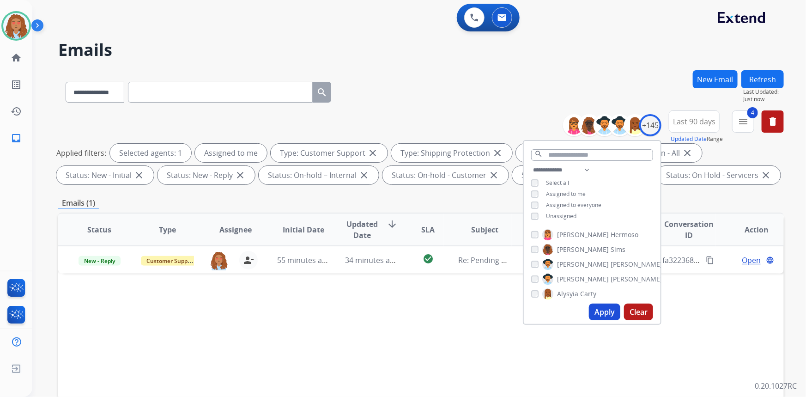
drag, startPoint x: 451, startPoint y: 359, endPoint x: 496, endPoint y: 338, distance: 49.6
click at [452, 359] on div "Status Type Assignee Initial Date Updated Date arrow_downward SLA Subject Custo…" at bounding box center [420, 366] width 725 height 309
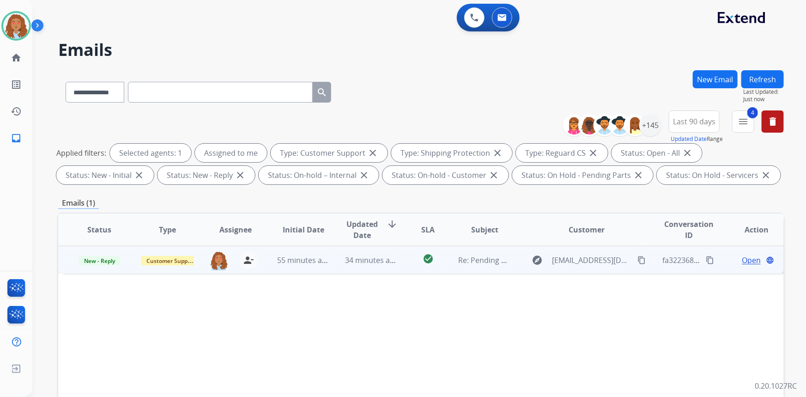
click at [745, 260] on span "Open" at bounding box center [750, 259] width 19 height 11
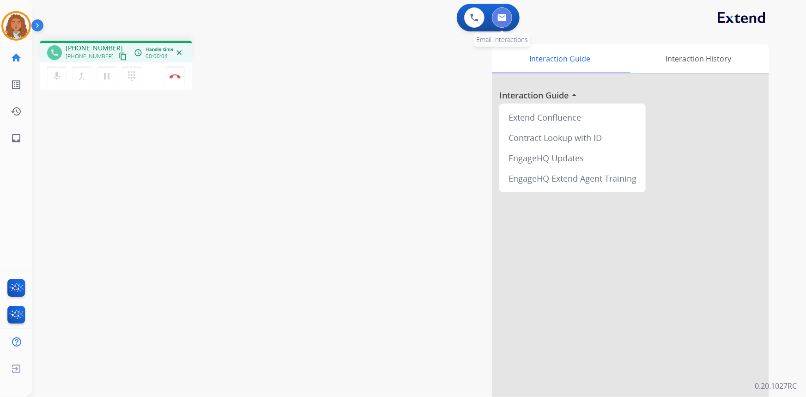
click at [504, 21] on img at bounding box center [501, 17] width 9 height 7
select select "**********"
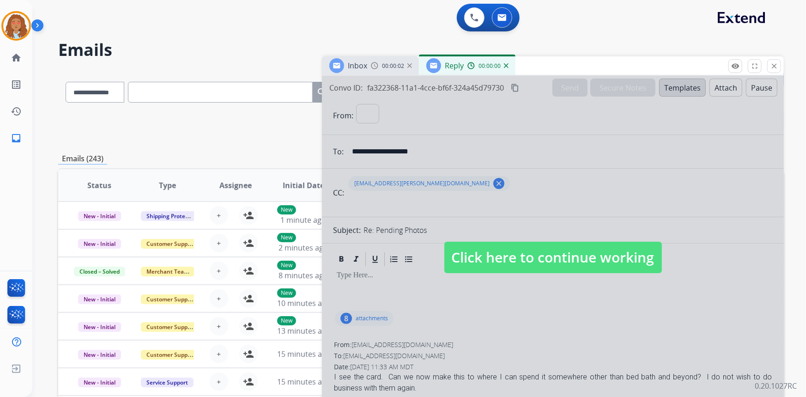
select select "**********"
click at [507, 253] on span "Click here to continue working" at bounding box center [552, 256] width 217 height 31
select select
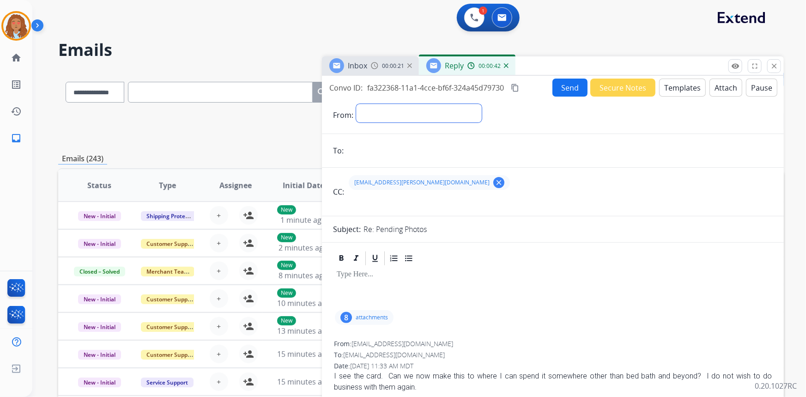
click at [423, 115] on select "**********" at bounding box center [419, 113] width 126 height 18
click at [470, 16] on img at bounding box center [474, 17] width 8 height 8
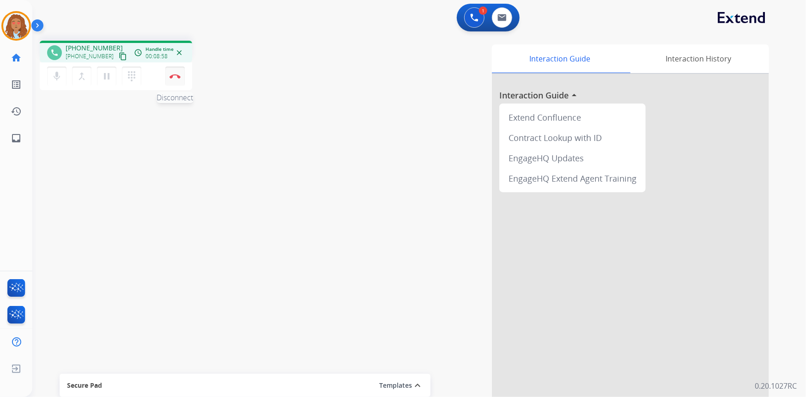
click at [173, 77] on img at bounding box center [174, 76] width 11 height 5
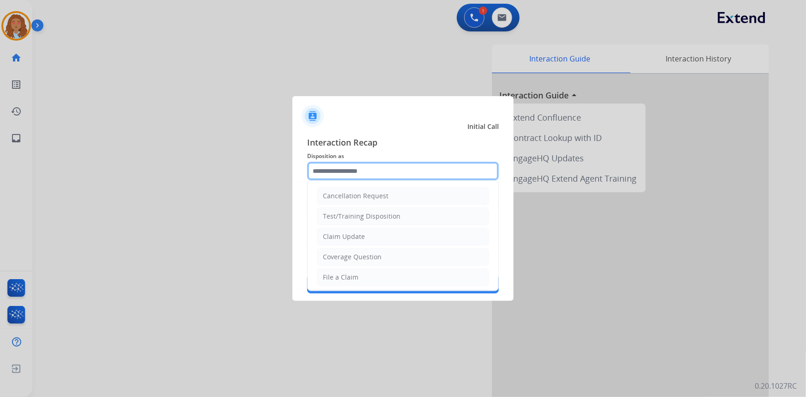
click at [360, 170] on input "text" at bounding box center [403, 171] width 192 height 18
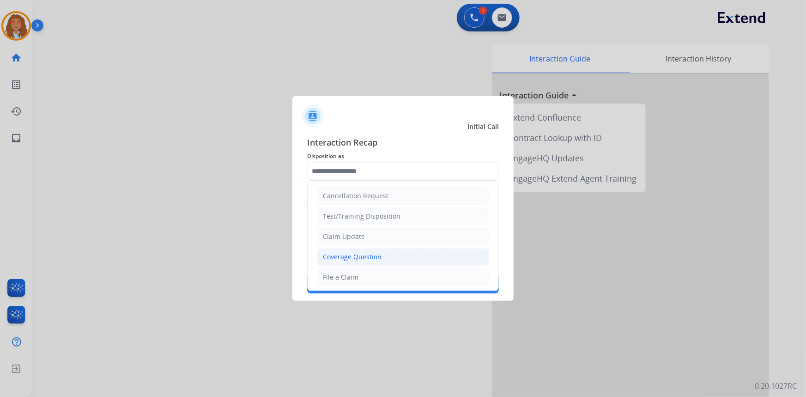
click at [366, 258] on div "Coverage Question" at bounding box center [352, 256] width 59 height 9
type input "**********"
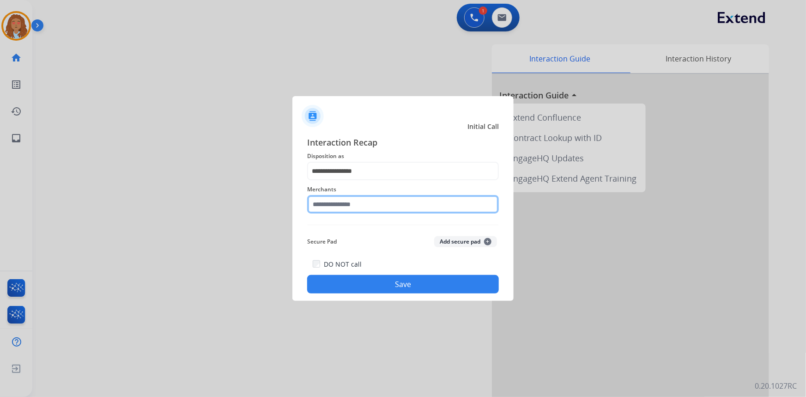
click at [363, 203] on input "text" at bounding box center [403, 204] width 192 height 18
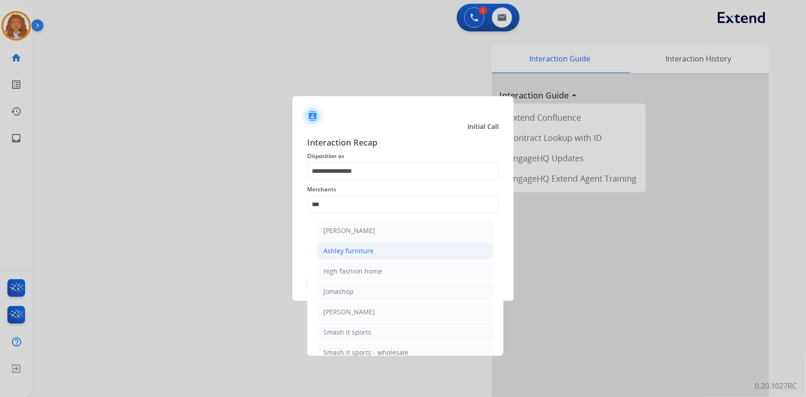
click at [371, 249] on div "Ashley furniture" at bounding box center [348, 250] width 50 height 9
type input "**********"
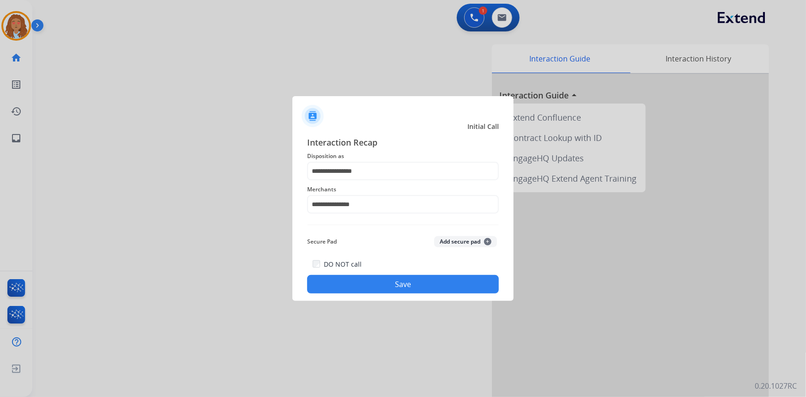
click at [376, 289] on button "Save" at bounding box center [403, 284] width 192 height 18
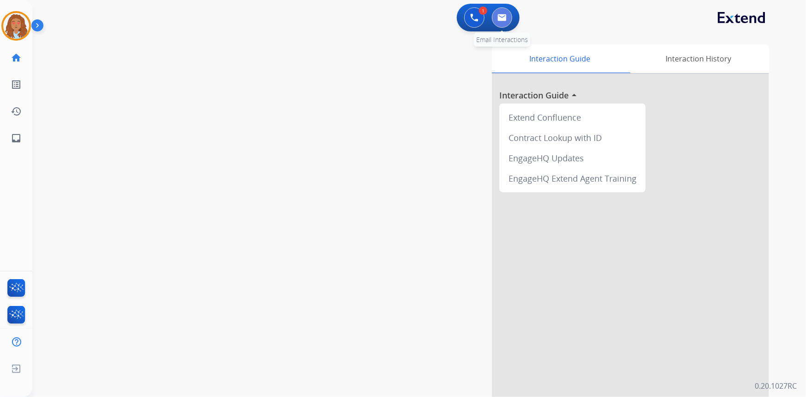
click at [501, 15] on img at bounding box center [501, 17] width 9 height 7
select select "**********"
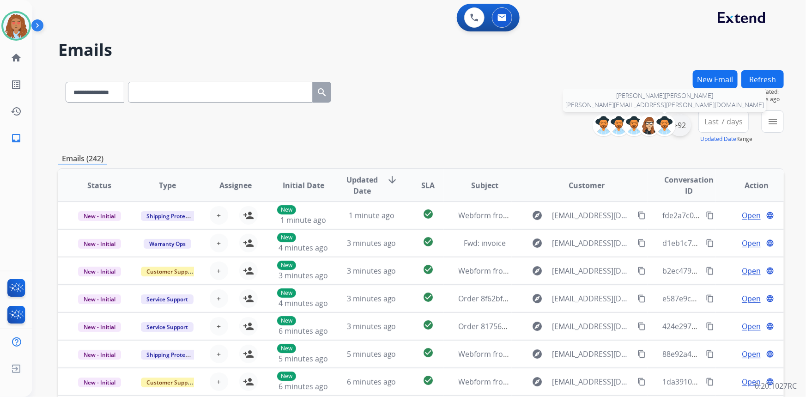
click at [683, 124] on div "+92" at bounding box center [679, 125] width 22 height 22
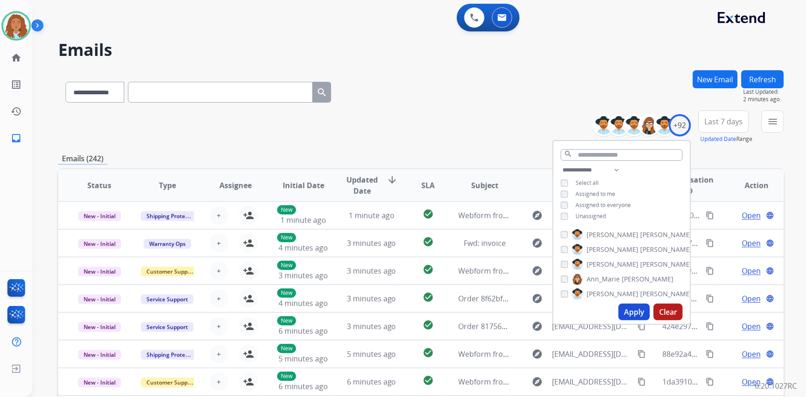
click at [556, 212] on div "**********" at bounding box center [621, 193] width 137 height 59
click at [640, 312] on button "Apply" at bounding box center [633, 311] width 31 height 17
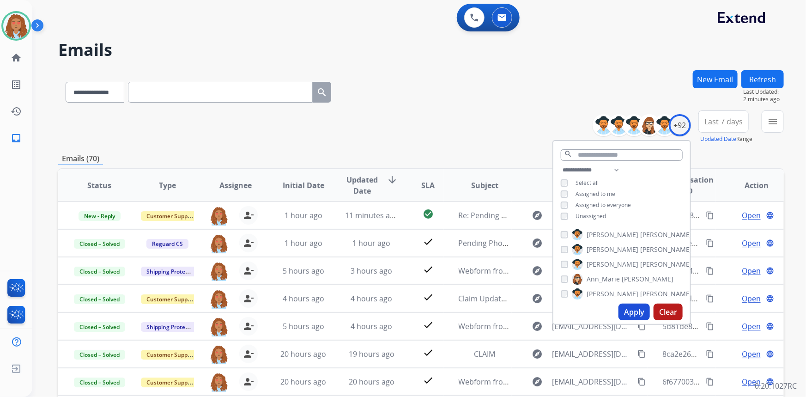
click at [723, 120] on span "Last 7 days" at bounding box center [723, 122] width 38 height 4
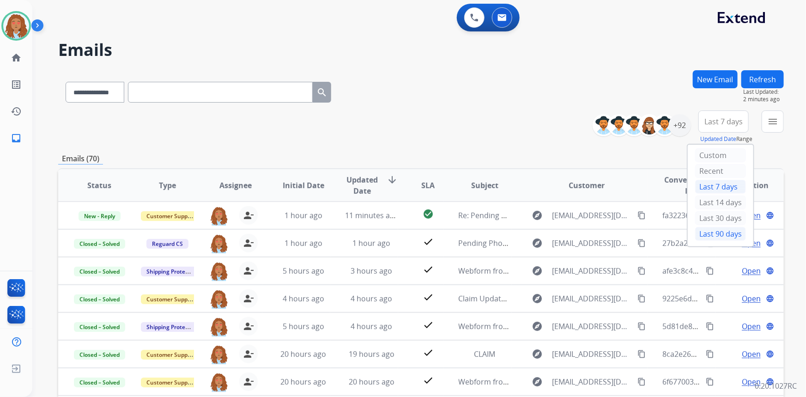
click at [722, 234] on div "Last 90 days" at bounding box center [720, 234] width 51 height 14
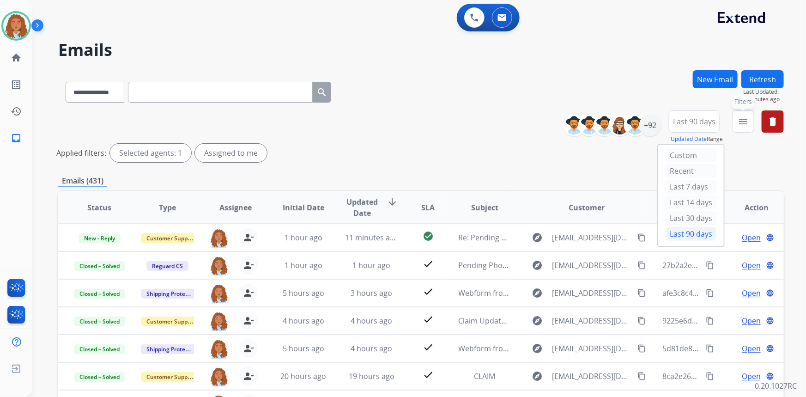
click at [741, 121] on mat-icon "menu" at bounding box center [742, 121] width 11 height 11
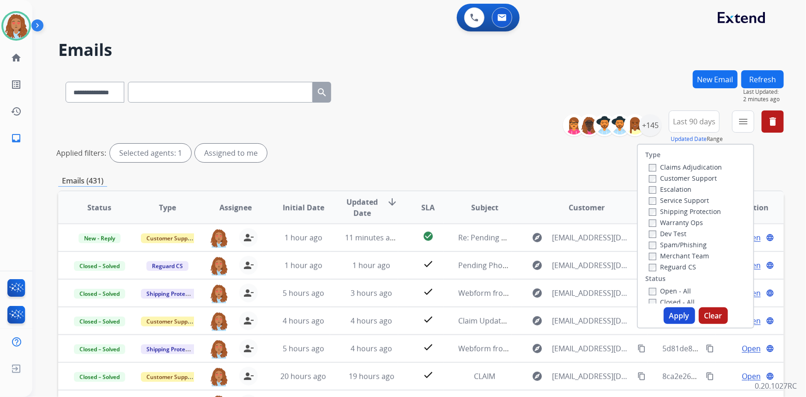
click at [684, 175] on label "Customer Support" at bounding box center [683, 178] width 68 height 9
click at [682, 208] on label "Shipping Protection" at bounding box center [685, 211] width 72 height 9
click at [674, 317] on button "Apply" at bounding box center [678, 315] width 31 height 17
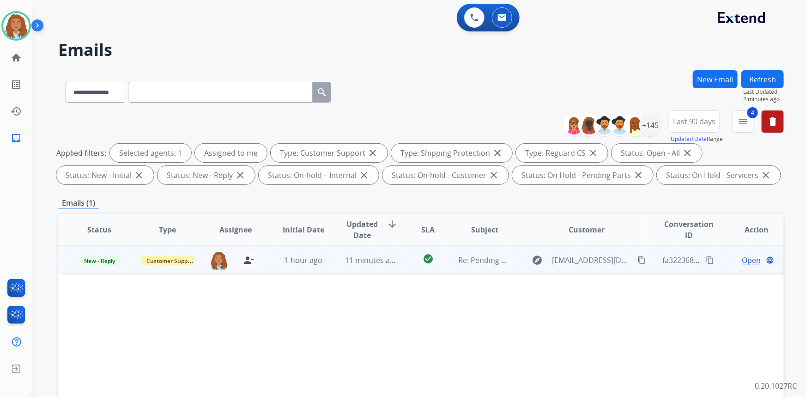
click at [741, 261] on span "Open" at bounding box center [750, 259] width 19 height 11
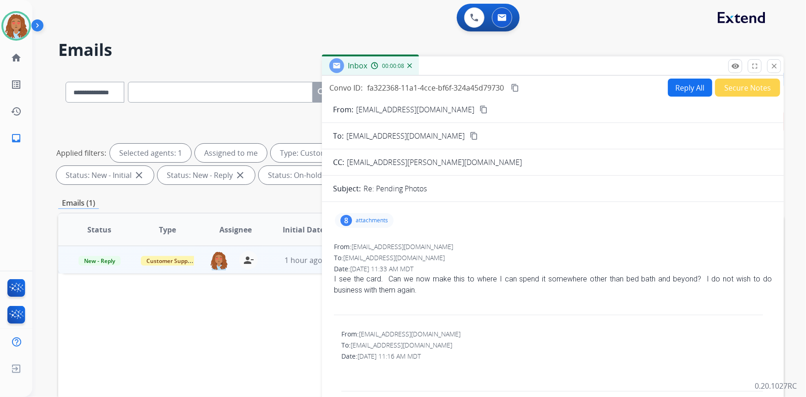
click at [673, 83] on button "Reply All" at bounding box center [690, 87] width 44 height 18
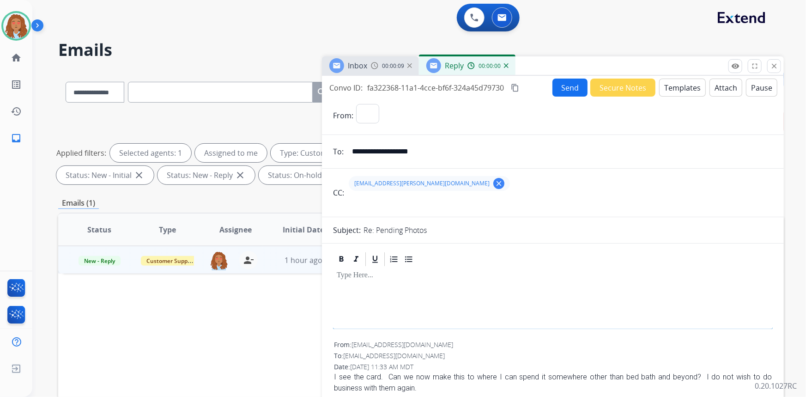
select select "**********"
click at [675, 88] on button "Templates" at bounding box center [682, 87] width 47 height 18
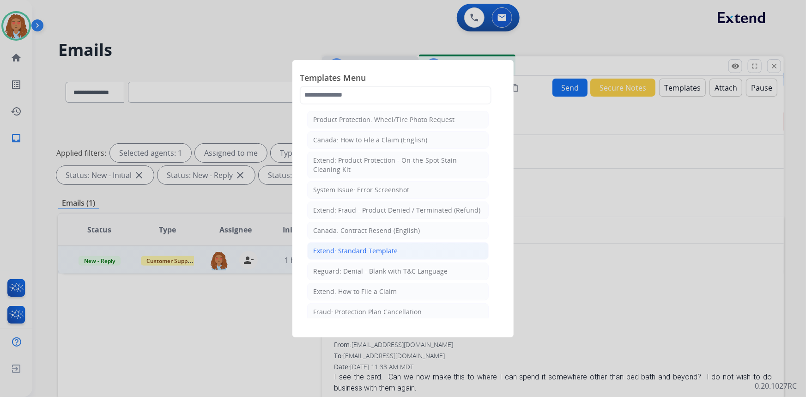
click at [374, 251] on div "Extend: Standard Template" at bounding box center [355, 250] width 84 height 9
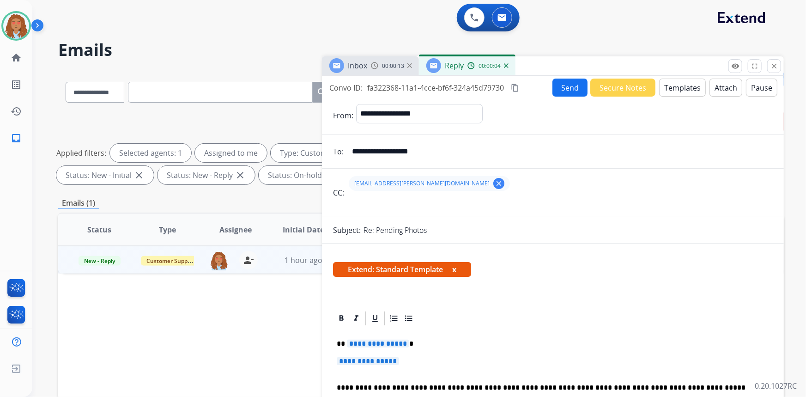
click at [373, 341] on span "**********" at bounding box center [378, 343] width 62 height 8
click at [374, 358] on span "**********" at bounding box center [368, 361] width 62 height 8
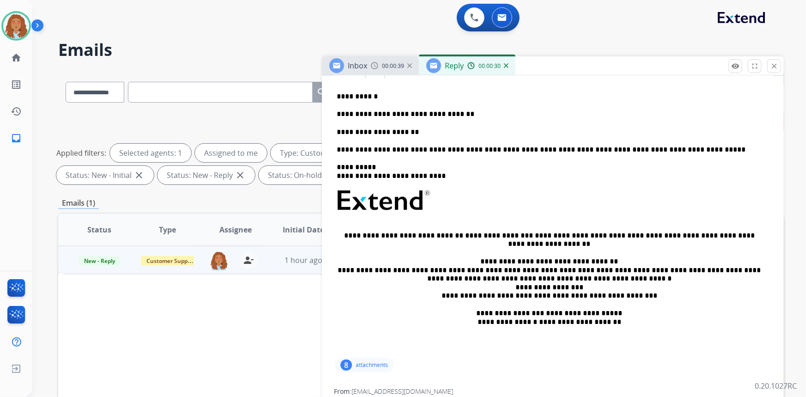
scroll to position [126, 0]
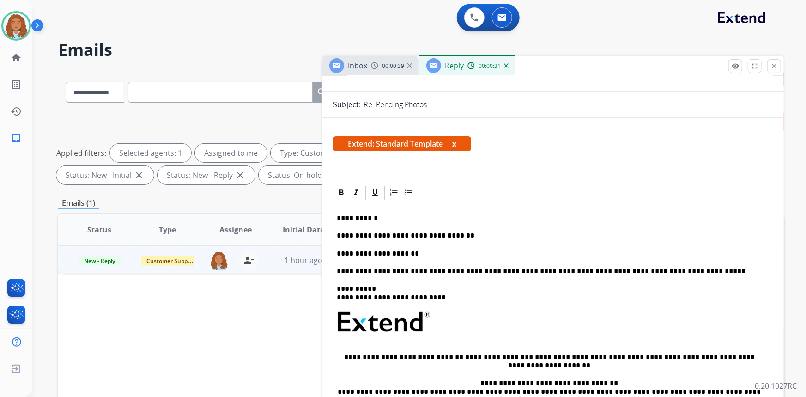
click at [423, 249] on p "**********" at bounding box center [549, 253] width 425 height 8
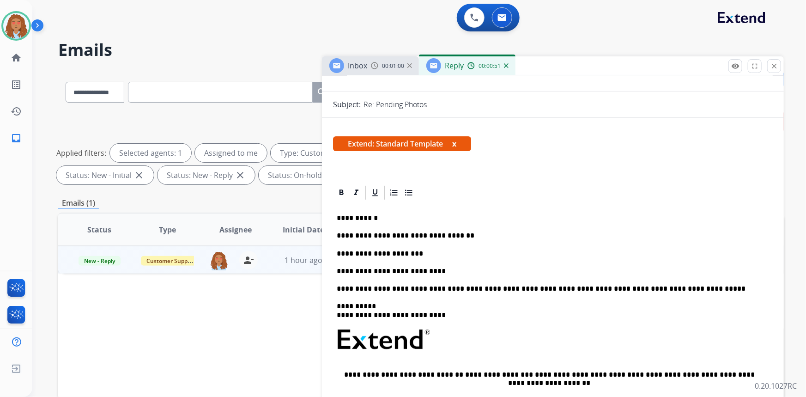
click at [438, 268] on p "**********" at bounding box center [549, 271] width 425 height 8
click at [578, 272] on p "**********" at bounding box center [549, 271] width 425 height 8
click at [591, 270] on p "**********" at bounding box center [549, 271] width 425 height 8
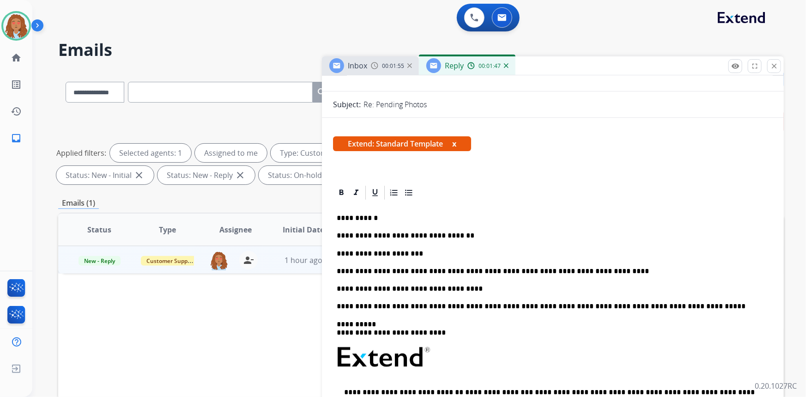
scroll to position [0, 0]
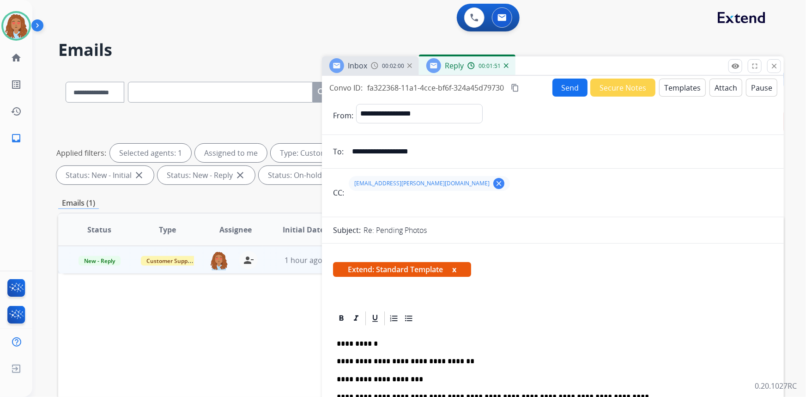
click at [568, 86] on button "Send" at bounding box center [569, 87] width 35 height 18
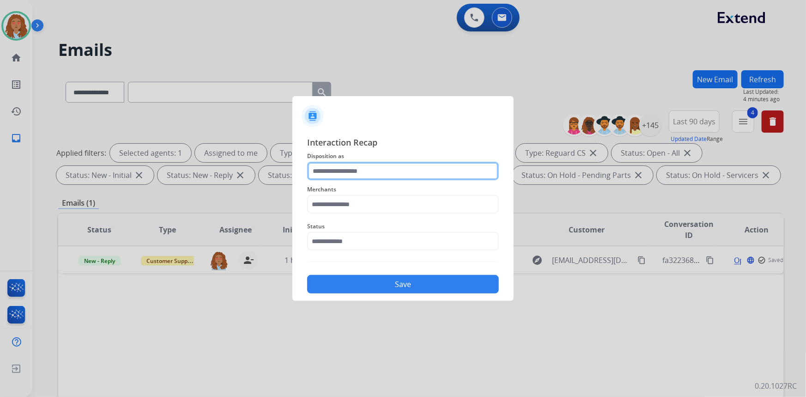
click at [443, 171] on input "text" at bounding box center [403, 171] width 192 height 18
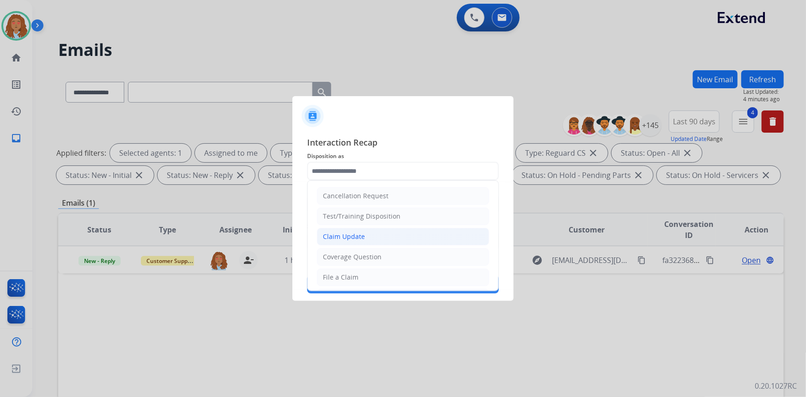
click at [362, 233] on div "Claim Update" at bounding box center [344, 236] width 42 height 9
type input "**********"
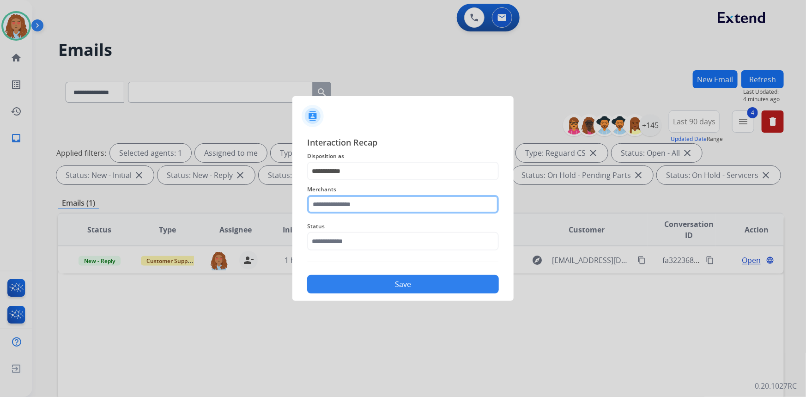
click at [365, 205] on input "text" at bounding box center [403, 204] width 192 height 18
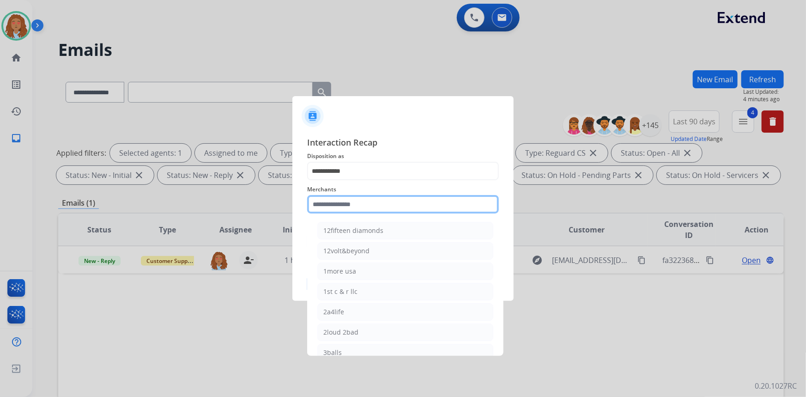
click at [352, 205] on input "text" at bounding box center [403, 204] width 192 height 18
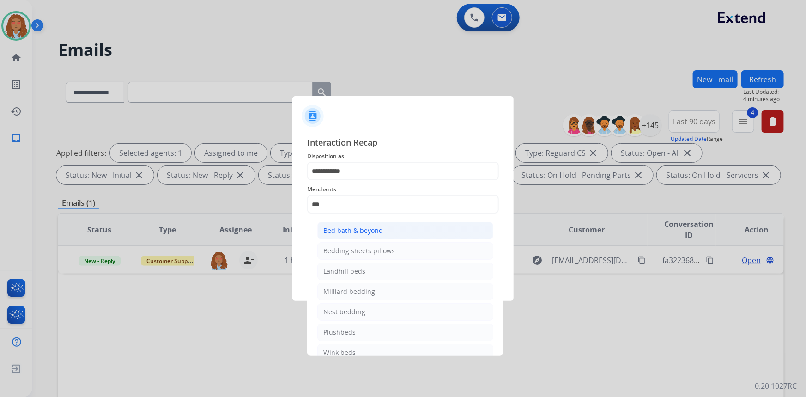
click at [363, 235] on div "Bed bath & beyond" at bounding box center [353, 230] width 60 height 9
type input "**********"
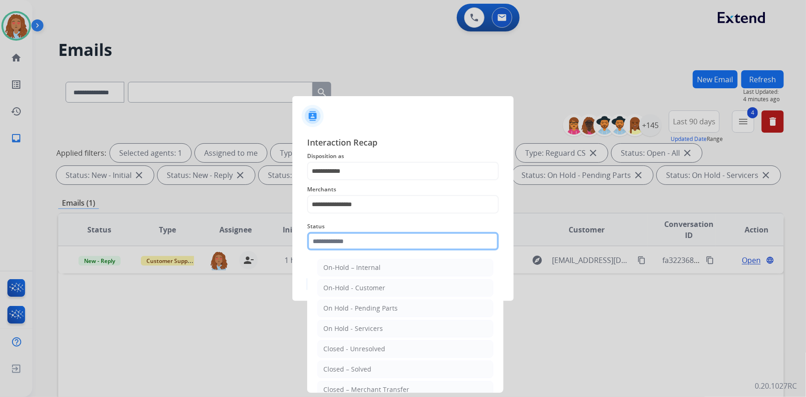
click at [367, 239] on input "text" at bounding box center [403, 241] width 192 height 18
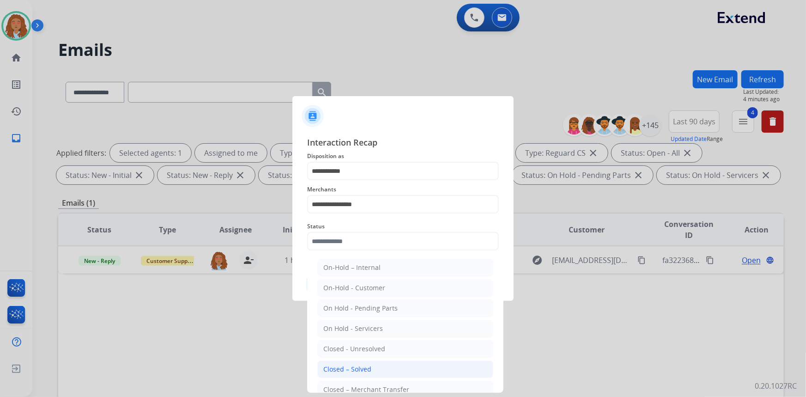
click at [360, 372] on div "Closed – Solved" at bounding box center [347, 368] width 48 height 9
type input "**********"
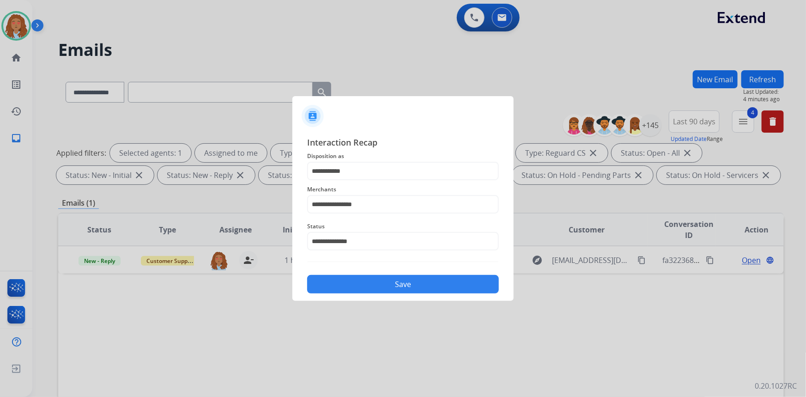
click at [373, 286] on button "Save" at bounding box center [403, 284] width 192 height 18
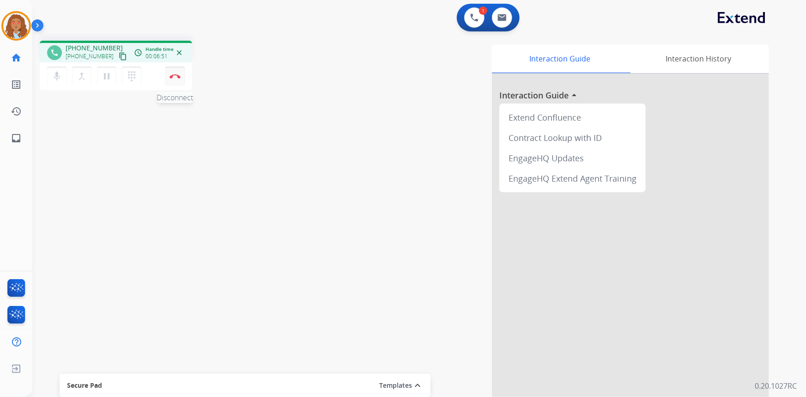
click at [175, 69] on button "Disconnect" at bounding box center [174, 75] width 19 height 19
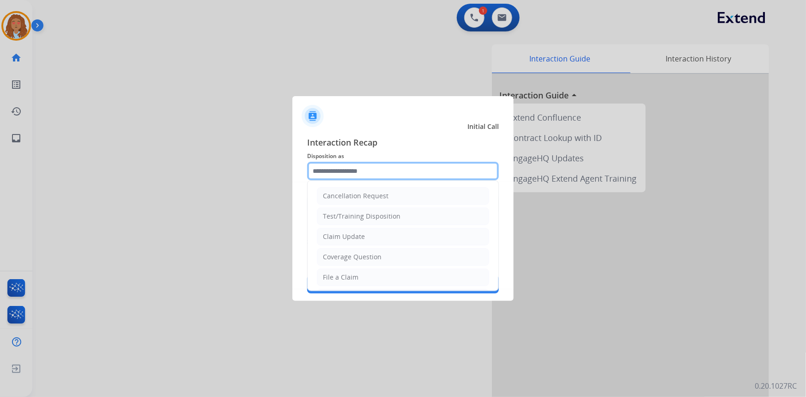
click at [360, 170] on input "text" at bounding box center [403, 171] width 192 height 18
click at [352, 237] on div "Claim Update" at bounding box center [344, 236] width 42 height 9
type input "**********"
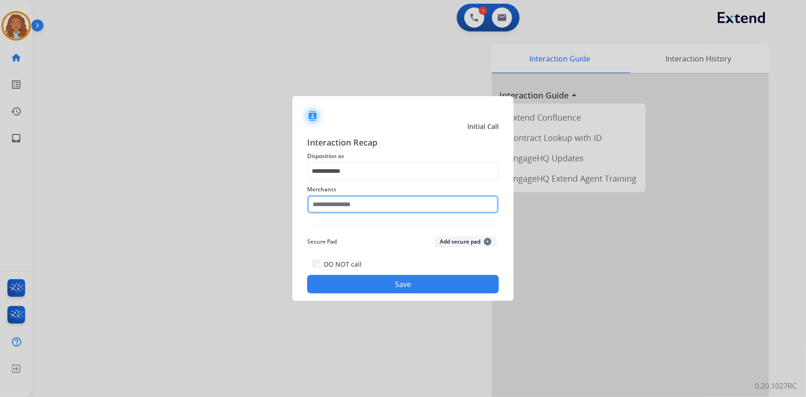
click at [349, 207] on input "text" at bounding box center [403, 204] width 192 height 18
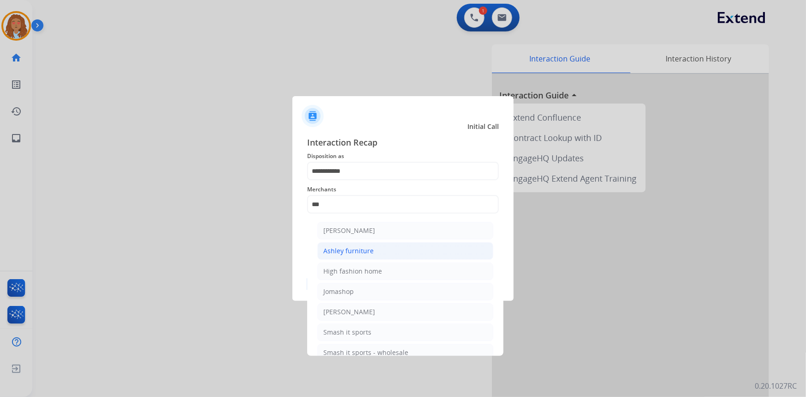
click at [343, 252] on div "Ashley furniture" at bounding box center [348, 250] width 50 height 9
type input "**********"
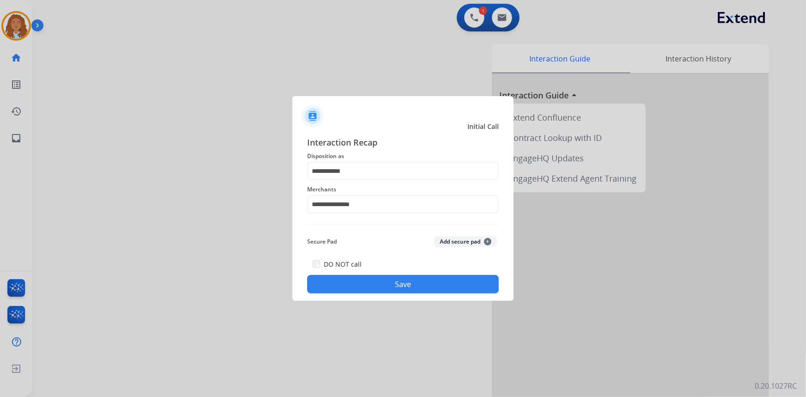
click at [372, 282] on button "Save" at bounding box center [403, 284] width 192 height 18
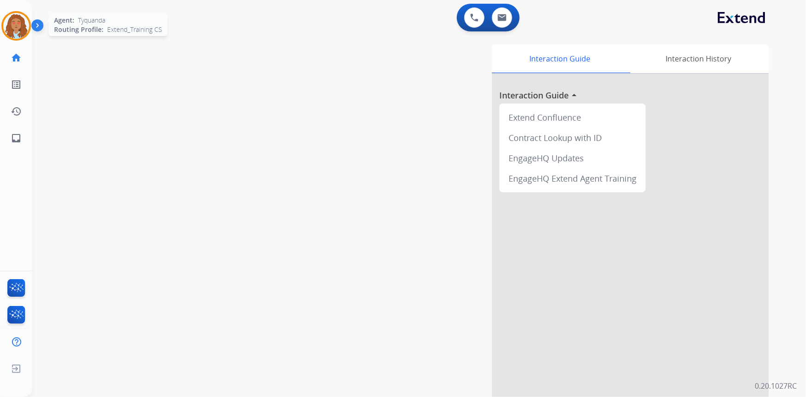
click at [14, 23] on img at bounding box center [16, 26] width 26 height 26
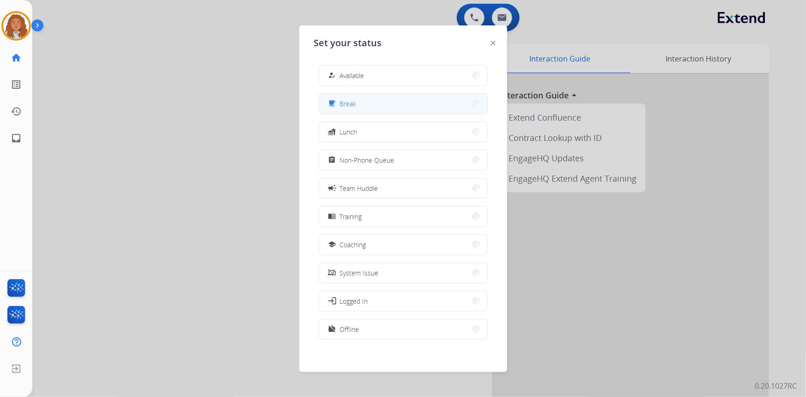
click at [411, 101] on button "free_breakfast Break" at bounding box center [403, 104] width 168 height 20
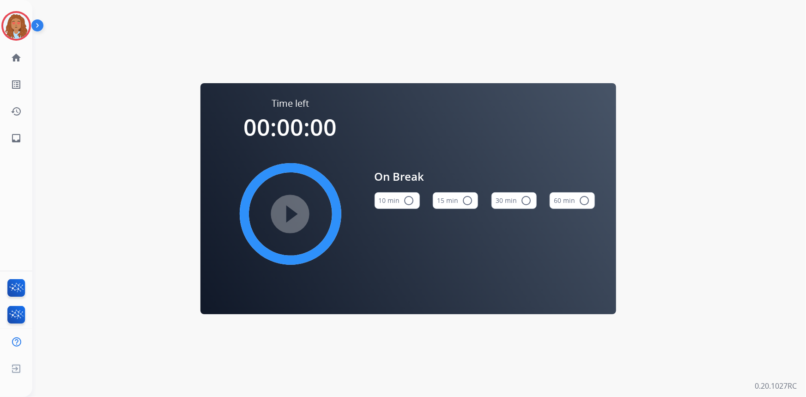
click at [408, 202] on mat-icon "radio_button_unchecked" at bounding box center [408, 200] width 11 height 11
click at [286, 211] on mat-icon "play_circle_filled" at bounding box center [290, 213] width 11 height 11
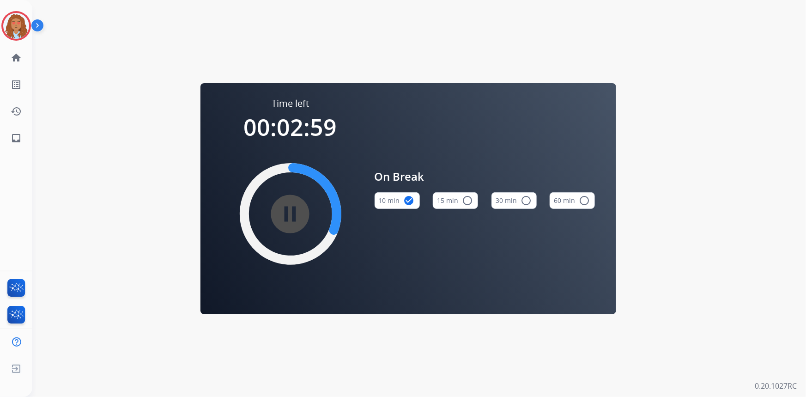
drag, startPoint x: 286, startPoint y: 205, endPoint x: 193, endPoint y: 24, distance: 203.6
click at [191, 20] on div "Time left 00:02:59 pause_circle_filled On Break 10 min check_circle 15 min radi…" at bounding box center [407, 198] width 751 height 397
click at [26, 17] on div at bounding box center [16, 26] width 30 height 30
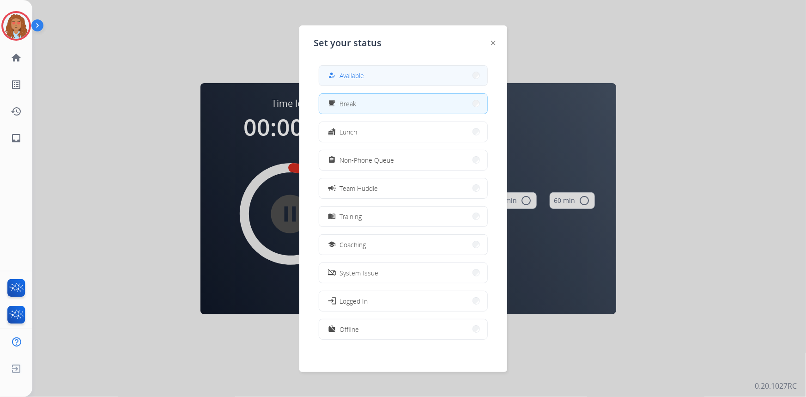
click at [425, 74] on button "how_to_reg Available" at bounding box center [403, 76] width 168 height 20
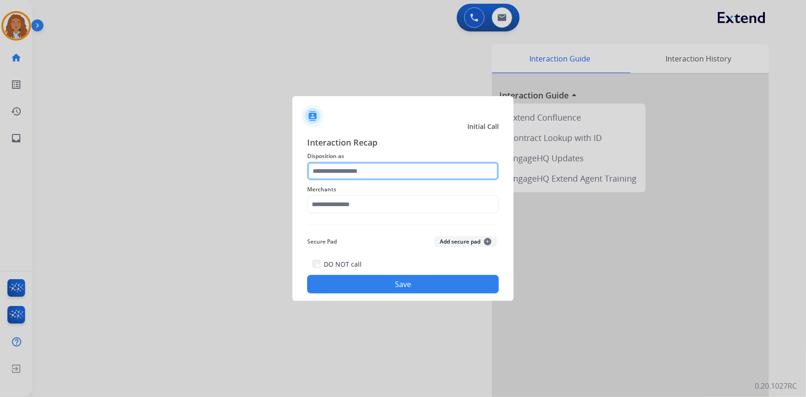
click at [352, 172] on input "text" at bounding box center [403, 171] width 192 height 18
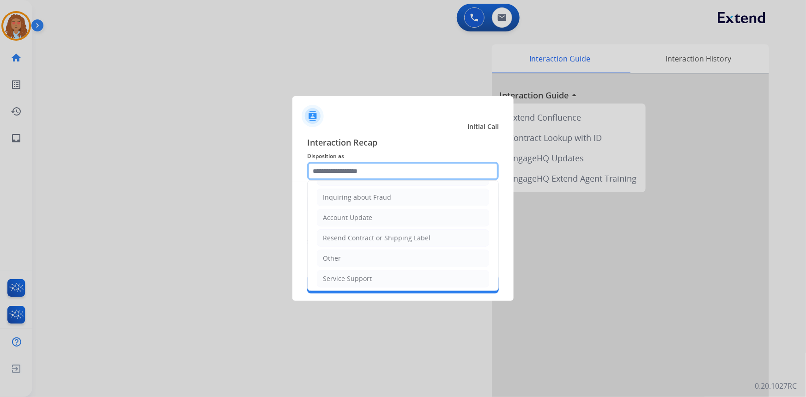
scroll to position [143, 0]
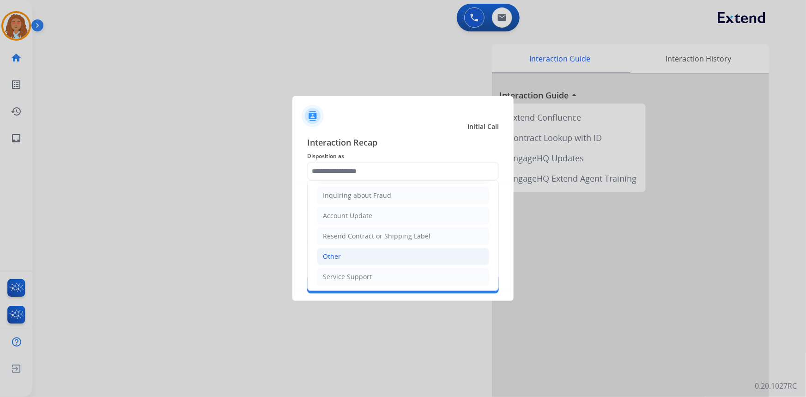
click at [337, 255] on div "Other" at bounding box center [332, 256] width 18 height 9
type input "*****"
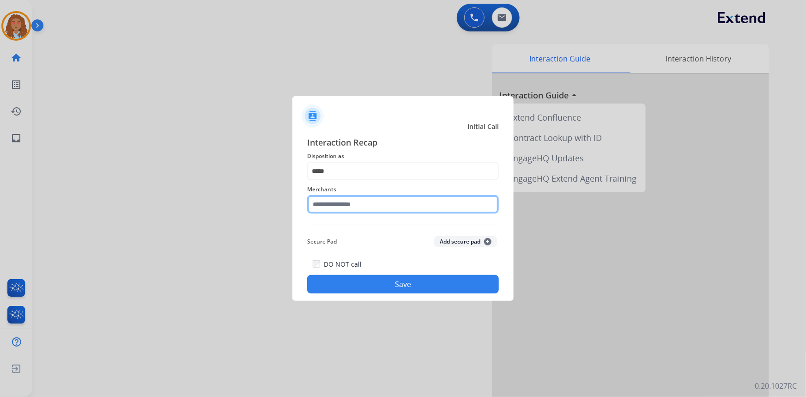
click at [362, 202] on input "text" at bounding box center [403, 204] width 192 height 18
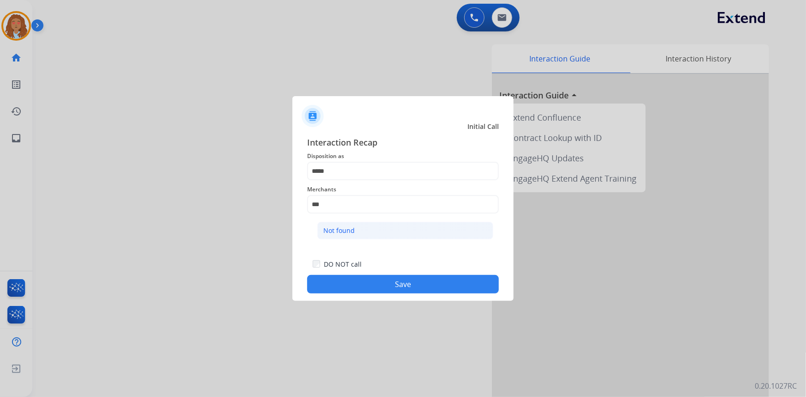
click at [363, 231] on li "Not found" at bounding box center [405, 231] width 176 height 18
type input "*********"
click at [379, 287] on button "Save" at bounding box center [403, 284] width 192 height 18
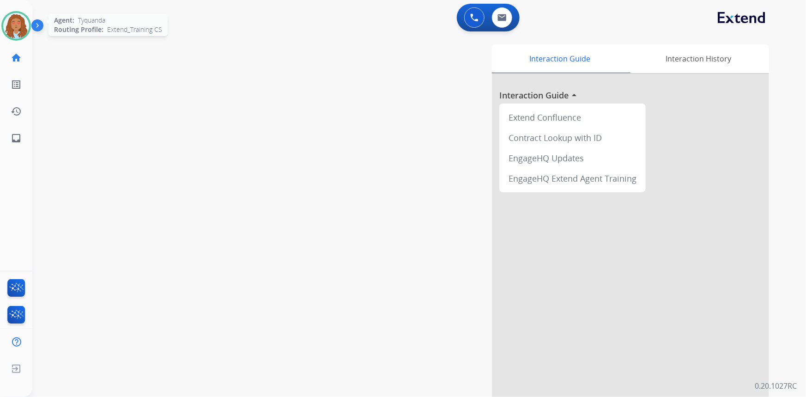
click at [18, 28] on img at bounding box center [16, 26] width 26 height 26
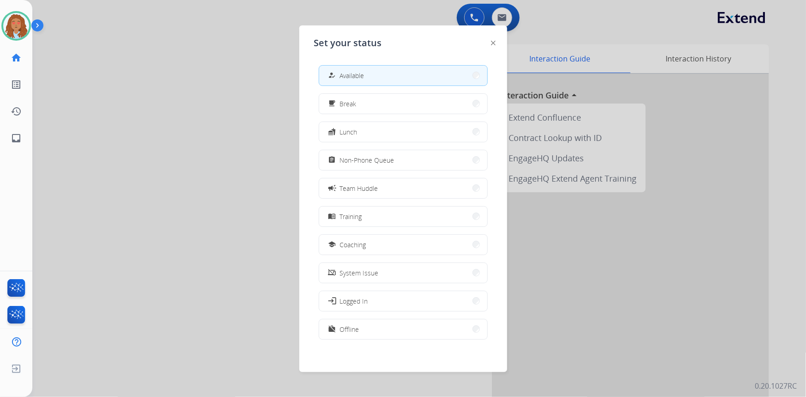
drag, startPoint x: 180, startPoint y: 59, endPoint x: 196, endPoint y: 26, distance: 36.5
click at [181, 56] on div at bounding box center [403, 198] width 806 height 397
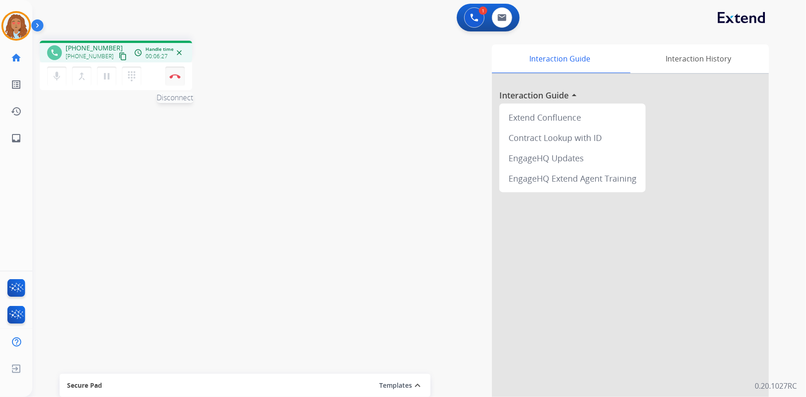
click at [176, 74] on img at bounding box center [174, 76] width 11 height 5
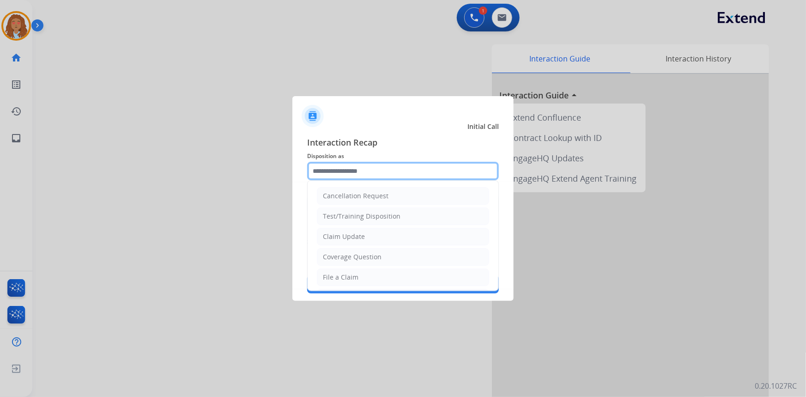
click at [379, 176] on input "text" at bounding box center [403, 171] width 192 height 18
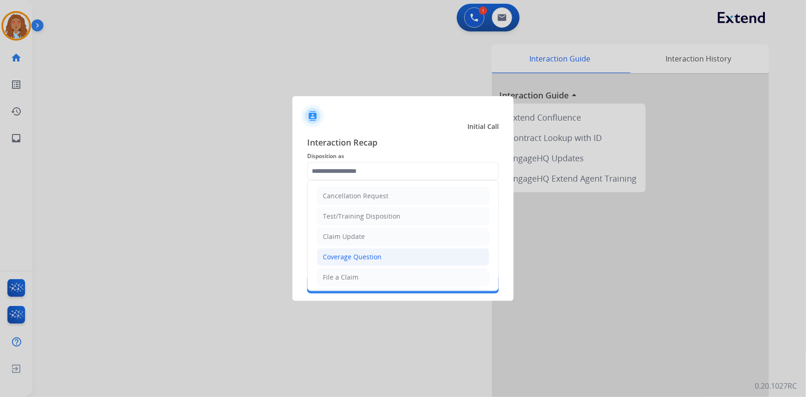
click at [365, 253] on div "Coverage Question" at bounding box center [352, 256] width 59 height 9
type input "**********"
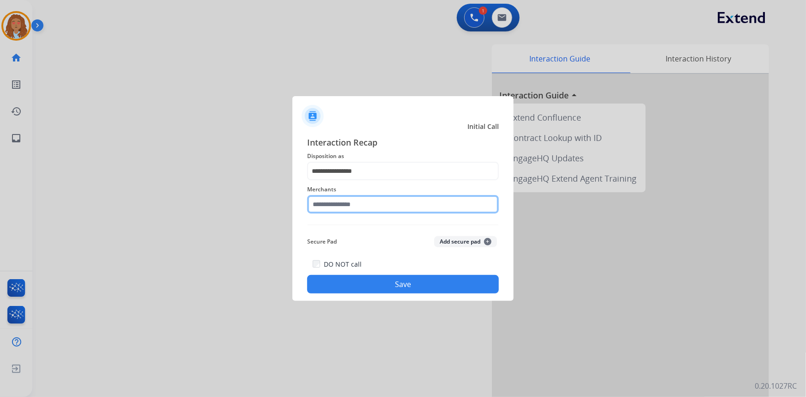
click at [362, 201] on input "text" at bounding box center [403, 204] width 192 height 18
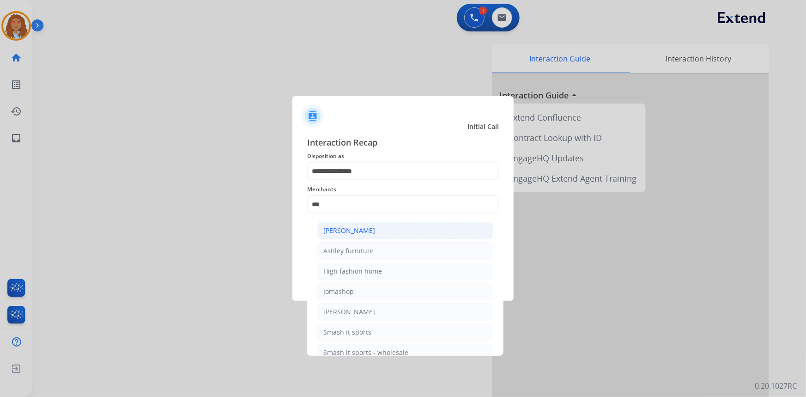
click at [367, 226] on div "[PERSON_NAME]" at bounding box center [349, 230] width 52 height 9
type input "**********"
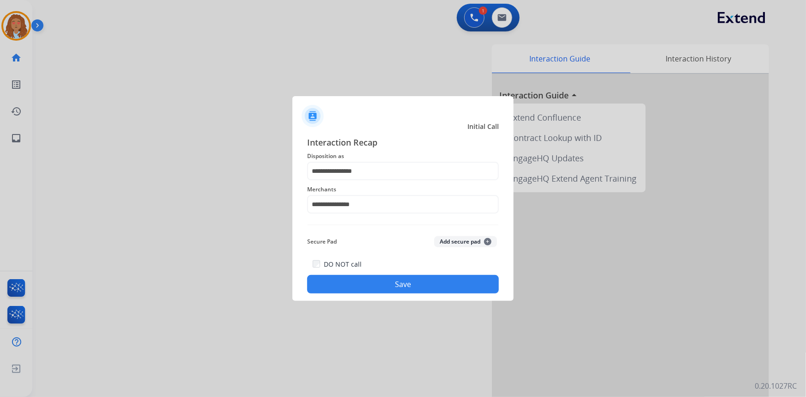
click at [381, 284] on button "Save" at bounding box center [403, 284] width 192 height 18
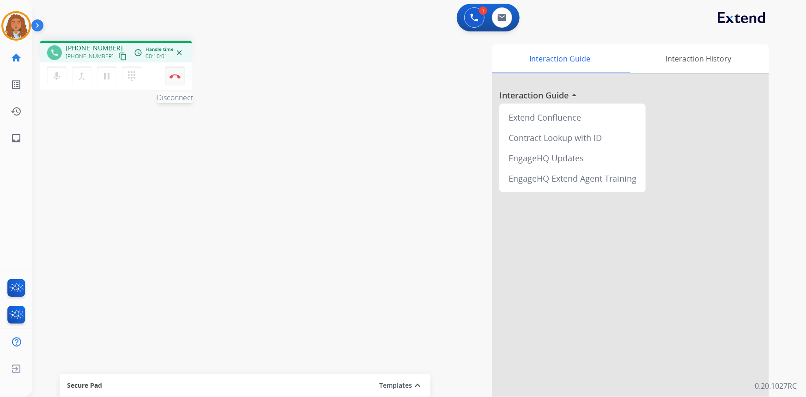
click at [180, 79] on button "Disconnect" at bounding box center [174, 75] width 19 height 19
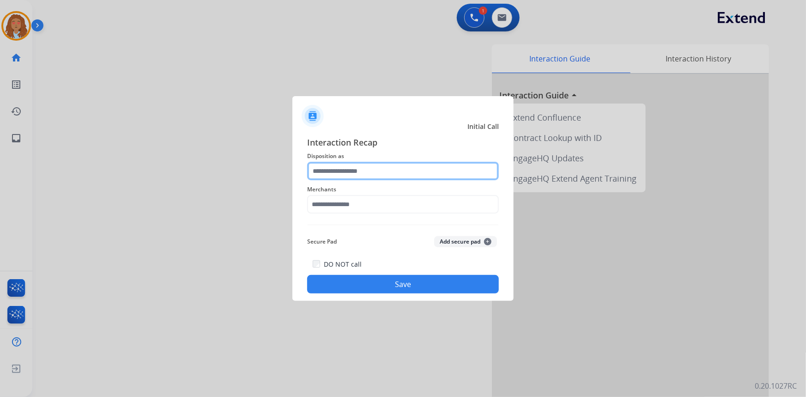
click at [338, 171] on input "text" at bounding box center [403, 171] width 192 height 18
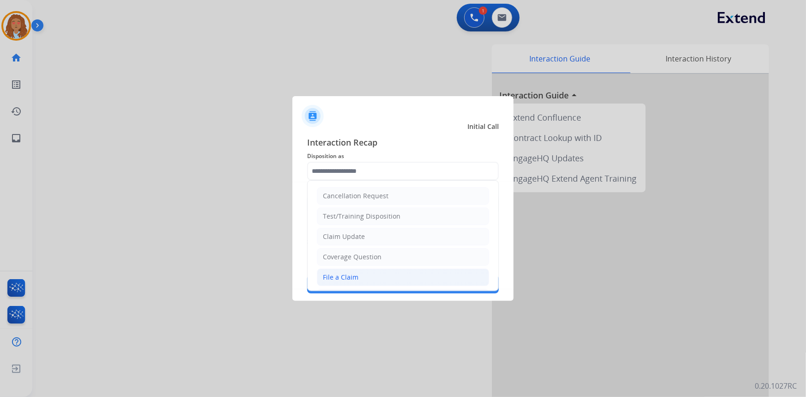
click at [363, 280] on li "File a Claim" at bounding box center [403, 277] width 172 height 18
type input "**********"
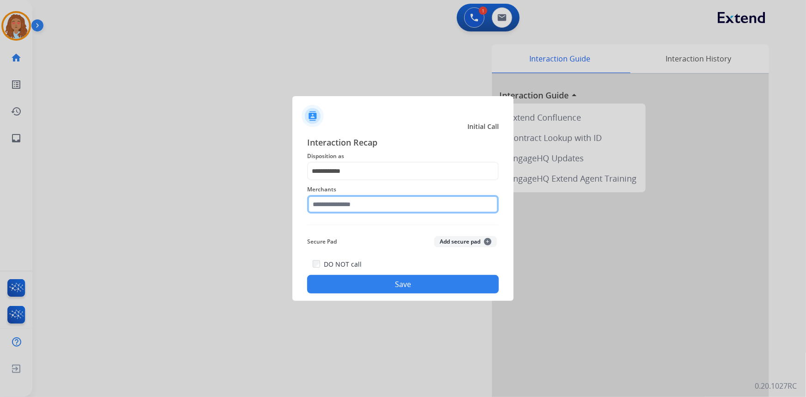
click at [376, 206] on input "text" at bounding box center [403, 204] width 192 height 18
click at [378, 206] on input "text" at bounding box center [403, 204] width 192 height 18
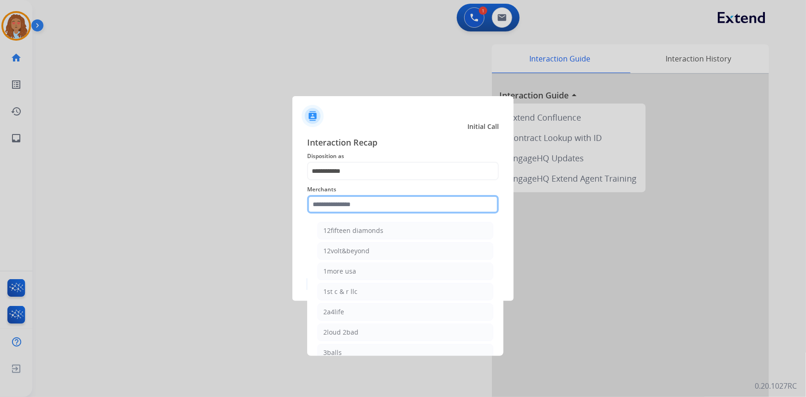
click at [361, 206] on input "text" at bounding box center [403, 204] width 192 height 18
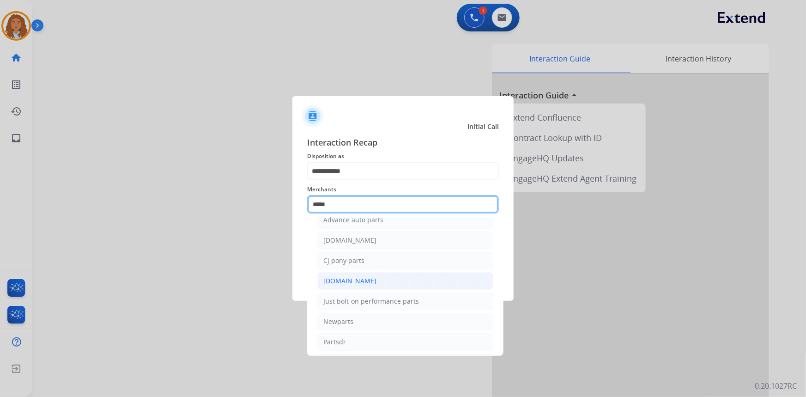
scroll to position [0, 0]
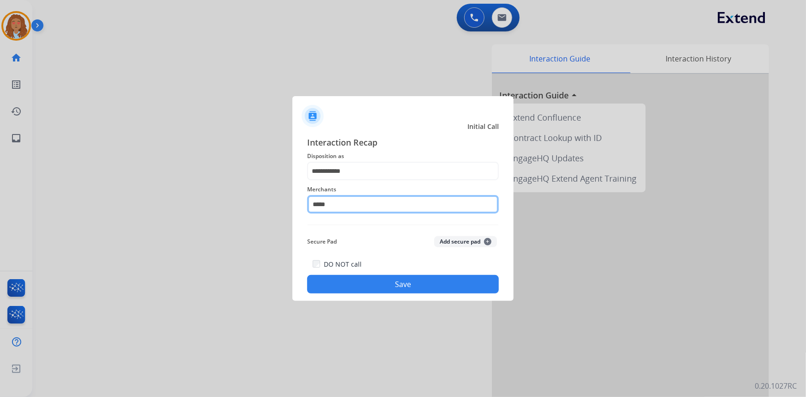
click at [378, 205] on input "*****" at bounding box center [403, 204] width 192 height 18
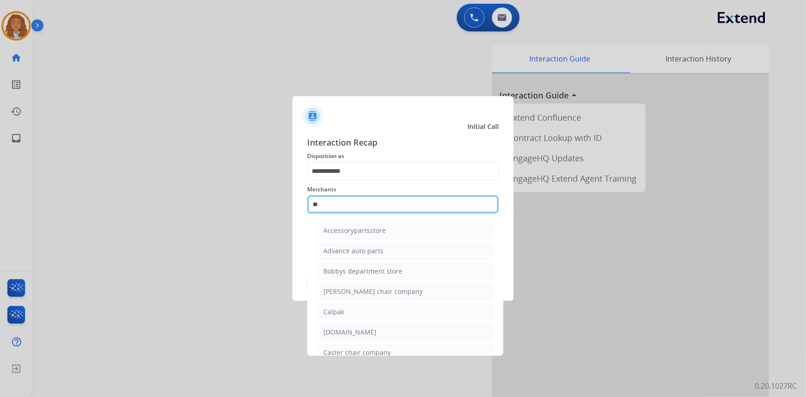
type input "*"
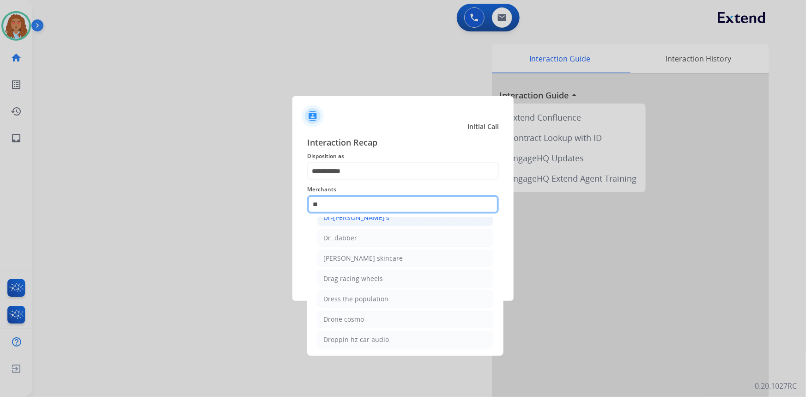
scroll to position [74, 0]
drag, startPoint x: 340, startPoint y: 203, endPoint x: 261, endPoint y: 193, distance: 79.5
click at [0, 193] on app-contact-recap-modal "**********" at bounding box center [0, 198] width 0 height 397
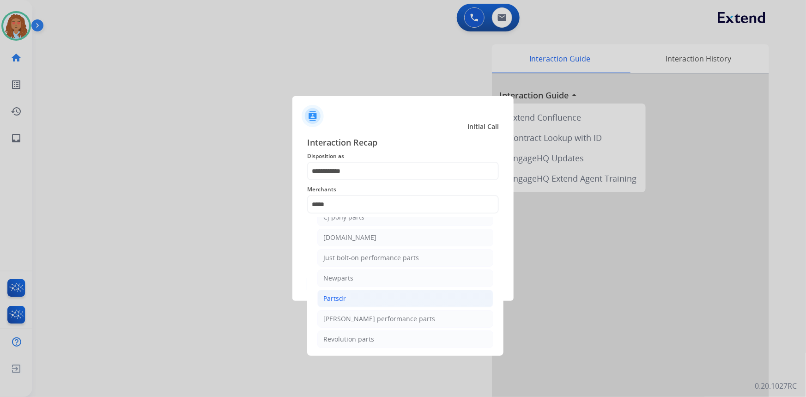
click at [354, 296] on li "Partsdr" at bounding box center [405, 298] width 176 height 18
type input "*******"
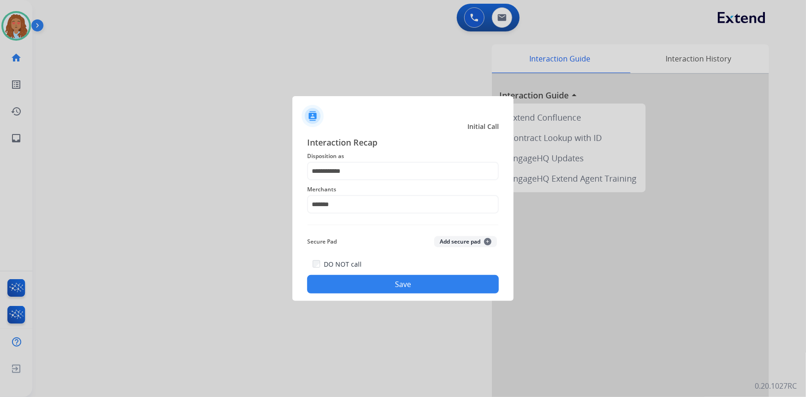
click at [377, 287] on button "Save" at bounding box center [403, 284] width 192 height 18
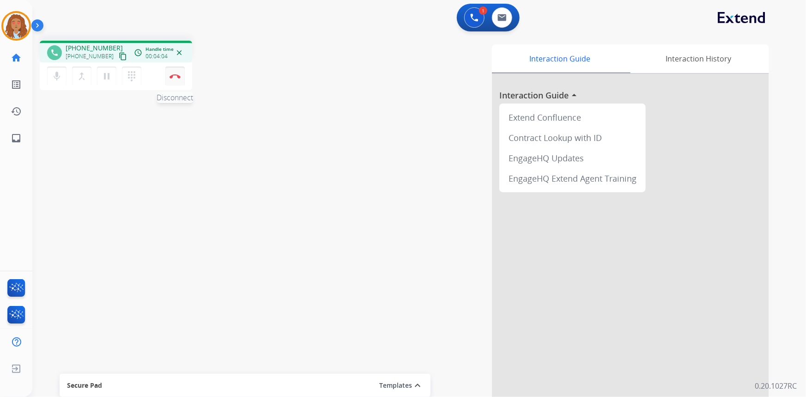
click at [175, 81] on button "Disconnect" at bounding box center [174, 75] width 19 height 19
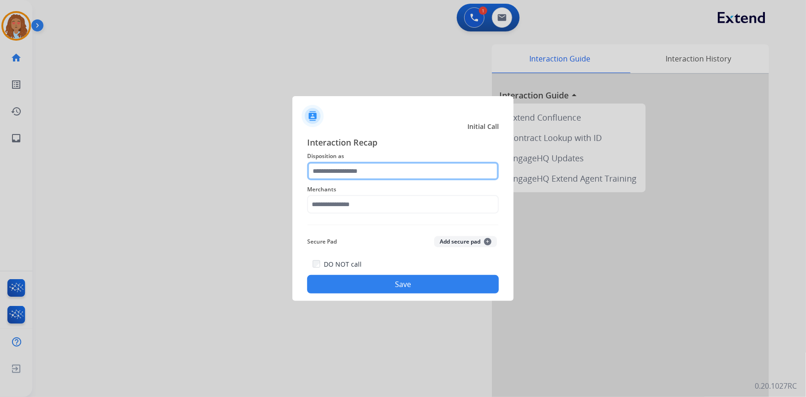
click at [349, 171] on input "text" at bounding box center [403, 171] width 192 height 18
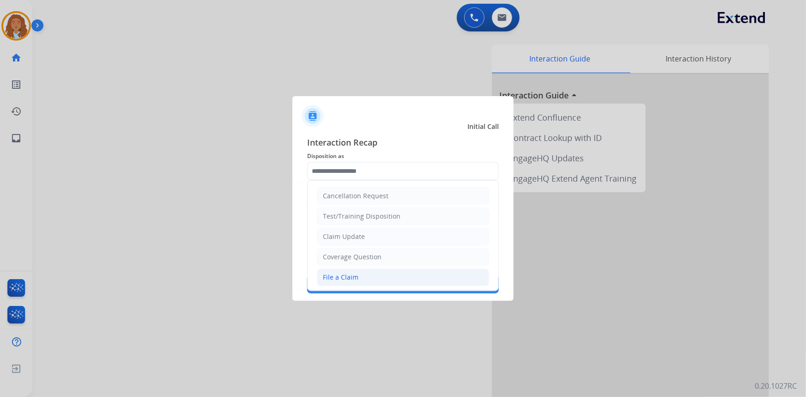
click at [351, 275] on div "File a Claim" at bounding box center [341, 276] width 36 height 9
type input "**********"
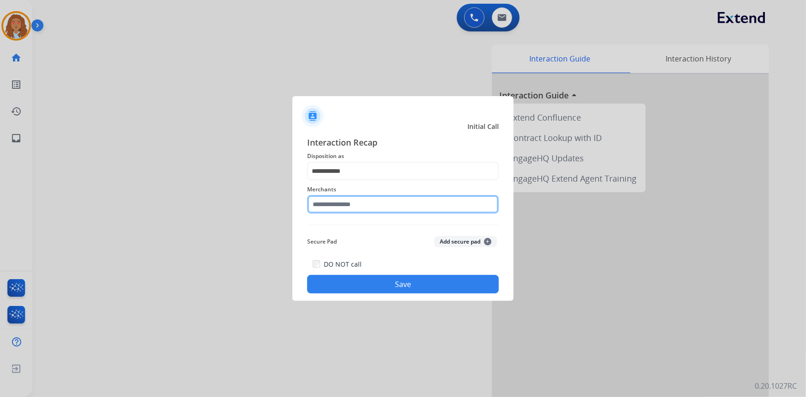
click at [356, 210] on input "text" at bounding box center [403, 204] width 192 height 18
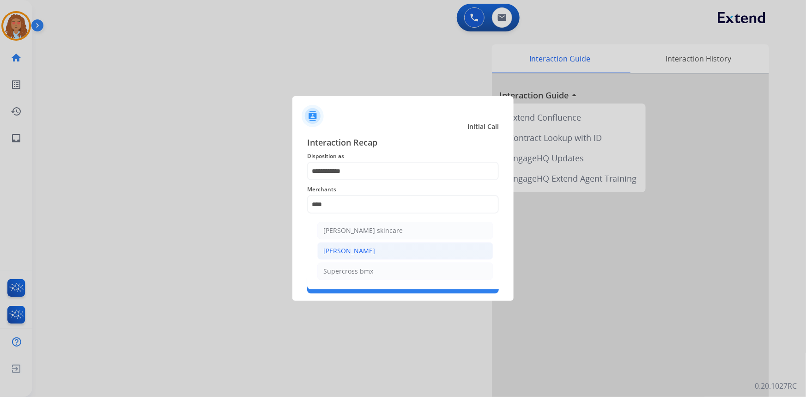
click at [352, 252] on div "[PERSON_NAME]" at bounding box center [349, 250] width 52 height 9
type input "**********"
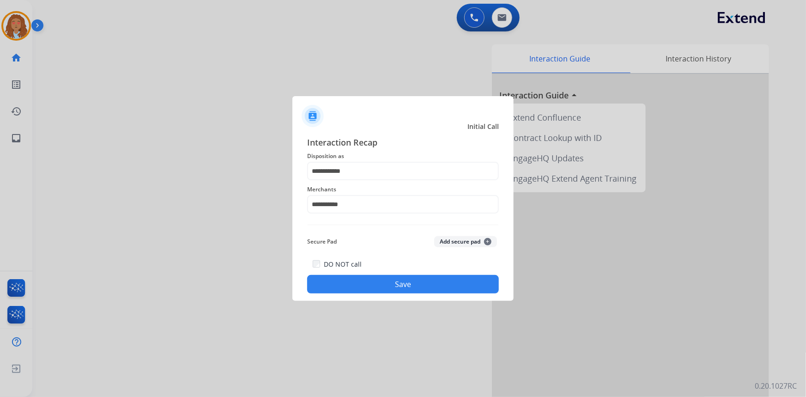
click at [352, 277] on button "Save" at bounding box center [403, 284] width 192 height 18
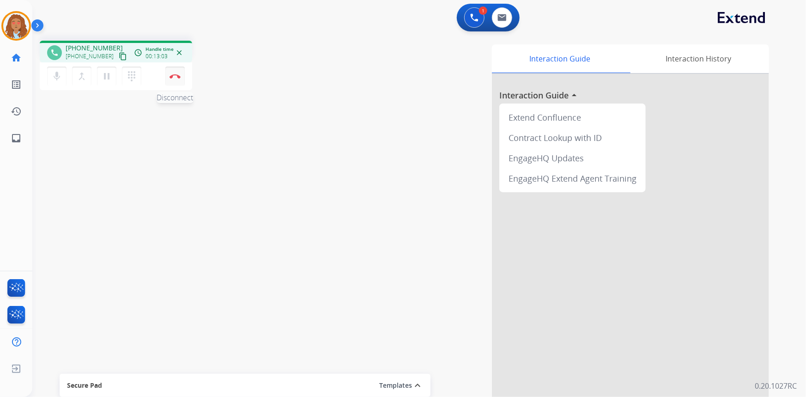
click at [175, 79] on button "Disconnect" at bounding box center [174, 75] width 19 height 19
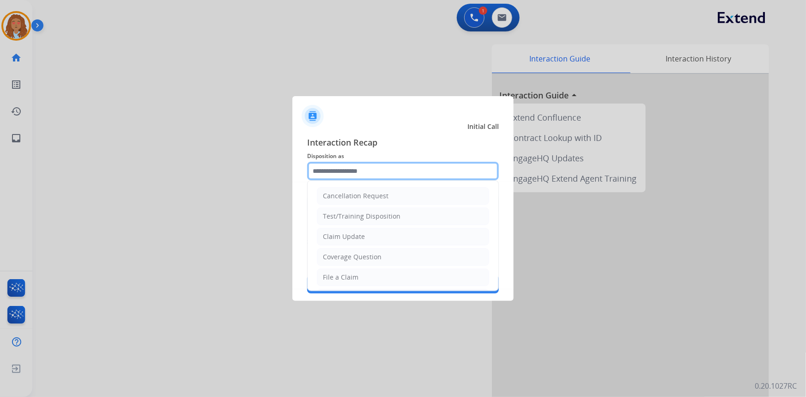
click at [420, 171] on input "text" at bounding box center [403, 171] width 192 height 18
click at [366, 237] on li "Claim Update" at bounding box center [403, 237] width 172 height 18
type input "**********"
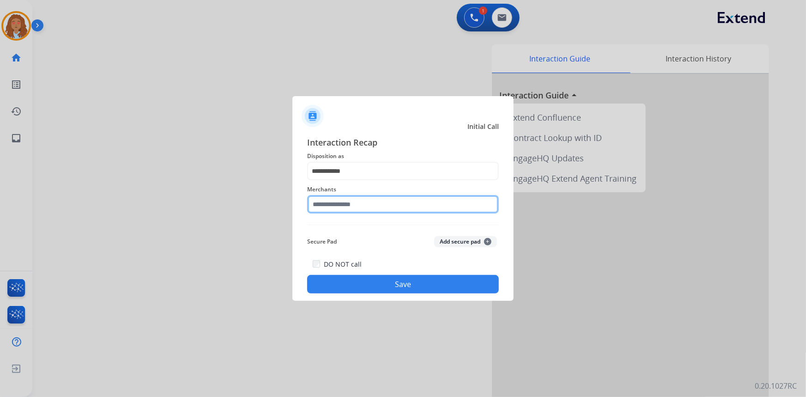
click at [369, 206] on input "text" at bounding box center [403, 204] width 192 height 18
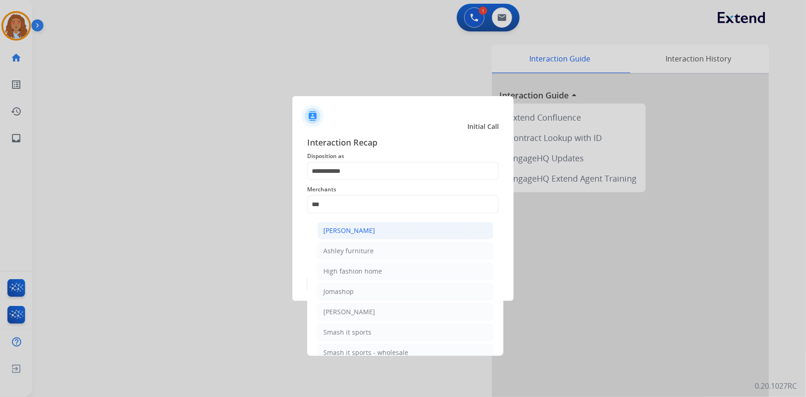
click at [374, 235] on li "[PERSON_NAME]" at bounding box center [405, 231] width 176 height 18
type input "**********"
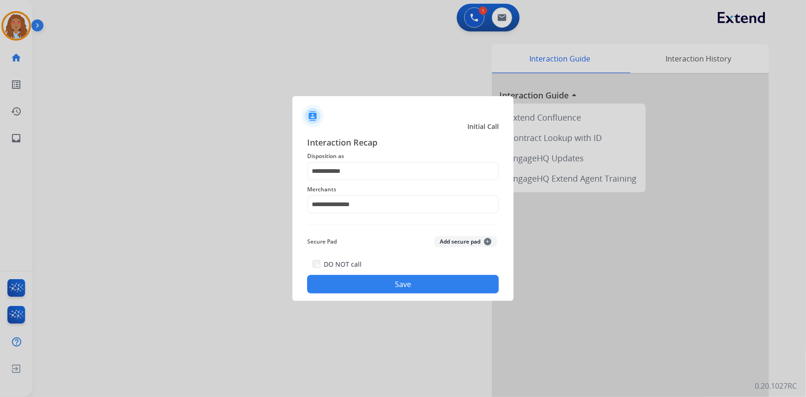
click at [368, 281] on button "Save" at bounding box center [403, 284] width 192 height 18
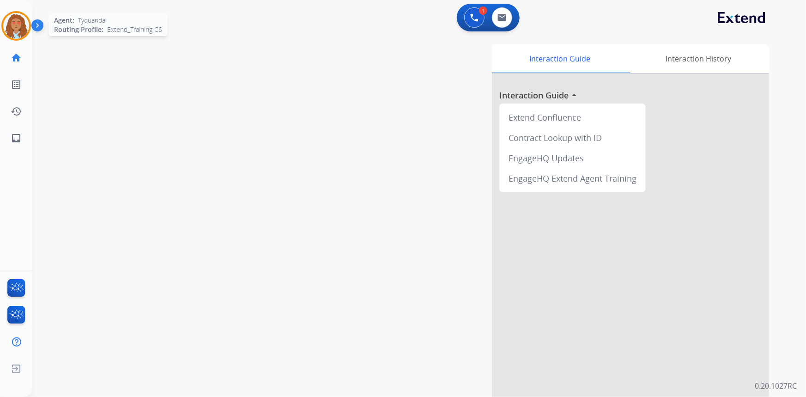
click at [12, 27] on img at bounding box center [16, 26] width 26 height 26
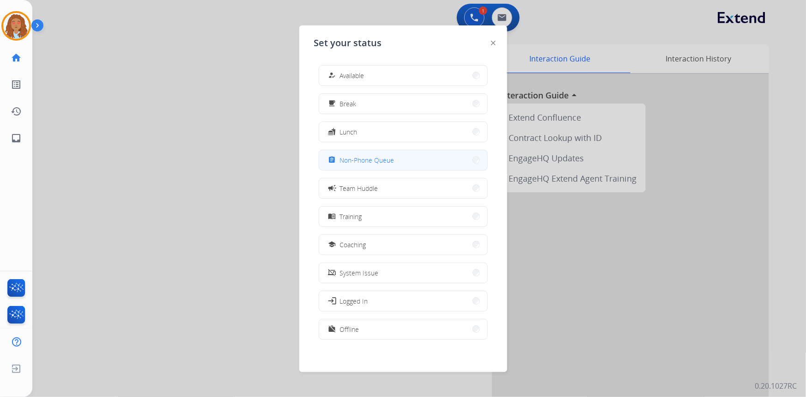
click at [376, 159] on span "Non-Phone Queue" at bounding box center [367, 160] width 54 height 10
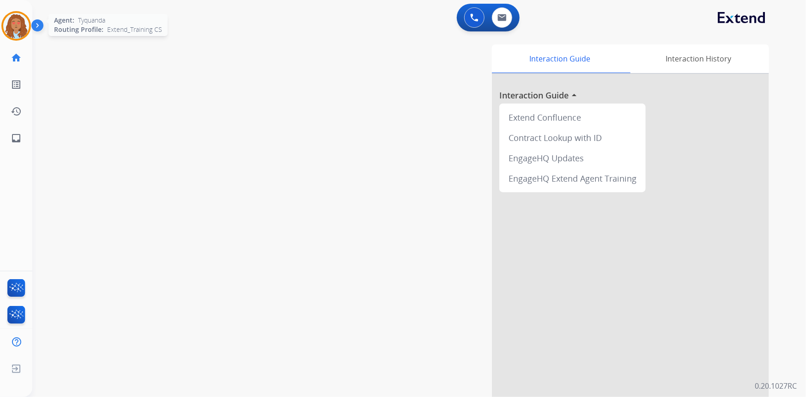
click at [17, 24] on img at bounding box center [16, 26] width 26 height 26
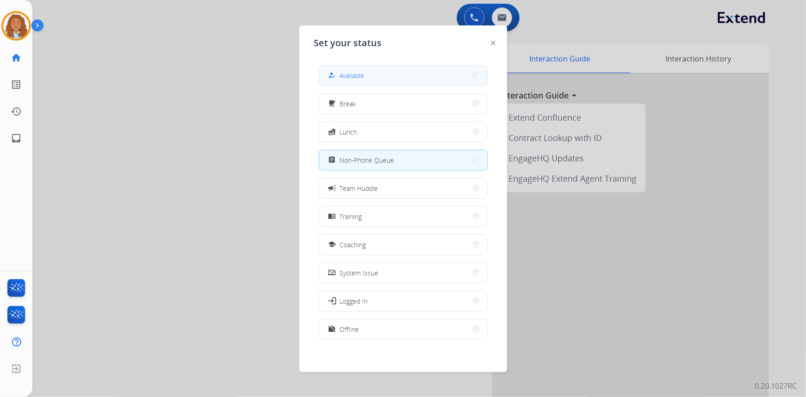
click at [397, 75] on button "how_to_reg Available" at bounding box center [403, 76] width 168 height 20
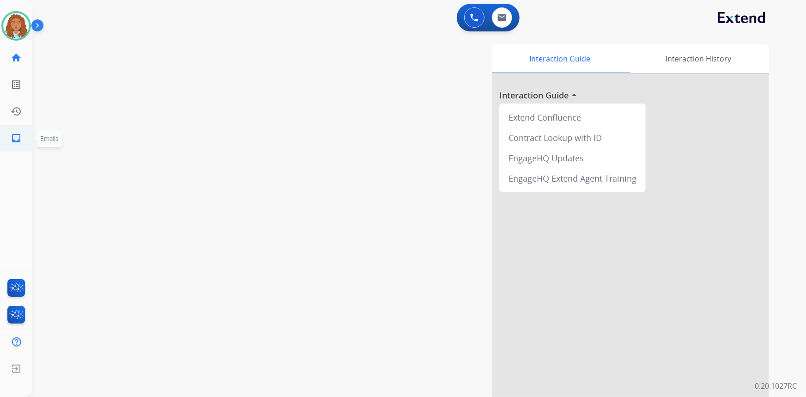
click at [16, 137] on mat-icon "inbox" at bounding box center [16, 137] width 11 height 11
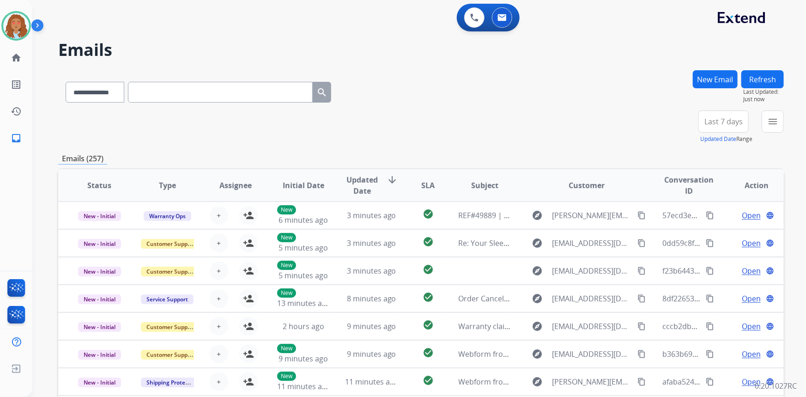
click at [717, 122] on span "Last 7 days" at bounding box center [723, 122] width 38 height 4
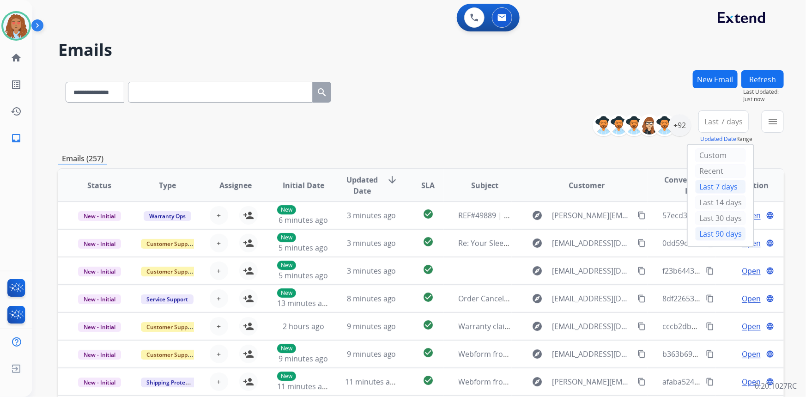
click at [707, 231] on div "Last 90 days" at bounding box center [720, 234] width 51 height 14
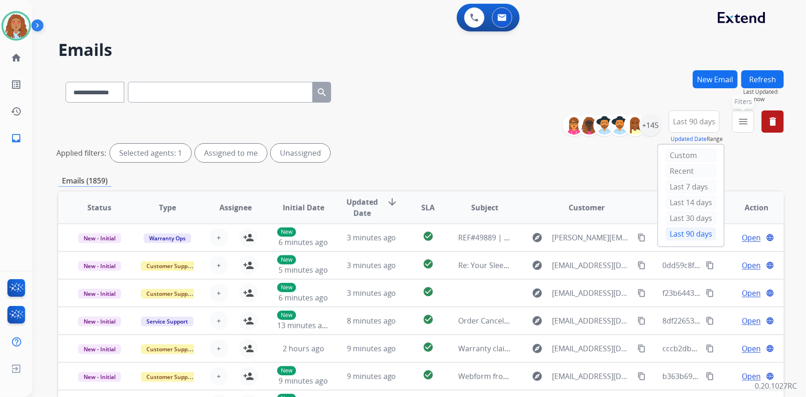
click at [740, 125] on mat-icon "menu" at bounding box center [742, 121] width 11 height 11
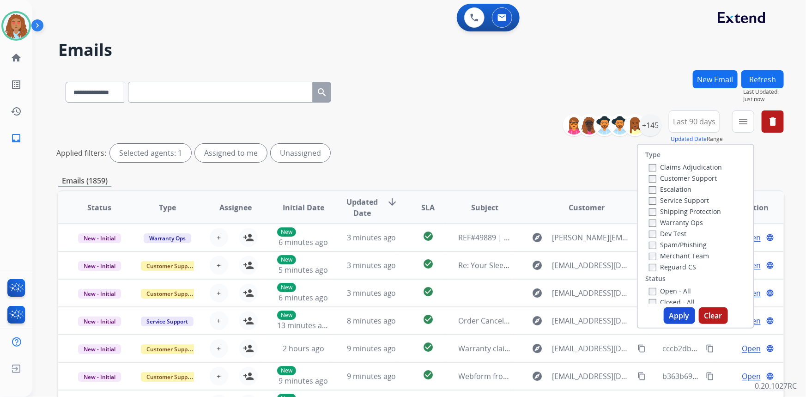
click at [700, 179] on label "Customer Support" at bounding box center [683, 178] width 68 height 9
click at [687, 211] on label "Shipping Protection" at bounding box center [685, 211] width 72 height 9
click at [659, 267] on label "Reguard CS" at bounding box center [672, 266] width 47 height 9
click at [649, 286] on label "Open - All" at bounding box center [670, 290] width 42 height 9
click at [680, 310] on button "Apply" at bounding box center [678, 315] width 31 height 17
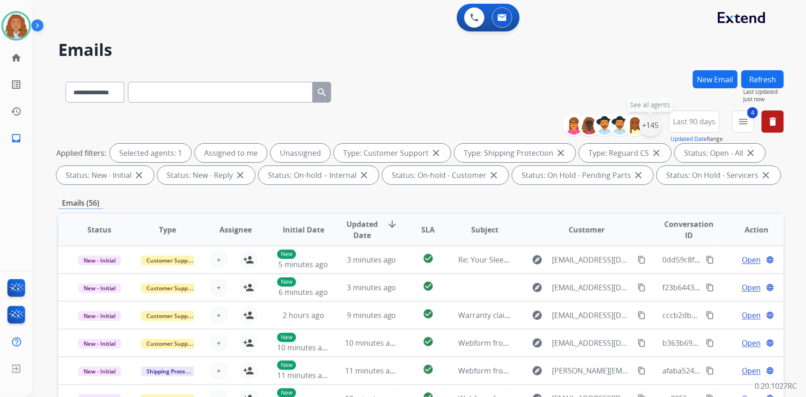
click at [647, 128] on div "+145" at bounding box center [650, 125] width 22 height 22
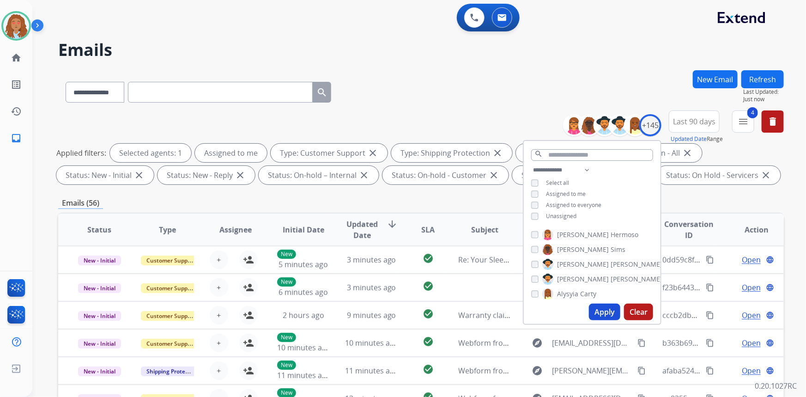
click at [611, 307] on button "Apply" at bounding box center [604, 311] width 31 height 17
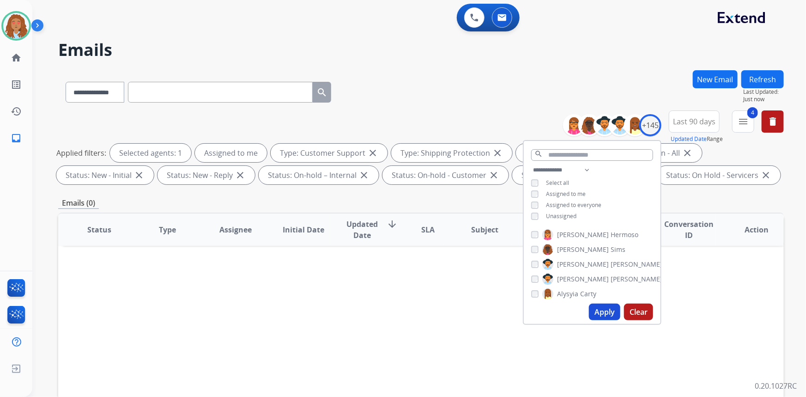
click at [401, 293] on div "Status Type Assignee Initial Date Updated Date arrow_downward SLA Subject Custo…" at bounding box center [420, 366] width 725 height 309
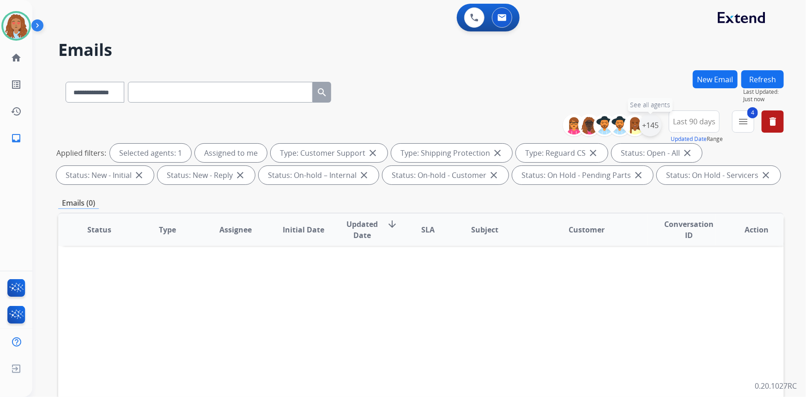
click at [652, 127] on div "+145" at bounding box center [650, 125] width 22 height 22
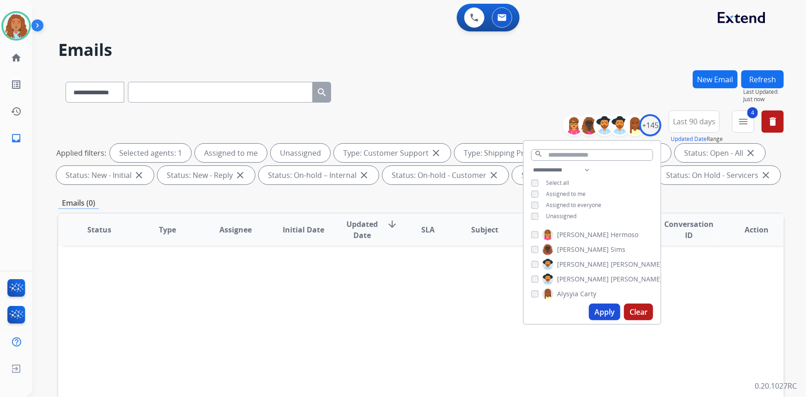
click at [609, 308] on button "Apply" at bounding box center [604, 311] width 31 height 17
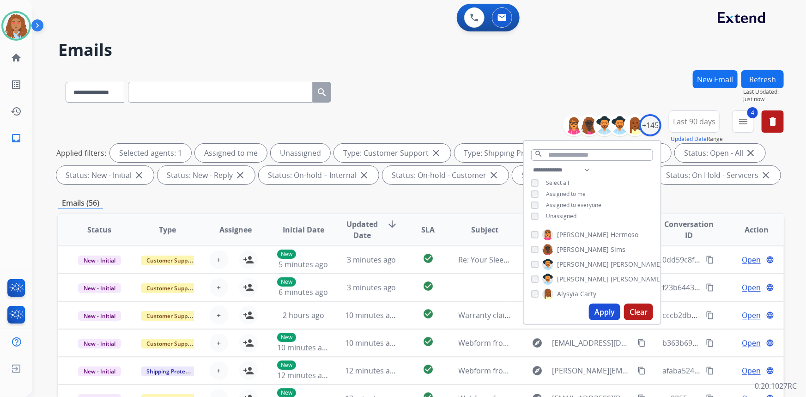
click at [719, 198] on div "Emails (56)" at bounding box center [420, 203] width 725 height 12
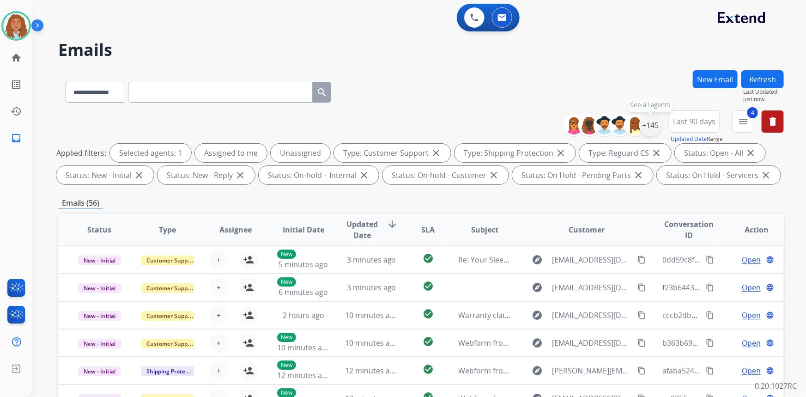
click at [651, 123] on div "+145" at bounding box center [650, 125] width 22 height 22
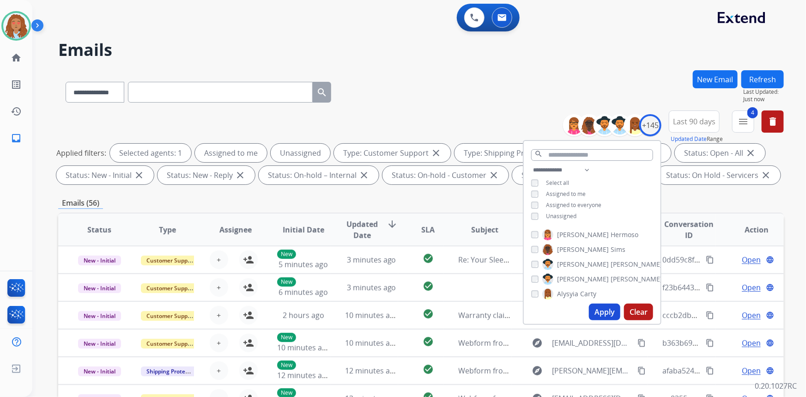
click at [533, 209] on div "**********" at bounding box center [591, 193] width 137 height 59
click at [609, 309] on button "Apply" at bounding box center [604, 311] width 31 height 17
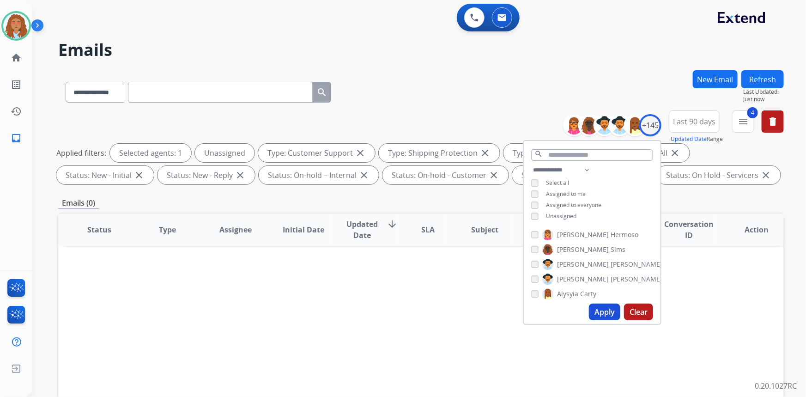
click at [601, 315] on button "Apply" at bounding box center [604, 311] width 31 height 17
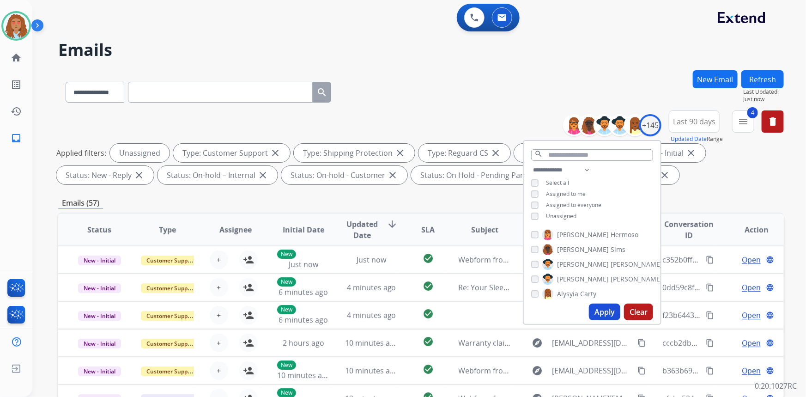
click at [718, 190] on div "**********" at bounding box center [420, 319] width 725 height 499
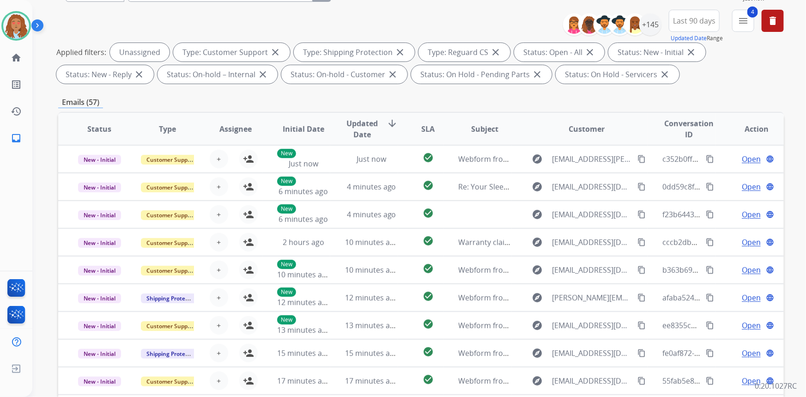
scroll to position [126, 0]
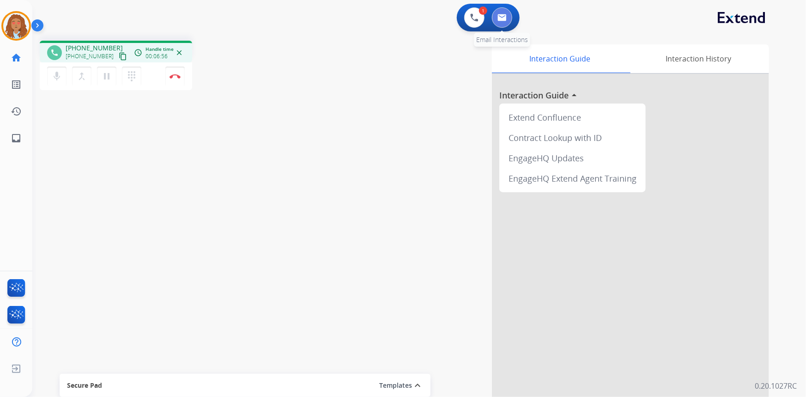
click at [503, 20] on img at bounding box center [501, 17] width 9 height 7
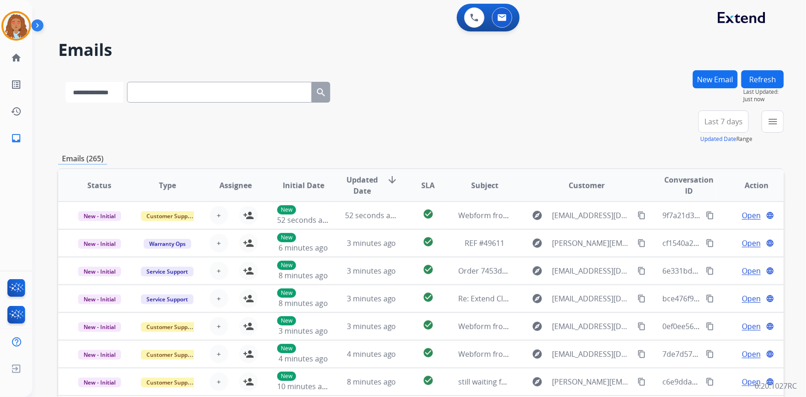
click at [123, 96] on select "**********" at bounding box center [95, 92] width 58 height 21
select select "**********"
click at [66, 82] on select "**********" at bounding box center [95, 92] width 58 height 21
click at [190, 88] on input "text" at bounding box center [220, 92] width 185 height 21
paste input "**********"
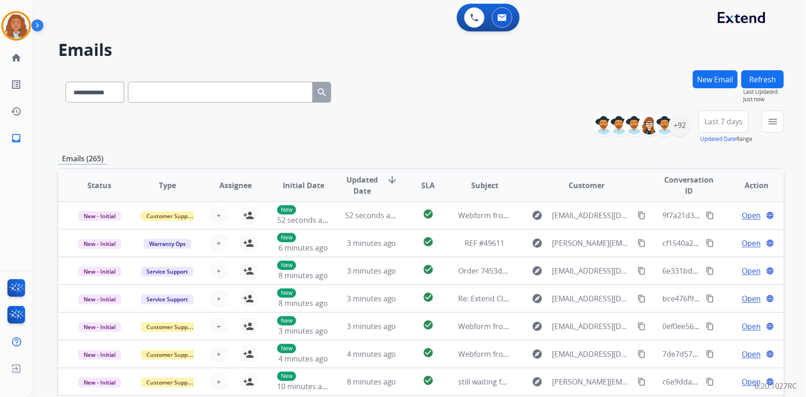
type input "**********"
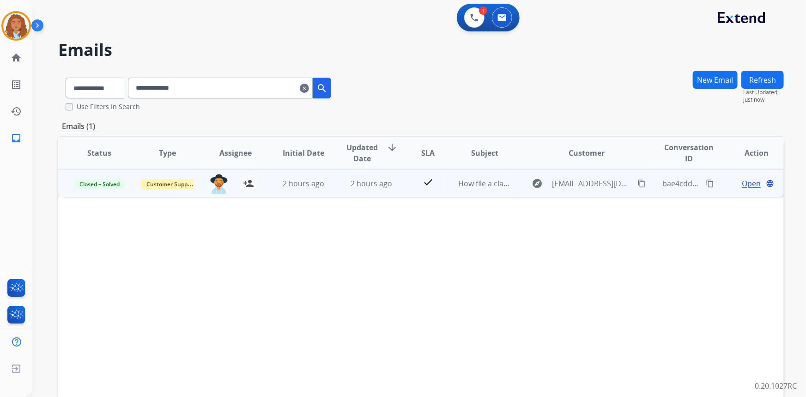
click at [749, 183] on span "Open" at bounding box center [750, 183] width 19 height 11
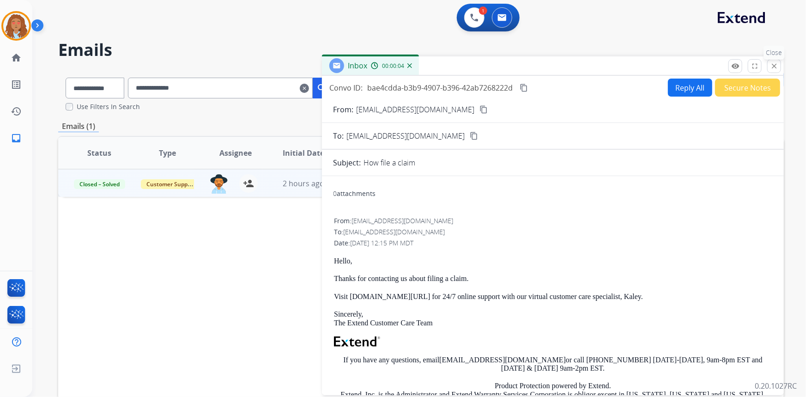
click at [776, 68] on mat-icon "close" at bounding box center [774, 66] width 8 height 8
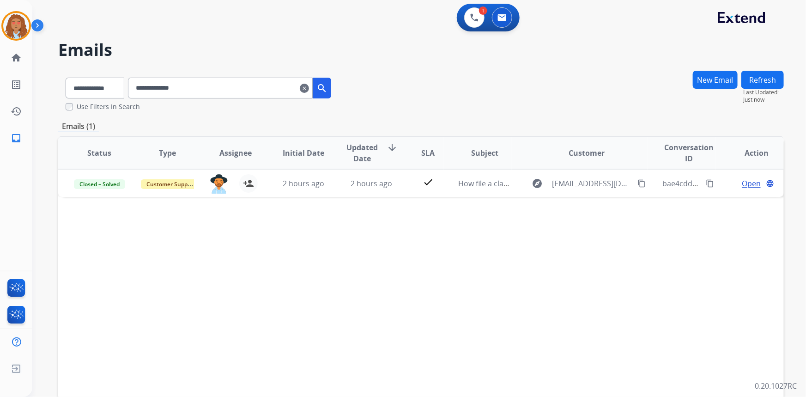
click at [309, 89] on mat-icon "clear" at bounding box center [304, 88] width 9 height 11
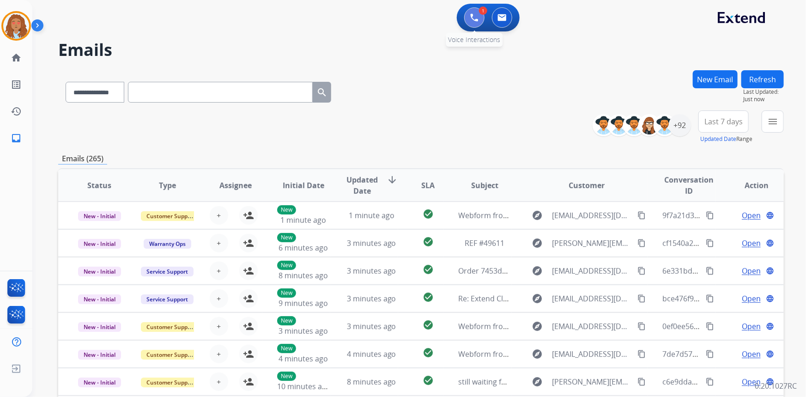
click at [482, 21] on button at bounding box center [474, 17] width 20 height 20
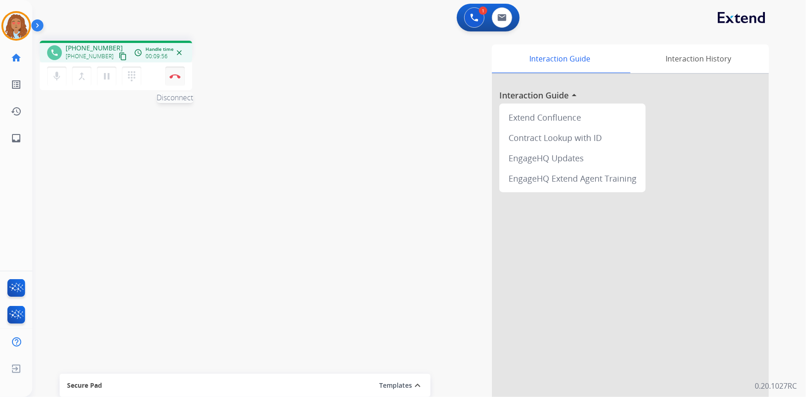
click at [174, 76] on img at bounding box center [174, 76] width 11 height 5
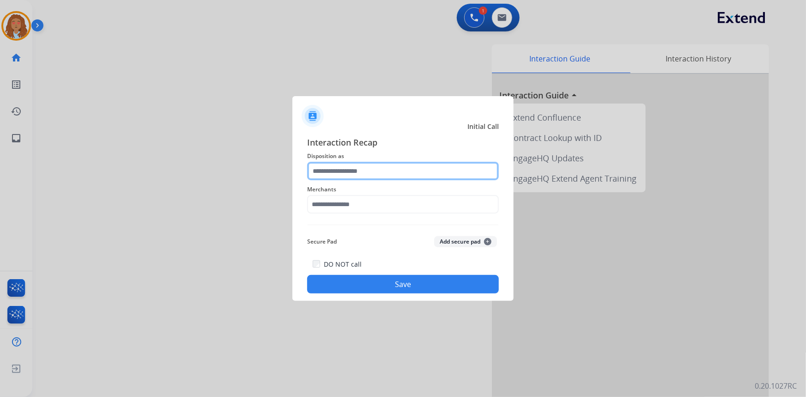
click at [379, 168] on input "text" at bounding box center [403, 171] width 192 height 18
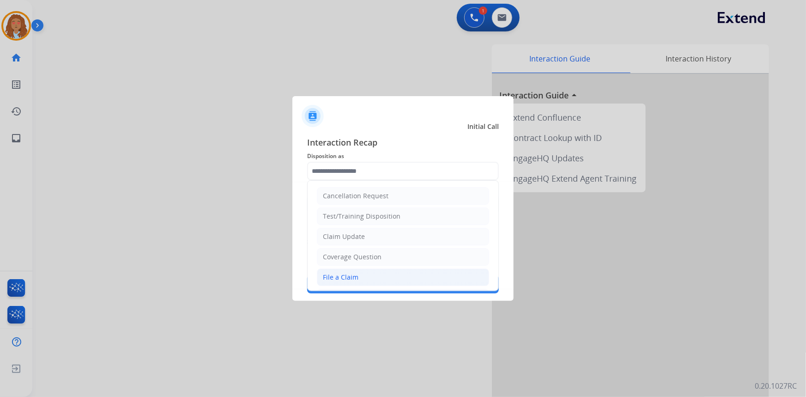
click at [347, 280] on div "File a Claim" at bounding box center [341, 276] width 36 height 9
type input "**********"
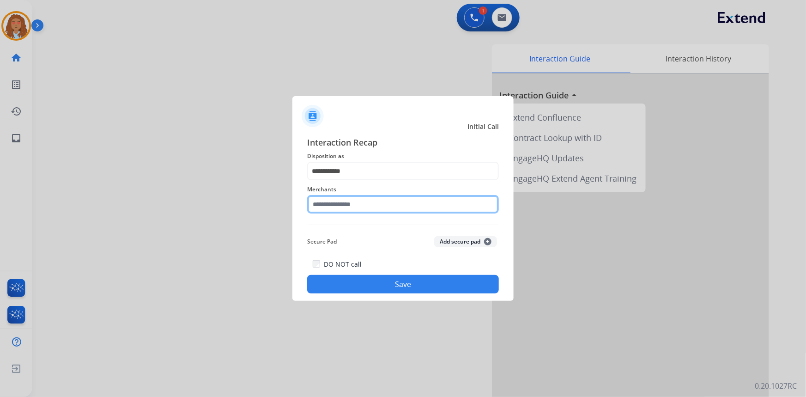
click at [372, 206] on input "text" at bounding box center [403, 204] width 192 height 18
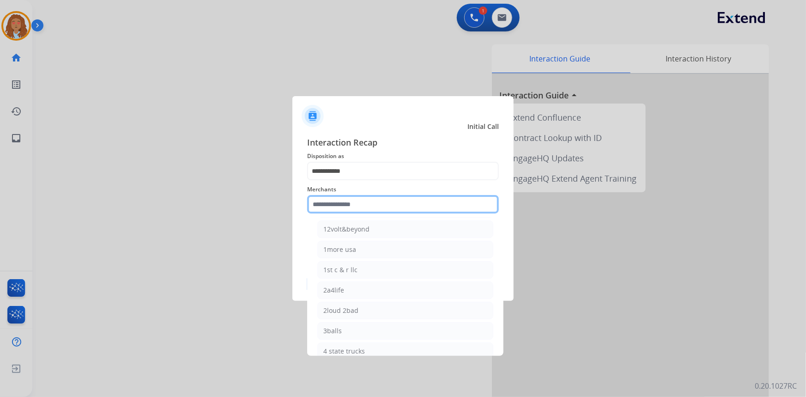
scroll to position [42, 0]
click at [355, 202] on input "text" at bounding box center [403, 204] width 192 height 18
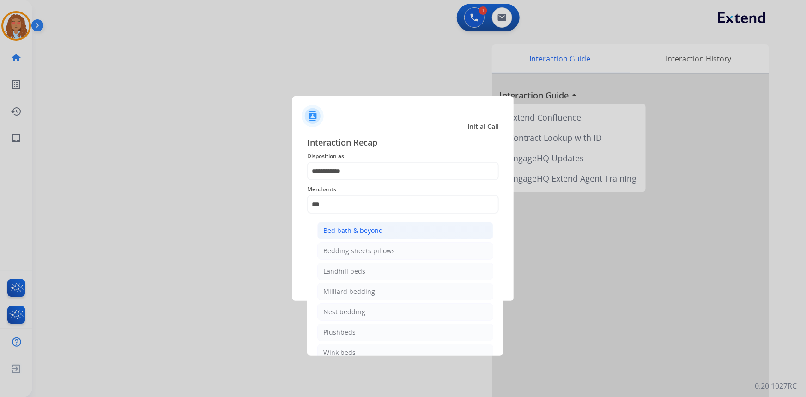
click at [364, 226] on div "Bed bath & beyond" at bounding box center [353, 230] width 60 height 9
type input "**********"
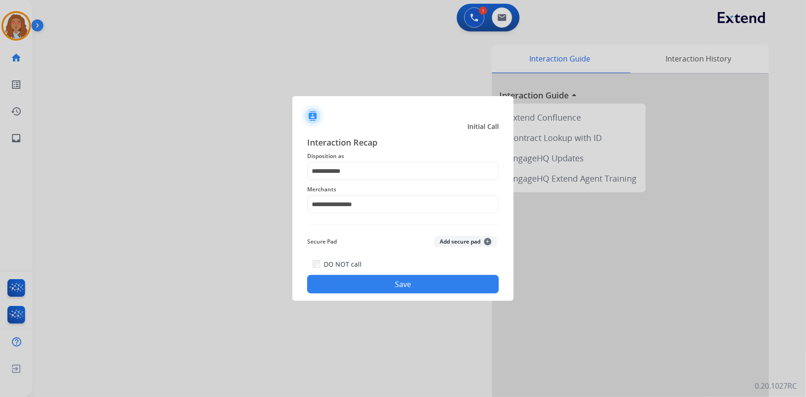
click at [374, 283] on button "Save" at bounding box center [403, 284] width 192 height 18
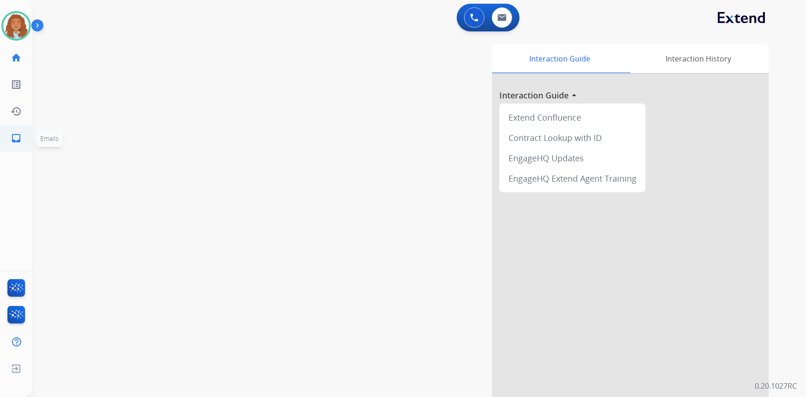
click at [14, 138] on mat-icon "inbox" at bounding box center [16, 137] width 11 height 11
select select "**********"
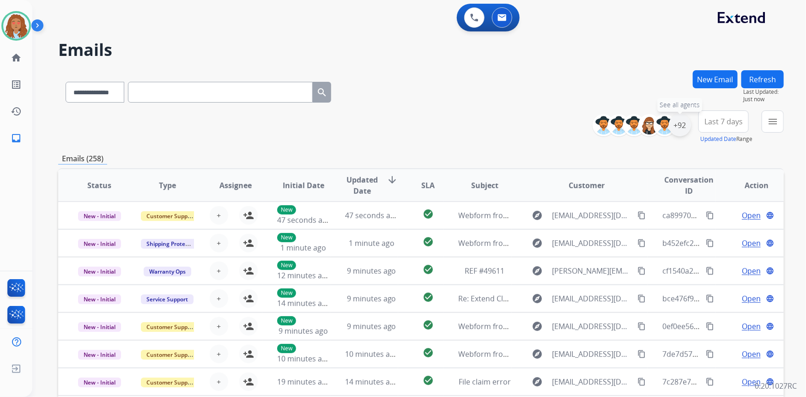
click at [680, 129] on div "+92" at bounding box center [679, 125] width 22 height 22
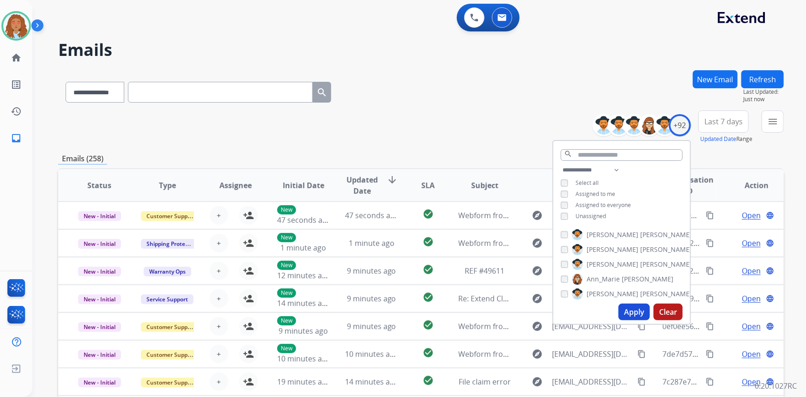
click at [634, 308] on button "Apply" at bounding box center [633, 311] width 31 height 17
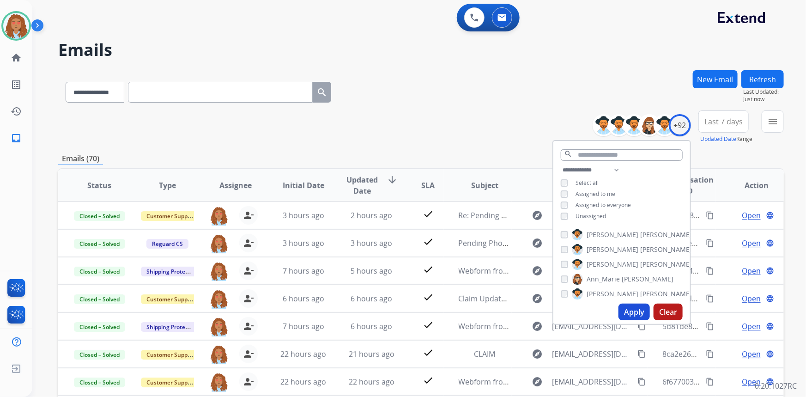
click at [717, 123] on span "Last 7 days" at bounding box center [723, 122] width 38 height 4
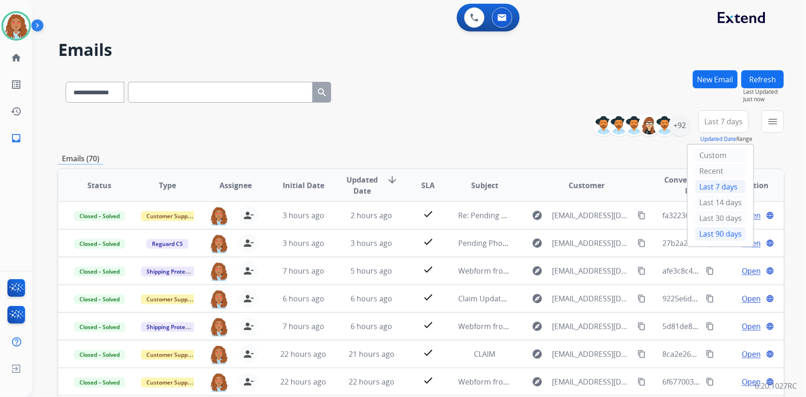
click at [708, 233] on div "Last 90 days" at bounding box center [720, 234] width 51 height 14
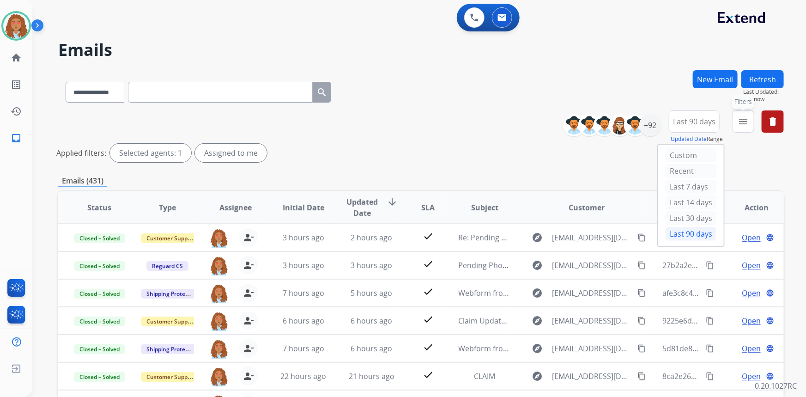
click at [746, 118] on mat-icon "menu" at bounding box center [742, 121] width 11 height 11
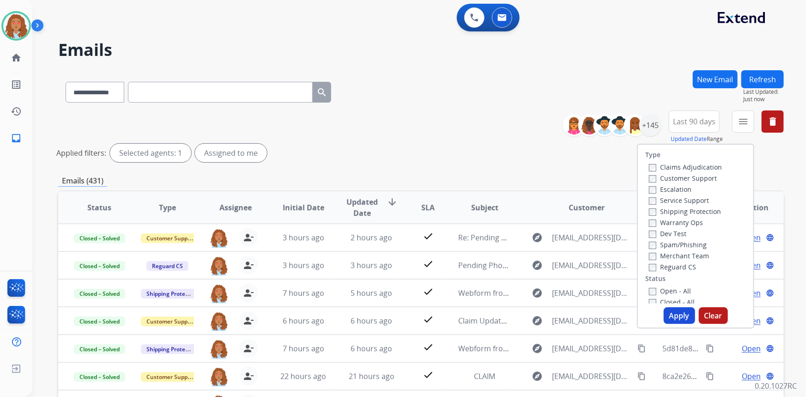
click at [711, 180] on label "Customer Support" at bounding box center [683, 178] width 68 height 9
click at [705, 213] on label "Shipping Protection" at bounding box center [685, 211] width 72 height 9
click at [671, 318] on button "Apply" at bounding box center [678, 315] width 31 height 17
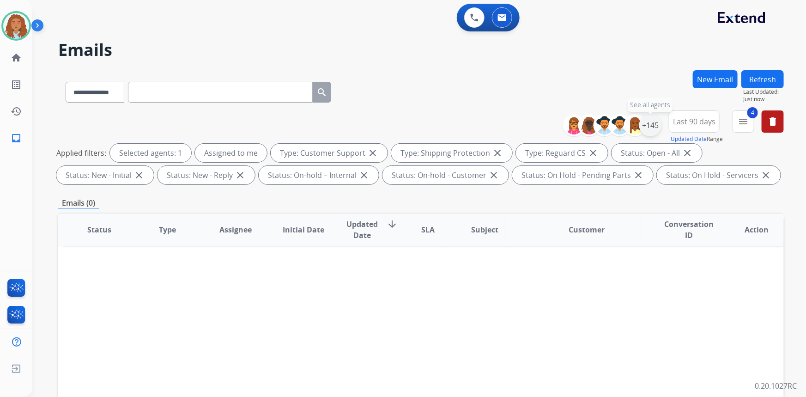
click at [656, 125] on div "+145" at bounding box center [650, 125] width 22 height 22
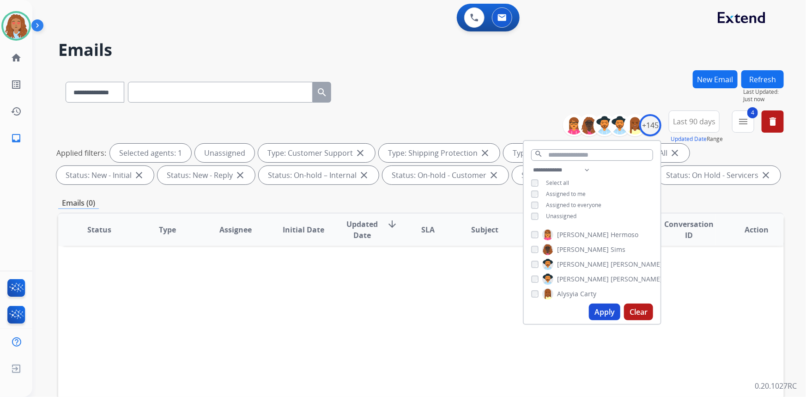
click at [609, 309] on button "Apply" at bounding box center [604, 311] width 31 height 17
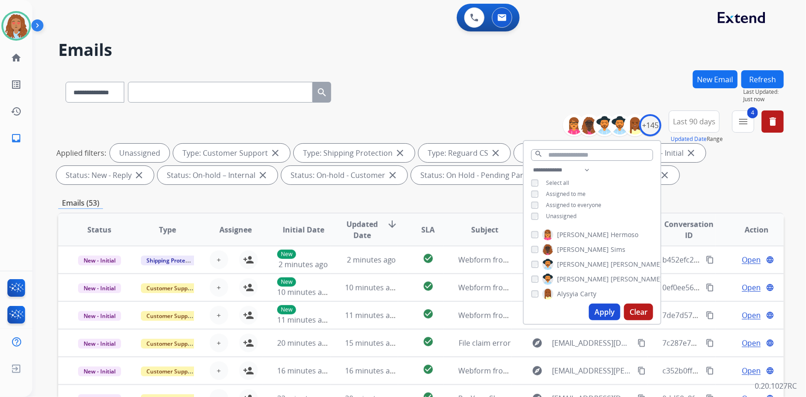
click at [692, 193] on div "**********" at bounding box center [420, 319] width 725 height 499
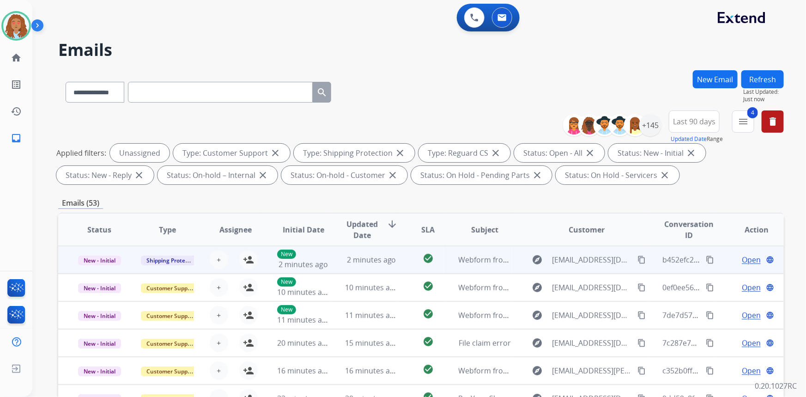
click at [586, 268] on td "explore chiapet14@gmail.com content_copy" at bounding box center [579, 260] width 136 height 28
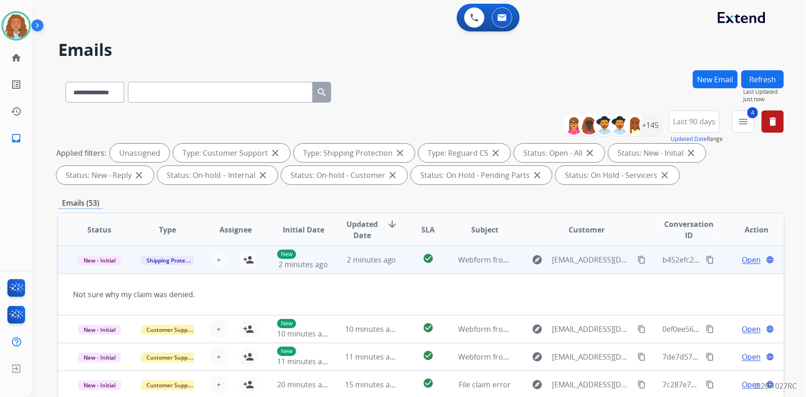
click at [637, 259] on mat-icon "content_copy" at bounding box center [641, 259] width 8 height 8
click at [222, 259] on button "+ Select agent" at bounding box center [219, 259] width 18 height 18
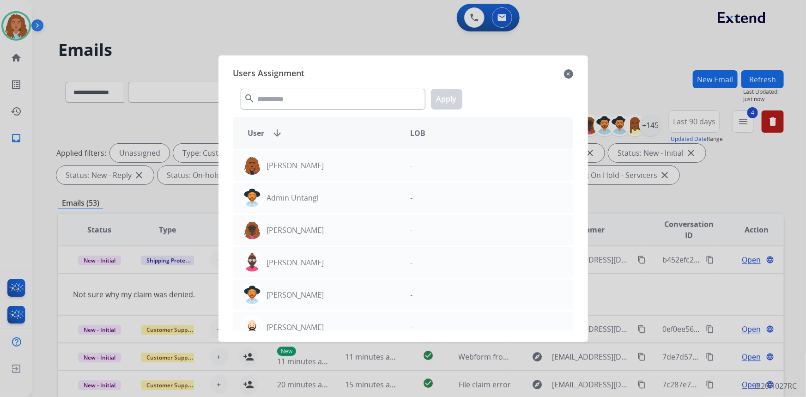
click at [572, 75] on mat-icon "close" at bounding box center [568, 73] width 9 height 11
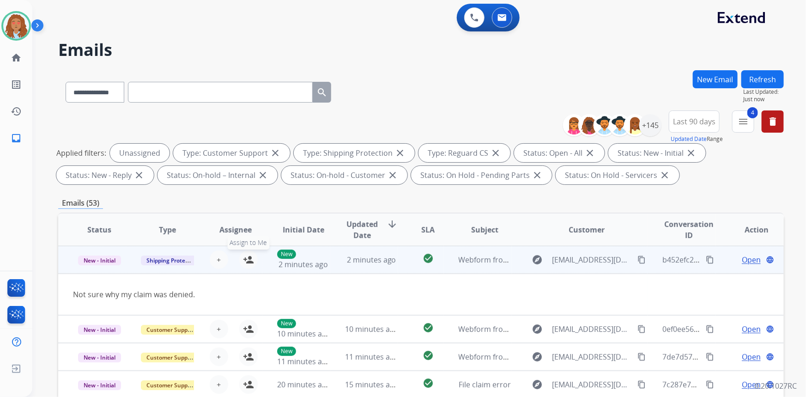
click at [249, 259] on mat-icon "person_add" at bounding box center [248, 259] width 11 height 11
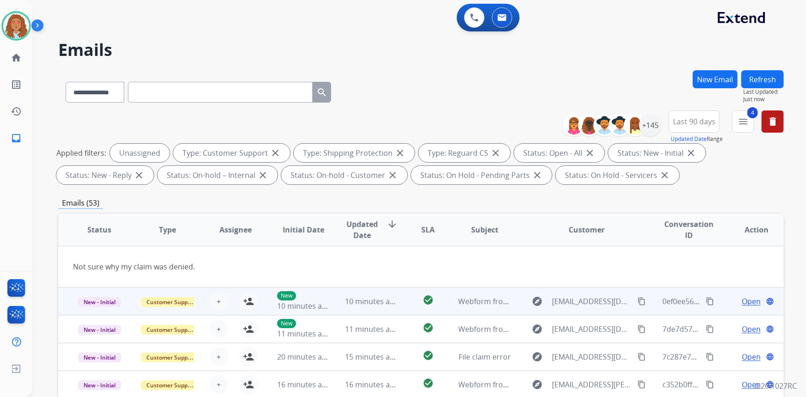
scroll to position [42, 0]
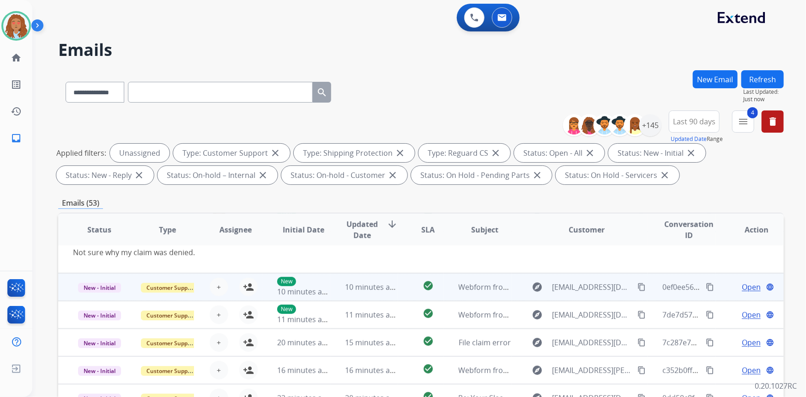
click at [590, 293] on div "explore davebarclayjr@yahoo.com content_copy" at bounding box center [586, 286] width 121 height 15
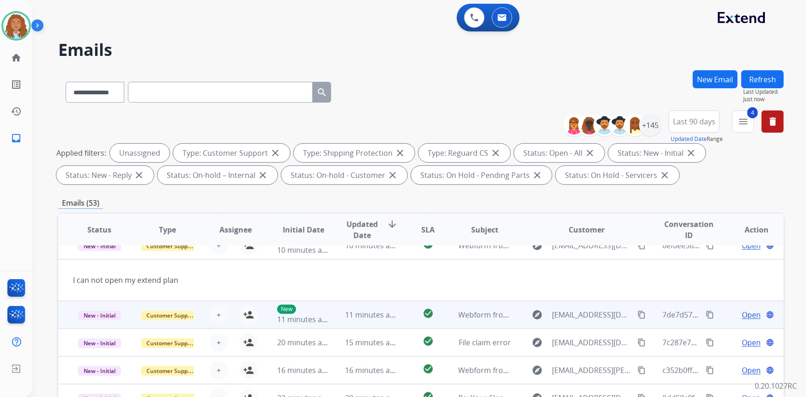
click at [591, 322] on td "explore bgr.7769@gmail.com content_copy" at bounding box center [579, 315] width 136 height 28
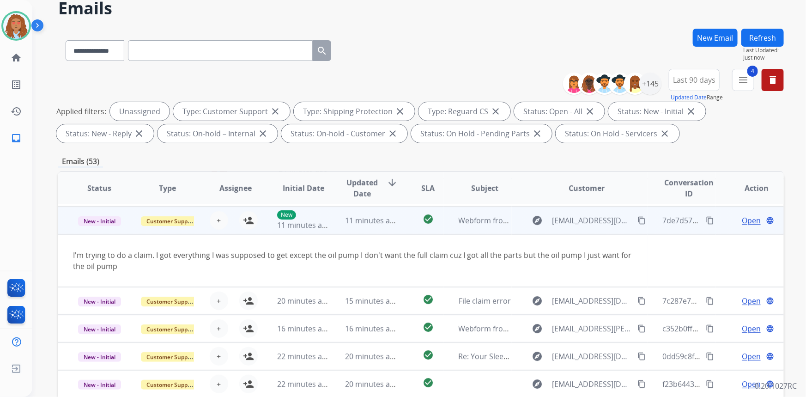
scroll to position [84, 0]
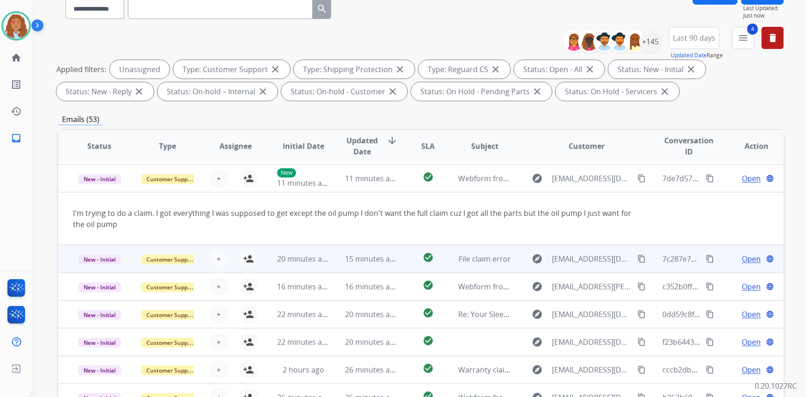
click at [582, 267] on td "explore jackwhitelotus21@gmail.com content_copy" at bounding box center [579, 259] width 136 height 28
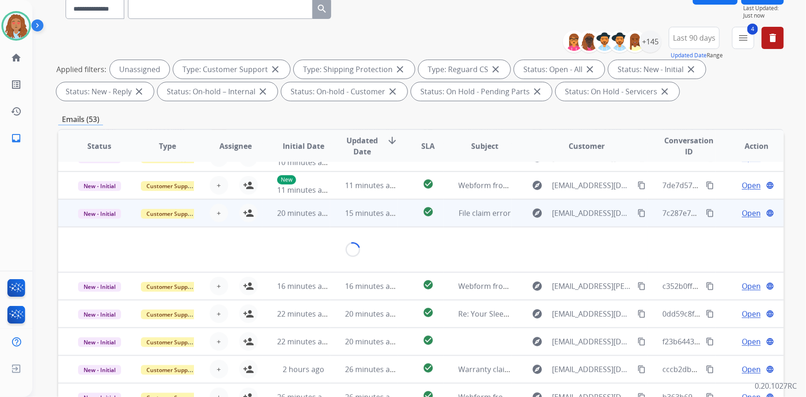
scroll to position [60, 0]
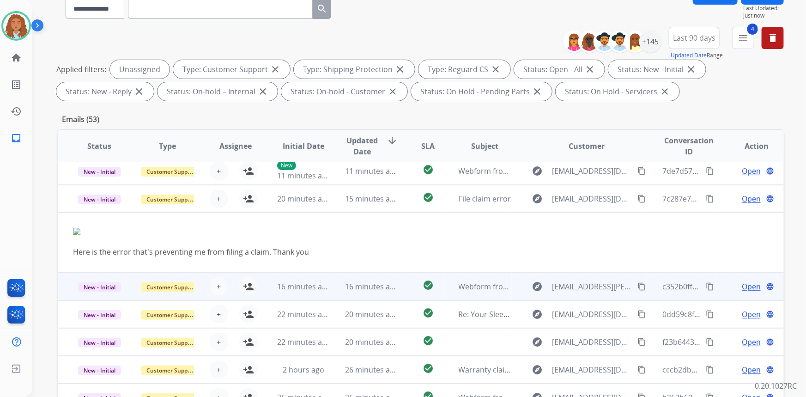
click at [582, 295] on td "explore Chico.evans@gmail.com content_copy" at bounding box center [579, 286] width 136 height 28
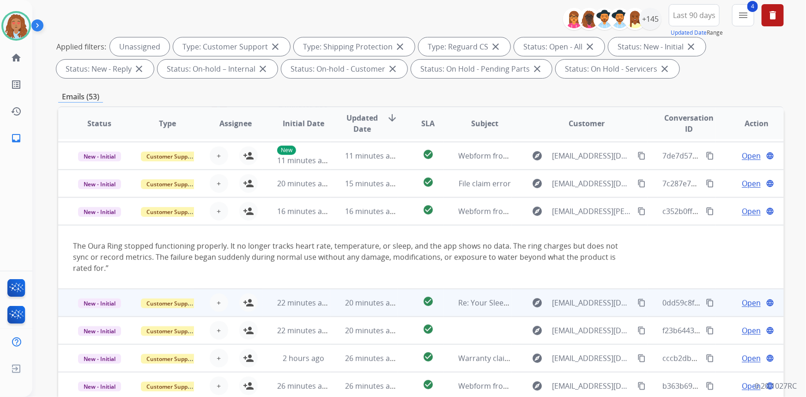
scroll to position [126, 0]
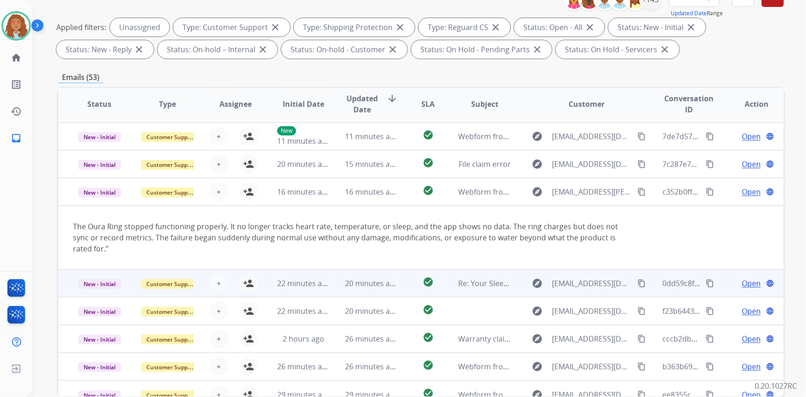
click at [581, 279] on td "explore pdibiase@sympatico.ca content_copy" at bounding box center [579, 283] width 136 height 28
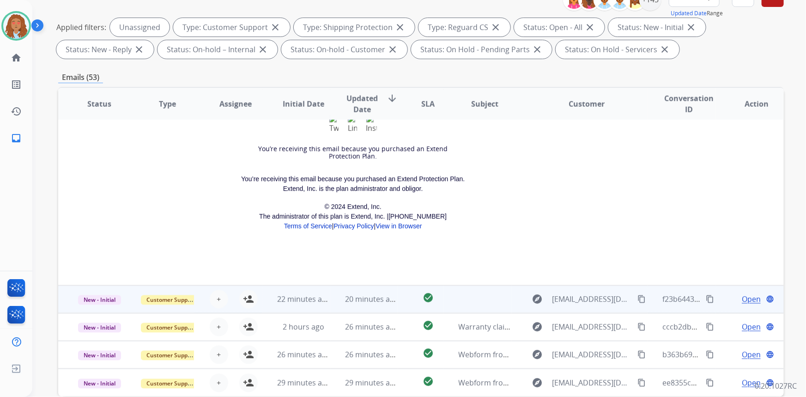
click at [587, 310] on td "explore jackwhitelotus21@gmail.com content_copy" at bounding box center [579, 299] width 136 height 28
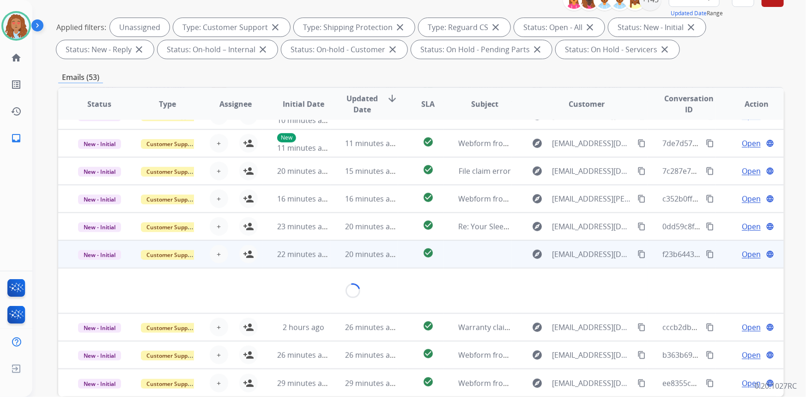
scroll to position [60, 0]
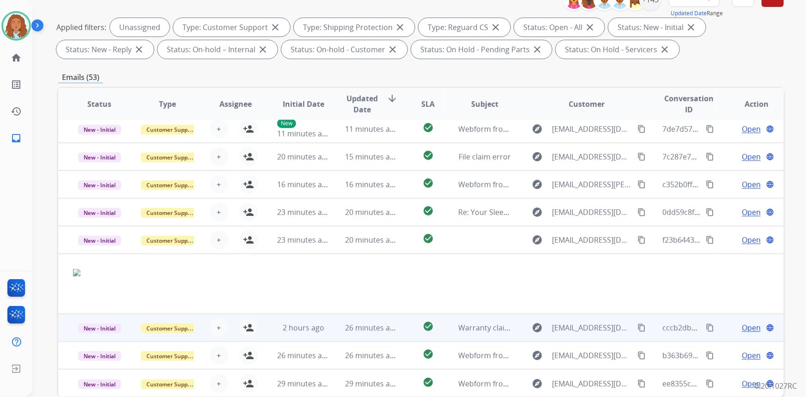
click at [579, 337] on td "explore fasteddie446@hotmail.com content_copy" at bounding box center [579, 327] width 136 height 28
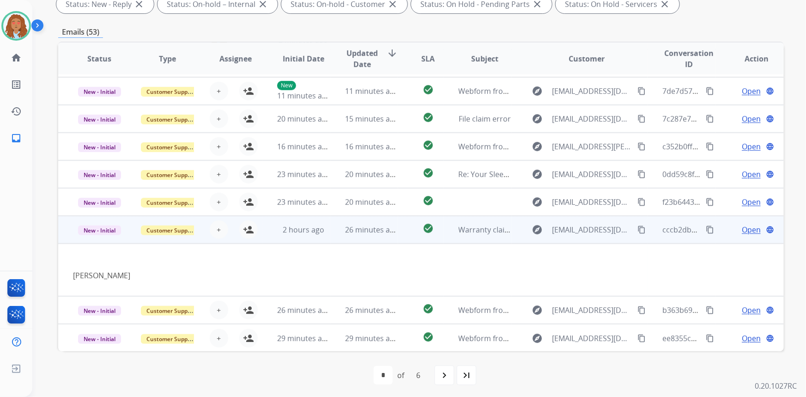
scroll to position [173, 0]
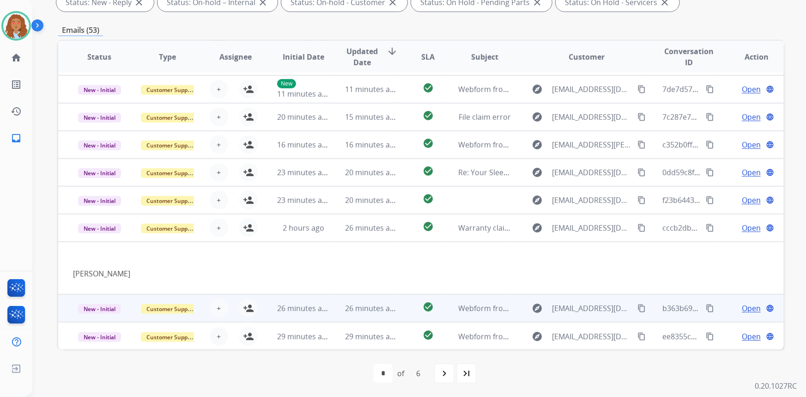
click at [576, 317] on td "explore joshnewcomb0928@gmail.com content_copy" at bounding box center [579, 308] width 136 height 28
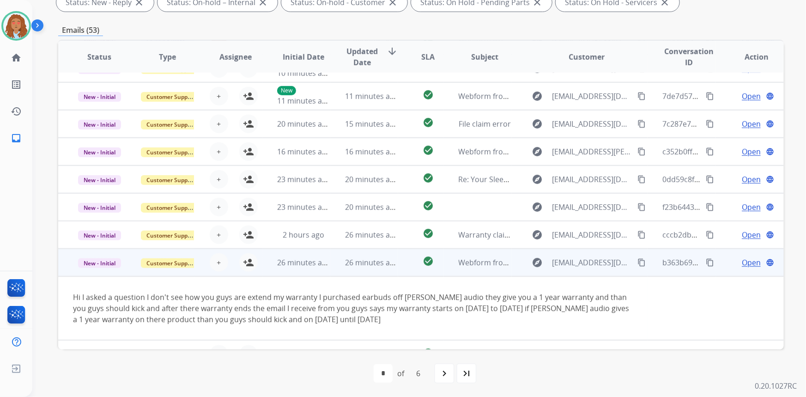
scroll to position [65, 0]
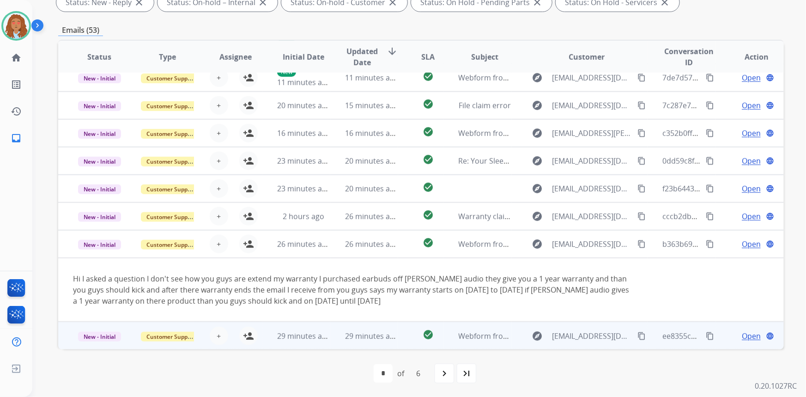
click at [580, 342] on td "explore jackwhitelotus21@gmail.com content_copy" at bounding box center [579, 335] width 136 height 28
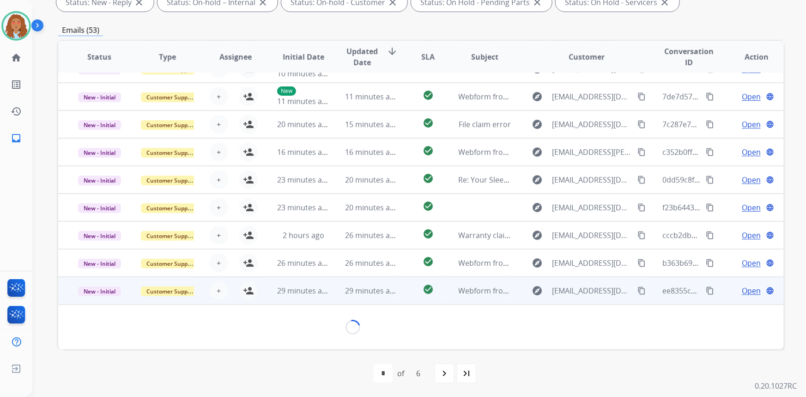
scroll to position [42, 0]
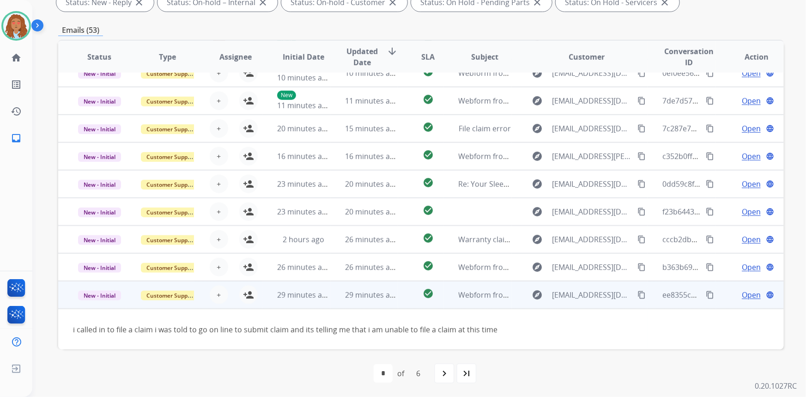
click at [637, 294] on mat-icon "content_copy" at bounding box center [641, 294] width 8 height 8
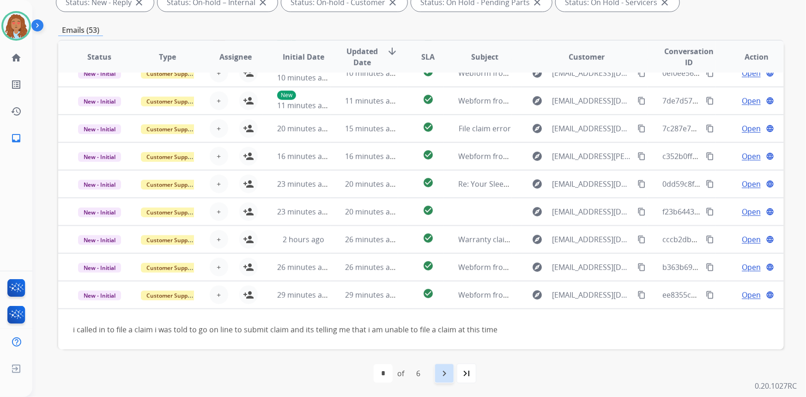
click at [447, 374] on mat-icon "navigate_next" at bounding box center [444, 372] width 11 height 11
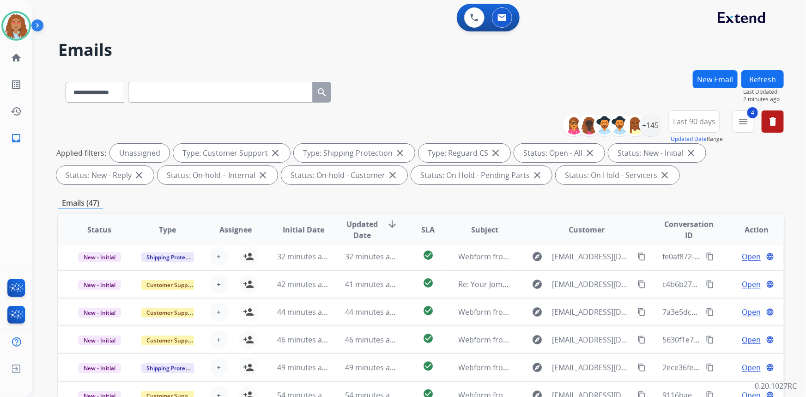
scroll to position [30, 0]
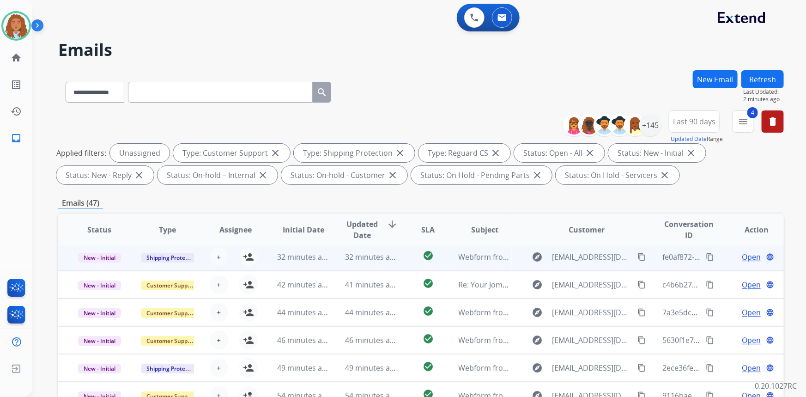
click at [588, 268] on td "explore DPIMPORT@HOTMAIL.COM content_copy" at bounding box center [579, 257] width 136 height 28
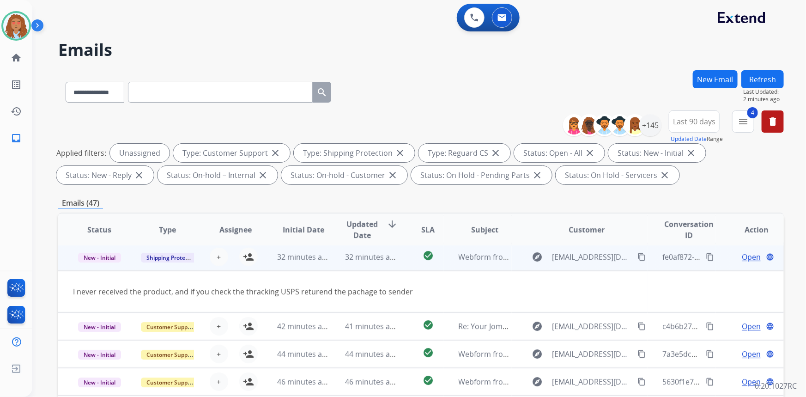
scroll to position [28, 0]
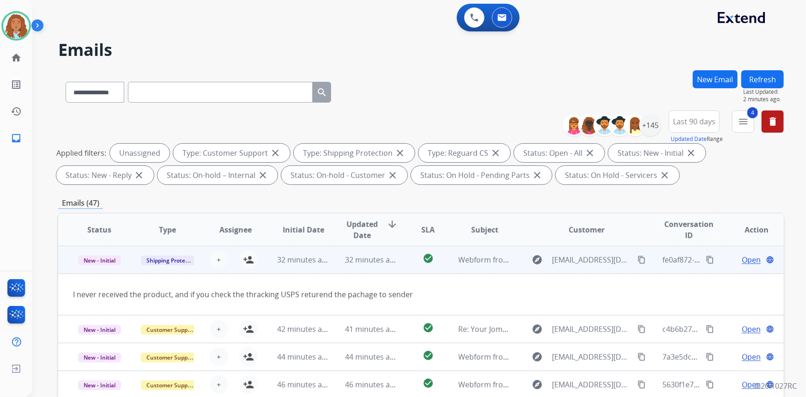
click at [637, 261] on mat-icon "content_copy" at bounding box center [641, 259] width 8 height 8
click at [248, 258] on mat-icon "person_add" at bounding box center [248, 259] width 11 height 11
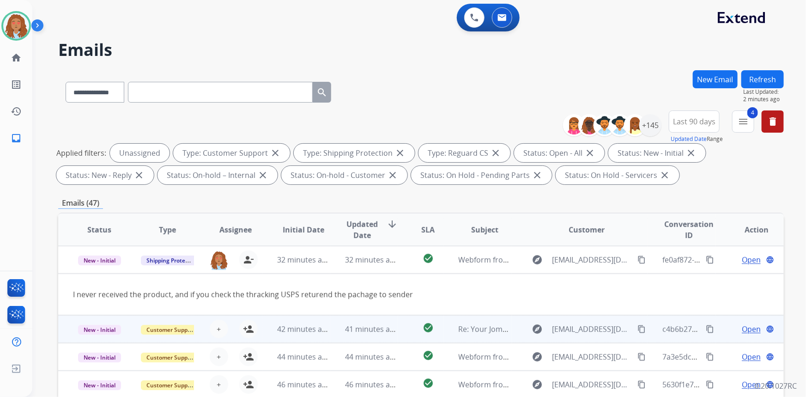
click at [581, 337] on td "explore nlglozier@gmail.com content_copy" at bounding box center [579, 329] width 136 height 28
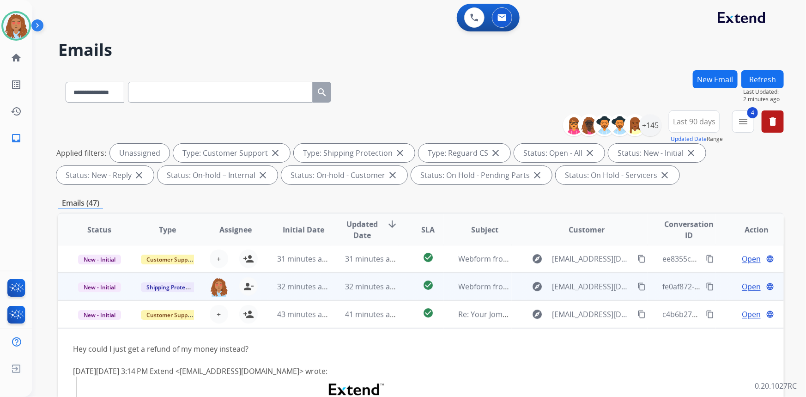
scroll to position [0, 0]
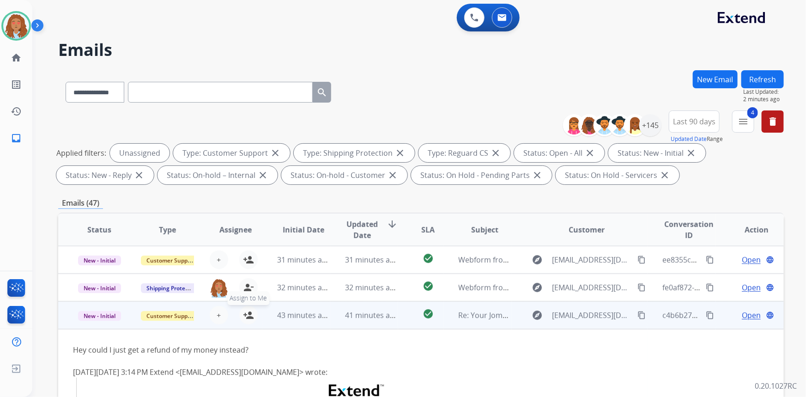
click at [250, 318] on mat-icon "person_add" at bounding box center [248, 314] width 11 height 11
click at [589, 327] on td "explore nlglozier@gmail.com content_copy" at bounding box center [579, 315] width 136 height 28
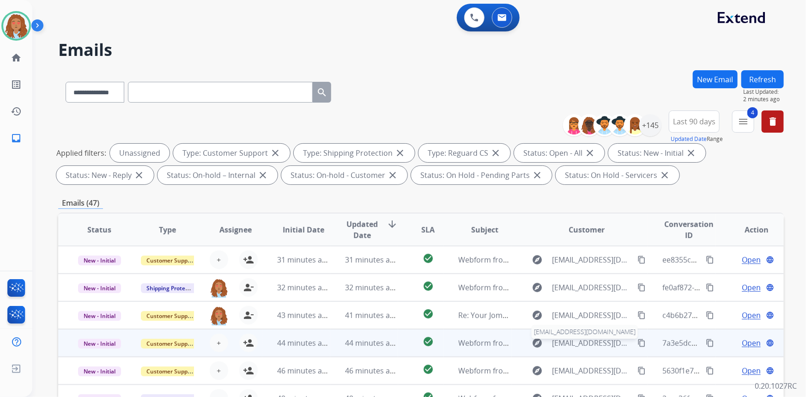
scroll to position [0, 0]
click at [586, 353] on td "explore Katiesheehy20062011@gmail.com content_copy" at bounding box center [579, 342] width 136 height 28
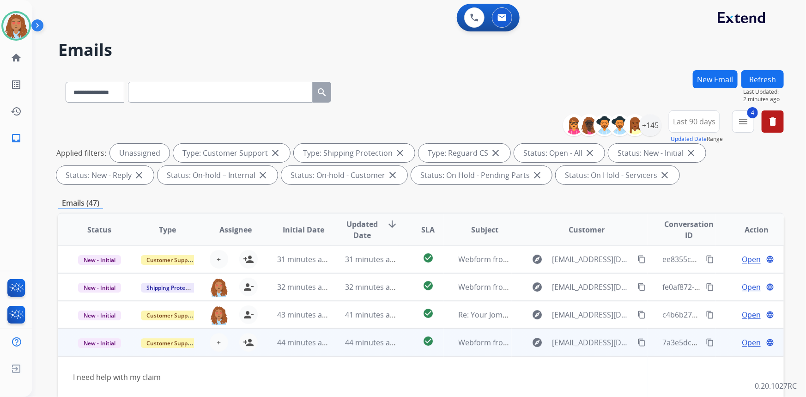
scroll to position [42, 0]
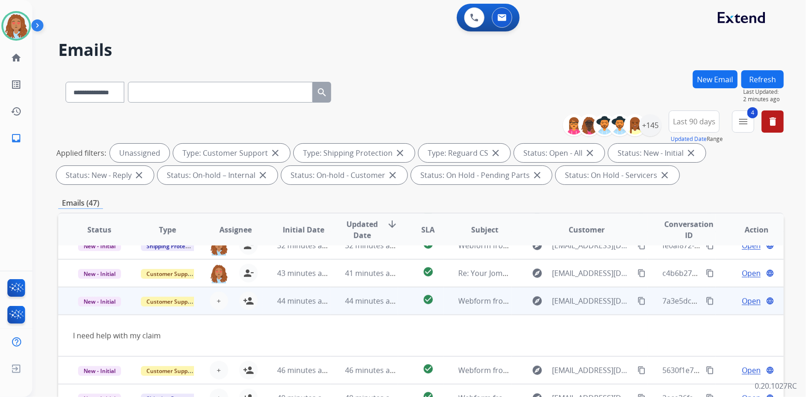
click at [637, 301] on mat-icon "content_copy" at bounding box center [641, 300] width 8 height 8
click at [253, 303] on button "person_add Assign to Me" at bounding box center [248, 300] width 18 height 18
click at [583, 308] on td "explore Katiesheehy20062011@gmail.com content_copy" at bounding box center [579, 301] width 136 height 28
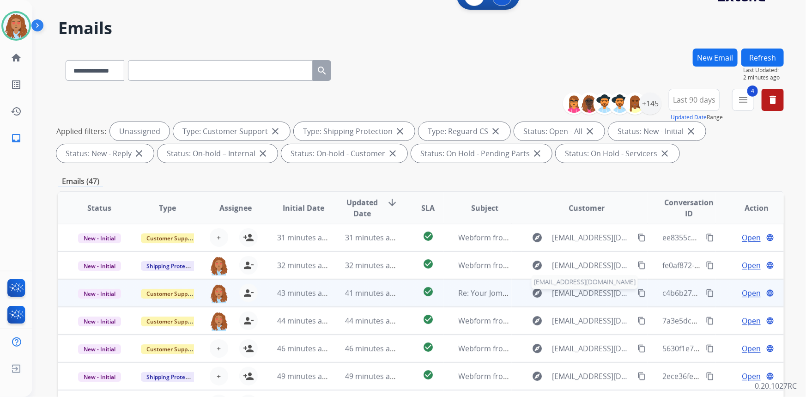
scroll to position [42, 0]
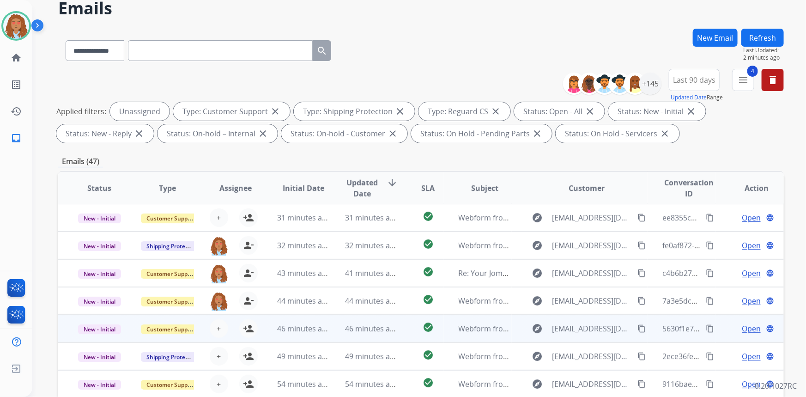
click at [585, 337] on td "explore Katiesheehy20062011@gmail.com content_copy" at bounding box center [579, 328] width 136 height 28
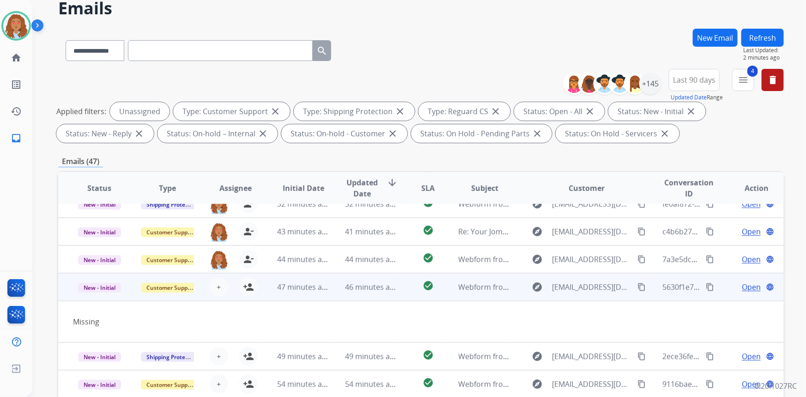
click at [572, 293] on td "explore Katiesheehy20062011@gmail.com content_copy" at bounding box center [579, 287] width 136 height 28
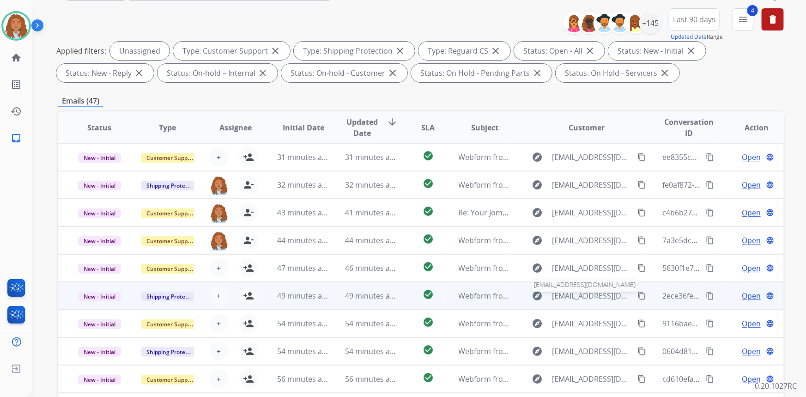
scroll to position [126, 0]
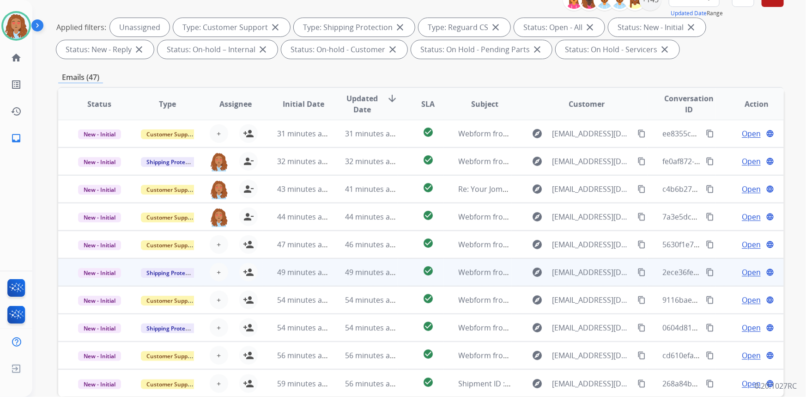
click at [583, 280] on td "explore Kmcafee955@gmail.com content_copy" at bounding box center [579, 272] width 136 height 28
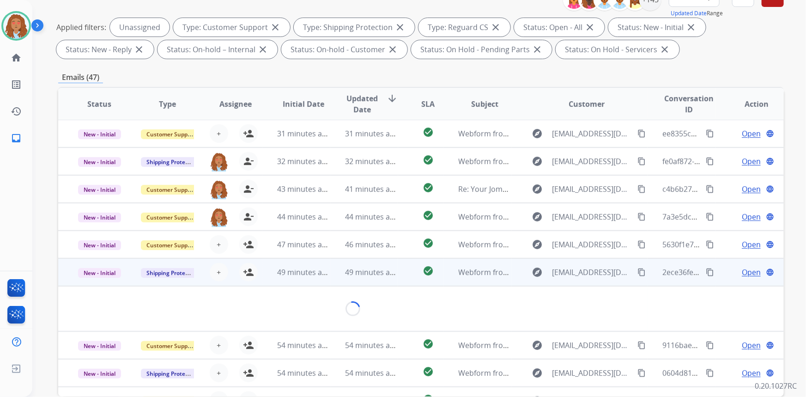
scroll to position [42, 0]
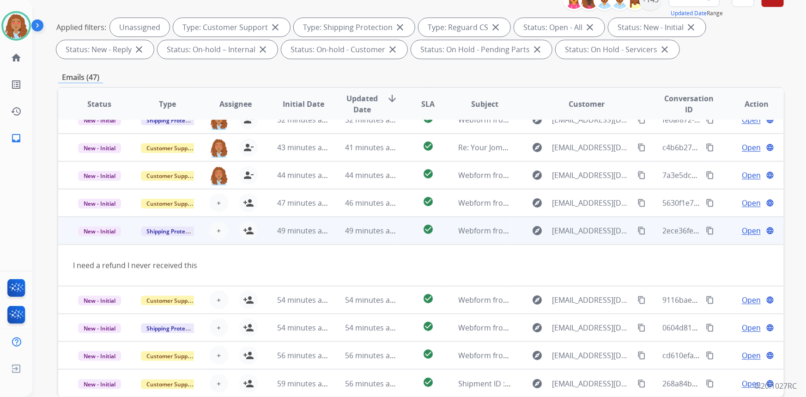
click at [637, 230] on mat-icon "content_copy" at bounding box center [641, 230] width 8 height 8
click at [249, 235] on button "person_add Assign to Me" at bounding box center [248, 230] width 18 height 18
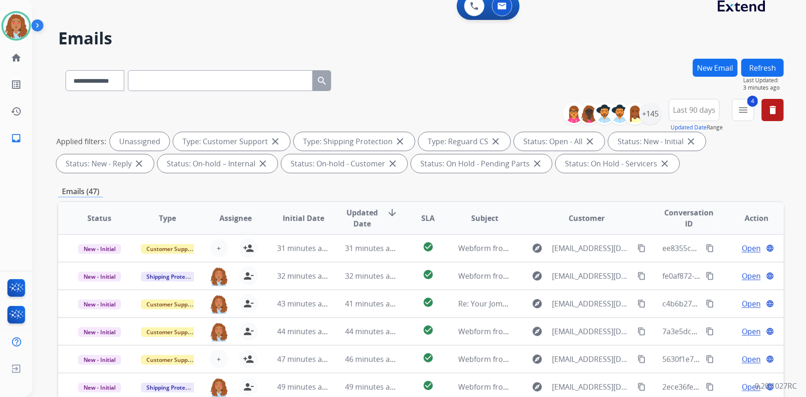
scroll to position [0, 0]
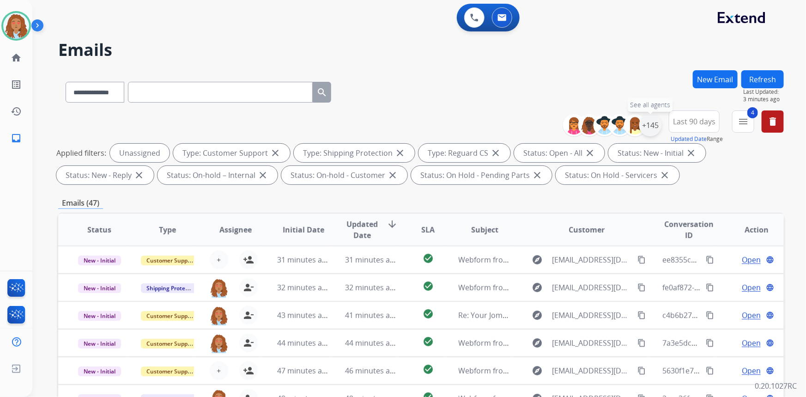
click at [646, 129] on div "+145" at bounding box center [650, 125] width 22 height 22
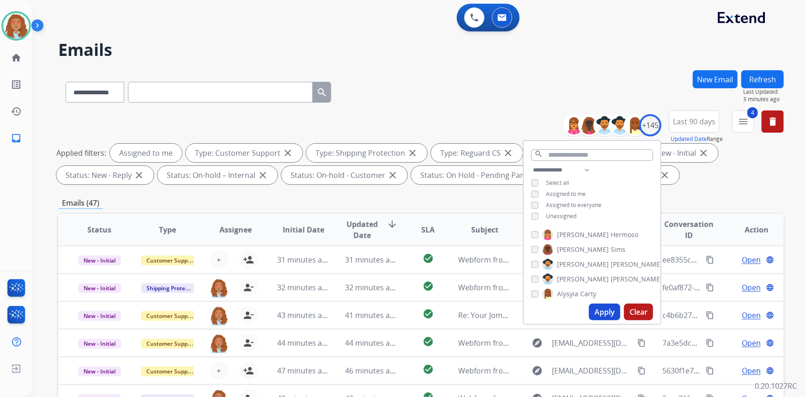
click at [608, 312] on button "Apply" at bounding box center [604, 311] width 31 height 17
select select "*"
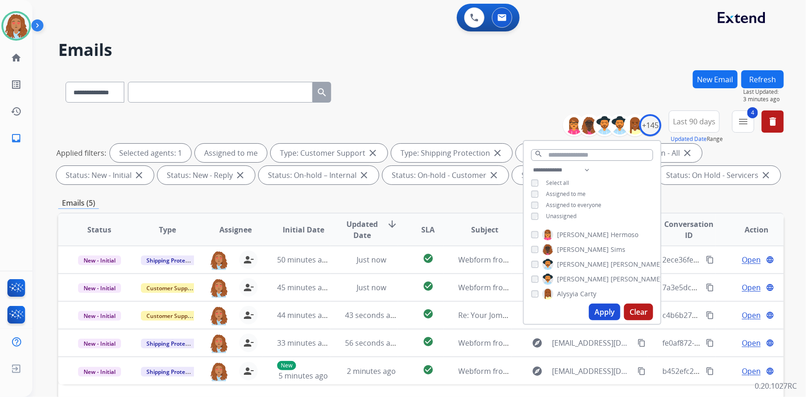
click at [469, 88] on div "**********" at bounding box center [420, 90] width 725 height 40
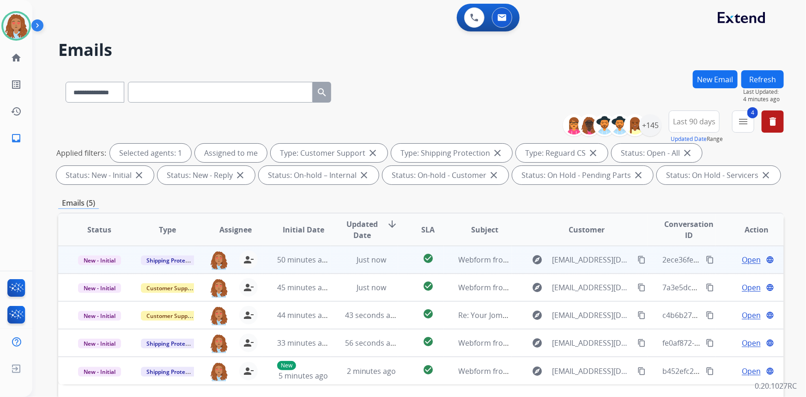
click at [637, 258] on mat-icon "content_copy" at bounding box center [641, 259] width 8 height 8
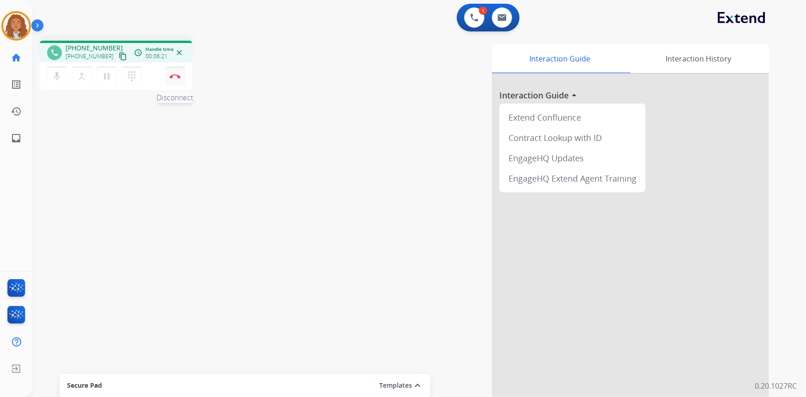
click at [170, 74] on img at bounding box center [174, 76] width 11 height 5
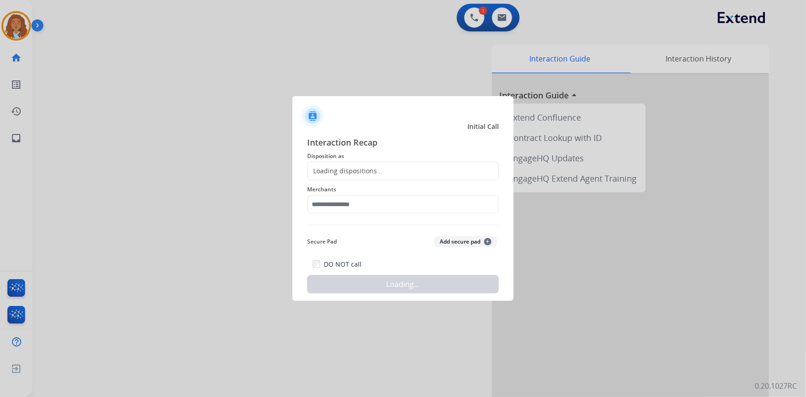
click at [375, 169] on div "Loading dispositions..." at bounding box center [344, 170] width 75 height 9
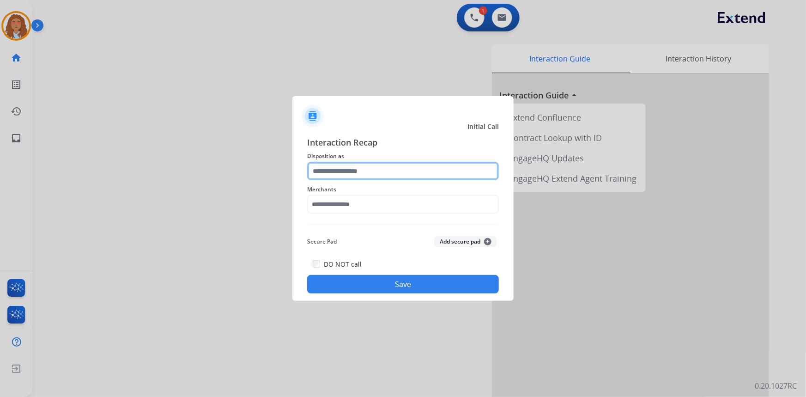
click at [366, 175] on input "text" at bounding box center [403, 171] width 192 height 18
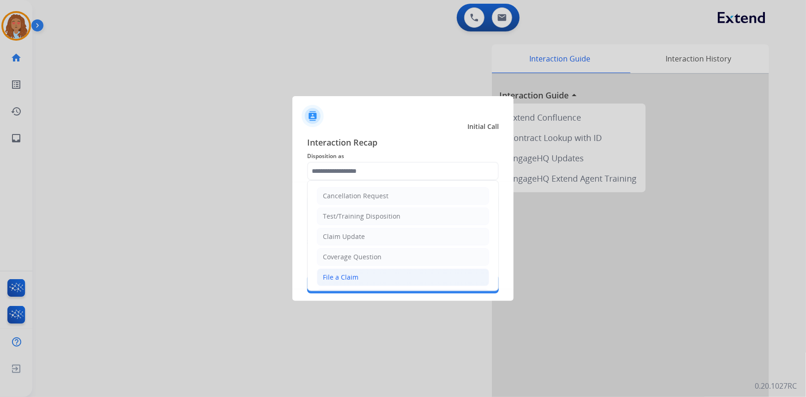
click at [348, 278] on div "File a Claim" at bounding box center [341, 276] width 36 height 9
type input "**********"
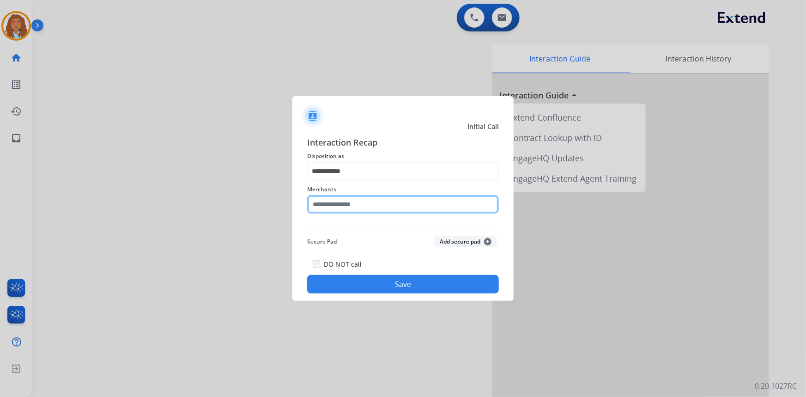
click at [354, 206] on input "text" at bounding box center [403, 204] width 192 height 18
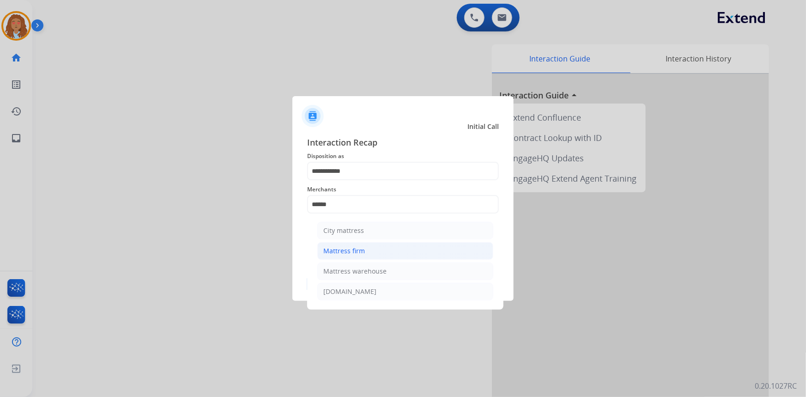
click at [356, 251] on div "Mattress firm" at bounding box center [344, 250] width 42 height 9
type input "**********"
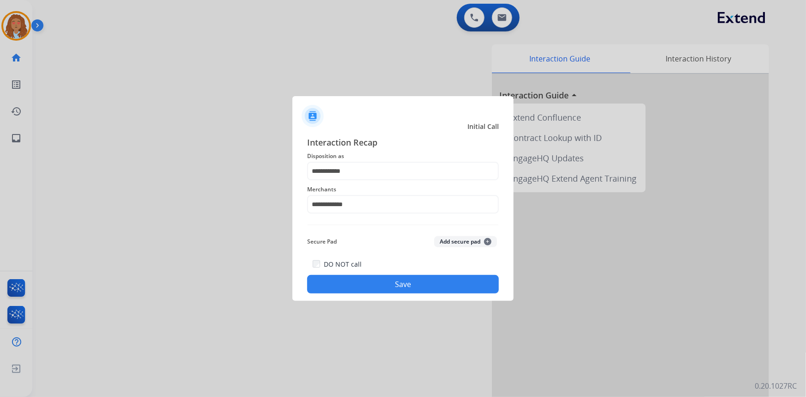
click at [385, 285] on button "Save" at bounding box center [403, 284] width 192 height 18
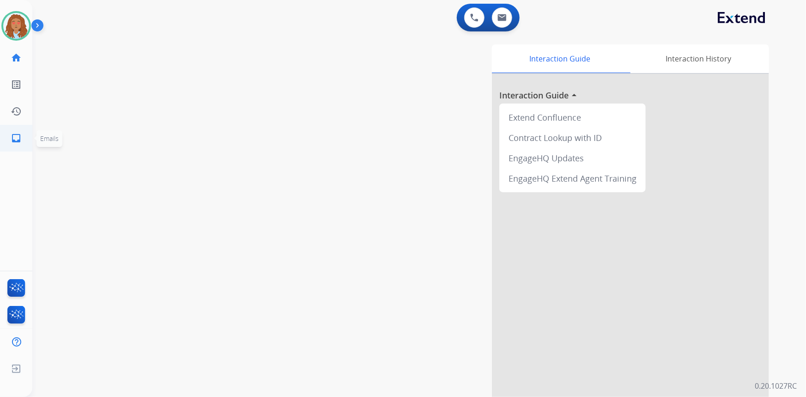
click at [20, 137] on mat-icon "inbox" at bounding box center [16, 137] width 11 height 11
select select "**********"
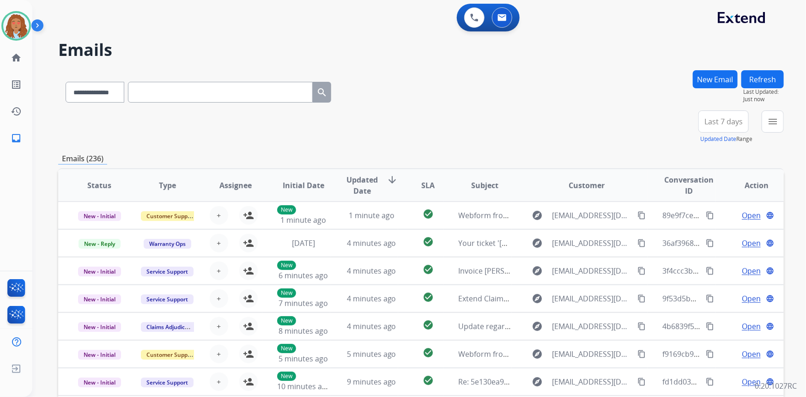
click at [713, 121] on span "Last 7 days" at bounding box center [723, 122] width 38 height 4
click at [711, 235] on div "Last 90 days" at bounding box center [720, 234] width 51 height 14
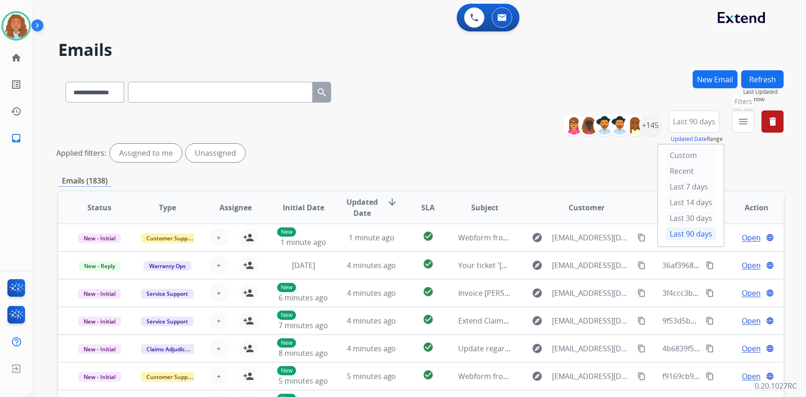
click at [738, 123] on mat-icon "menu" at bounding box center [742, 121] width 11 height 11
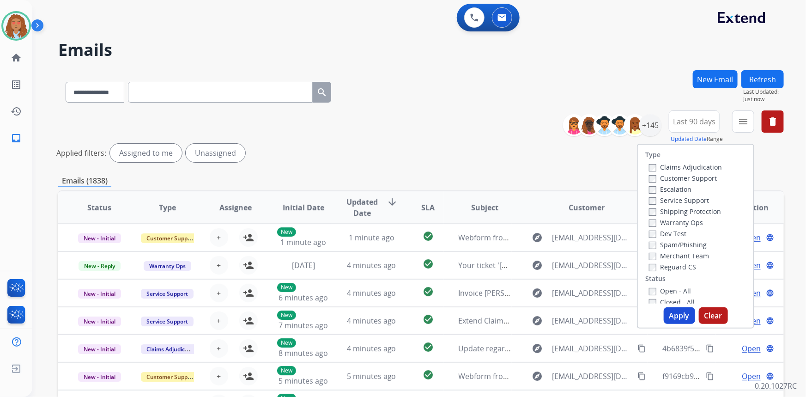
click at [683, 178] on label "Customer Support" at bounding box center [683, 178] width 68 height 9
drag, startPoint x: 696, startPoint y: 212, endPoint x: 692, endPoint y: 229, distance: 17.4
click at [696, 212] on label "Shipping Protection" at bounding box center [685, 211] width 72 height 9
click at [674, 312] on button "Apply" at bounding box center [678, 315] width 31 height 17
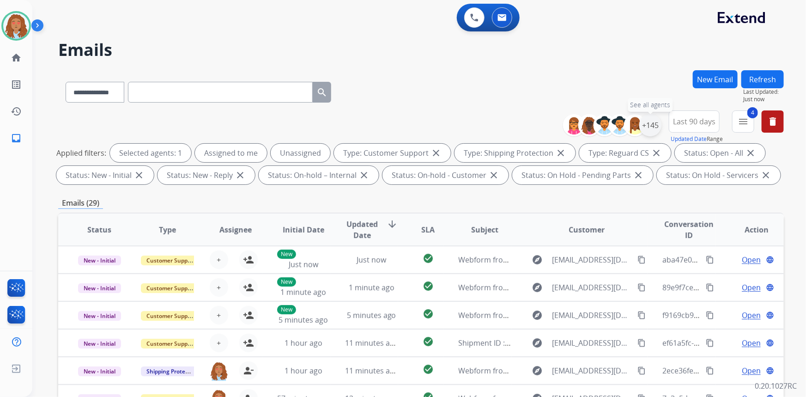
click at [650, 128] on div "+145" at bounding box center [650, 125] width 22 height 22
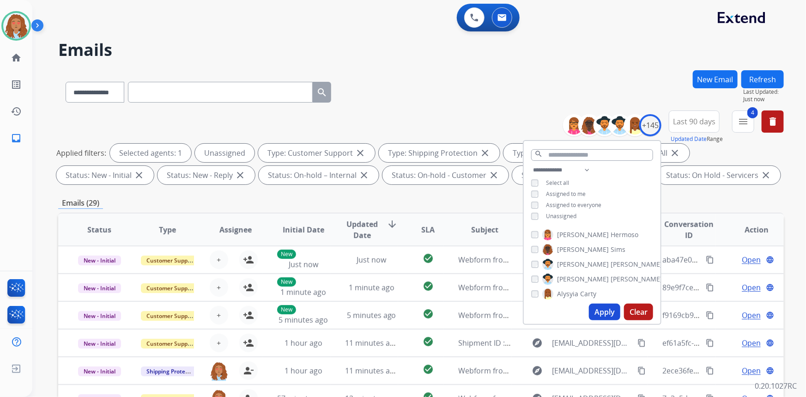
click at [601, 308] on button "Apply" at bounding box center [604, 311] width 31 height 17
click at [605, 314] on button "Apply" at bounding box center [604, 311] width 31 height 17
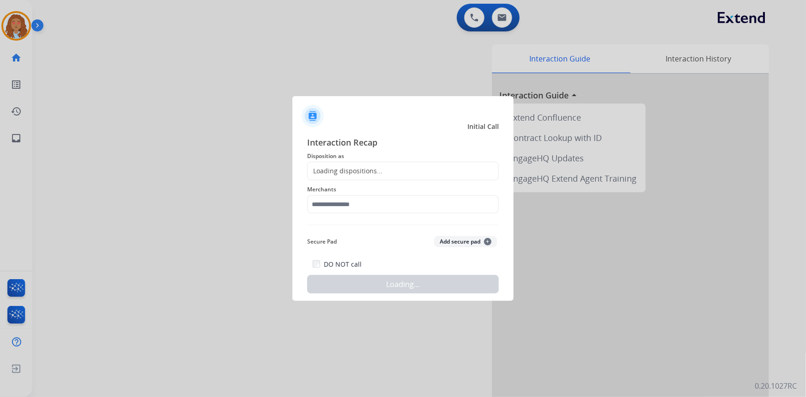
click at [176, 81] on div at bounding box center [403, 198] width 806 height 397
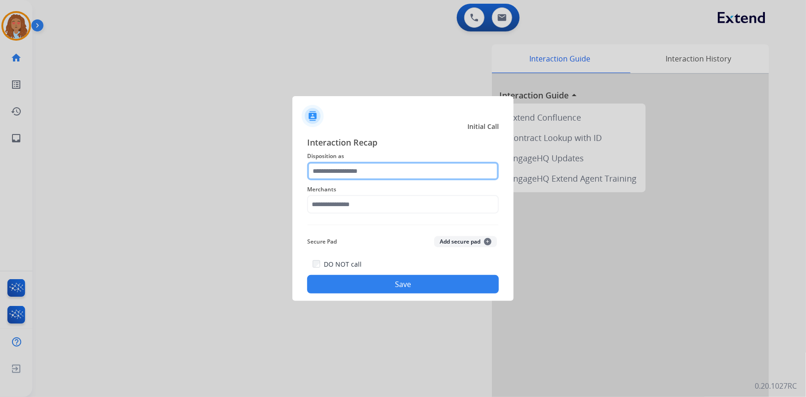
click at [346, 166] on input "text" at bounding box center [403, 171] width 192 height 18
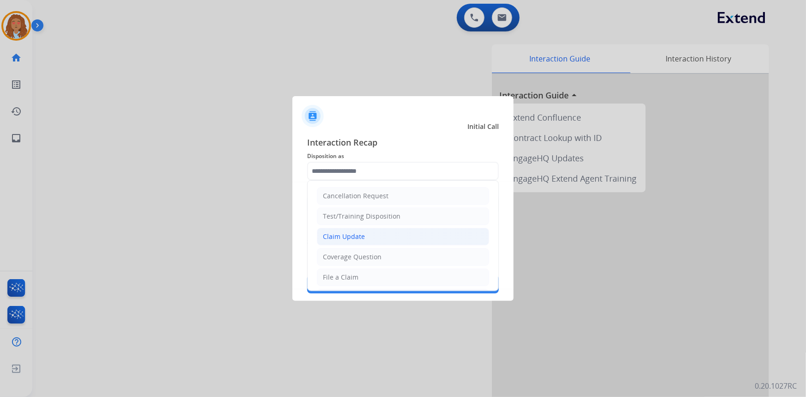
click at [355, 240] on div "Claim Update" at bounding box center [344, 236] width 42 height 9
type input "**********"
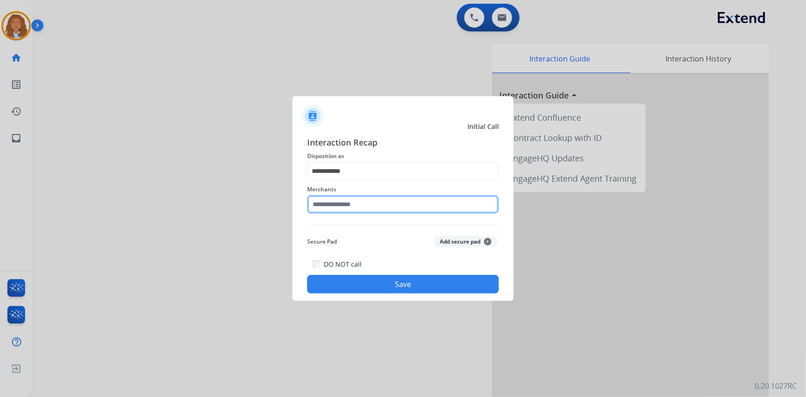
click at [353, 208] on input "text" at bounding box center [403, 204] width 192 height 18
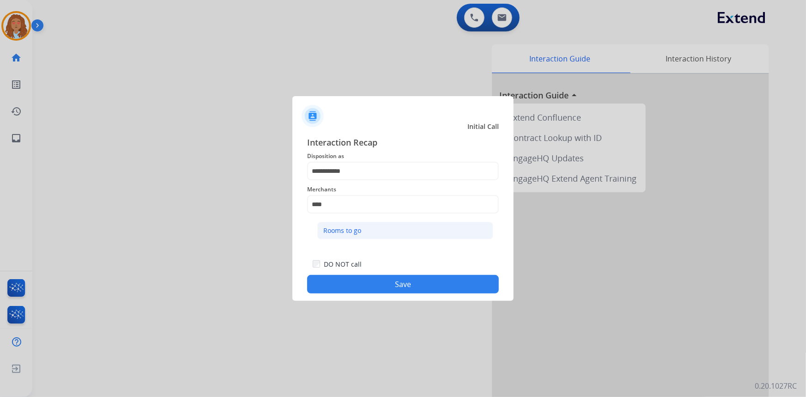
click at [355, 231] on div "Rooms to go" at bounding box center [342, 230] width 38 height 9
type input "**********"
click at [378, 287] on button "Save" at bounding box center [403, 284] width 192 height 18
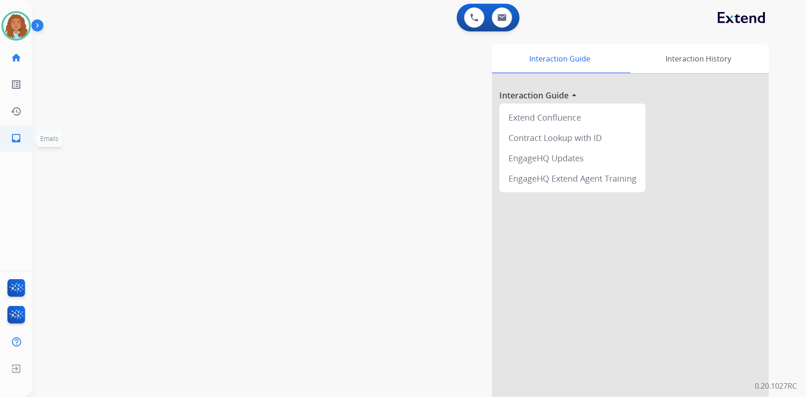
click at [14, 135] on mat-icon "inbox" at bounding box center [16, 137] width 11 height 11
select select "**********"
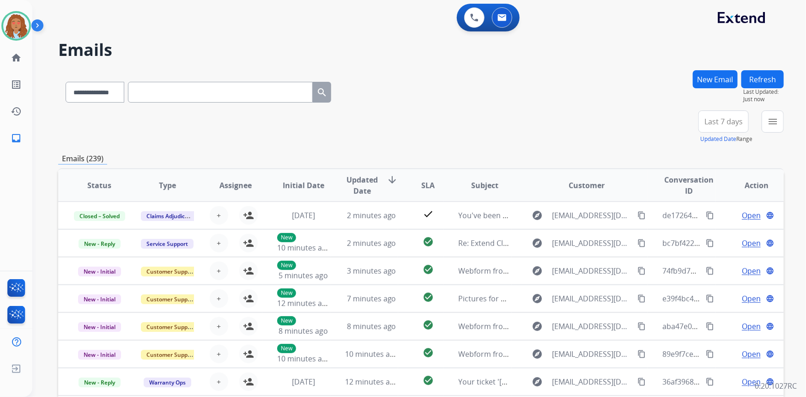
click at [715, 126] on button "Last 7 days" at bounding box center [723, 121] width 50 height 22
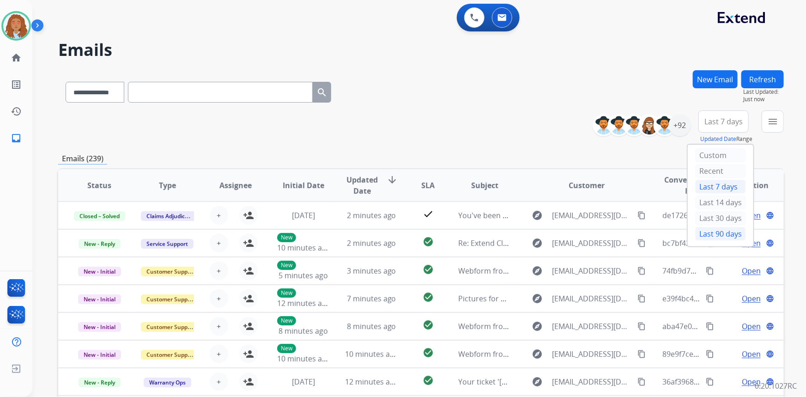
click at [709, 233] on div "Last 90 days" at bounding box center [720, 234] width 51 height 14
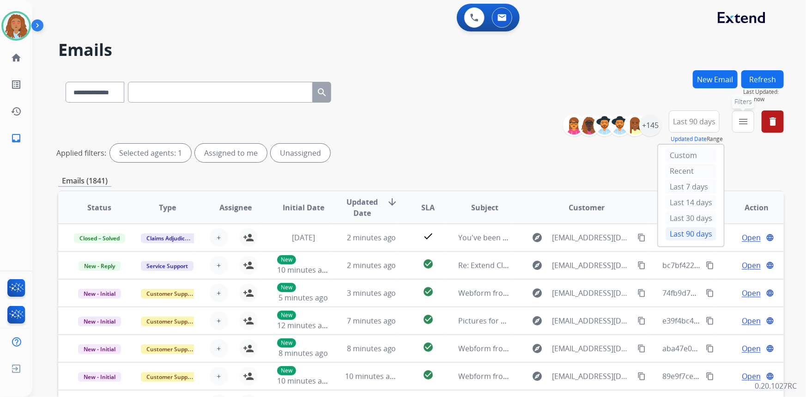
click at [738, 127] on button "menu Filters" at bounding box center [743, 121] width 22 height 22
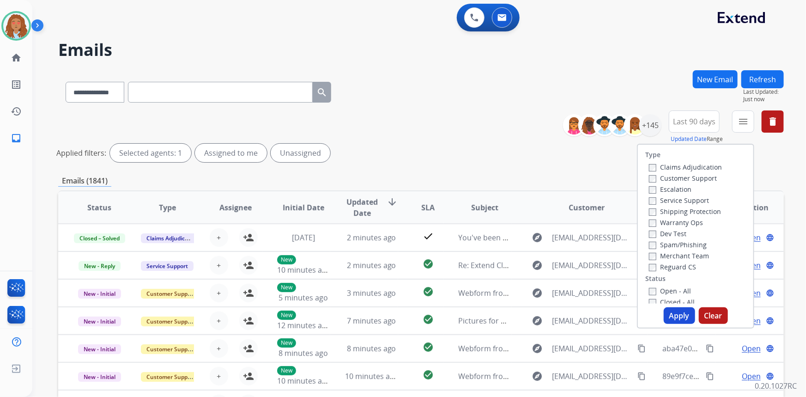
click at [690, 175] on label "Customer Support" at bounding box center [683, 178] width 68 height 9
click at [680, 213] on label "Shipping Protection" at bounding box center [685, 211] width 72 height 9
click at [675, 315] on button "Apply" at bounding box center [678, 315] width 31 height 17
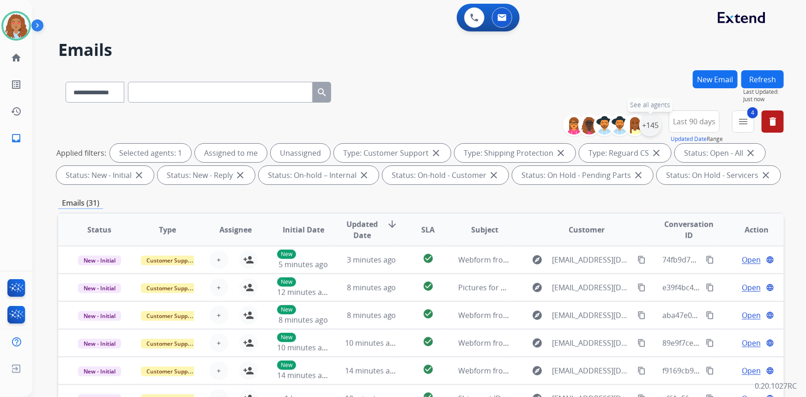
click at [649, 123] on div "+145" at bounding box center [650, 125] width 22 height 22
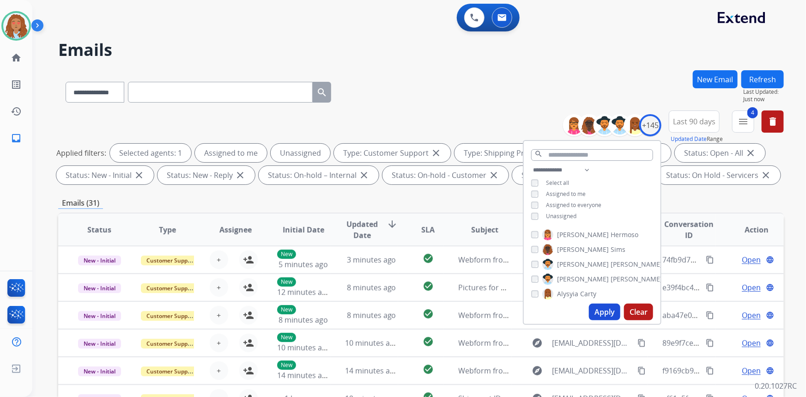
click at [508, 77] on div "**********" at bounding box center [420, 90] width 725 height 40
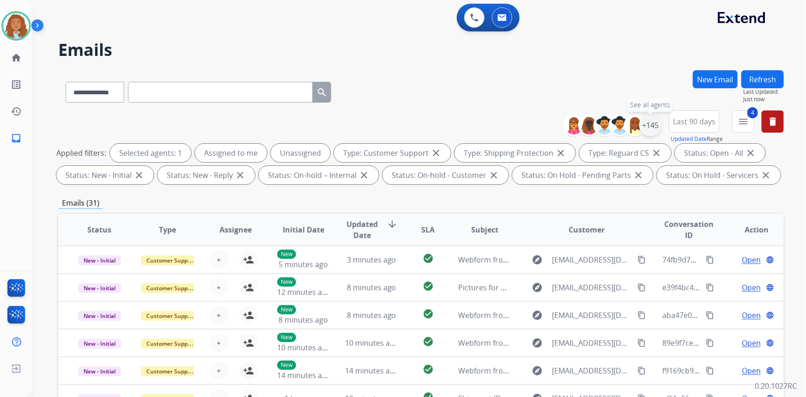
click at [647, 121] on div "+145" at bounding box center [650, 125] width 22 height 22
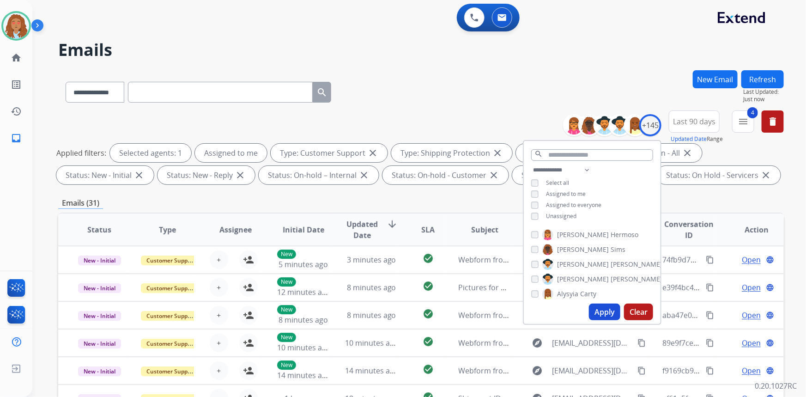
click at [609, 311] on button "Apply" at bounding box center [604, 311] width 31 height 17
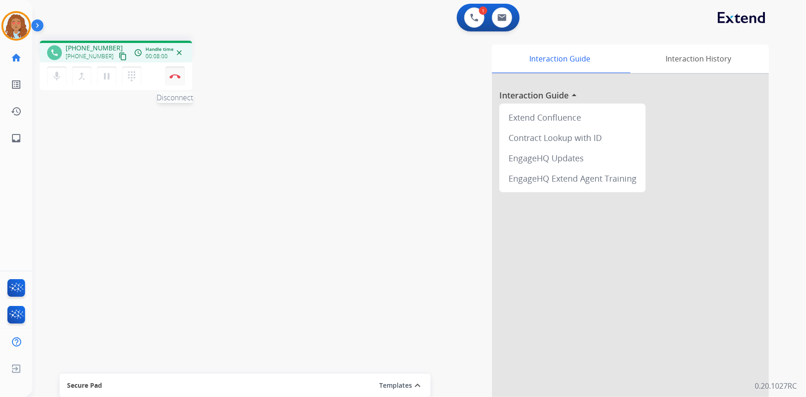
click at [175, 79] on button "Disconnect" at bounding box center [174, 75] width 19 height 19
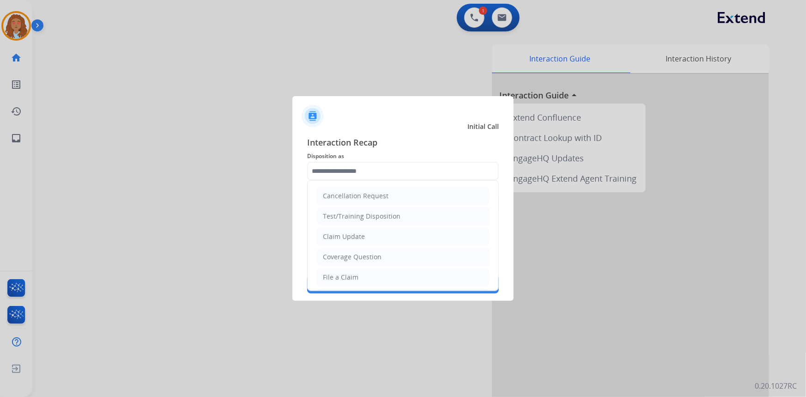
click at [340, 174] on input "text" at bounding box center [403, 171] width 192 height 18
click at [346, 274] on div "File a Claim" at bounding box center [341, 276] width 36 height 9
type input "**********"
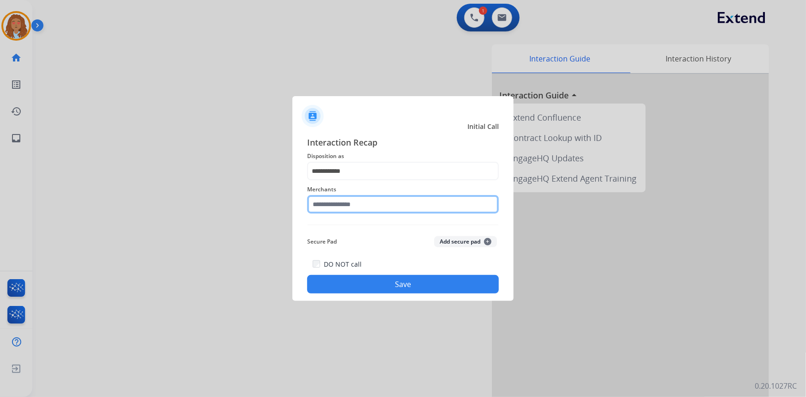
click at [349, 203] on input "text" at bounding box center [403, 204] width 192 height 18
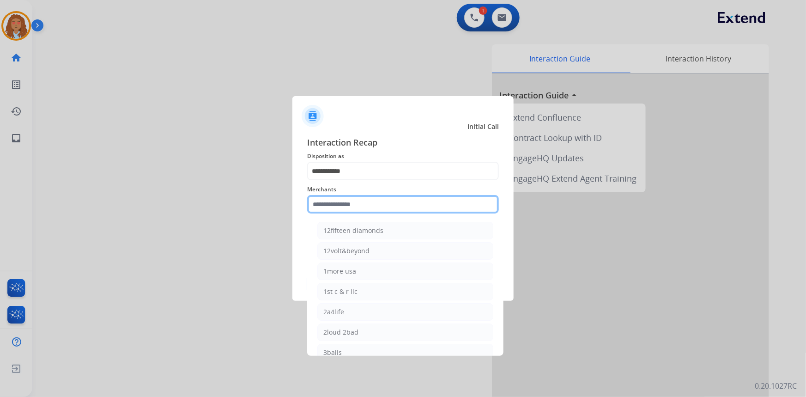
click at [337, 203] on input "text" at bounding box center [403, 204] width 192 height 18
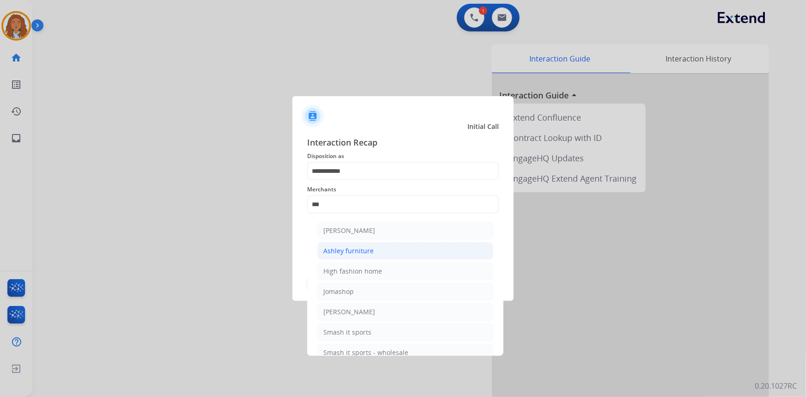
click at [344, 259] on li "Ashley furniture" at bounding box center [405, 251] width 176 height 18
type input "**********"
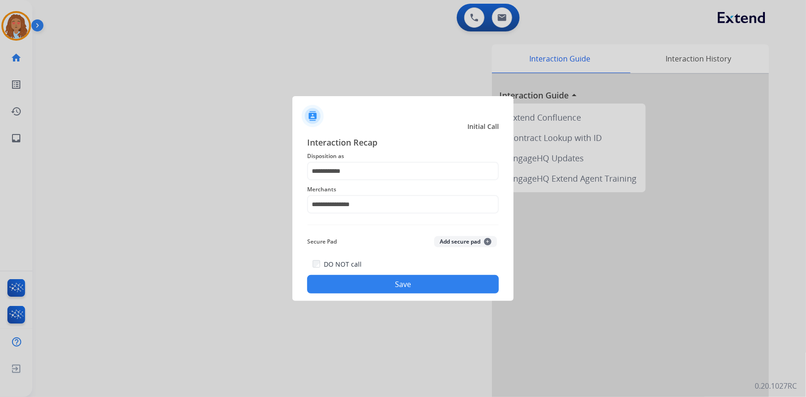
click at [383, 285] on button "Save" at bounding box center [403, 284] width 192 height 18
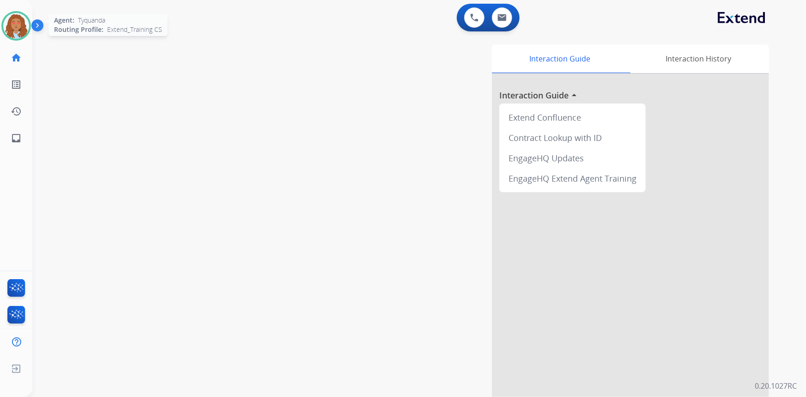
click at [12, 30] on img at bounding box center [16, 26] width 26 height 26
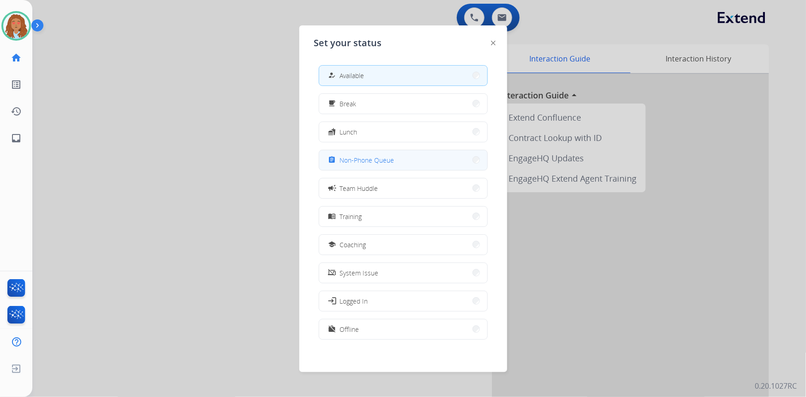
click at [385, 162] on span "Non-Phone Queue" at bounding box center [367, 160] width 54 height 10
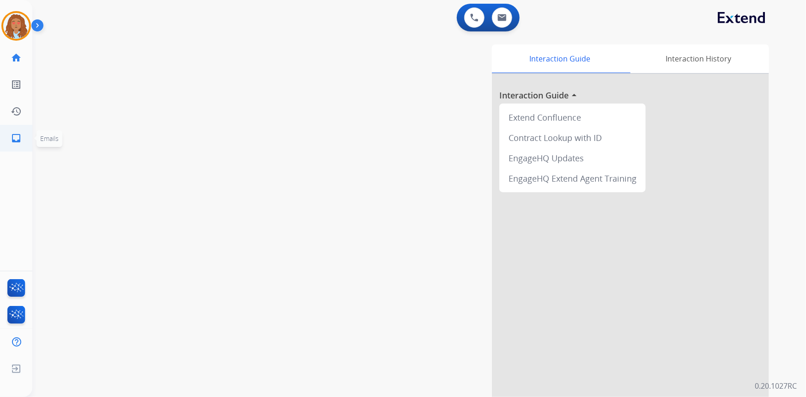
click at [18, 141] on mat-icon "inbox" at bounding box center [16, 137] width 11 height 11
select select "**********"
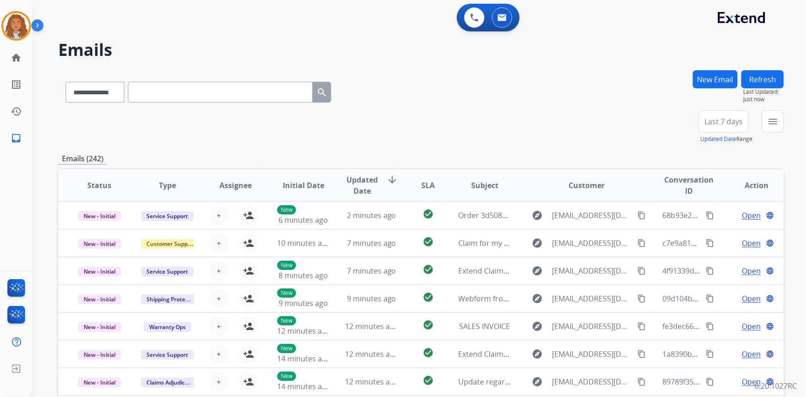
click at [716, 120] on span "Last 7 days" at bounding box center [723, 122] width 38 height 4
click at [715, 236] on div "Last 90 days" at bounding box center [720, 234] width 51 height 14
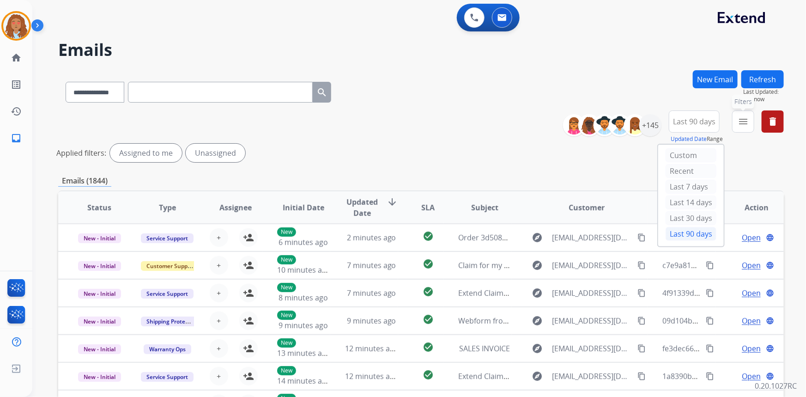
click at [742, 120] on mat-icon "menu" at bounding box center [742, 121] width 11 height 11
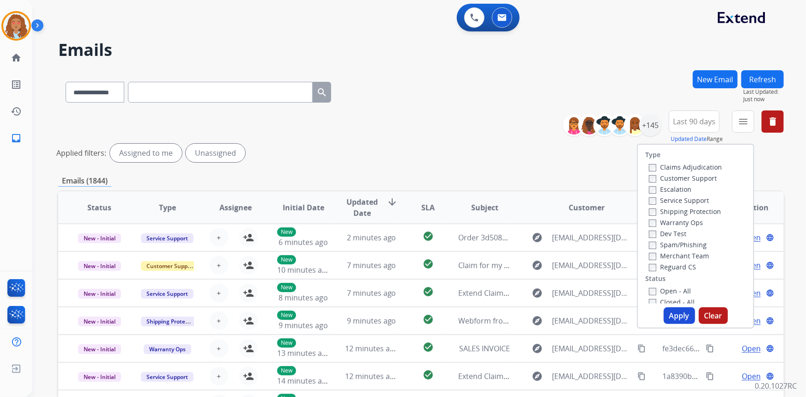
click at [698, 181] on label "Customer Support" at bounding box center [683, 178] width 68 height 9
click at [695, 209] on label "Shipping Protection" at bounding box center [685, 211] width 72 height 9
click at [649, 263] on label "Reguard CS" at bounding box center [672, 266] width 47 height 9
click at [674, 318] on button "Apply" at bounding box center [678, 315] width 31 height 17
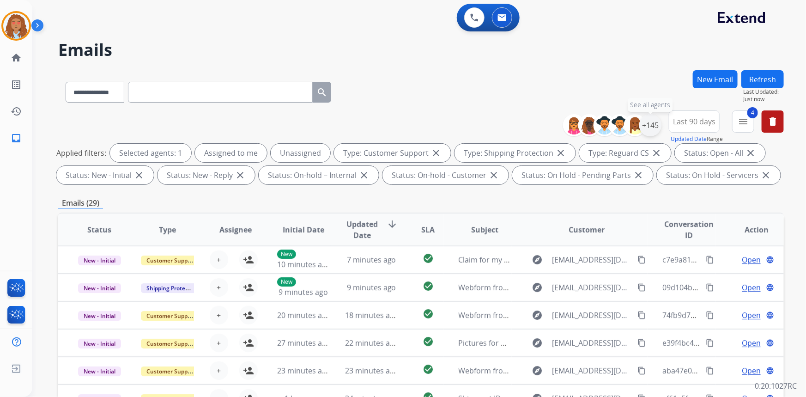
click at [644, 131] on div "+145" at bounding box center [650, 125] width 22 height 22
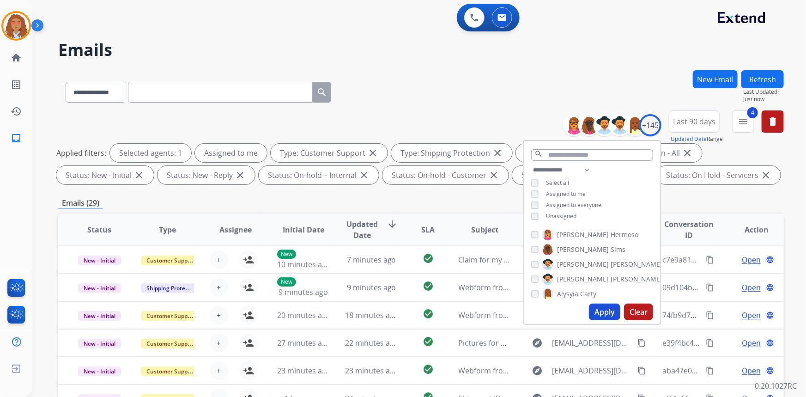
click at [606, 315] on button "Apply" at bounding box center [604, 311] width 31 height 17
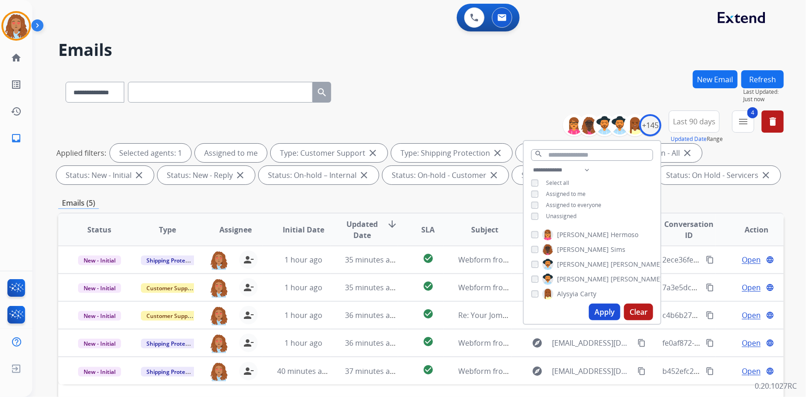
click at [498, 99] on div "**********" at bounding box center [420, 90] width 725 height 40
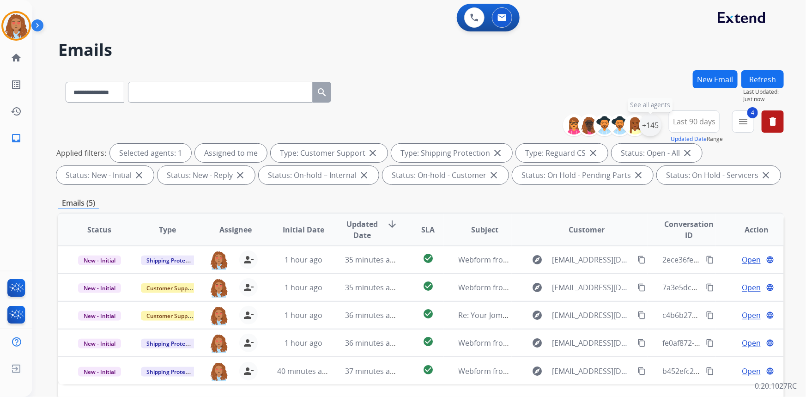
click at [656, 129] on div "+145" at bounding box center [650, 125] width 22 height 22
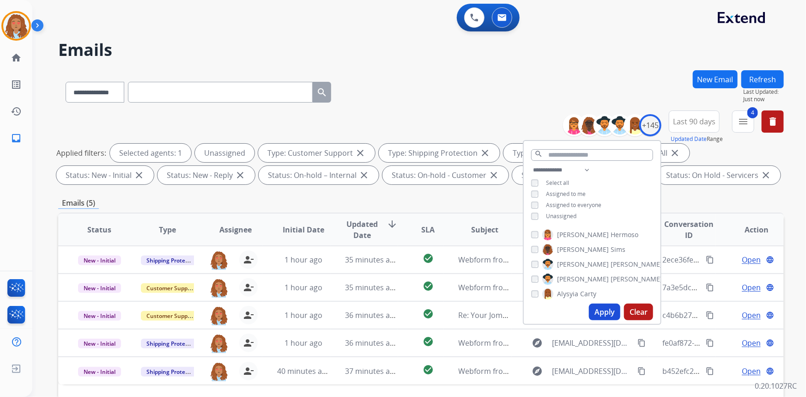
click at [606, 309] on button "Apply" at bounding box center [604, 311] width 31 height 17
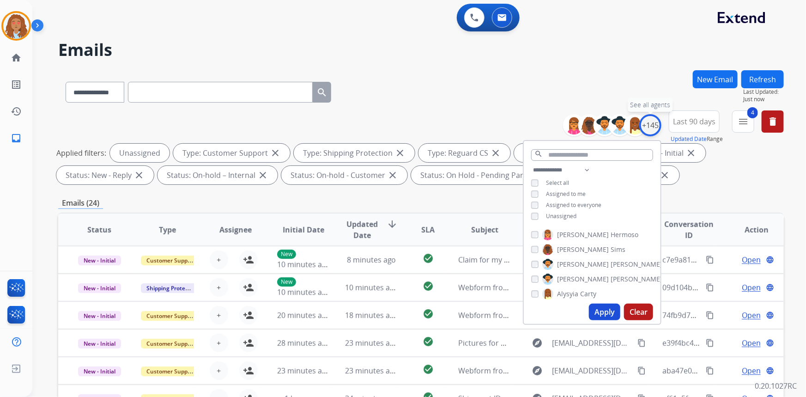
click at [656, 124] on div "+145" at bounding box center [650, 125] width 22 height 22
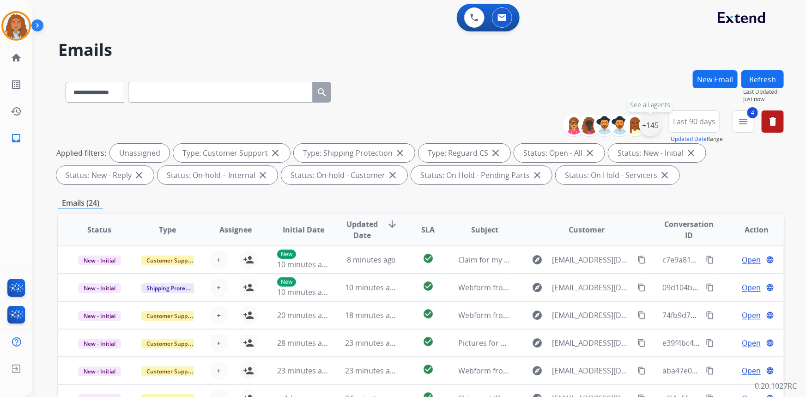
click at [650, 125] on div "+145" at bounding box center [650, 125] width 22 height 22
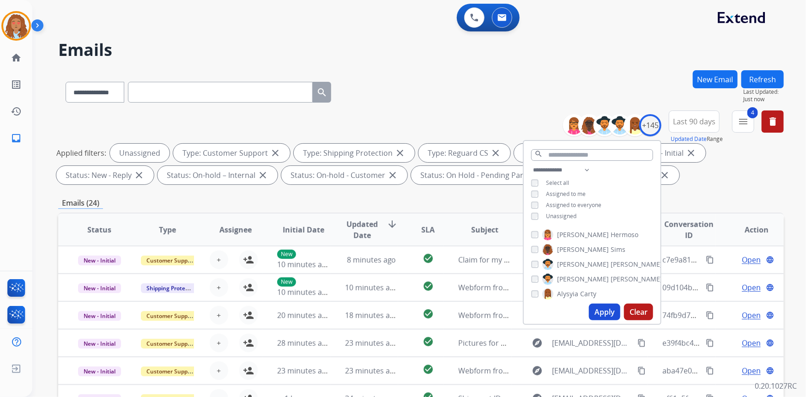
click at [531, 211] on div "**********" at bounding box center [591, 193] width 137 height 59
click at [604, 312] on button "Apply" at bounding box center [604, 311] width 31 height 17
